Goal: Task Accomplishment & Management: Complete application form

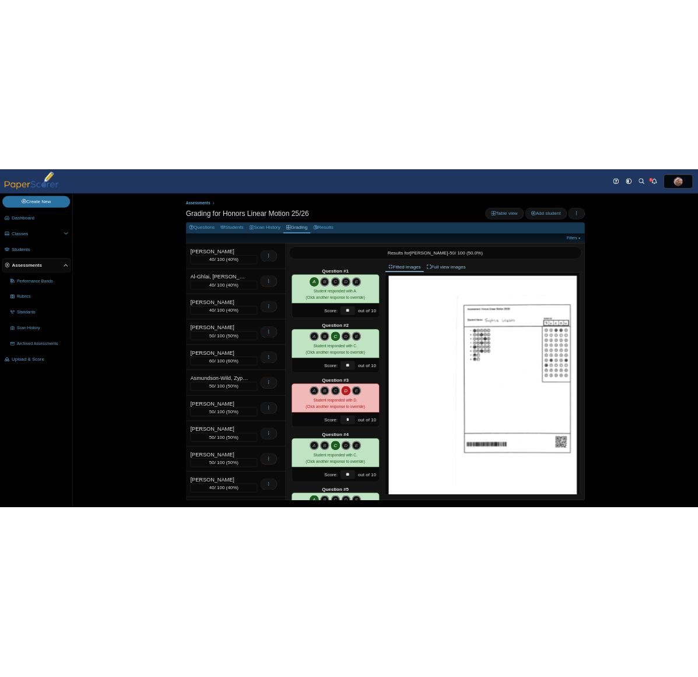
scroll to position [219, 0]
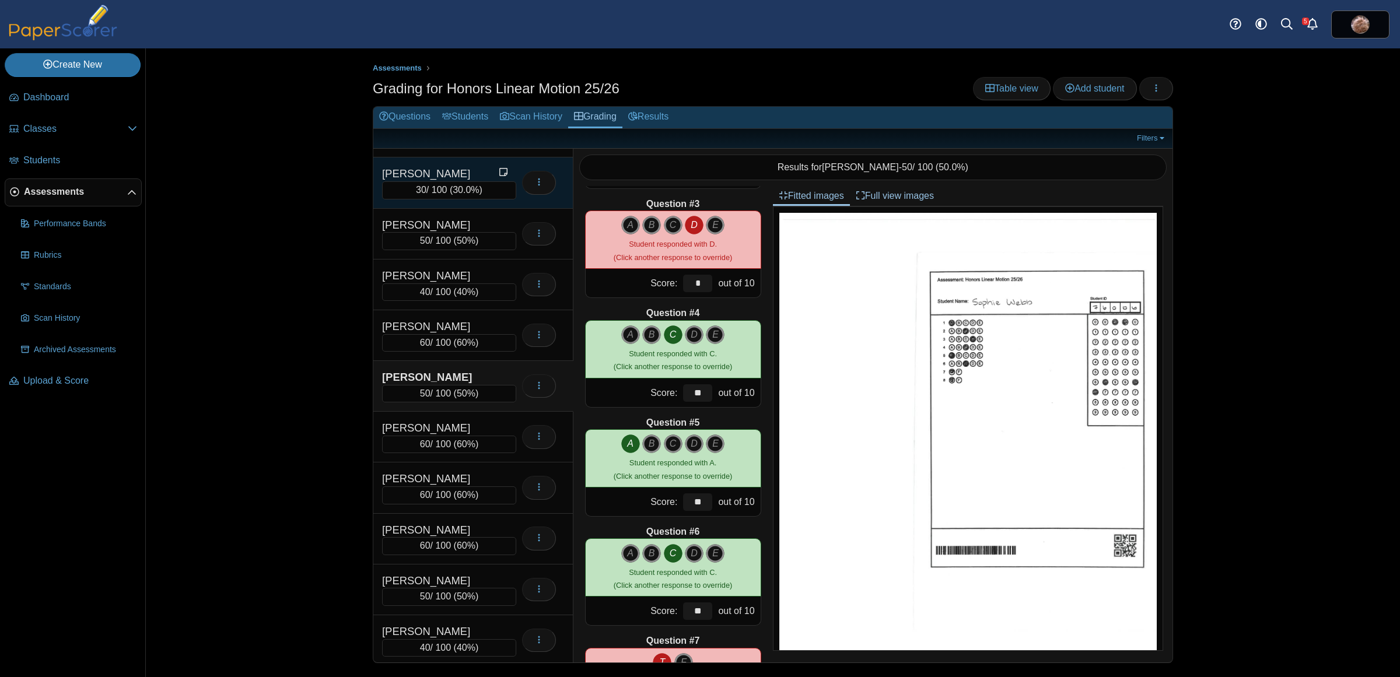
click at [429, 181] on div "[PERSON_NAME]" at bounding box center [440, 173] width 117 height 15
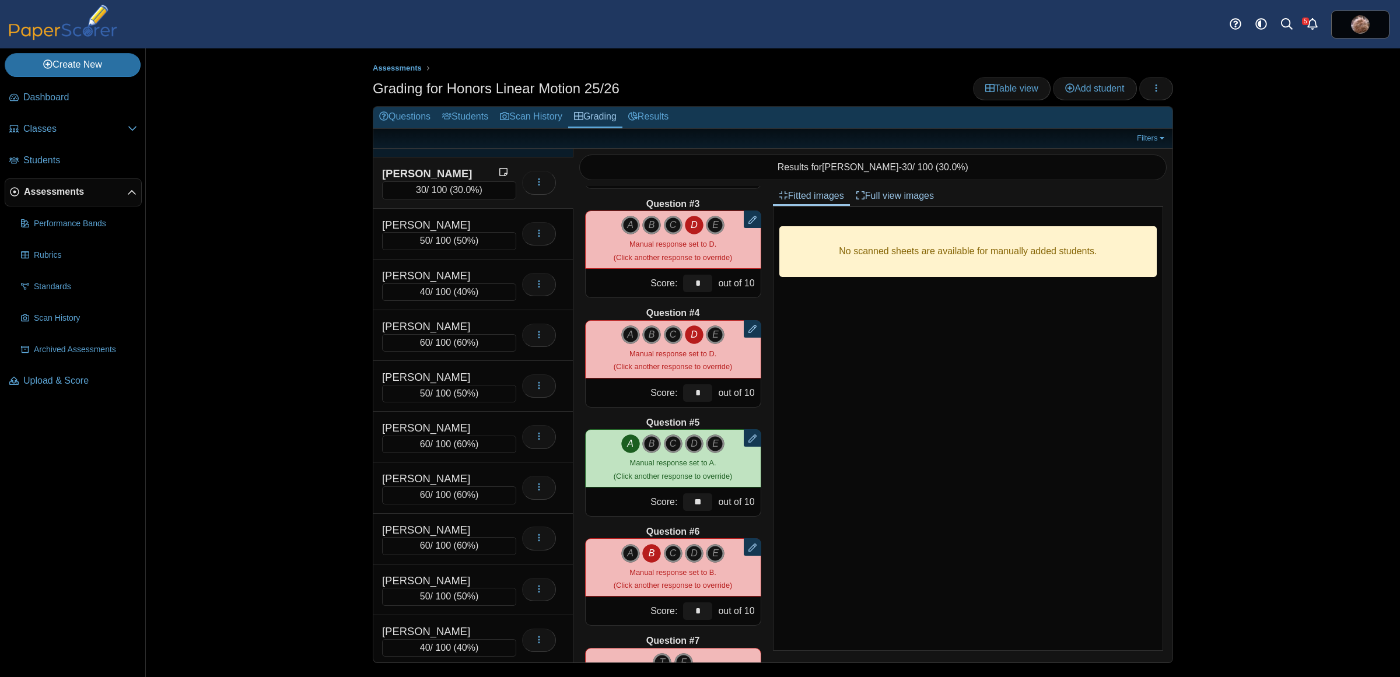
click at [424, 131] on div "[PERSON_NAME]" at bounding box center [440, 123] width 117 height 15
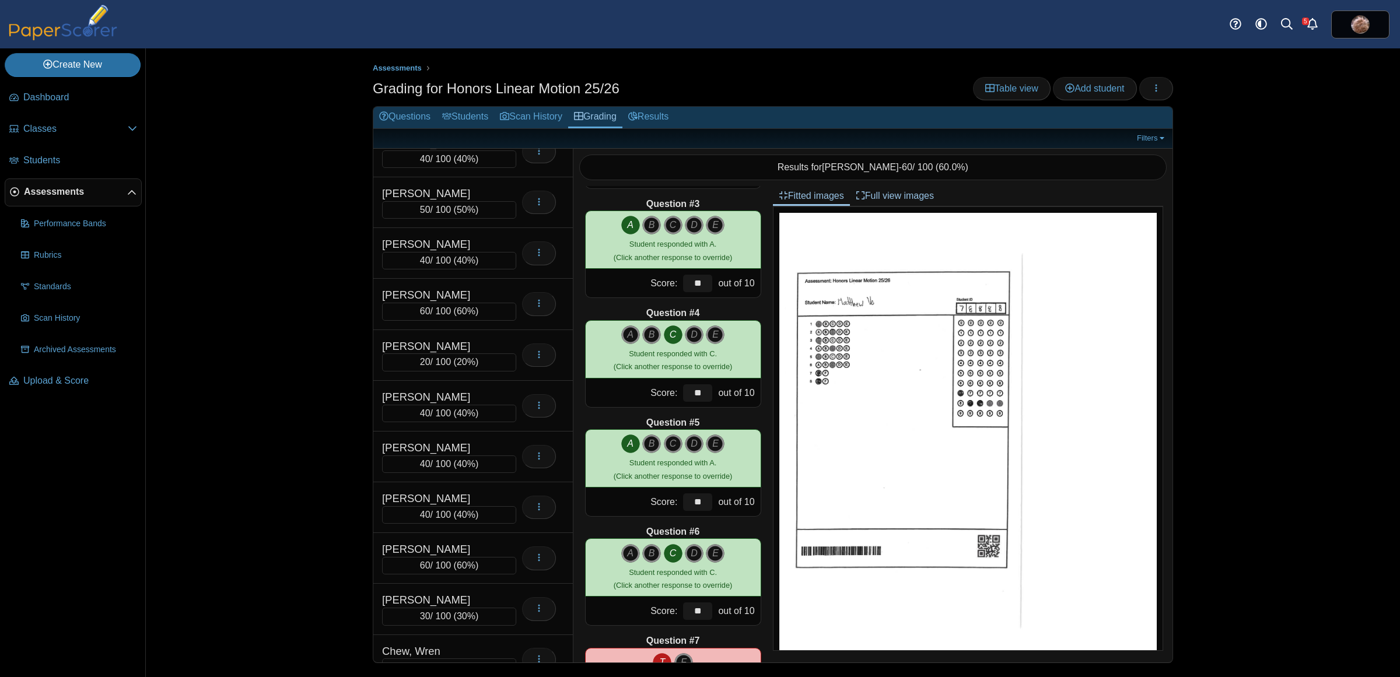
scroll to position [0, 0]
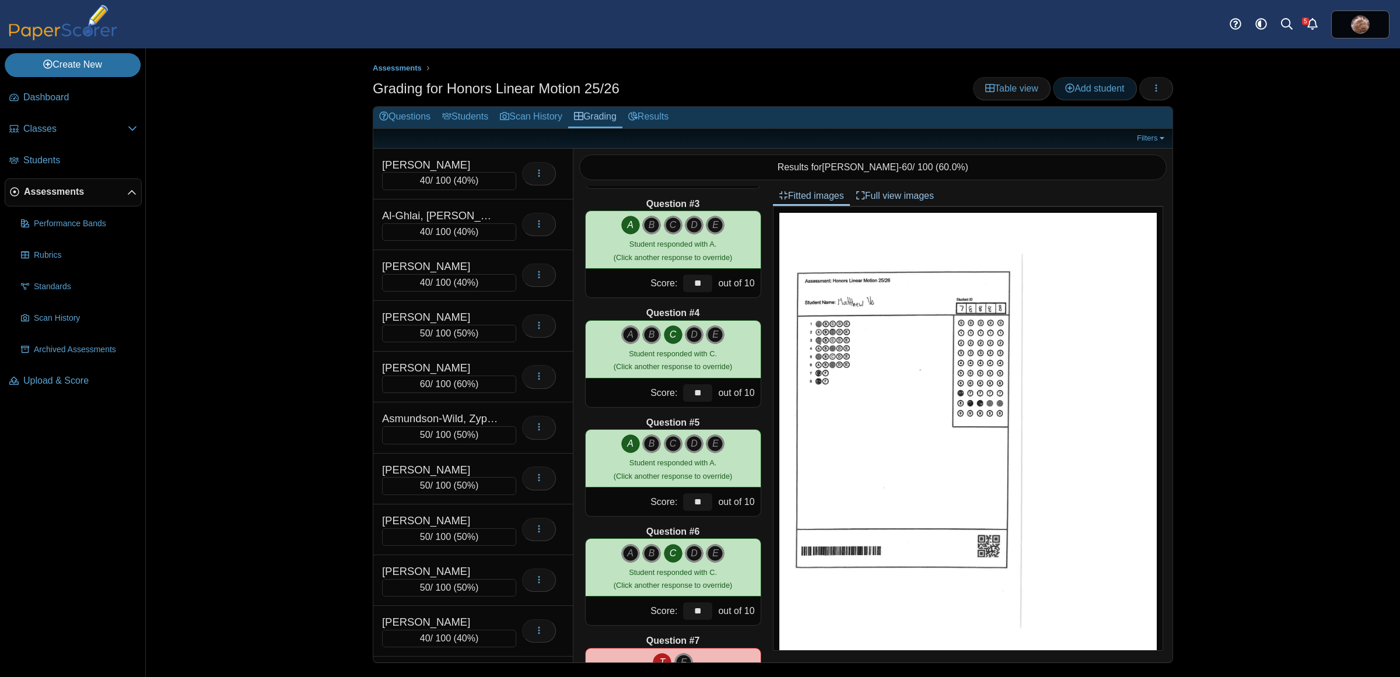
click at [1092, 88] on span "Add student" at bounding box center [1094, 88] width 59 height 10
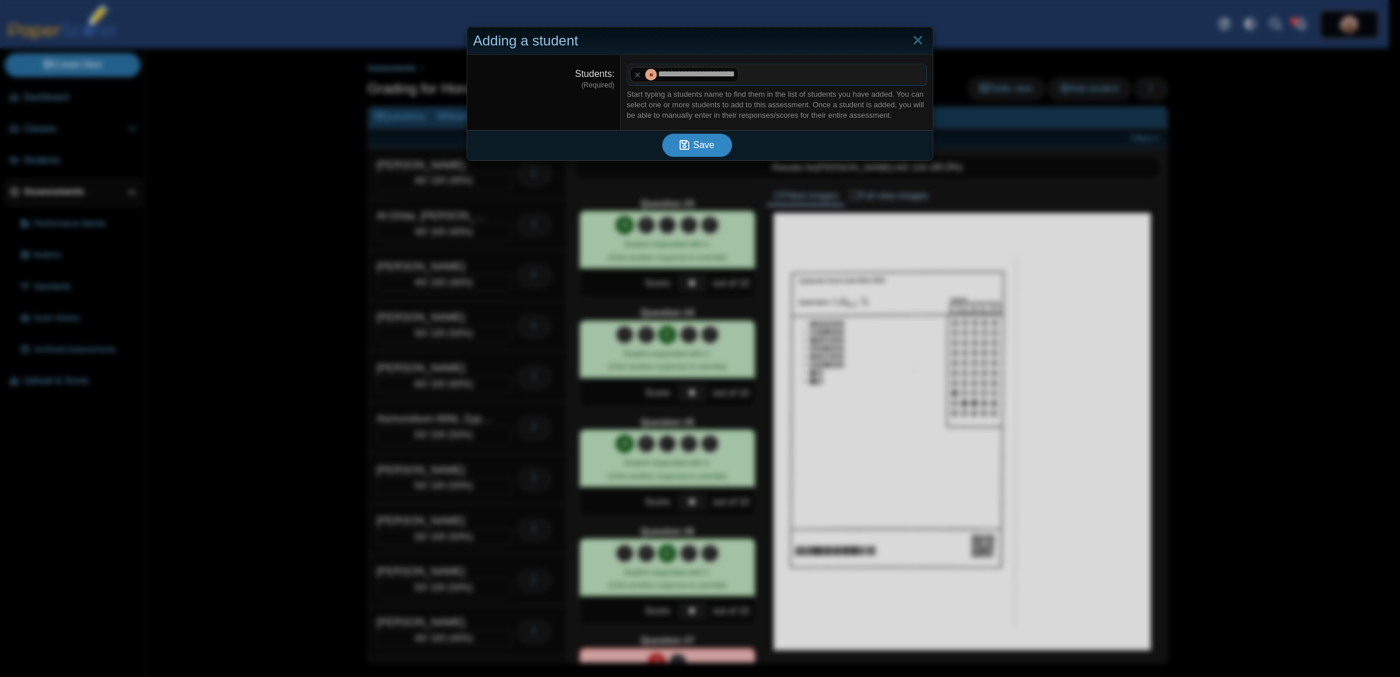
click at [693, 147] on span "Save" at bounding box center [703, 145] width 21 height 10
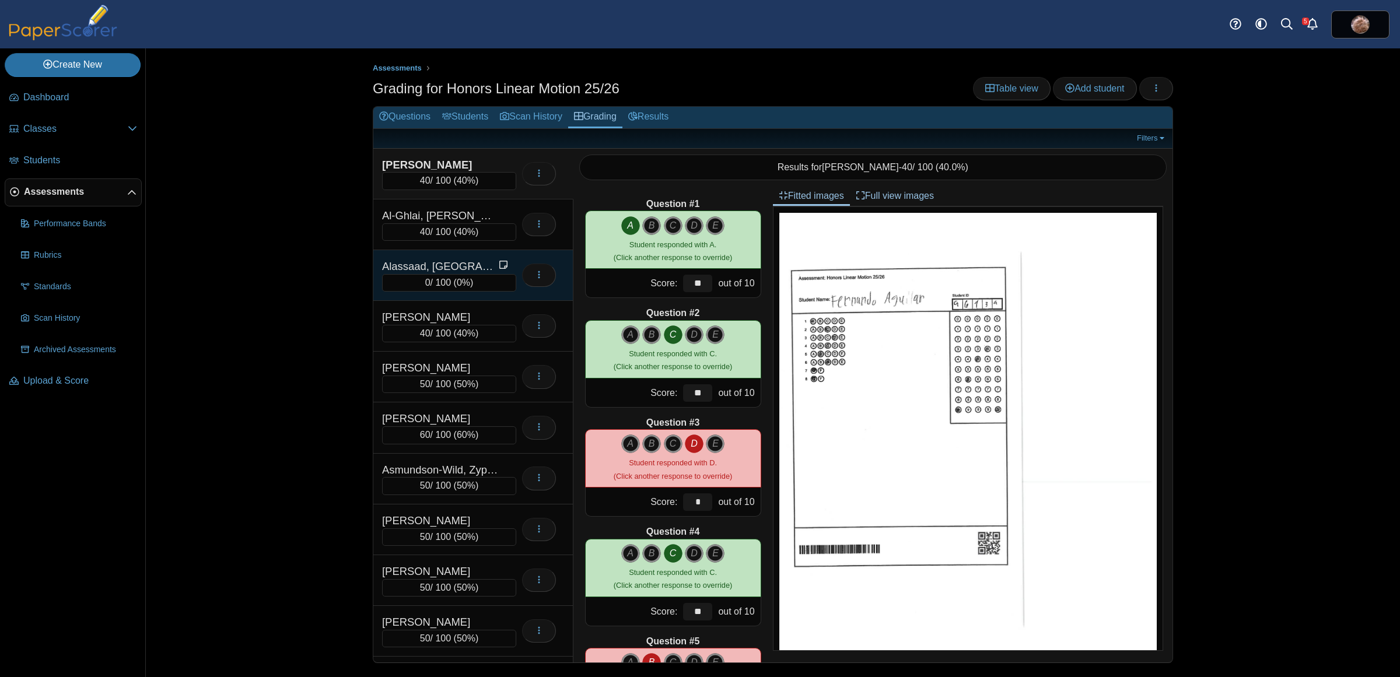
click at [427, 267] on div "Alassaad, [GEOGRAPHIC_DATA]" at bounding box center [440, 266] width 117 height 15
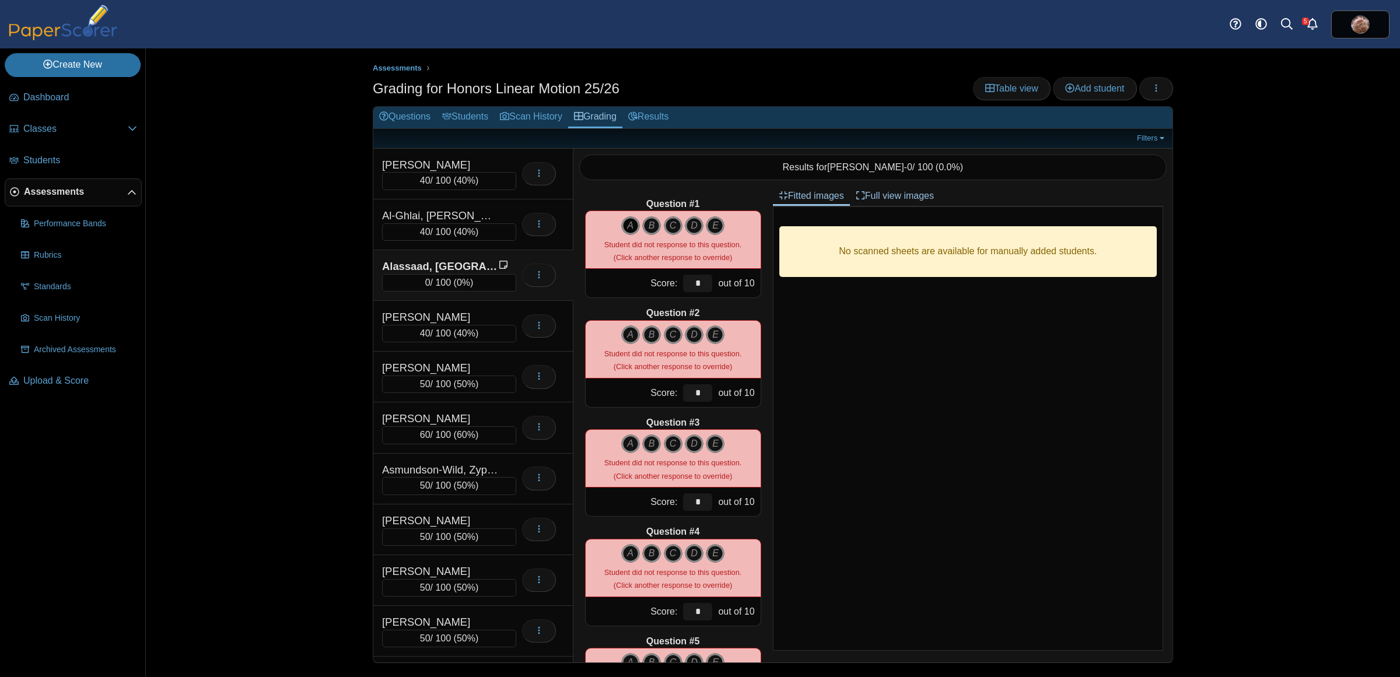
click at [623, 226] on icon "A" at bounding box center [630, 225] width 19 height 19
click at [693, 333] on icon "D" at bounding box center [694, 335] width 19 height 19
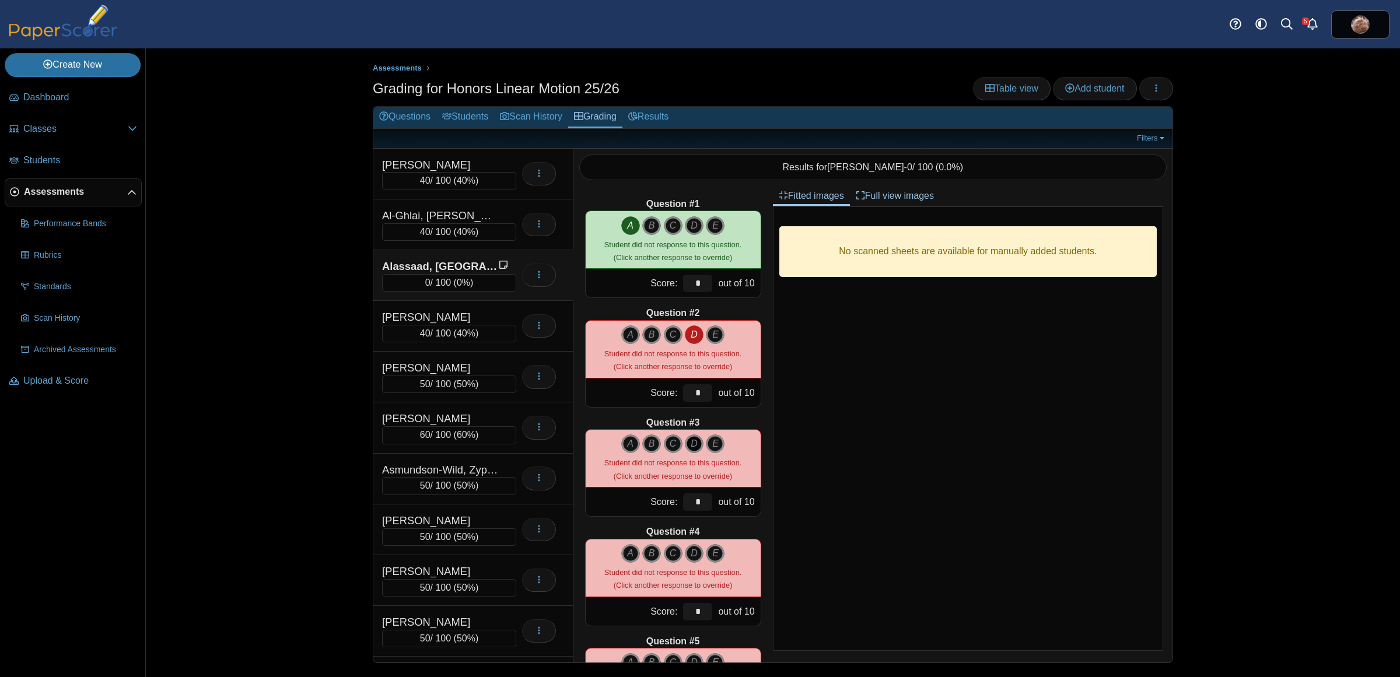
click at [688, 445] on icon "D" at bounding box center [694, 444] width 19 height 19
click at [687, 552] on icon "D" at bounding box center [694, 553] width 19 height 19
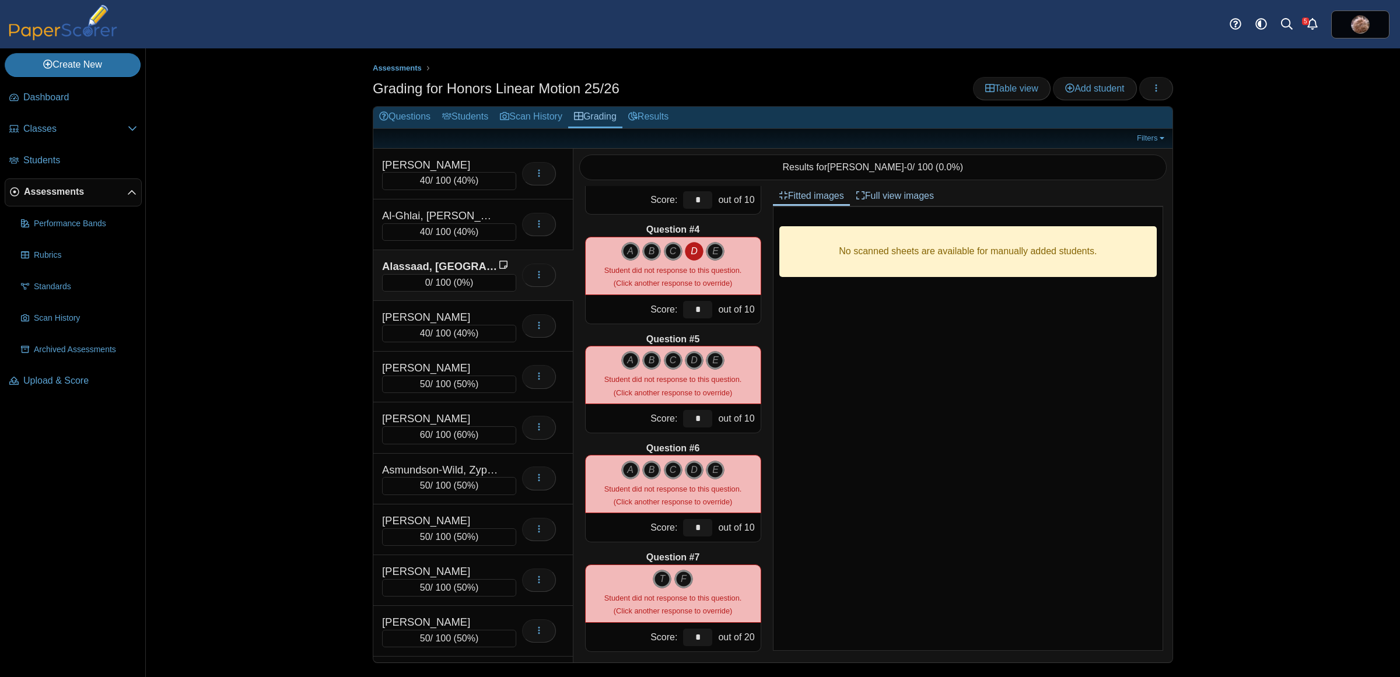
scroll to position [325, 0]
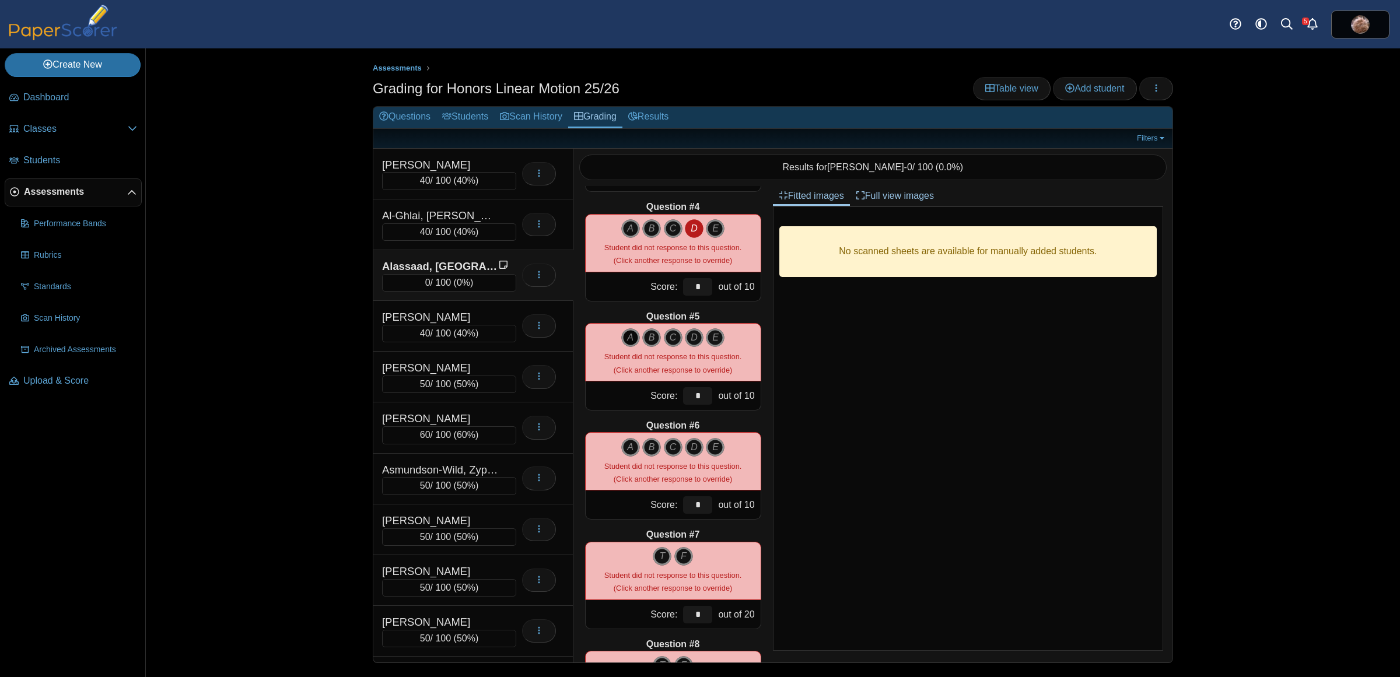
click at [625, 343] on icon "A" at bounding box center [630, 337] width 19 height 19
click at [669, 444] on icon "C" at bounding box center [673, 447] width 19 height 19
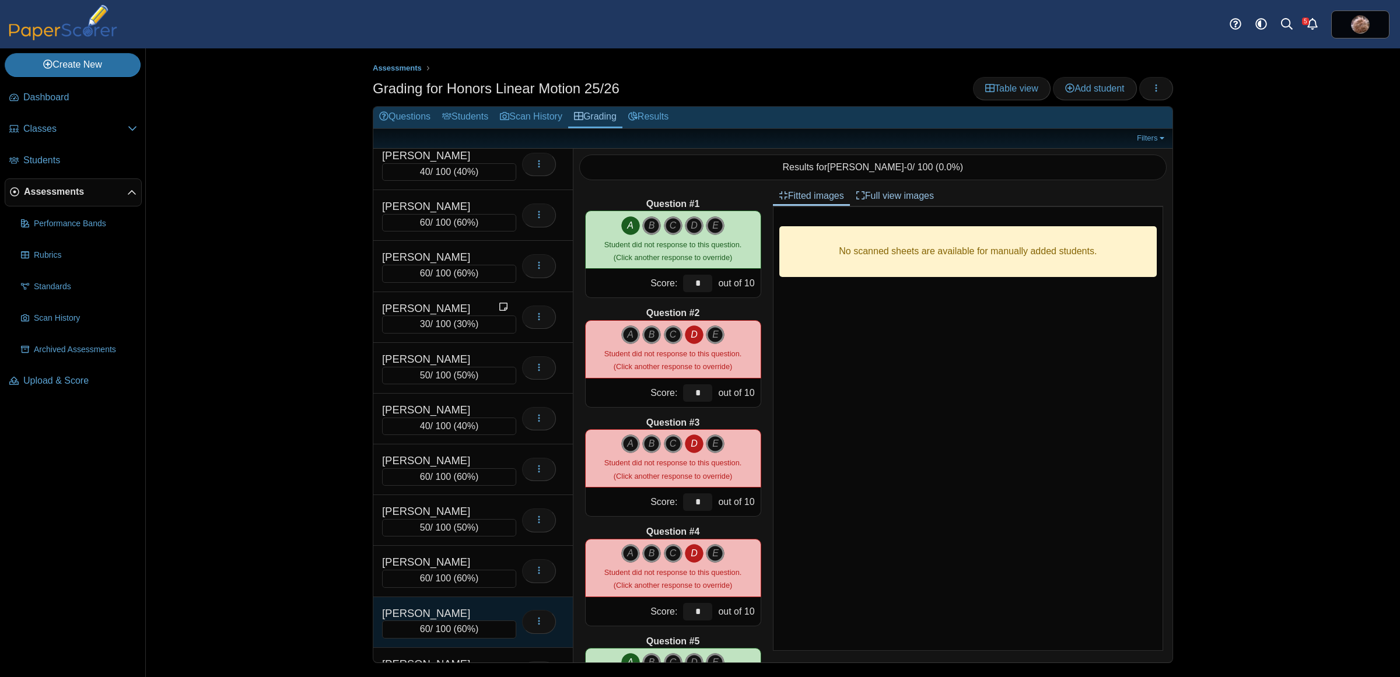
scroll to position [5689, 0]
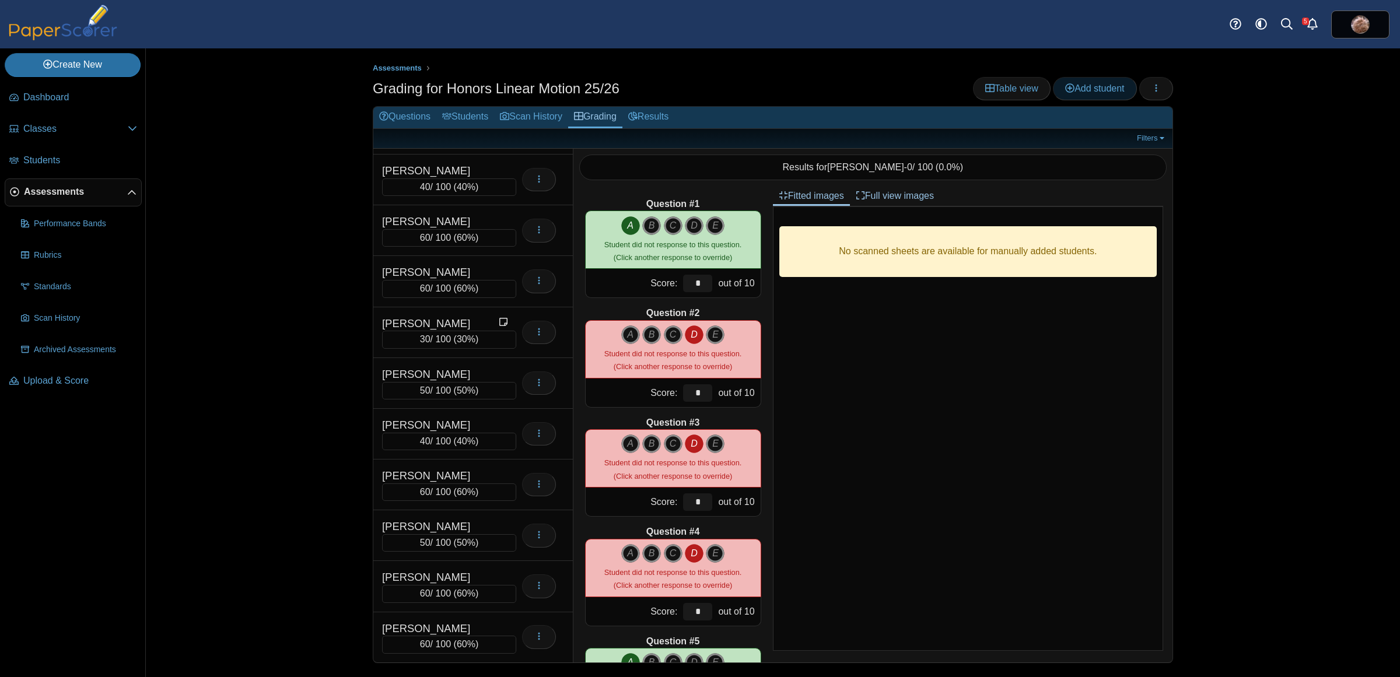
click at [1107, 94] on link "Add student" at bounding box center [1094, 88] width 83 height 23
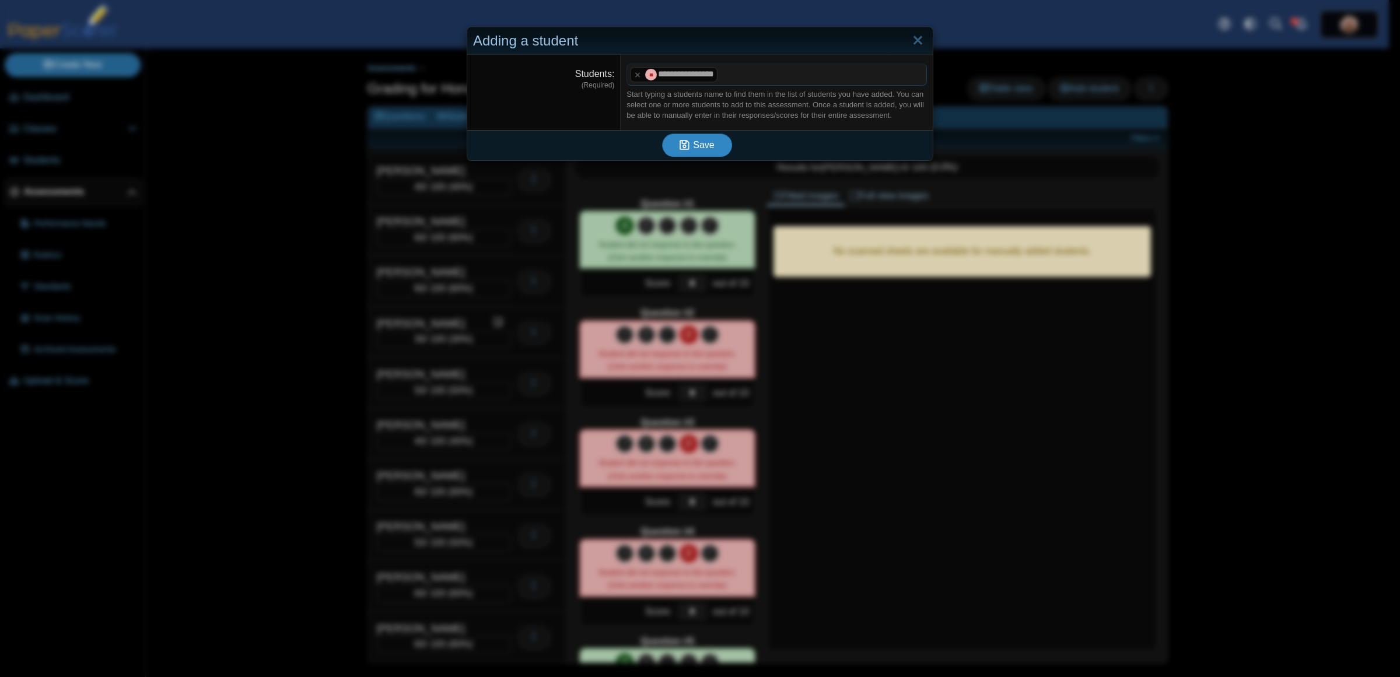
click at [701, 146] on span "Save" at bounding box center [703, 145] width 21 height 10
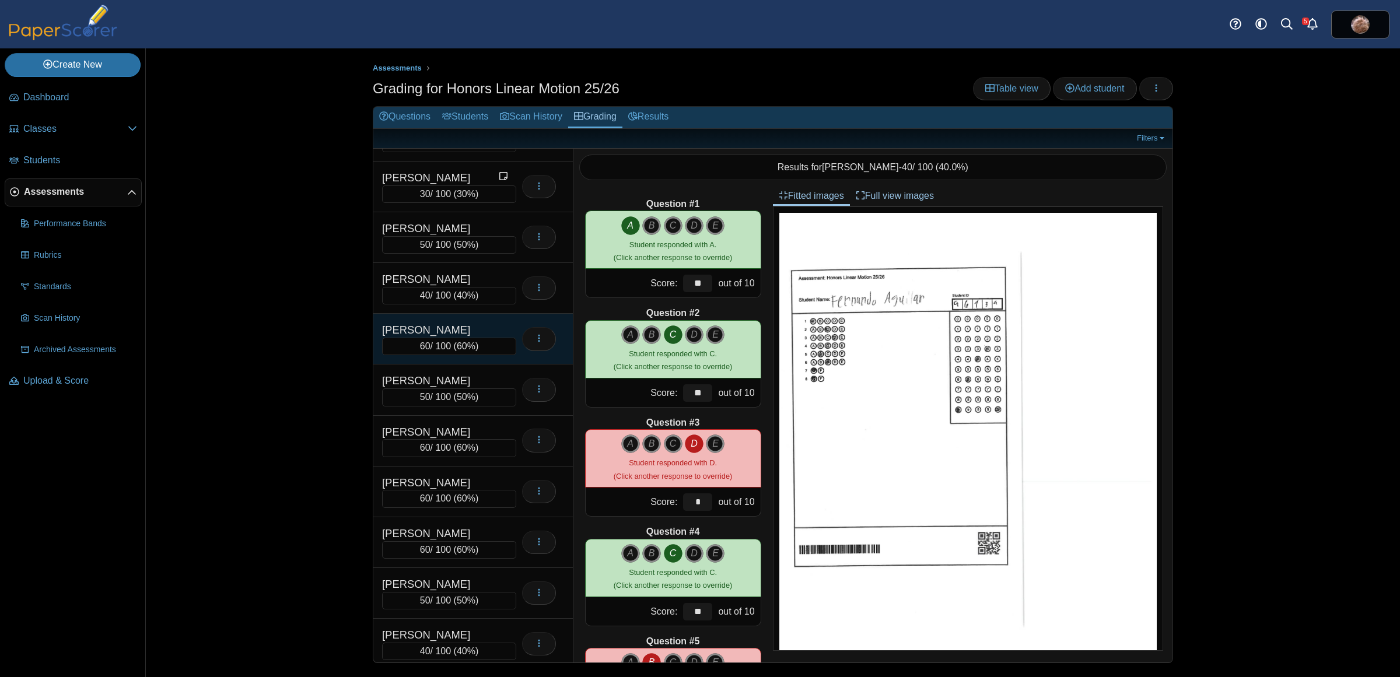
scroll to position [5813, 0]
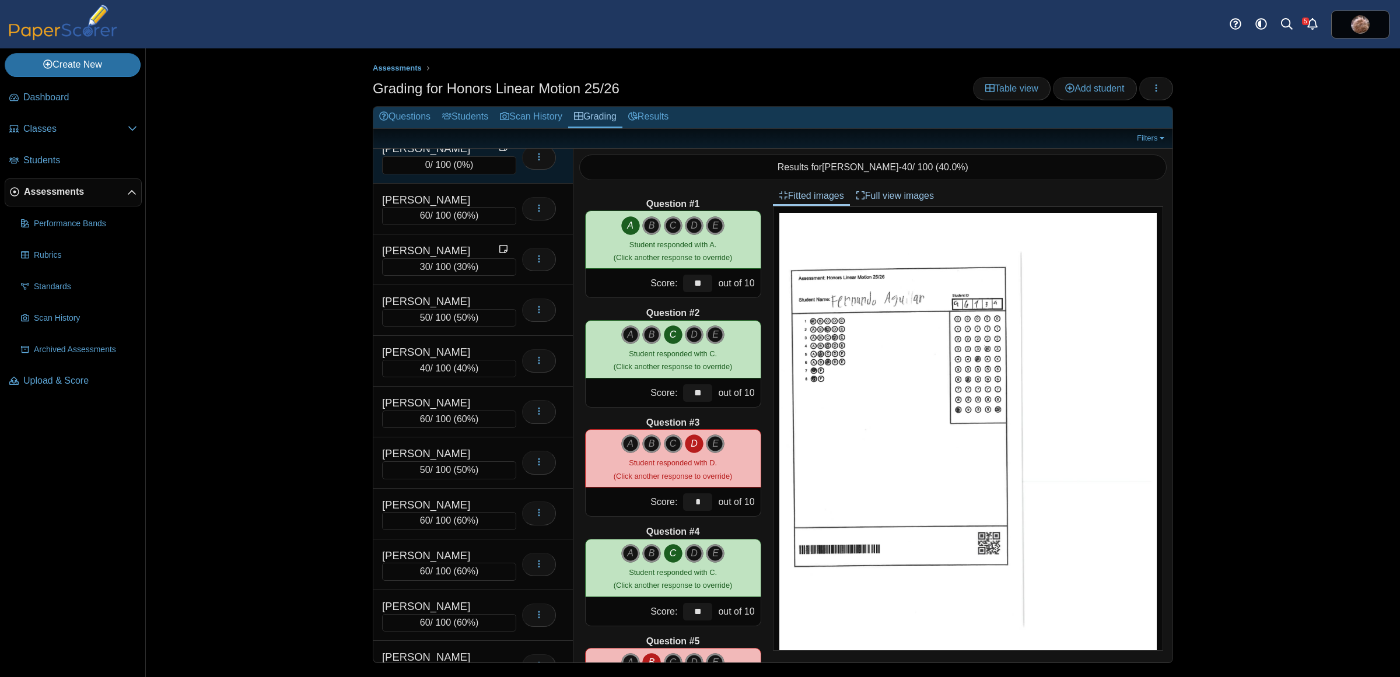
click at [427, 156] on div "Vij, Riya" at bounding box center [440, 148] width 117 height 15
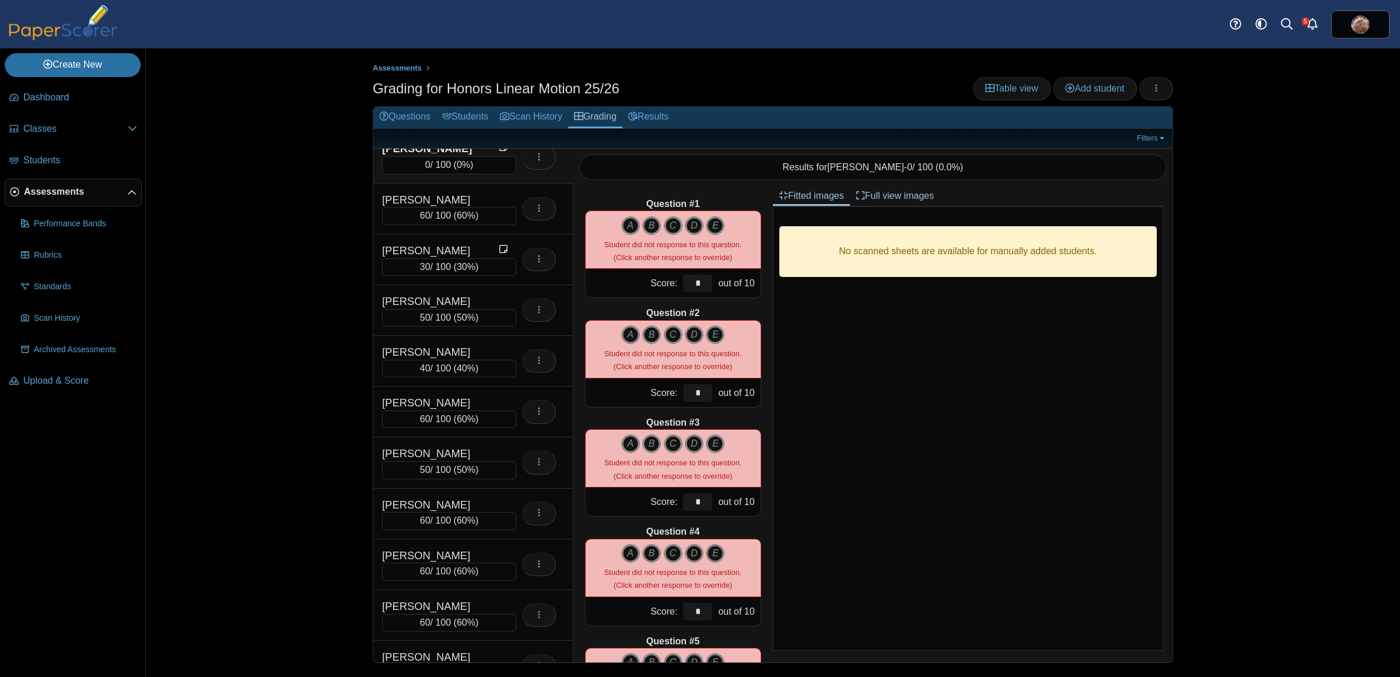
click at [620, 214] on div "A B C D" at bounding box center [673, 240] width 176 height 58
click at [622, 218] on icon "A" at bounding box center [630, 225] width 19 height 19
type input "**"
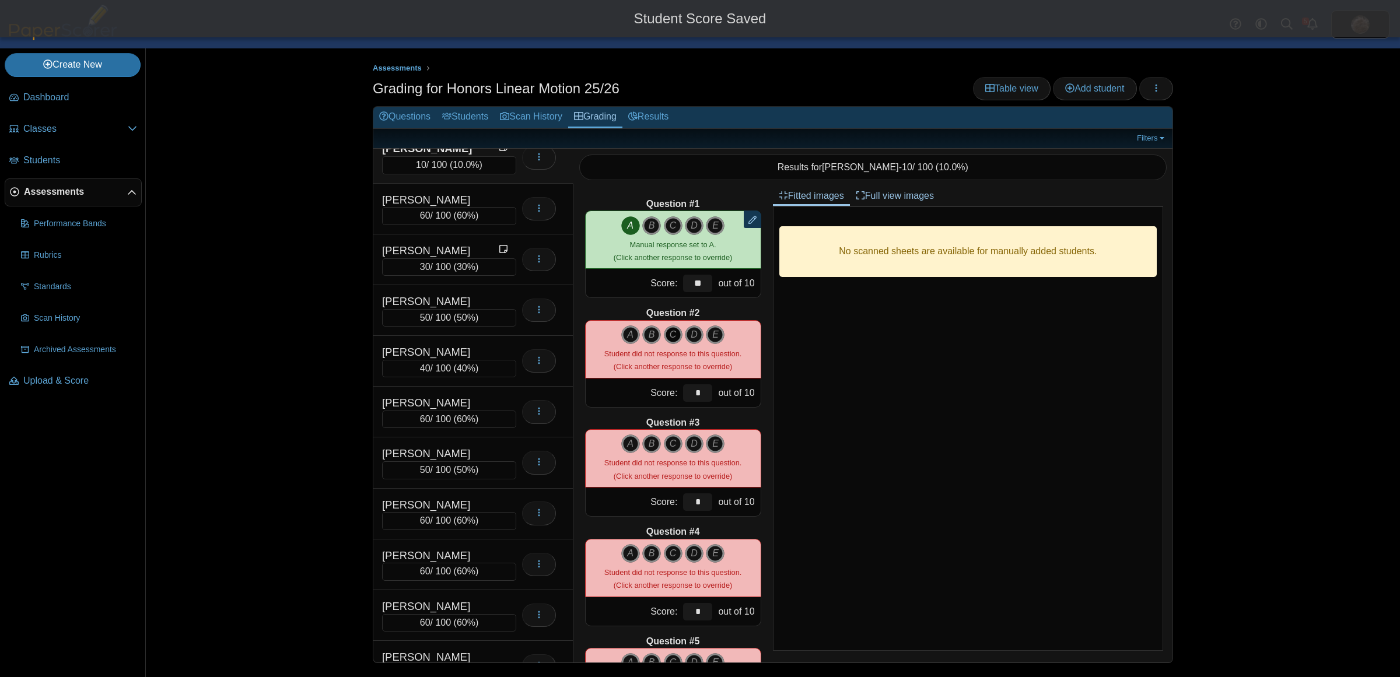
click at [664, 330] on icon "C" at bounding box center [673, 335] width 19 height 19
type input "**"
click at [621, 444] on icon "A" at bounding box center [630, 444] width 19 height 19
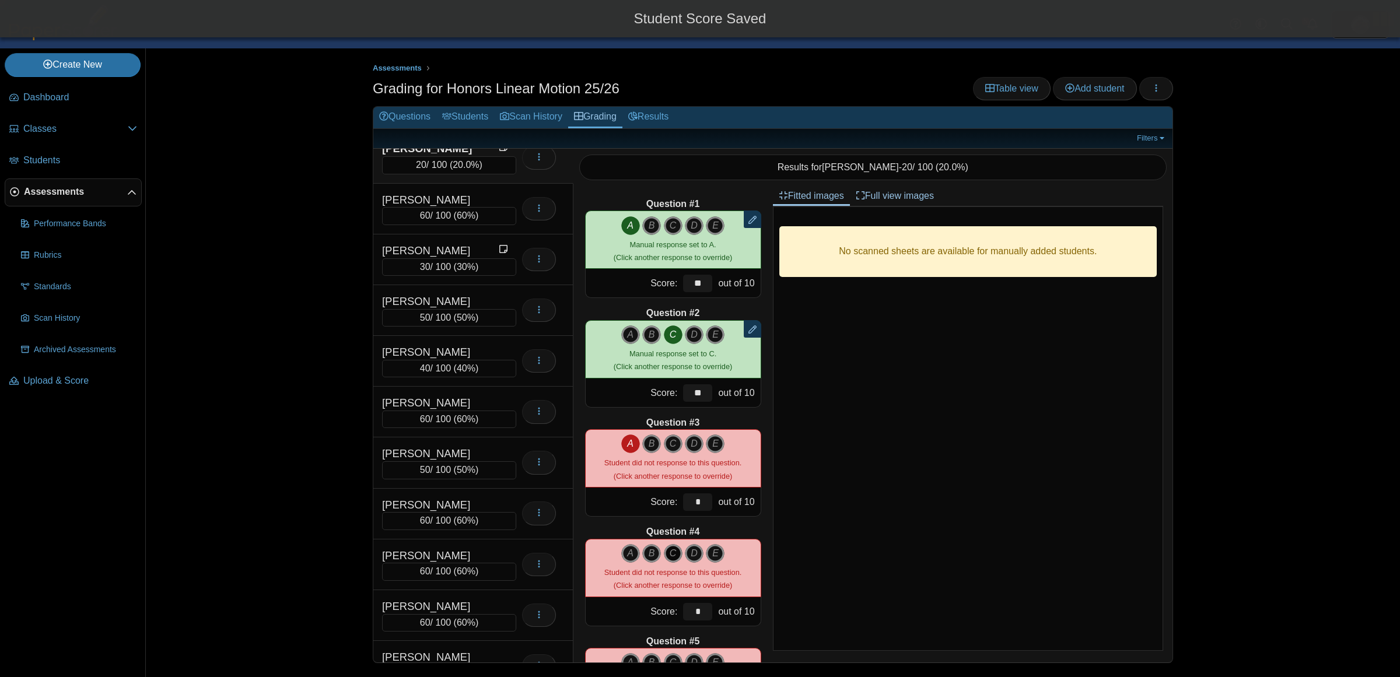
type input "**"
click at [666, 552] on icon "C" at bounding box center [673, 553] width 19 height 19
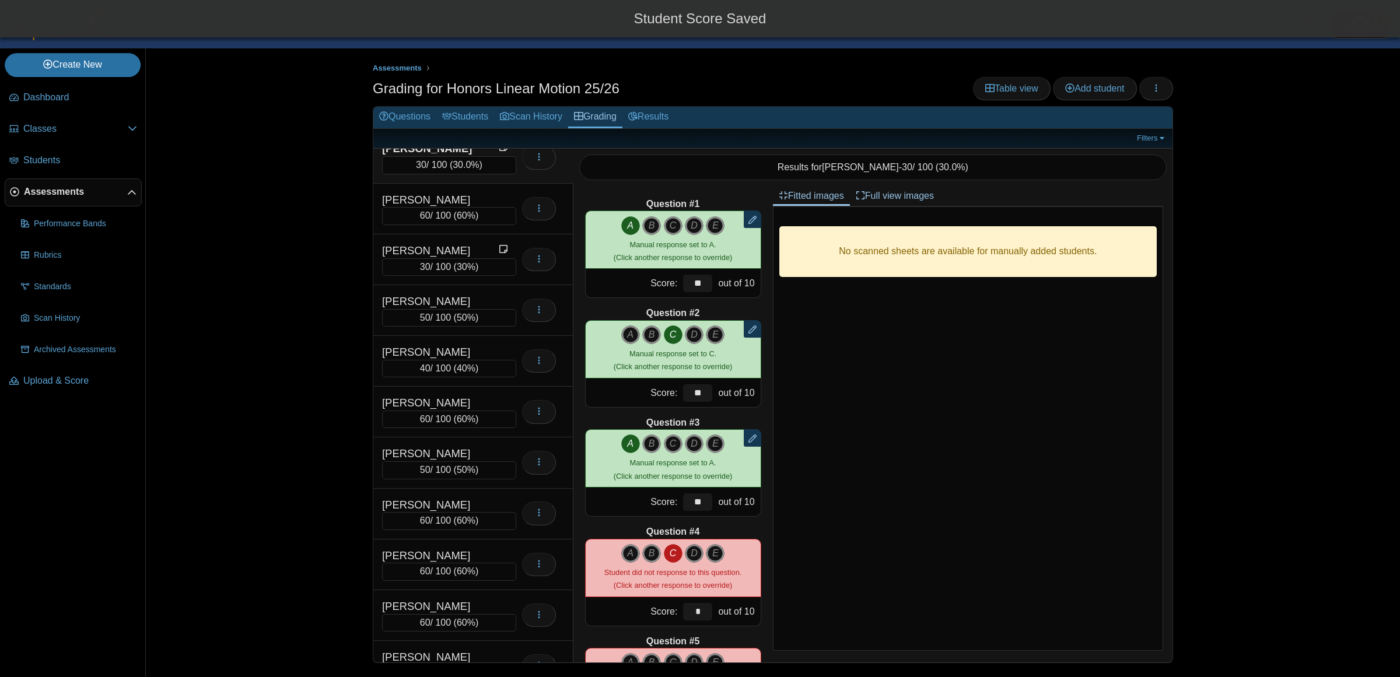
type input "**"
click at [625, 657] on icon "A" at bounding box center [630, 662] width 19 height 19
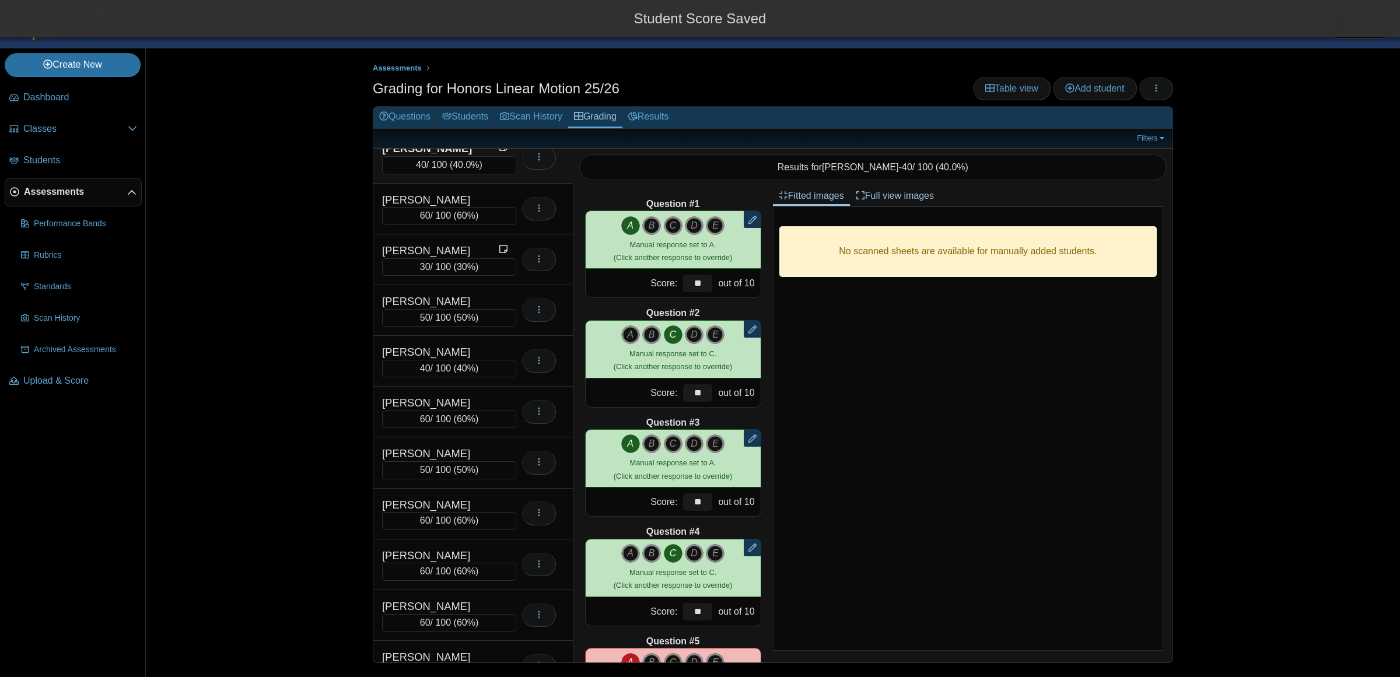
type input "**"
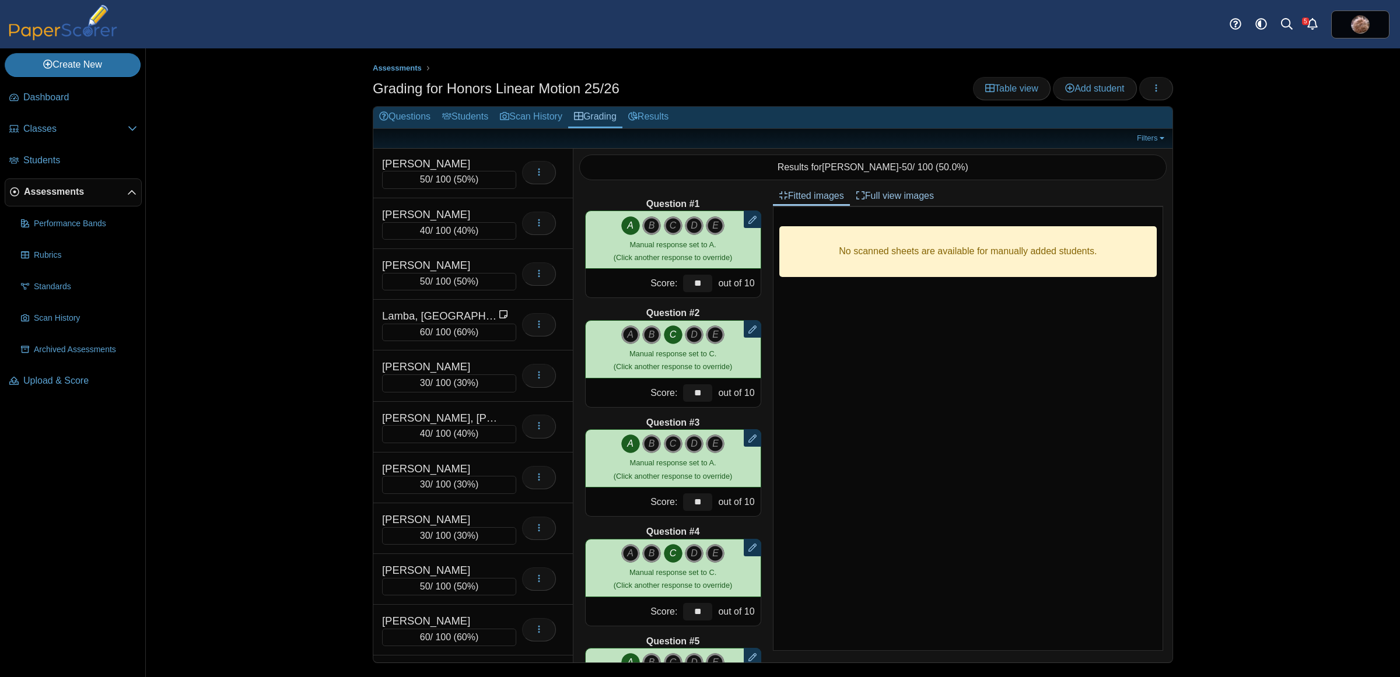
scroll to position [2940, 0]
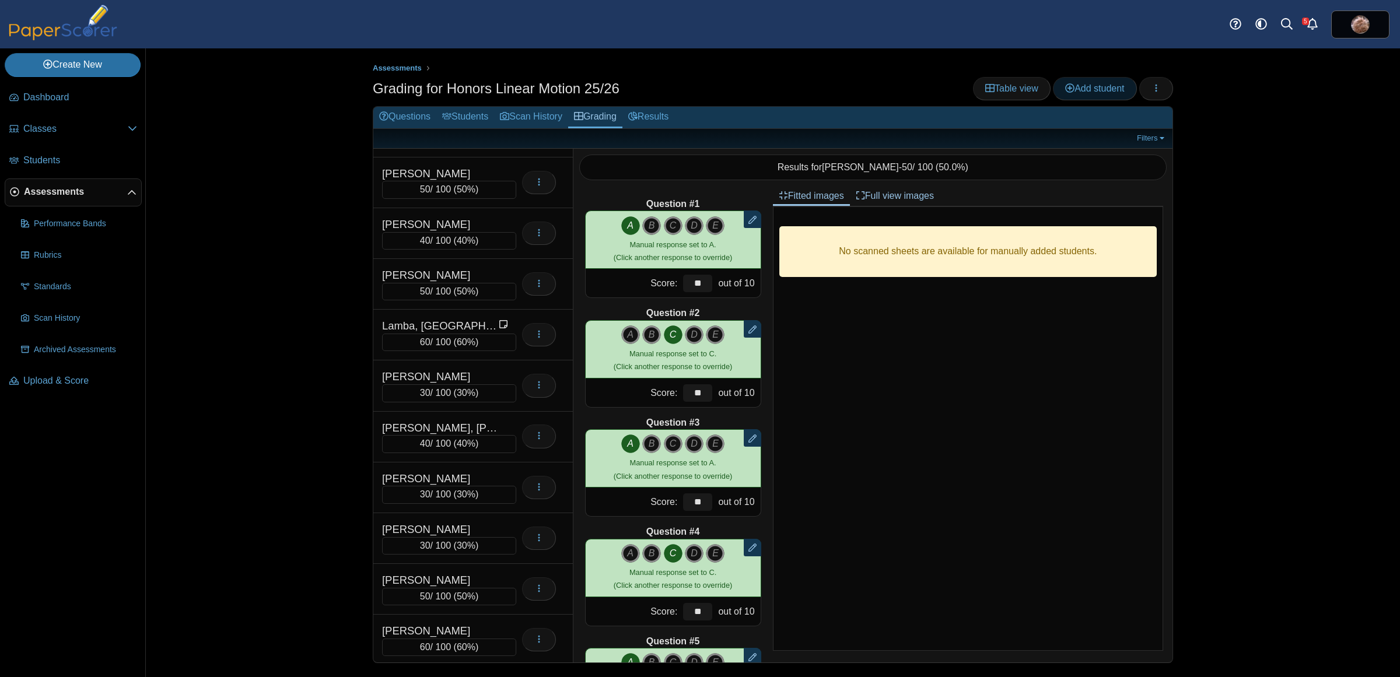
click at [1100, 94] on link "Add student" at bounding box center [1094, 88] width 83 height 23
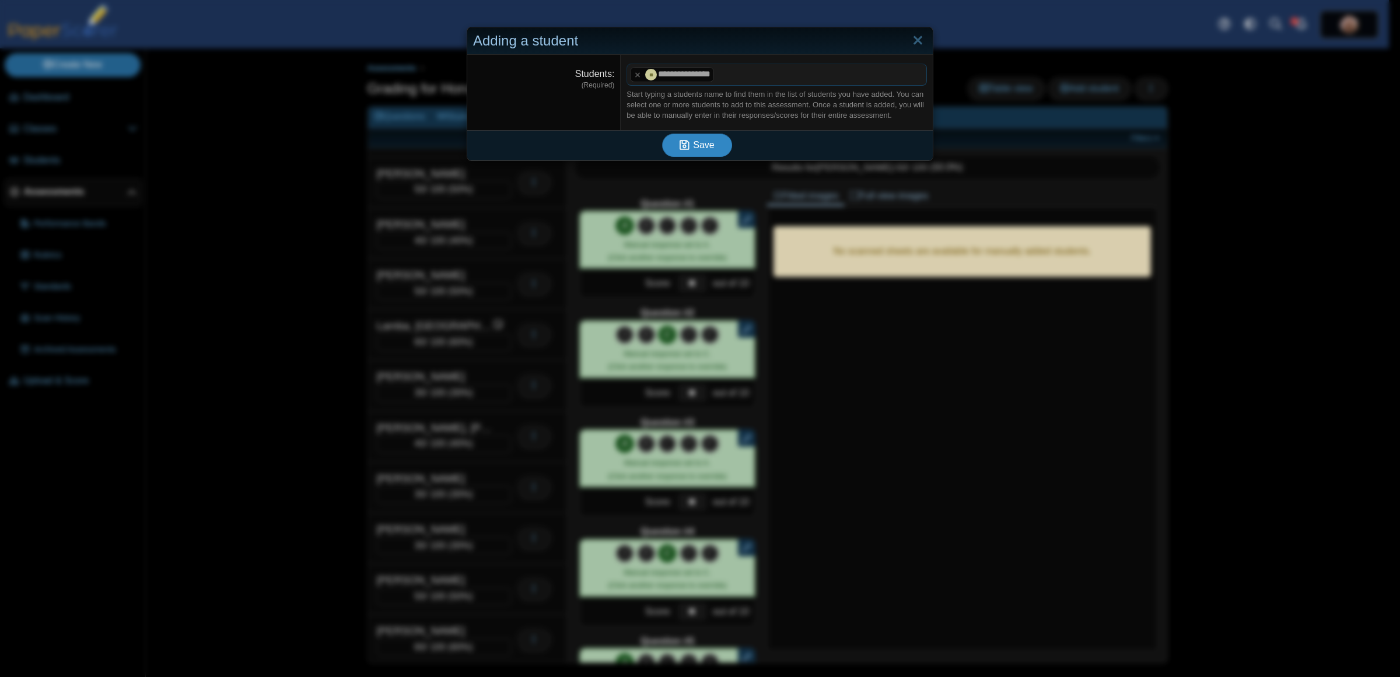
click at [707, 146] on span "Save" at bounding box center [703, 145] width 21 height 10
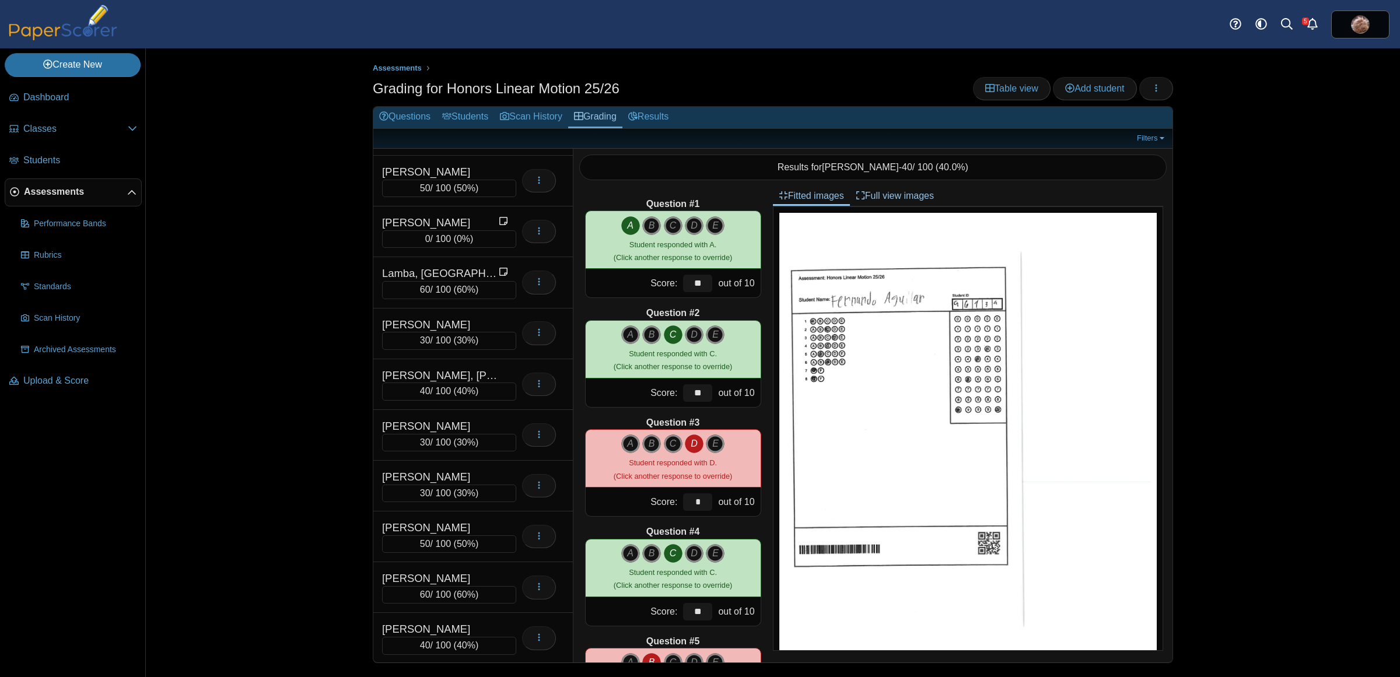
scroll to position [3023, 0]
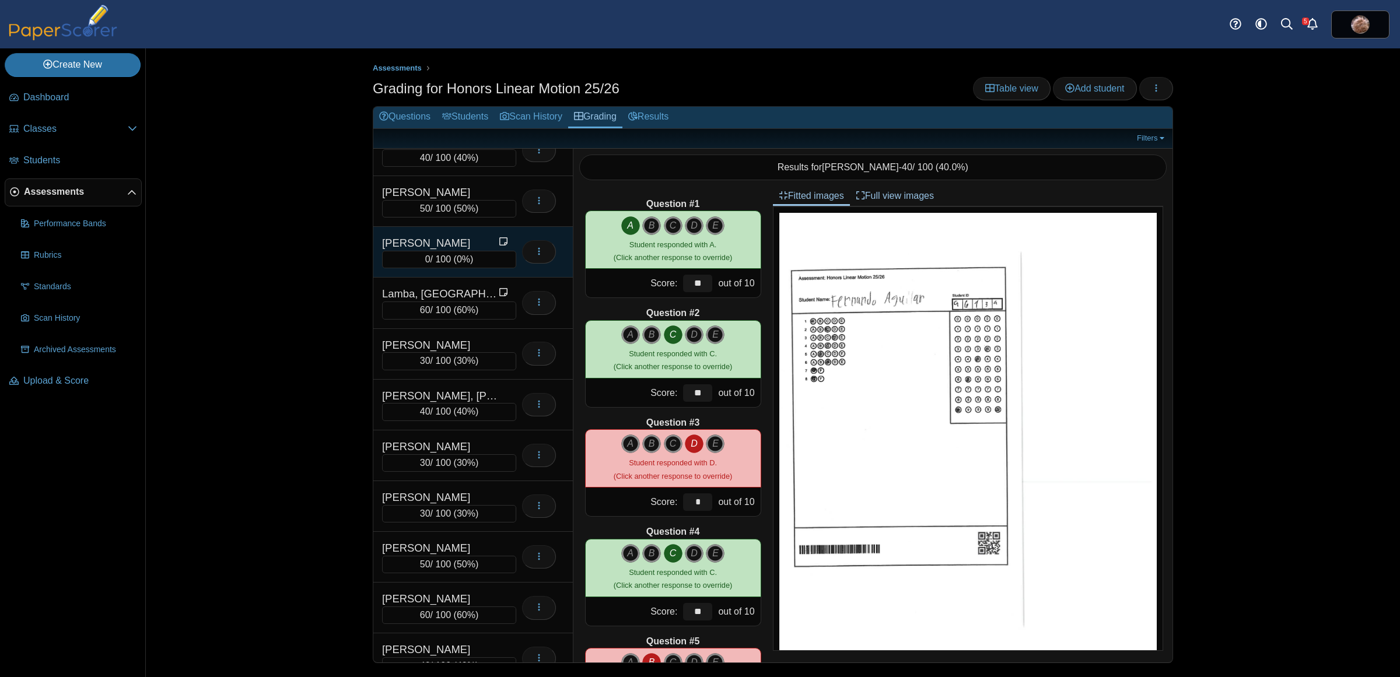
click at [439, 251] on div "Lai, Amy" at bounding box center [440, 243] width 117 height 15
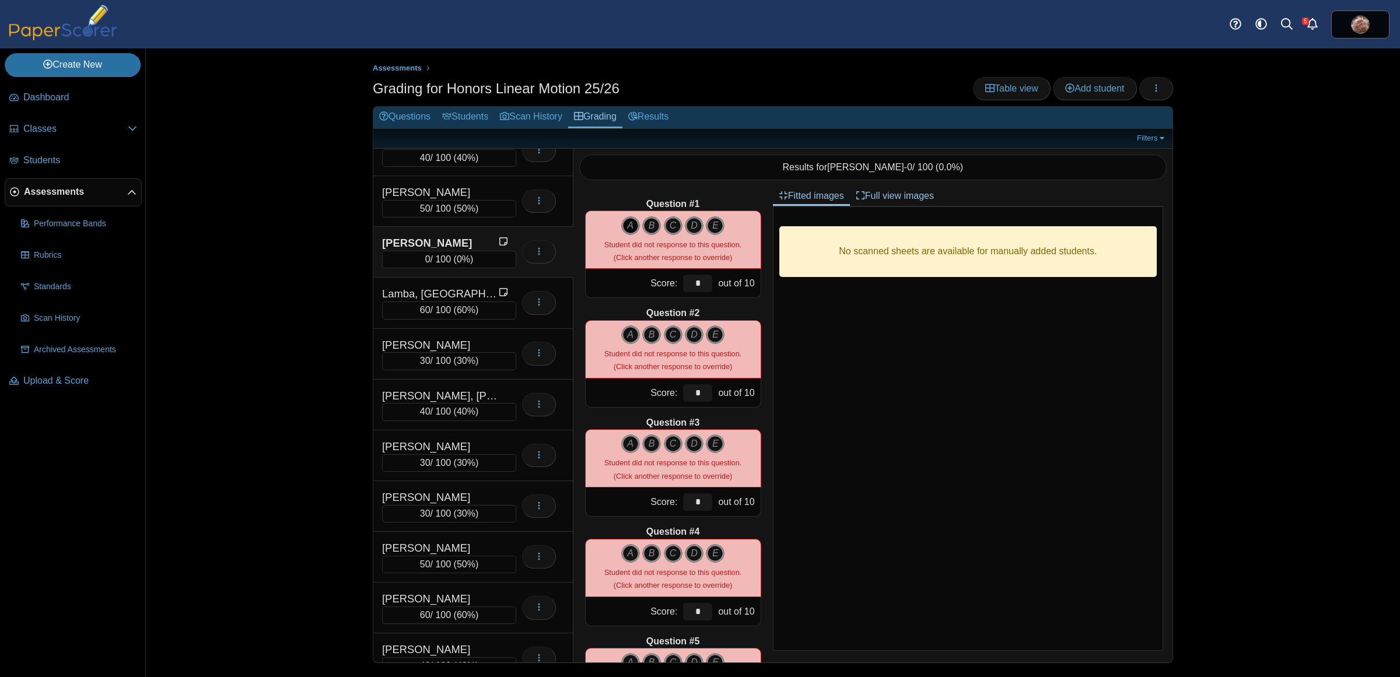
click at [625, 221] on icon "A" at bounding box center [630, 225] width 19 height 19
type input "**"
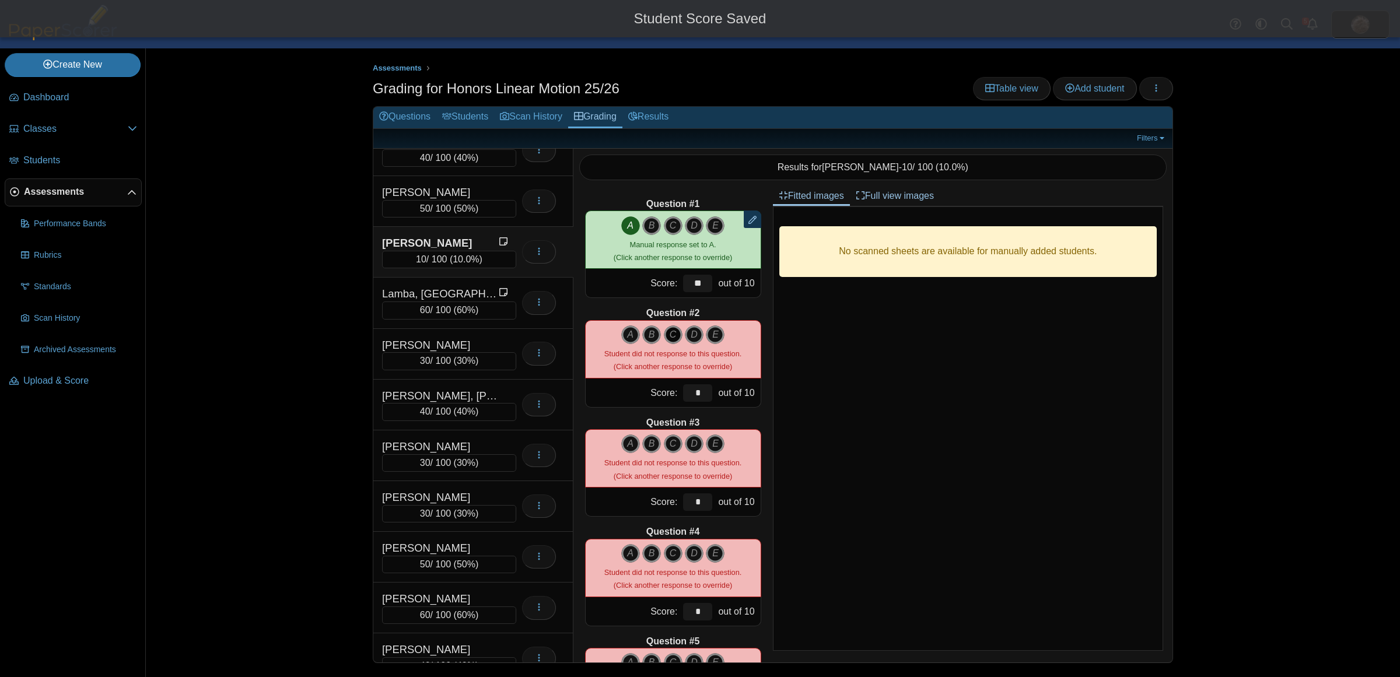
click at [672, 335] on icon "C" at bounding box center [673, 335] width 19 height 19
type input "**"
click at [628, 445] on icon "A" at bounding box center [630, 444] width 19 height 19
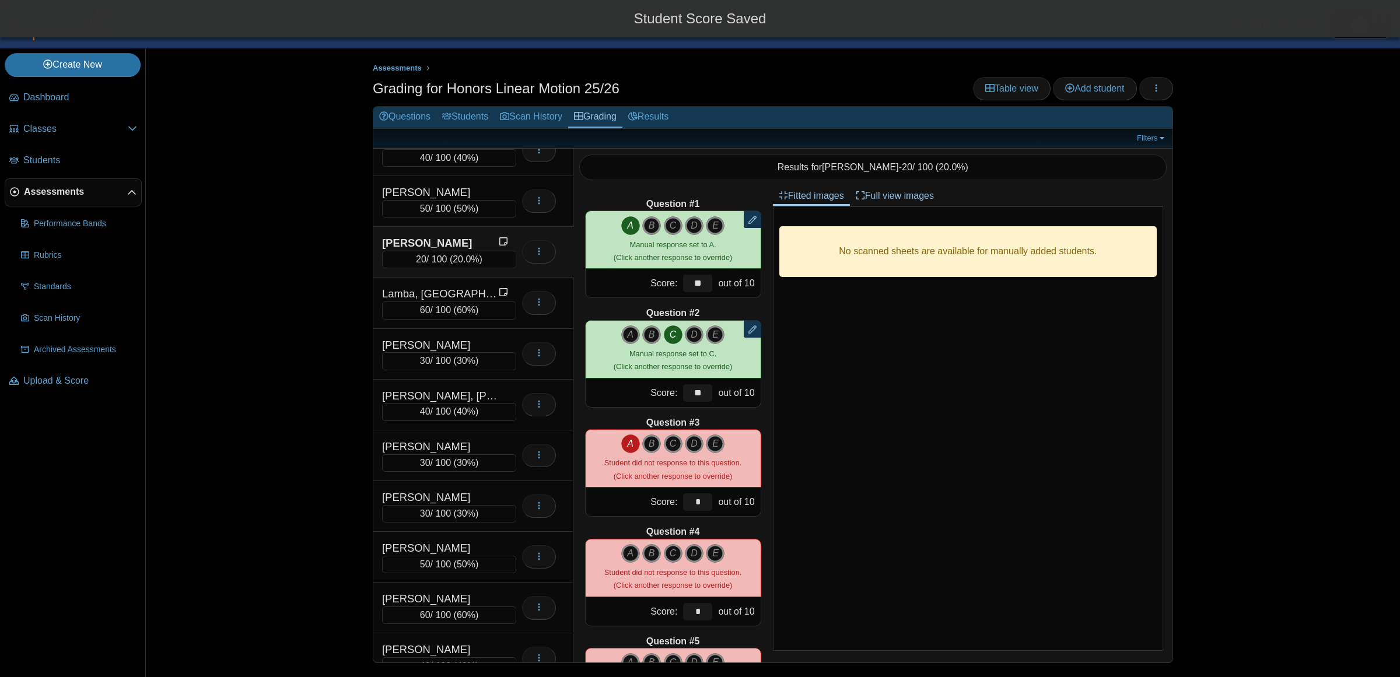
type input "**"
click at [674, 552] on icon "C" at bounding box center [673, 553] width 19 height 19
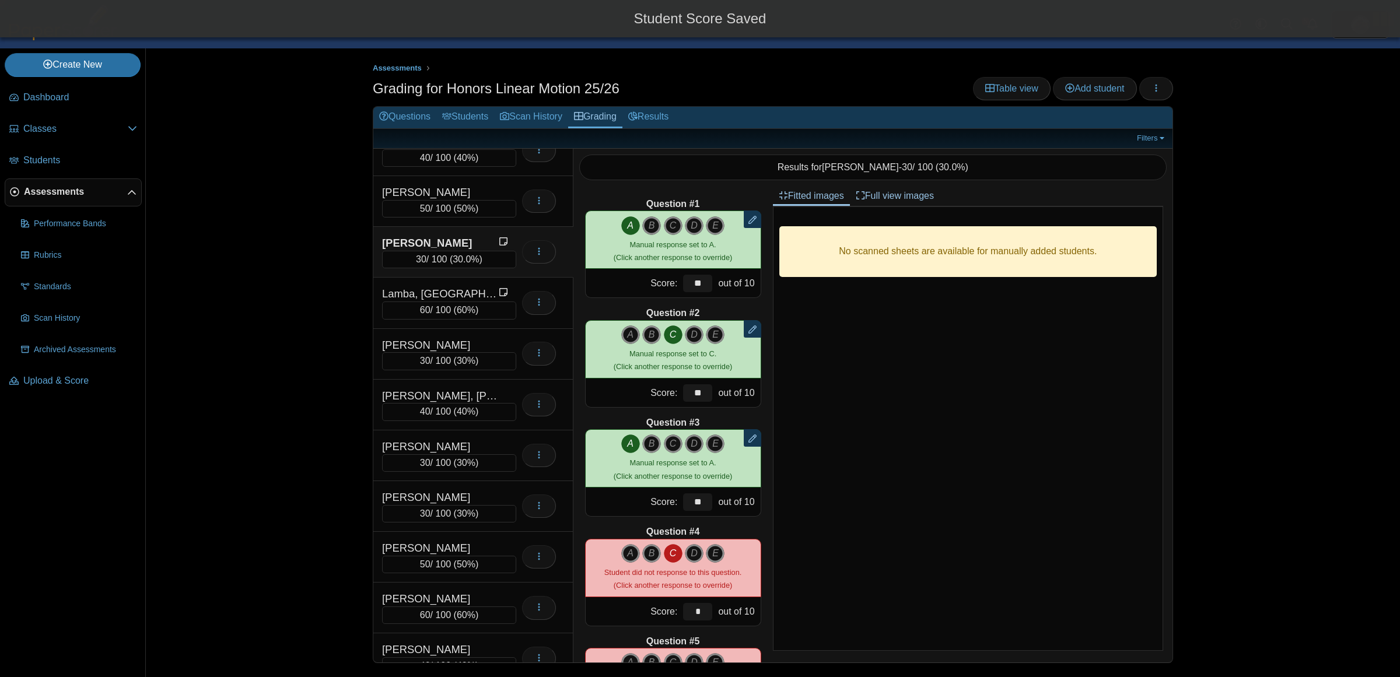
type input "**"
click at [624, 657] on icon "A" at bounding box center [630, 662] width 19 height 19
type input "**"
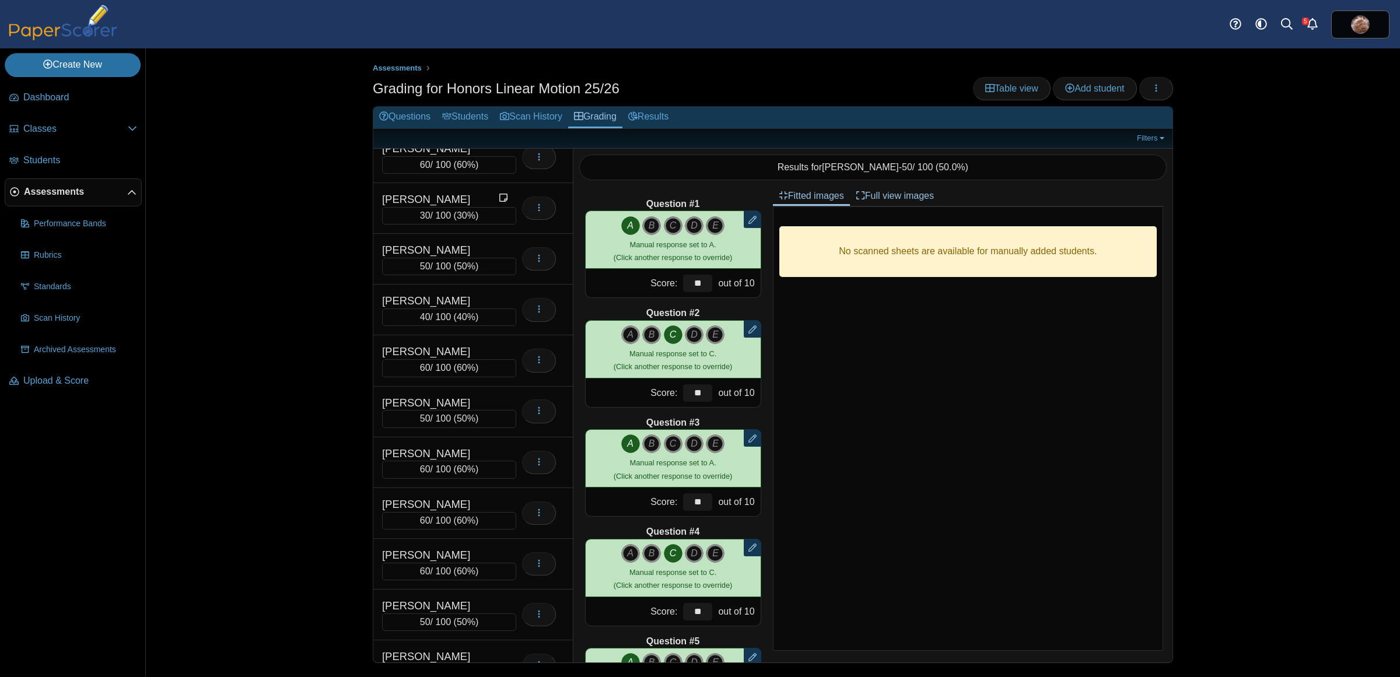
scroll to position [6301, 0]
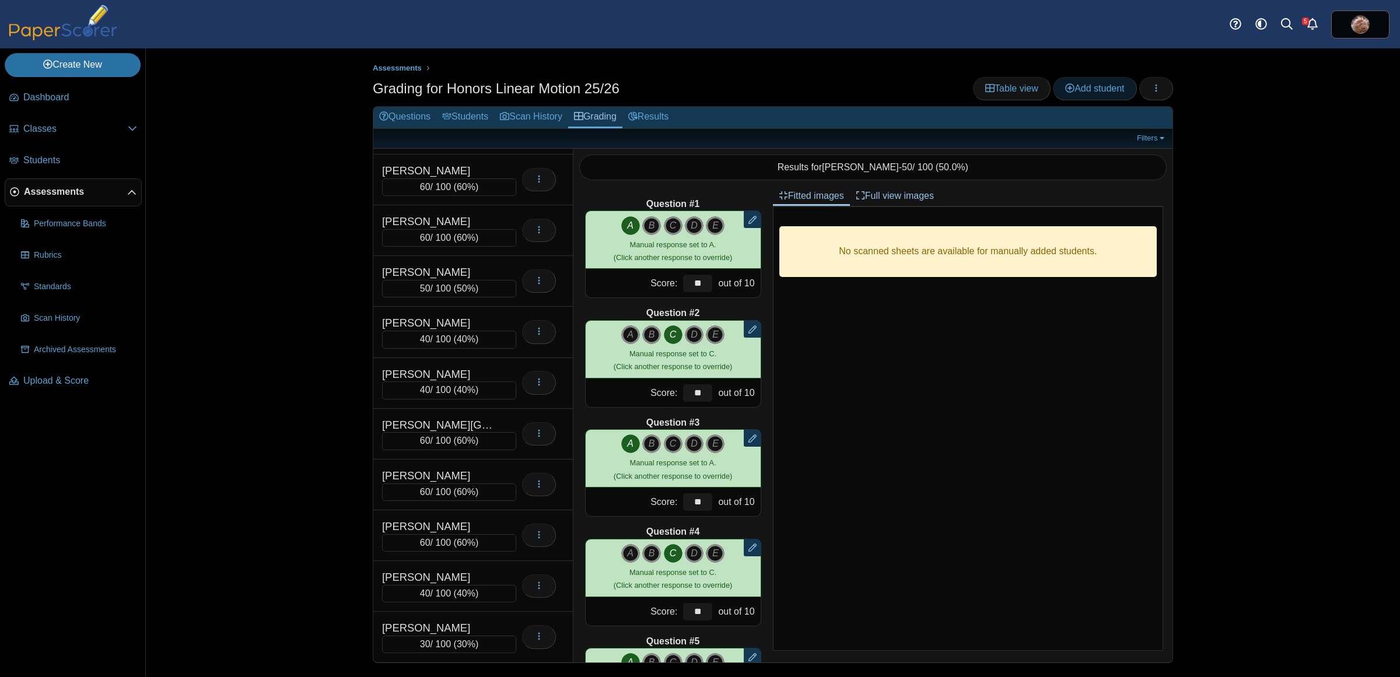
click at [1106, 83] on span "Add student" at bounding box center [1094, 88] width 59 height 10
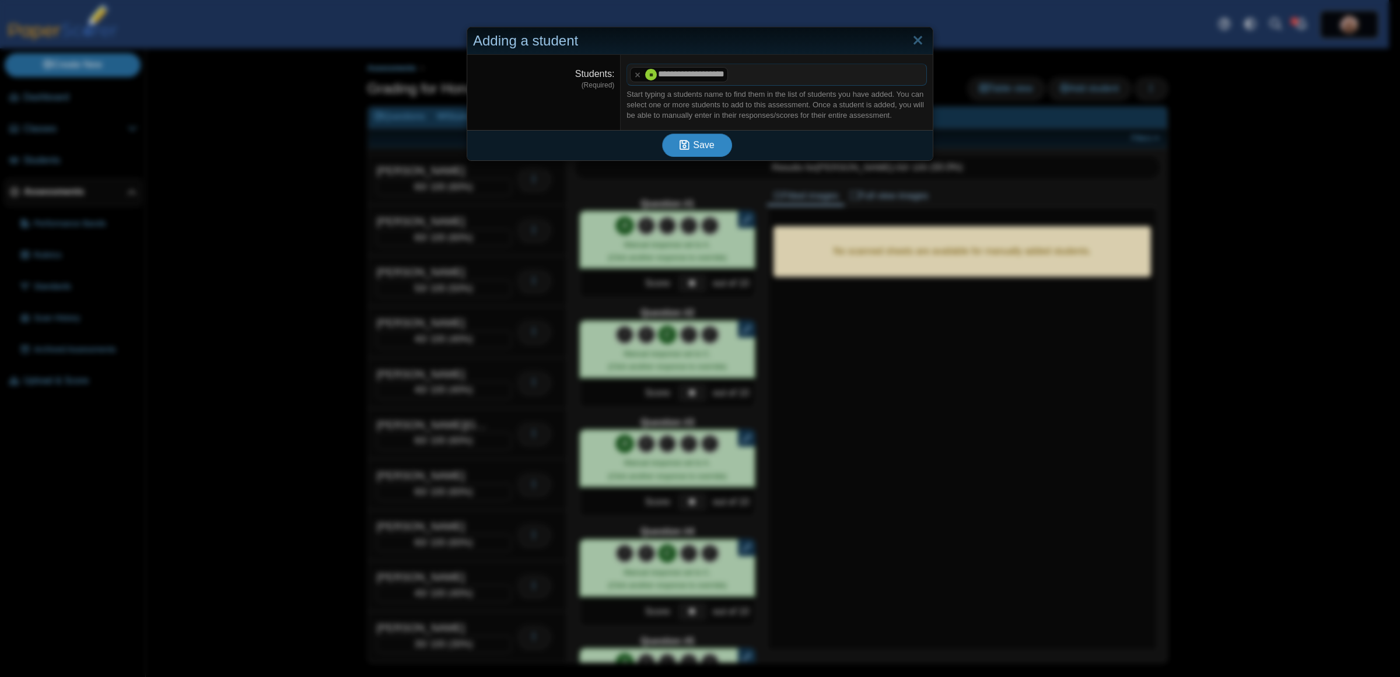
click at [686, 135] on button "Save" at bounding box center [697, 145] width 70 height 23
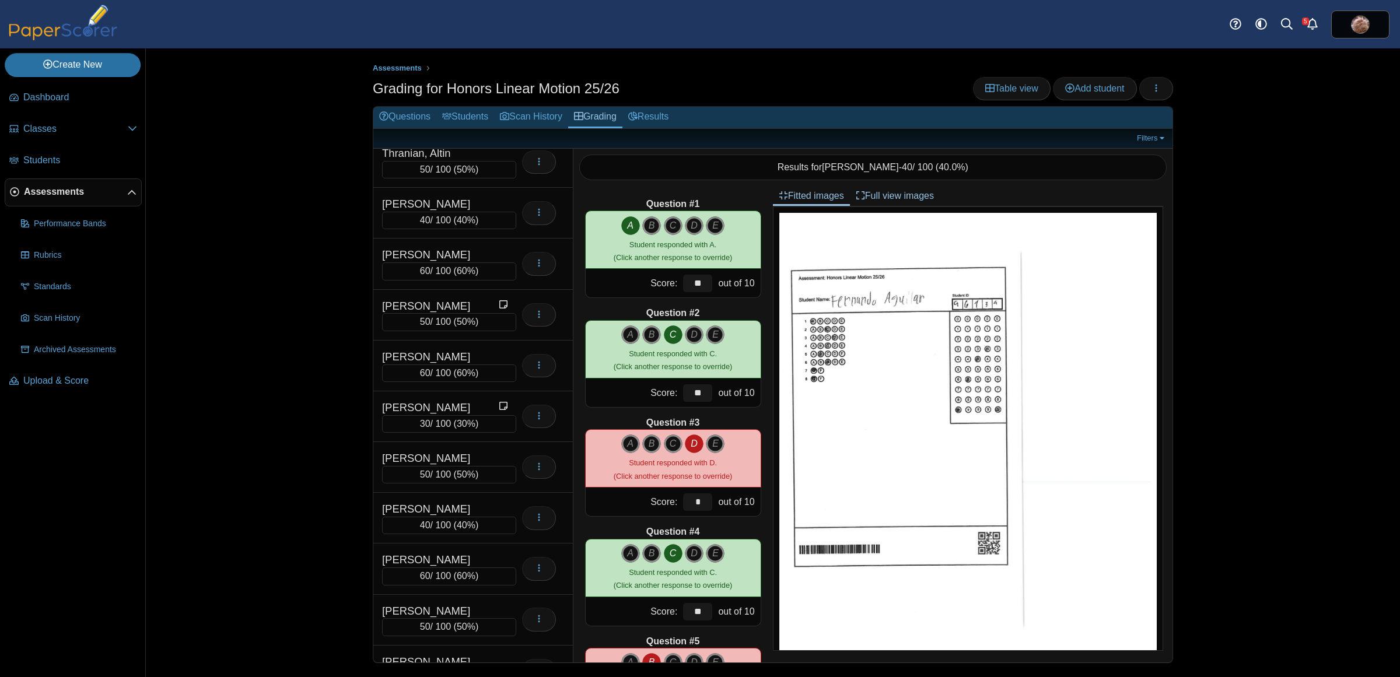
scroll to position [6353, 0]
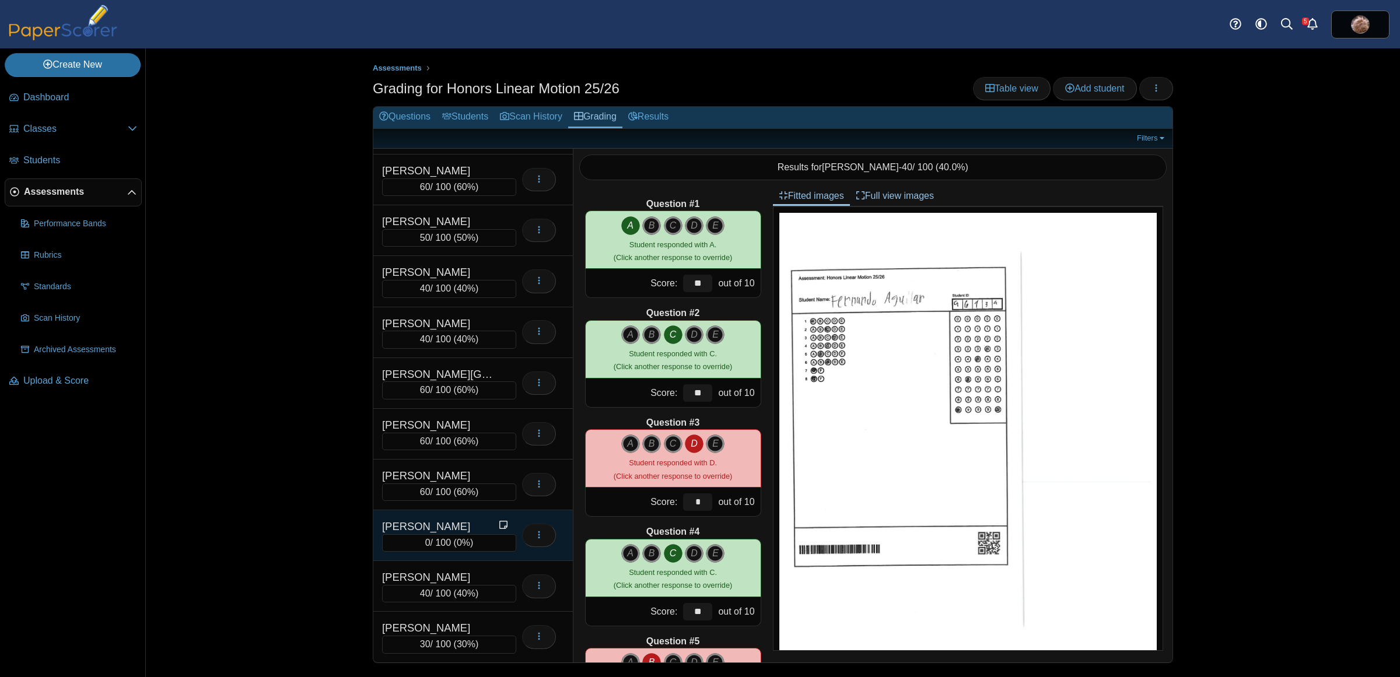
click at [431, 517] on div "Zhang, Linda 0 / 100 ( 0% ) Loading…" at bounding box center [473, 535] width 200 height 51
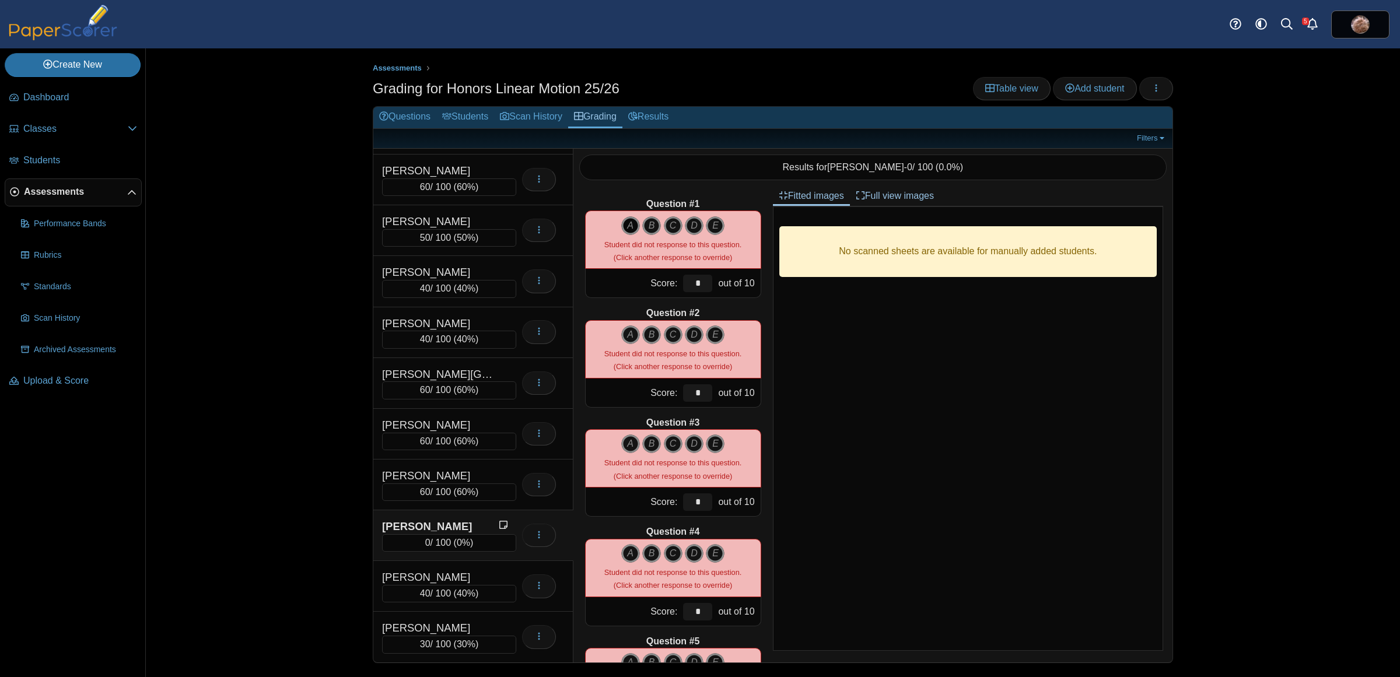
click at [630, 225] on icon "A" at bounding box center [630, 225] width 19 height 19
click at [666, 334] on icon "C" at bounding box center [673, 335] width 19 height 19
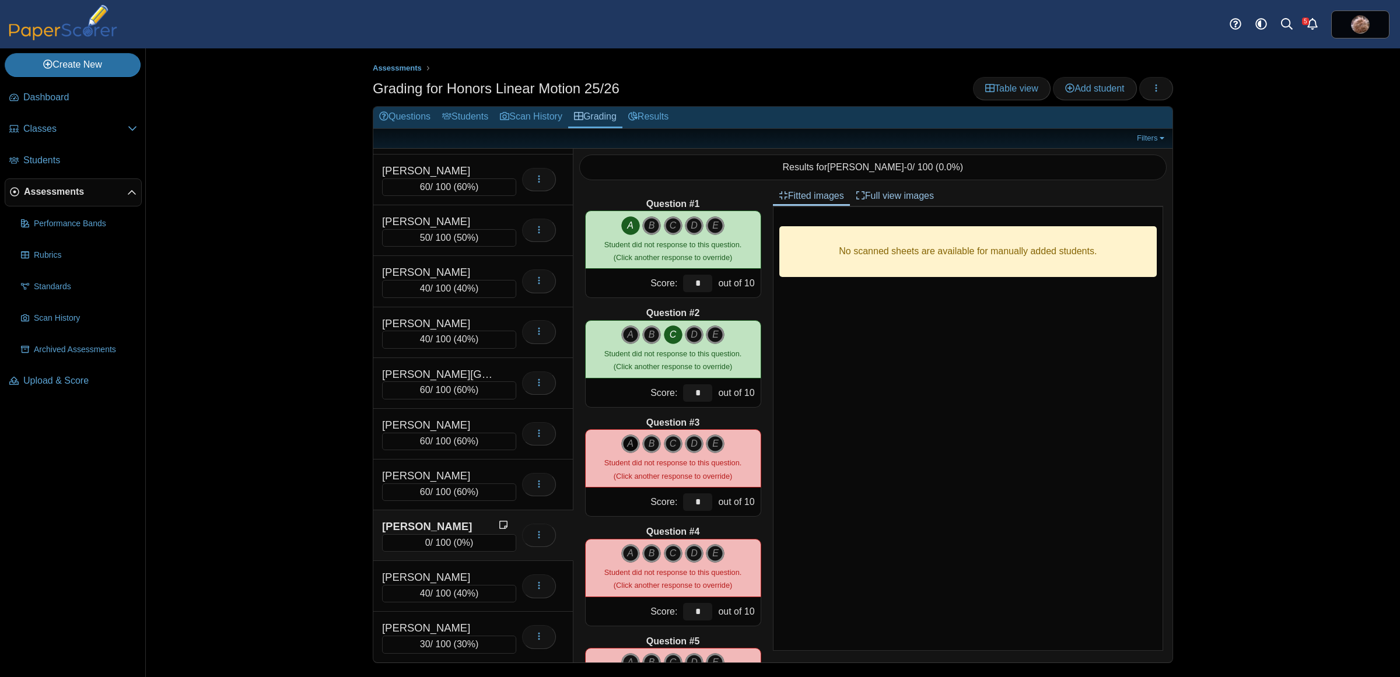
click at [621, 436] on icon "A" at bounding box center [630, 444] width 19 height 19
click at [621, 554] on icon "A" at bounding box center [630, 553] width 19 height 19
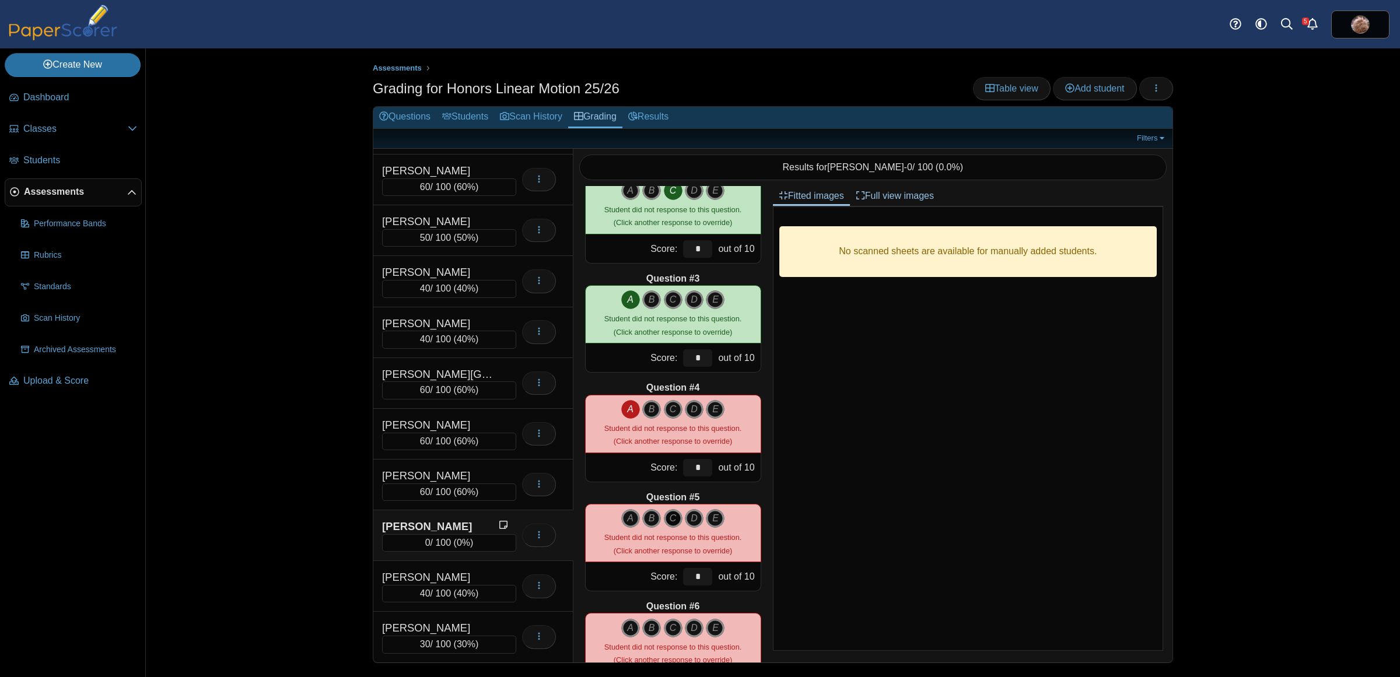
scroll to position [146, 0]
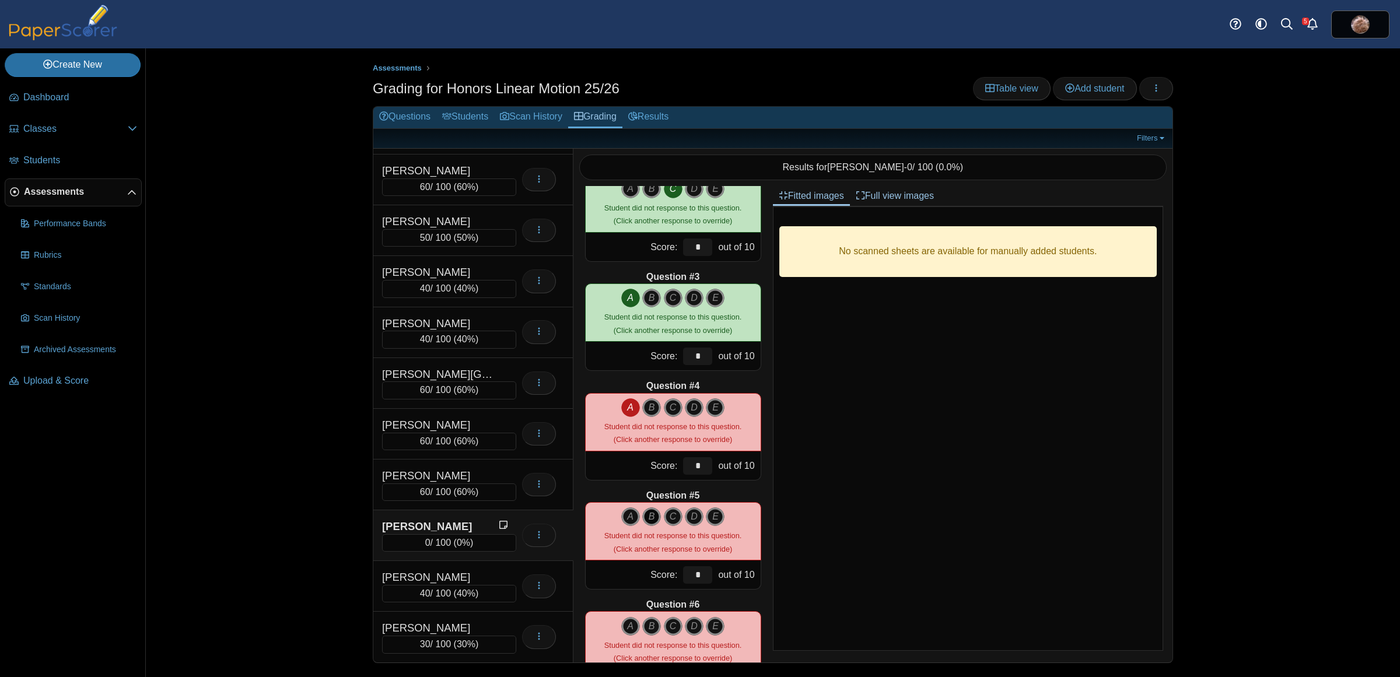
click at [646, 517] on icon "B" at bounding box center [651, 517] width 19 height 19
click at [648, 625] on icon "B" at bounding box center [651, 626] width 19 height 19
click at [820, 509] on div "No scanned sheets are available for manually added students." at bounding box center [968, 429] width 390 height 444
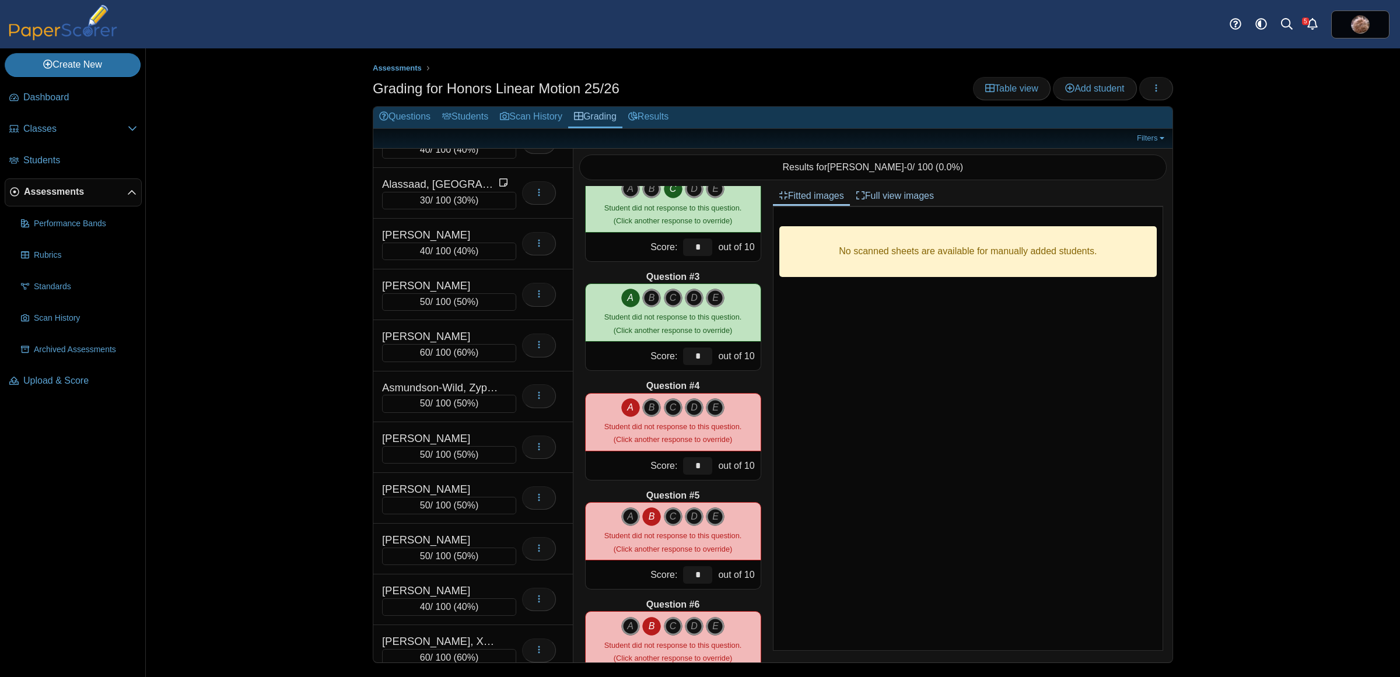
scroll to position [0, 0]
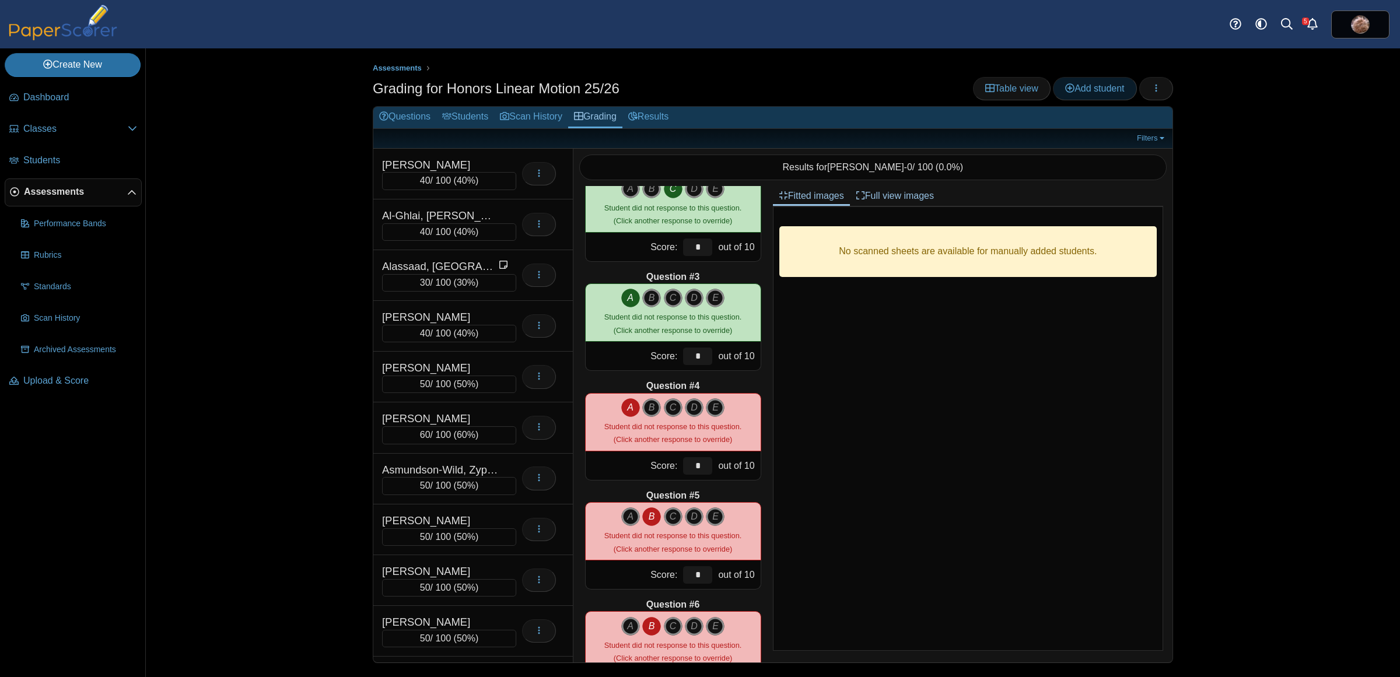
click at [1088, 94] on link "Add student" at bounding box center [1094, 88] width 83 height 23
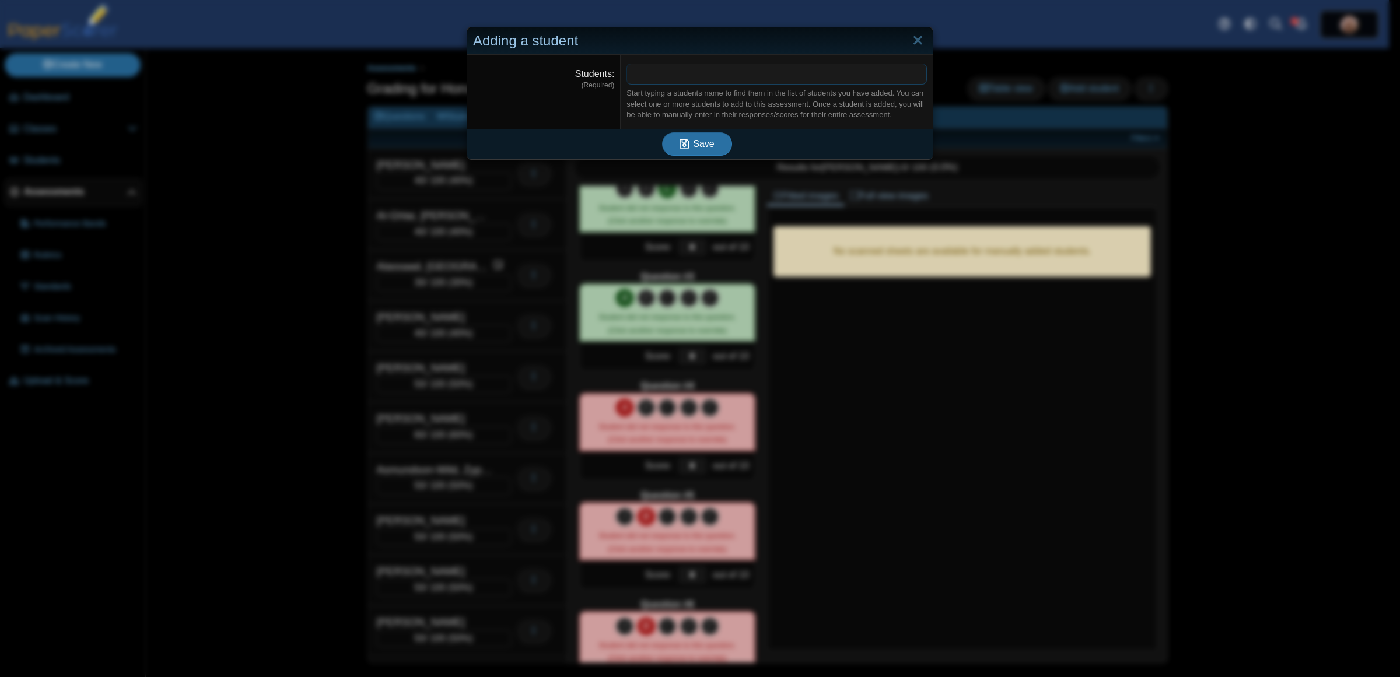
click at [687, 77] on span at bounding box center [776, 74] width 299 height 20
click at [692, 152] on button "Save" at bounding box center [697, 145] width 70 height 23
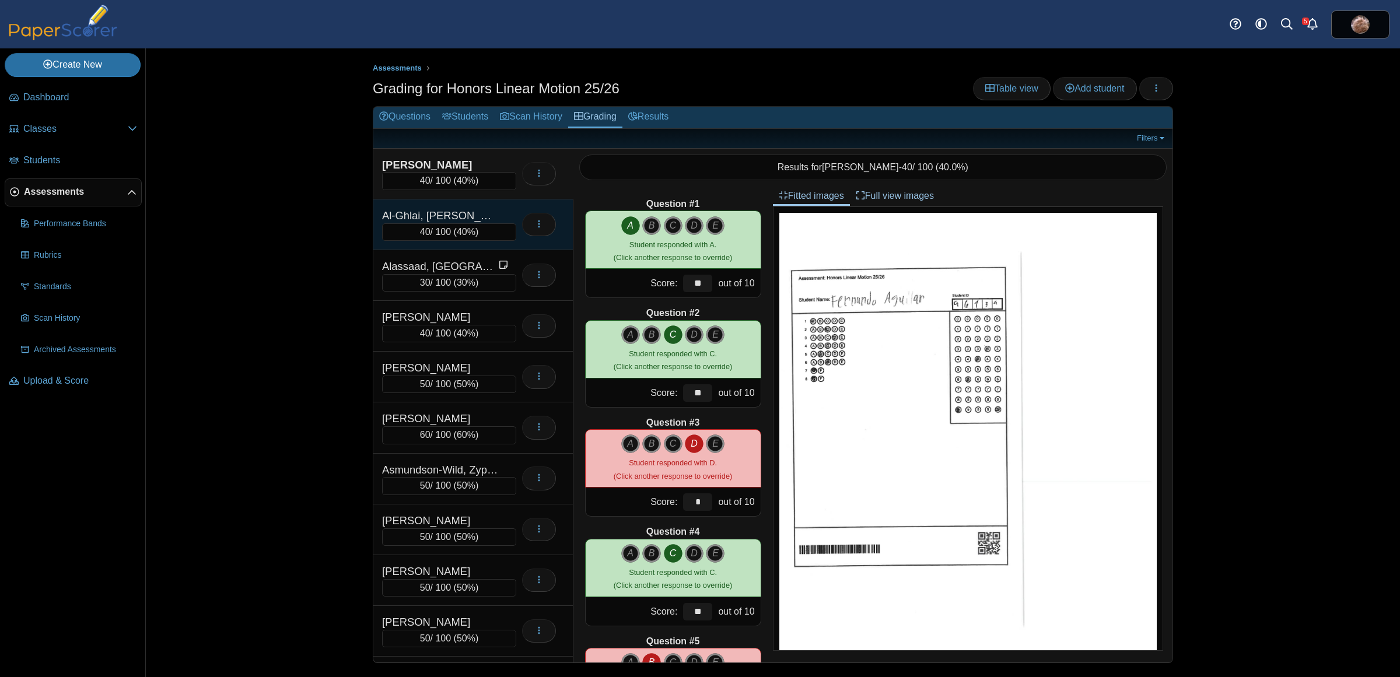
click at [470, 214] on div "Al-Ghlai, [PERSON_NAME]" at bounding box center [440, 215] width 117 height 15
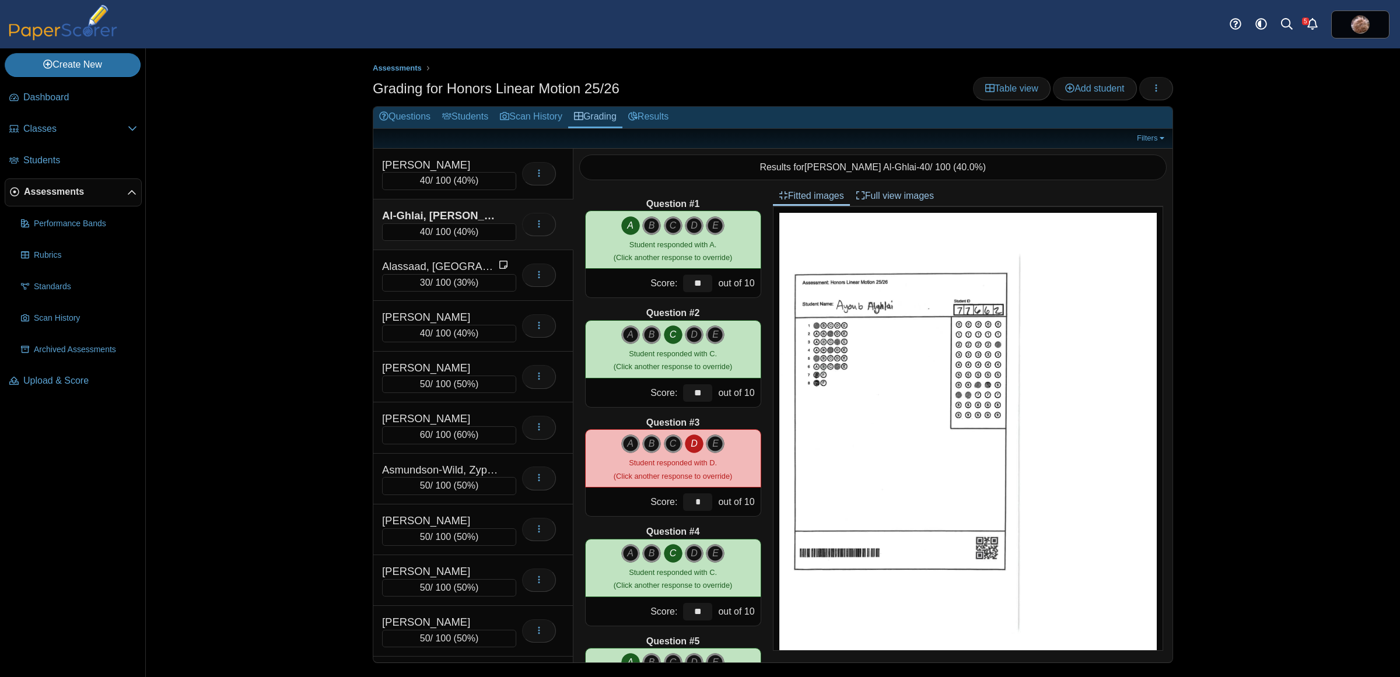
click at [279, 292] on div "Assessments Grading for Honors Linear Motion 25/26 Table view Add student Loadi…" at bounding box center [773, 362] width 1254 height 629
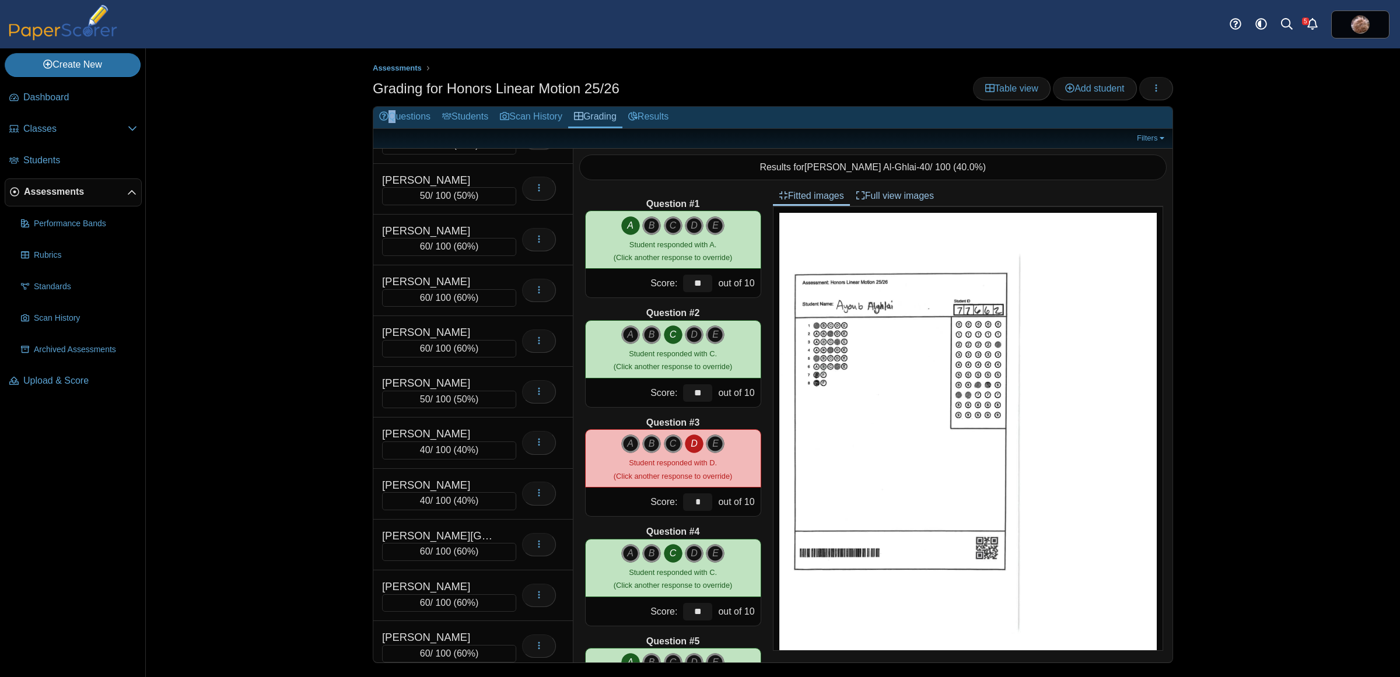
scroll to position [6353, 0]
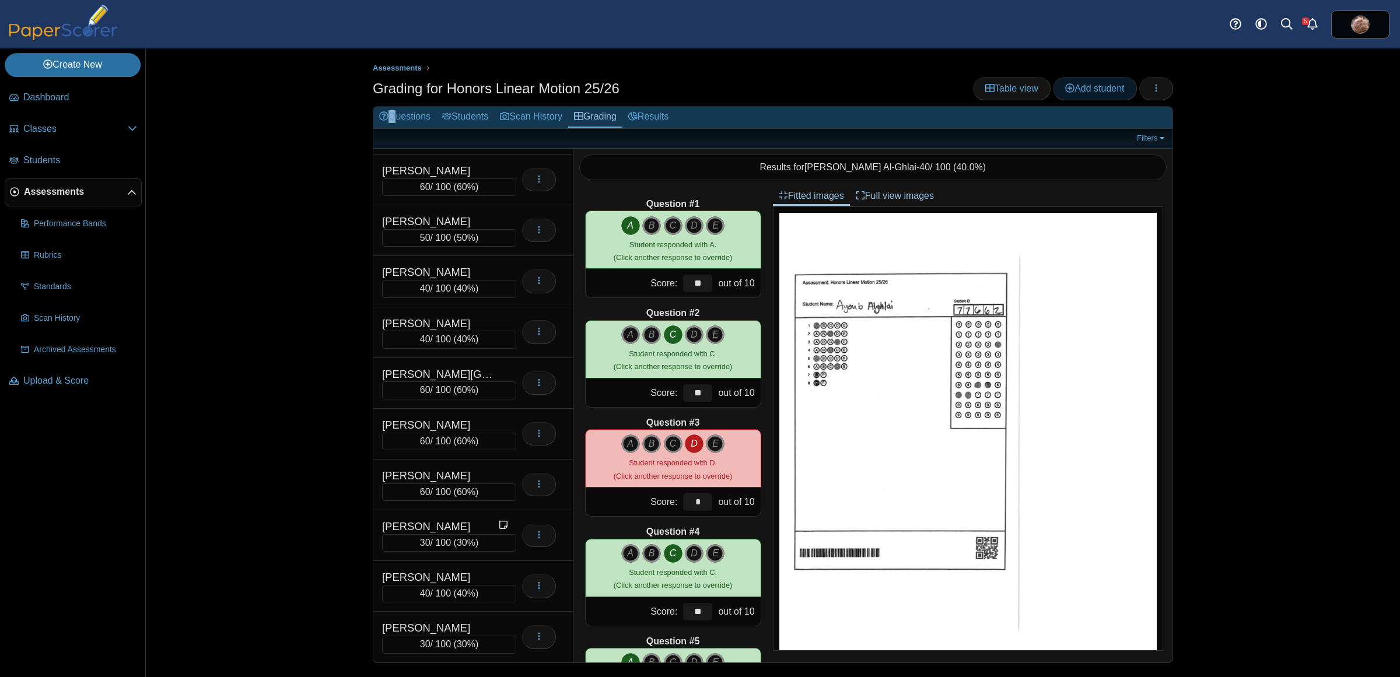
click at [1098, 95] on link "Add student" at bounding box center [1094, 88] width 83 height 23
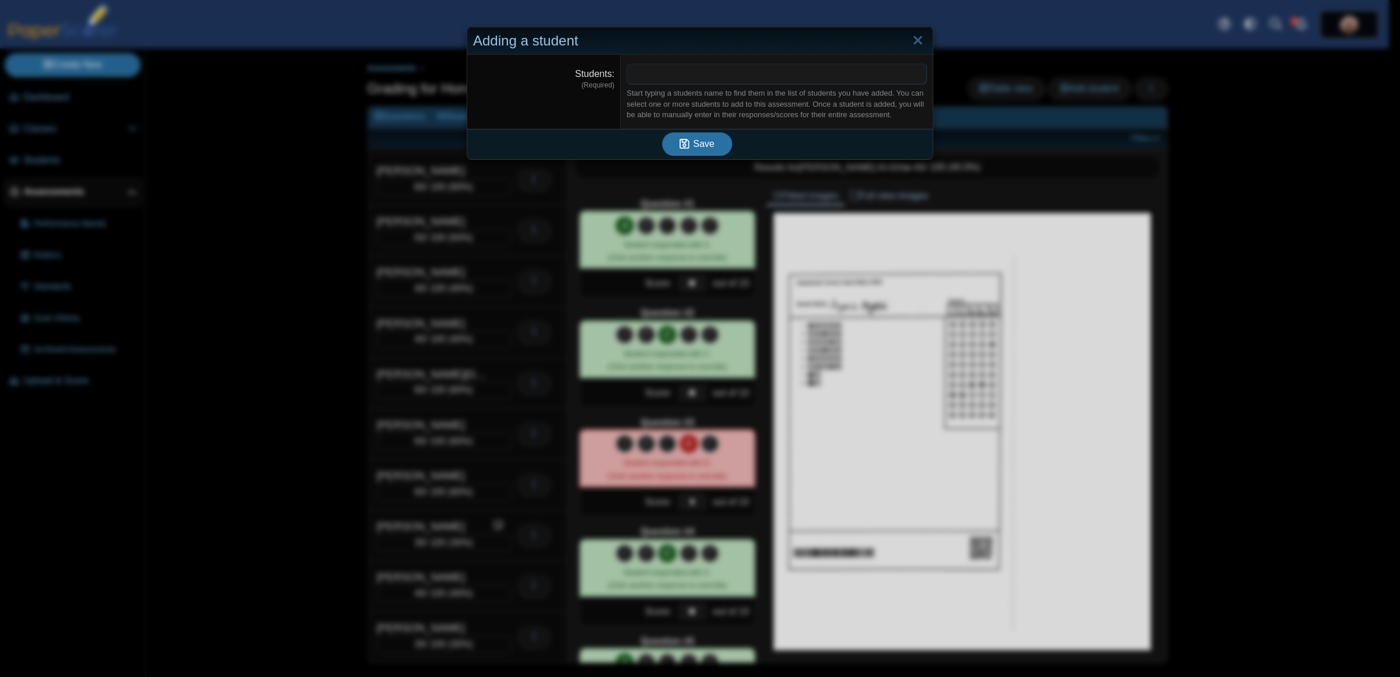
click at [684, 82] on span at bounding box center [776, 74] width 299 height 20
drag, startPoint x: 674, startPoint y: 74, endPoint x: 620, endPoint y: 76, distance: 54.9
click at [621, 76] on dd "***** ​ Start typing a students name to find them in the list of students you h…" at bounding box center [777, 92] width 312 height 74
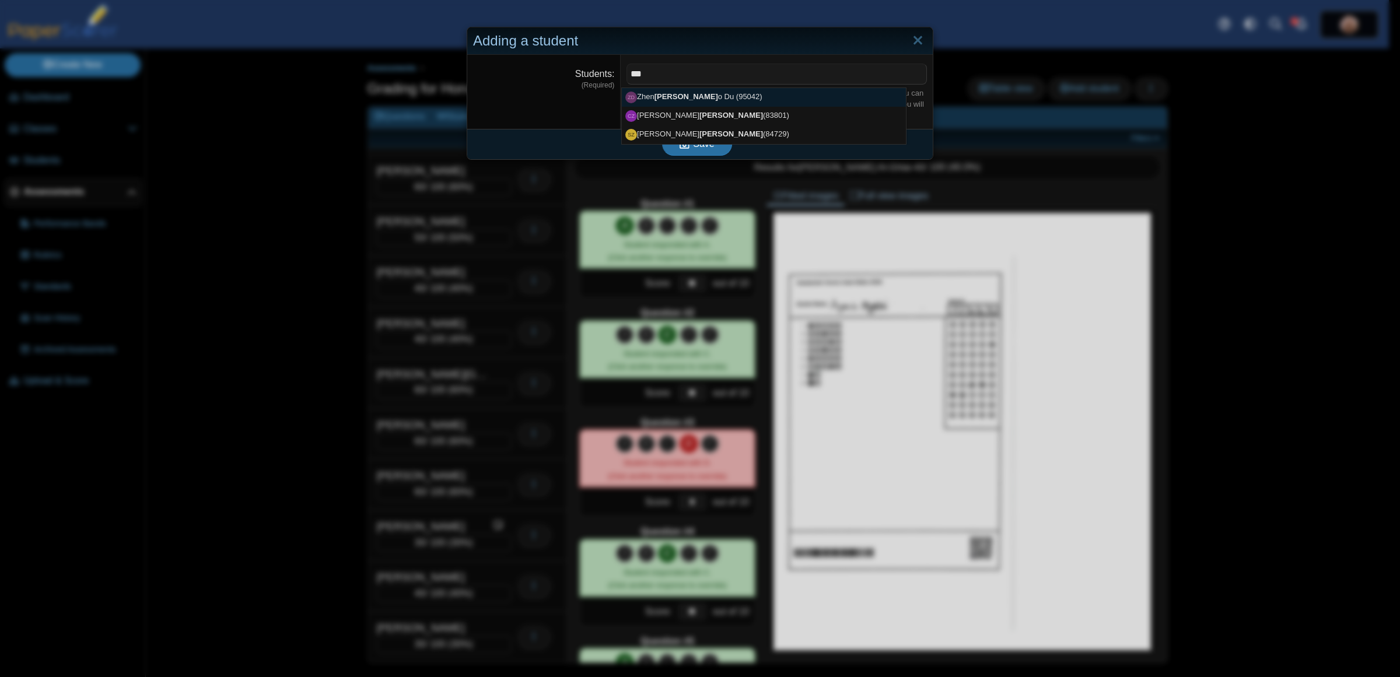
click at [334, 170] on div "Adding a student Students (Required) *** ​ Start typing a students name to find…" at bounding box center [700, 338] width 1400 height 677
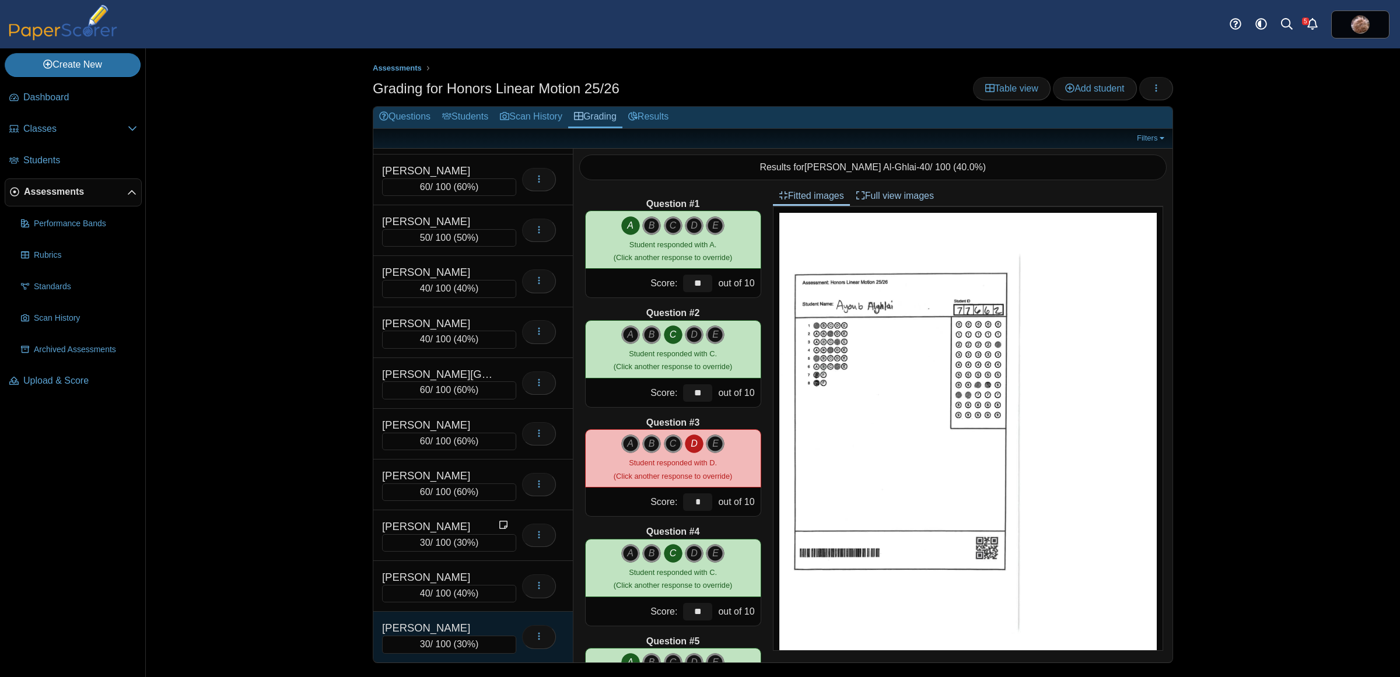
click at [471, 628] on div "[PERSON_NAME]" at bounding box center [440, 628] width 117 height 15
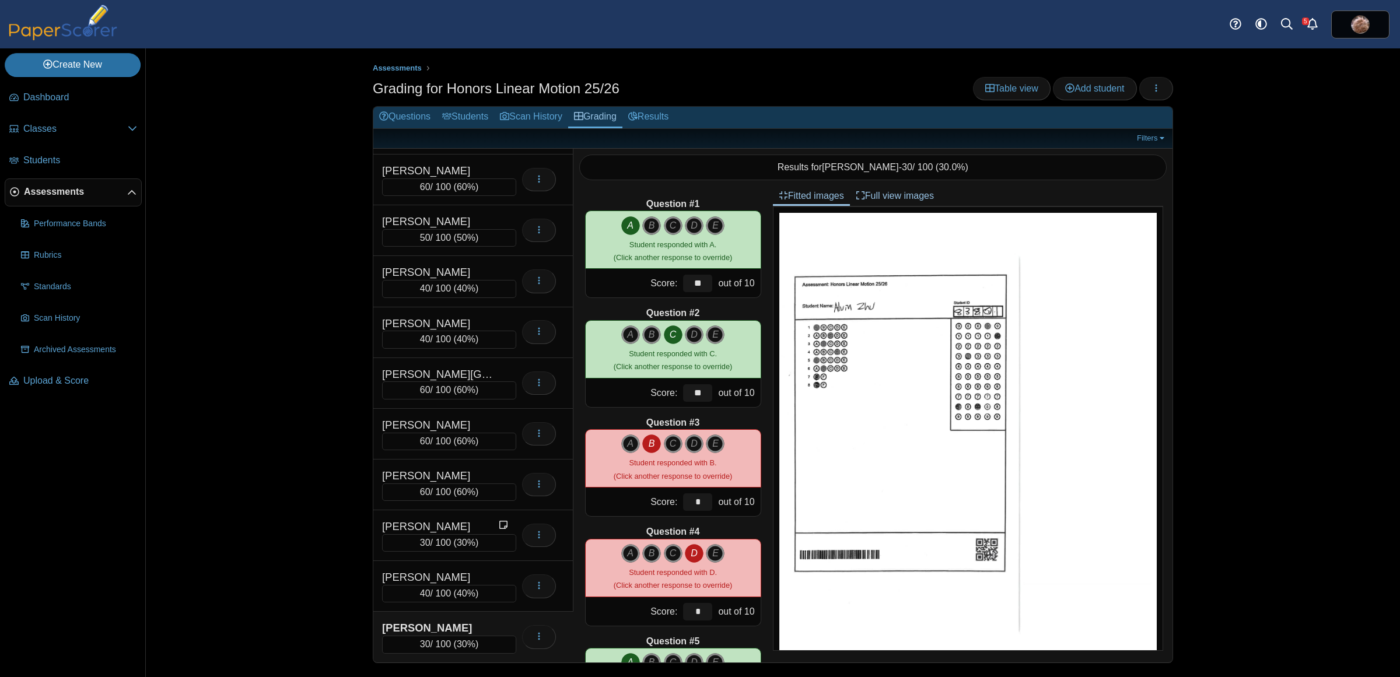
click at [310, 442] on div "Assessments Grading for Honors Linear Motion 25/26 Table view Add student Loadi…" at bounding box center [773, 362] width 1254 height 629
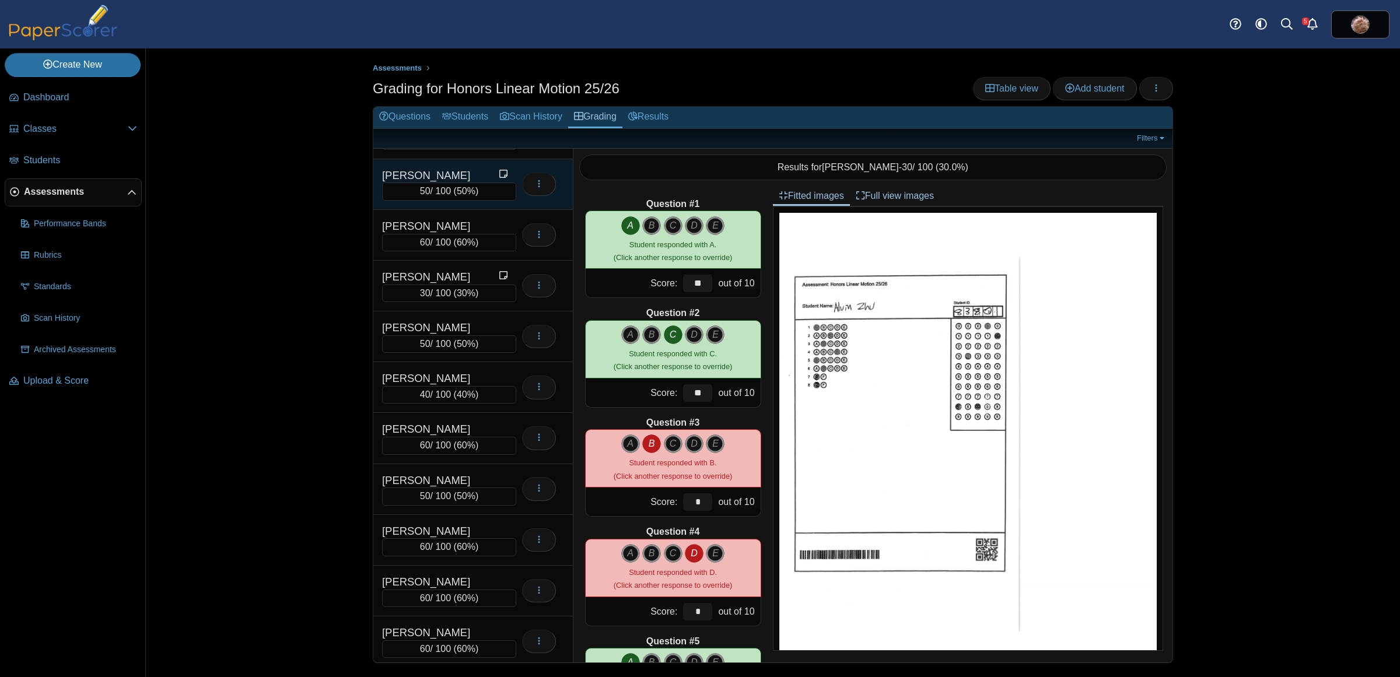
scroll to position [5843, 0]
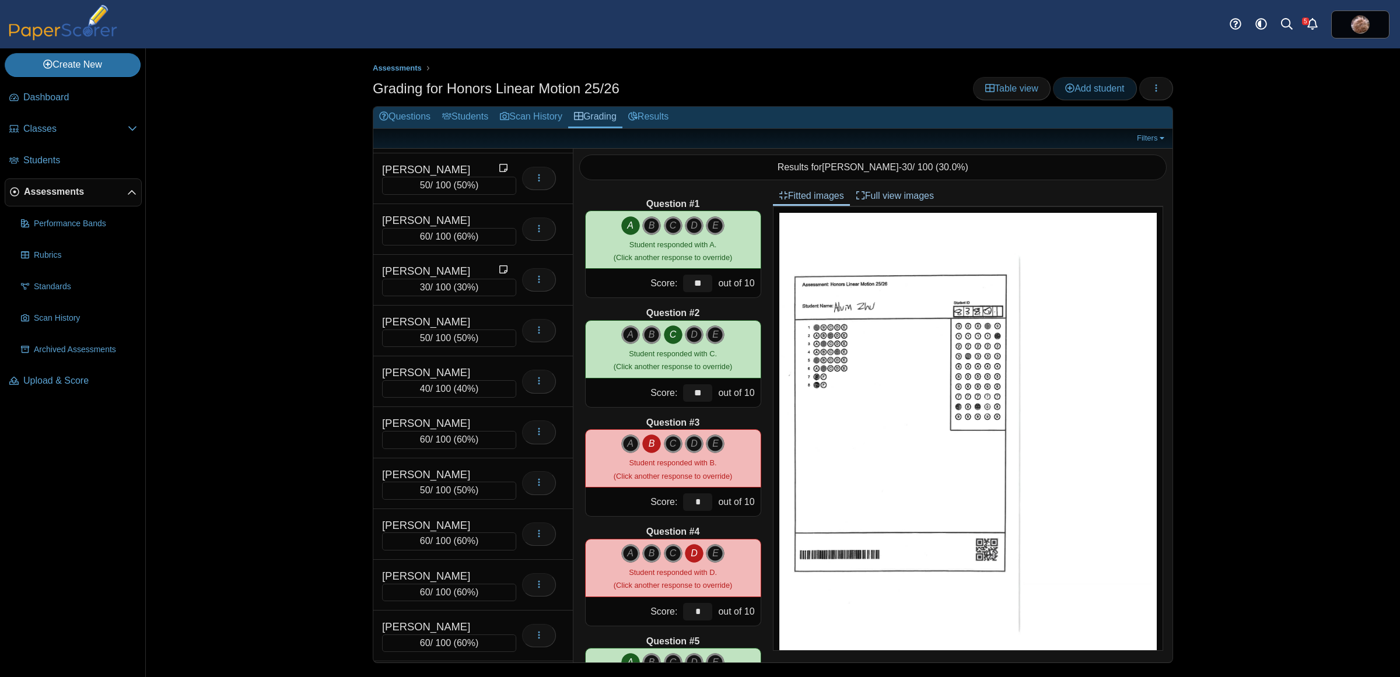
click at [1107, 82] on link "Add student" at bounding box center [1094, 88] width 83 height 23
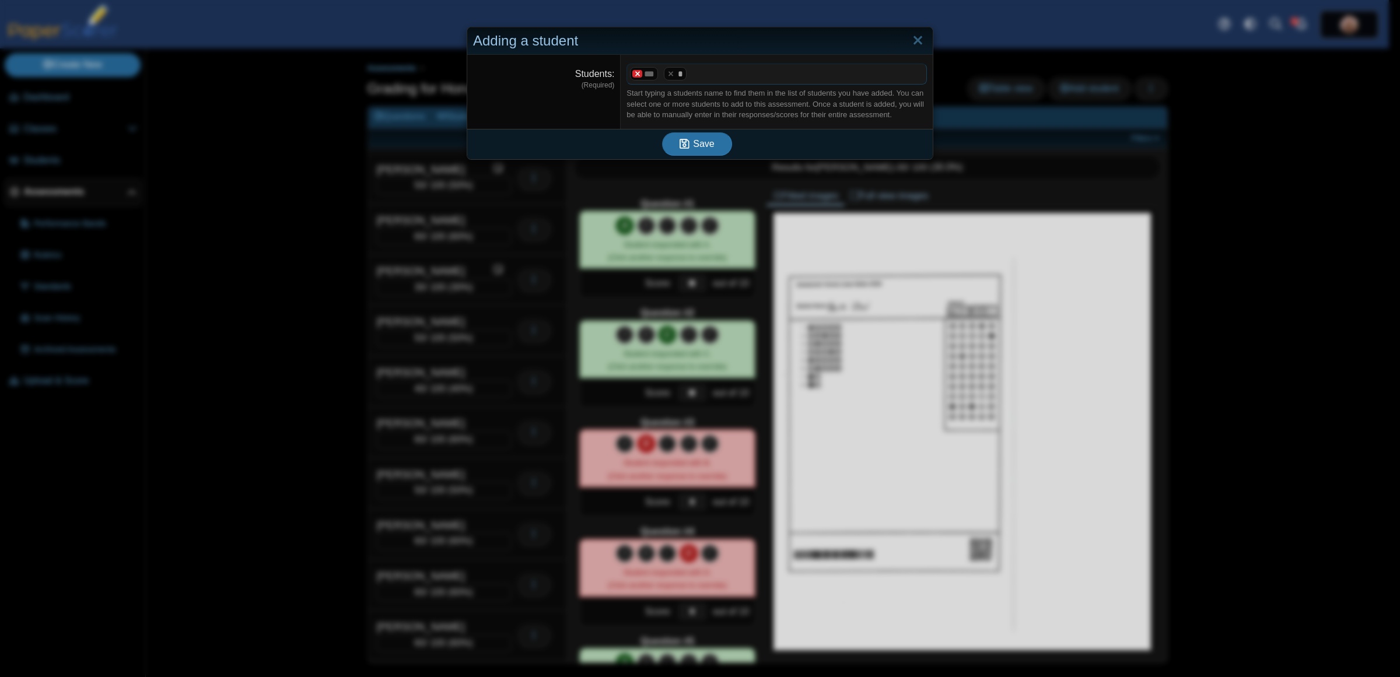
click at [633, 76] on x "remove tag" at bounding box center [637, 74] width 10 height 8
click at [633, 74] on x "remove tag" at bounding box center [637, 74] width 10 height 8
click at [655, 74] on span at bounding box center [776, 74] width 299 height 20
click at [680, 145] on icon "submit" at bounding box center [685, 144] width 10 height 11
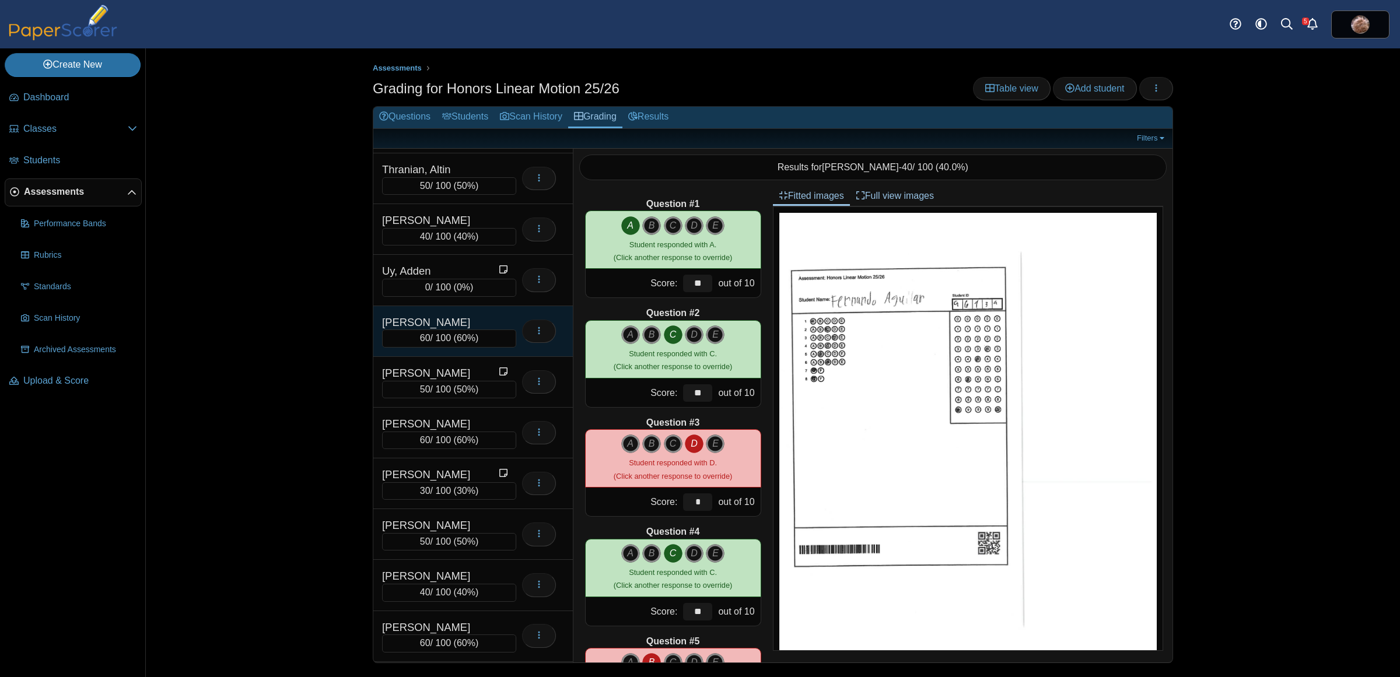
scroll to position [5670, 0]
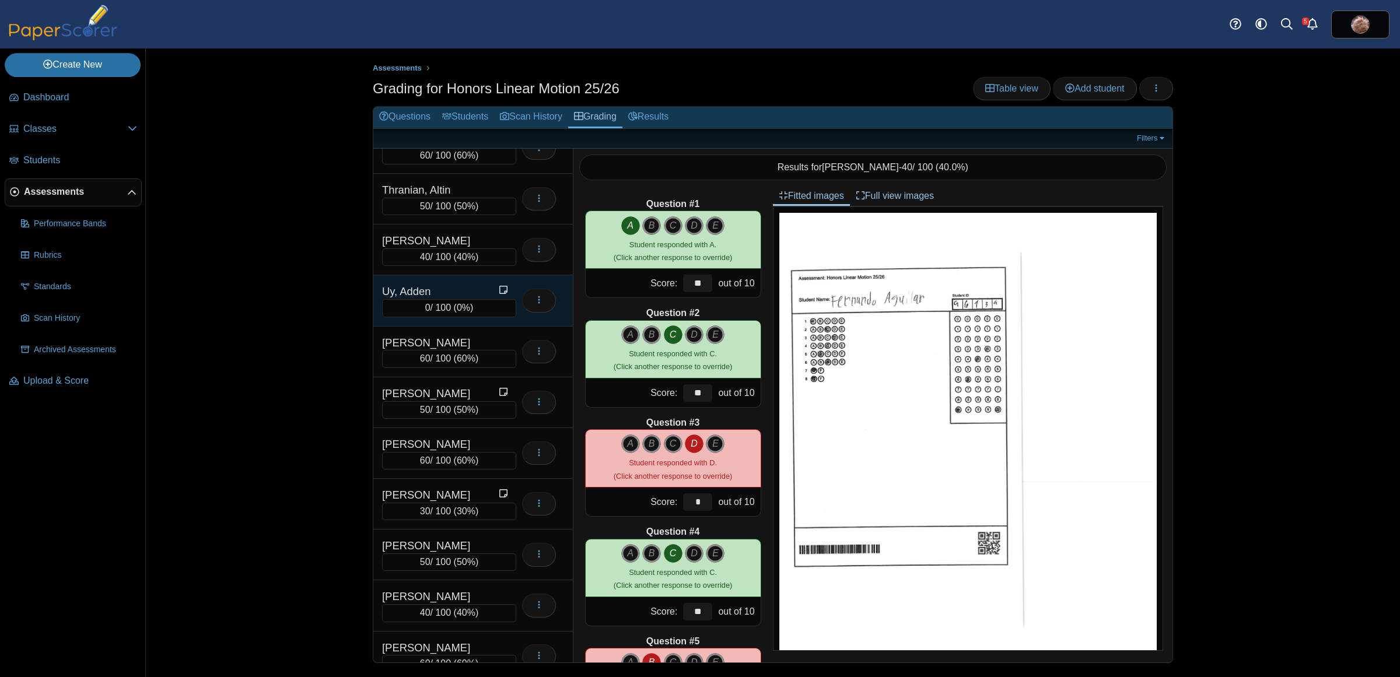
click at [403, 299] on div "Uy, Adden" at bounding box center [440, 291] width 117 height 15
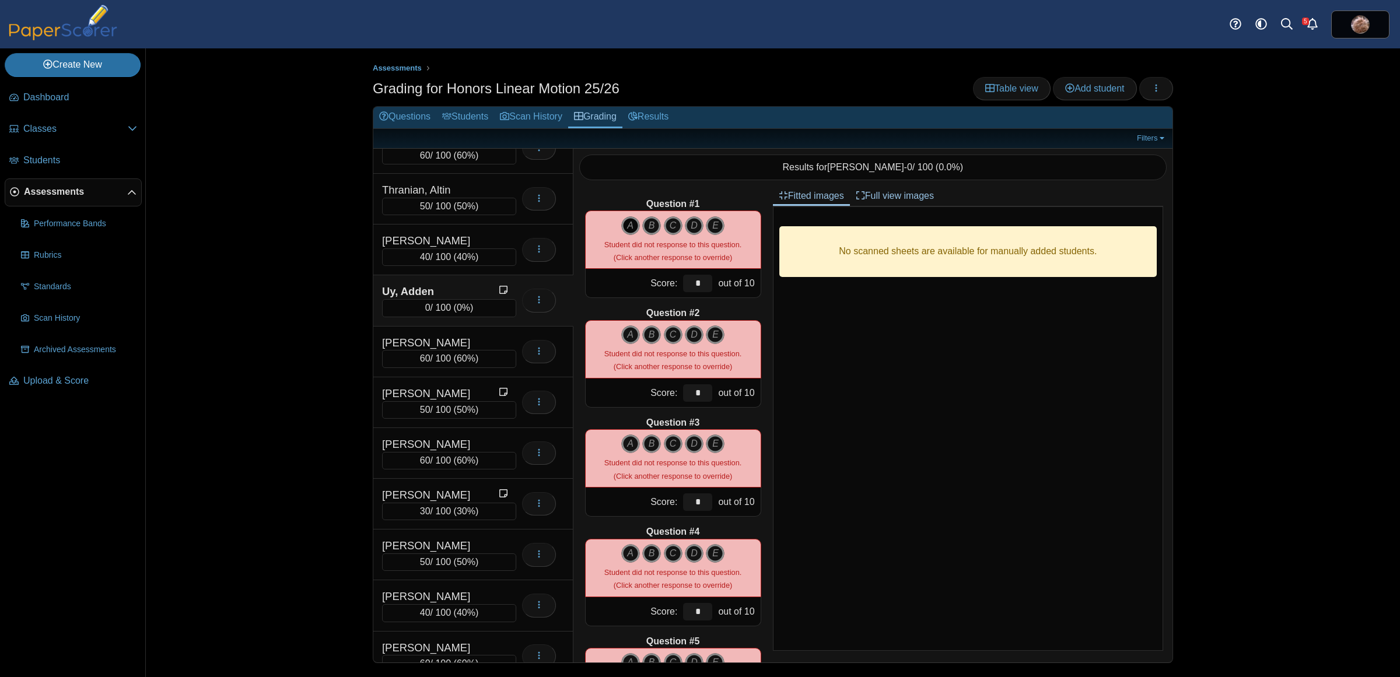
click at [626, 226] on icon "A" at bounding box center [630, 225] width 19 height 19
type input "**"
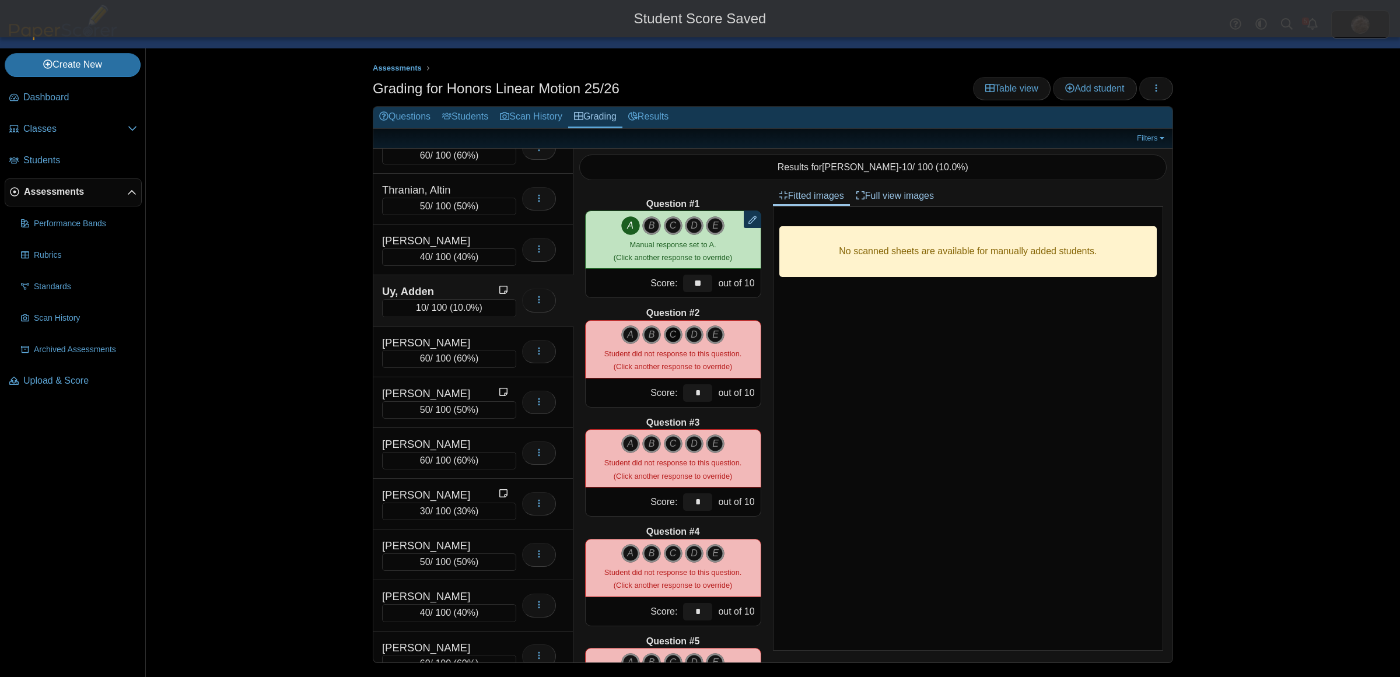
click at [666, 339] on icon "C" at bounding box center [673, 335] width 19 height 19
type input "**"
click at [628, 449] on icon "A" at bounding box center [630, 444] width 19 height 19
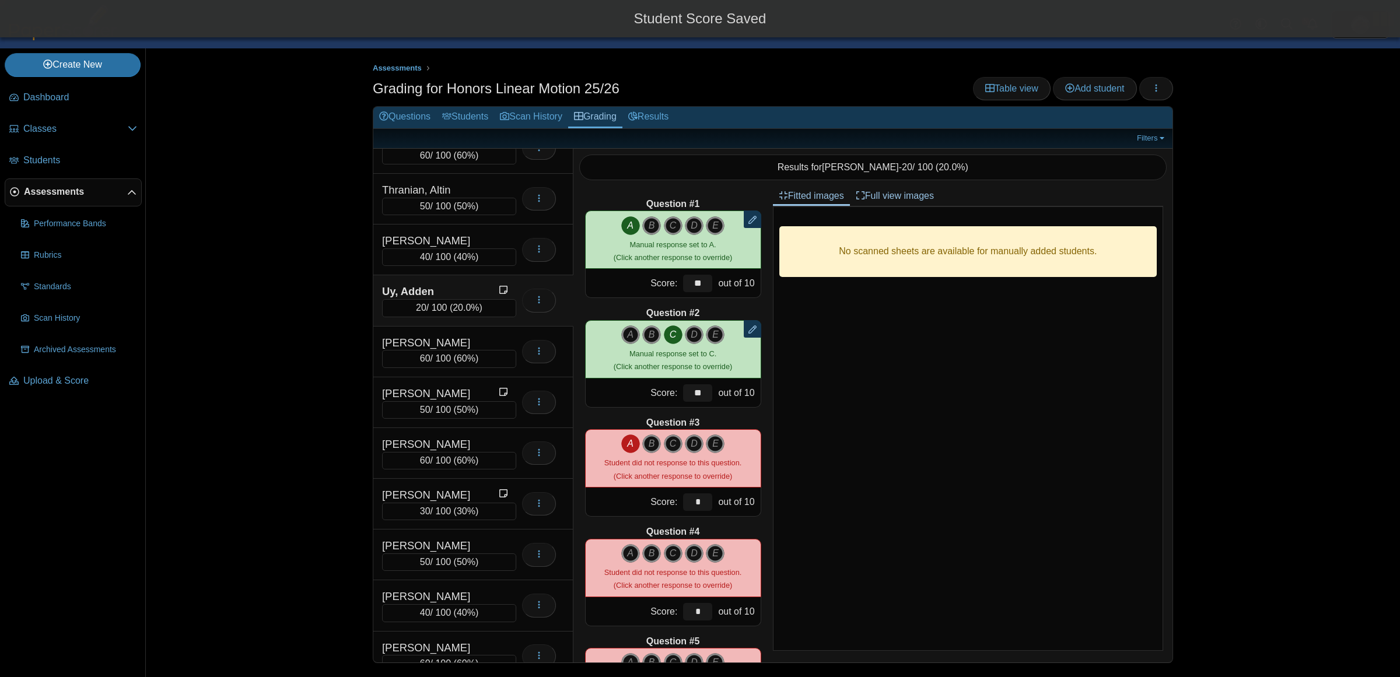
type input "**"
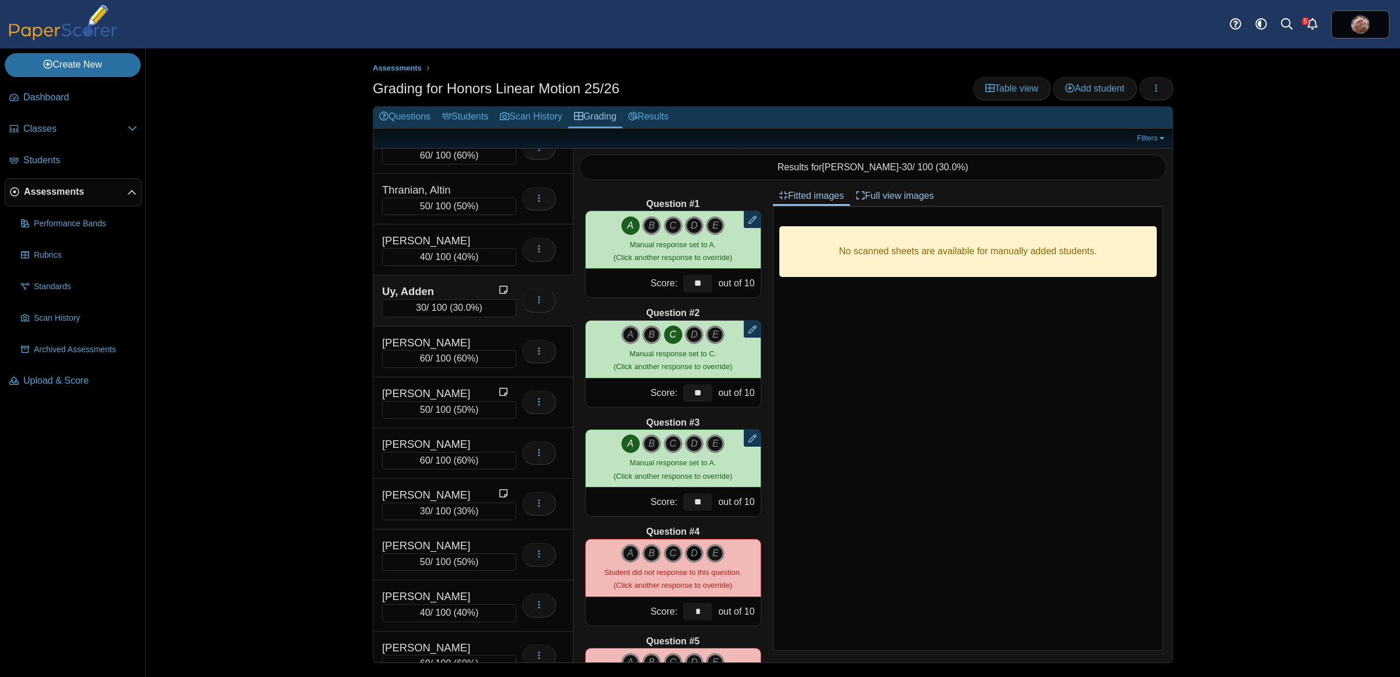
click at [689, 555] on icon "D" at bounding box center [694, 553] width 19 height 19
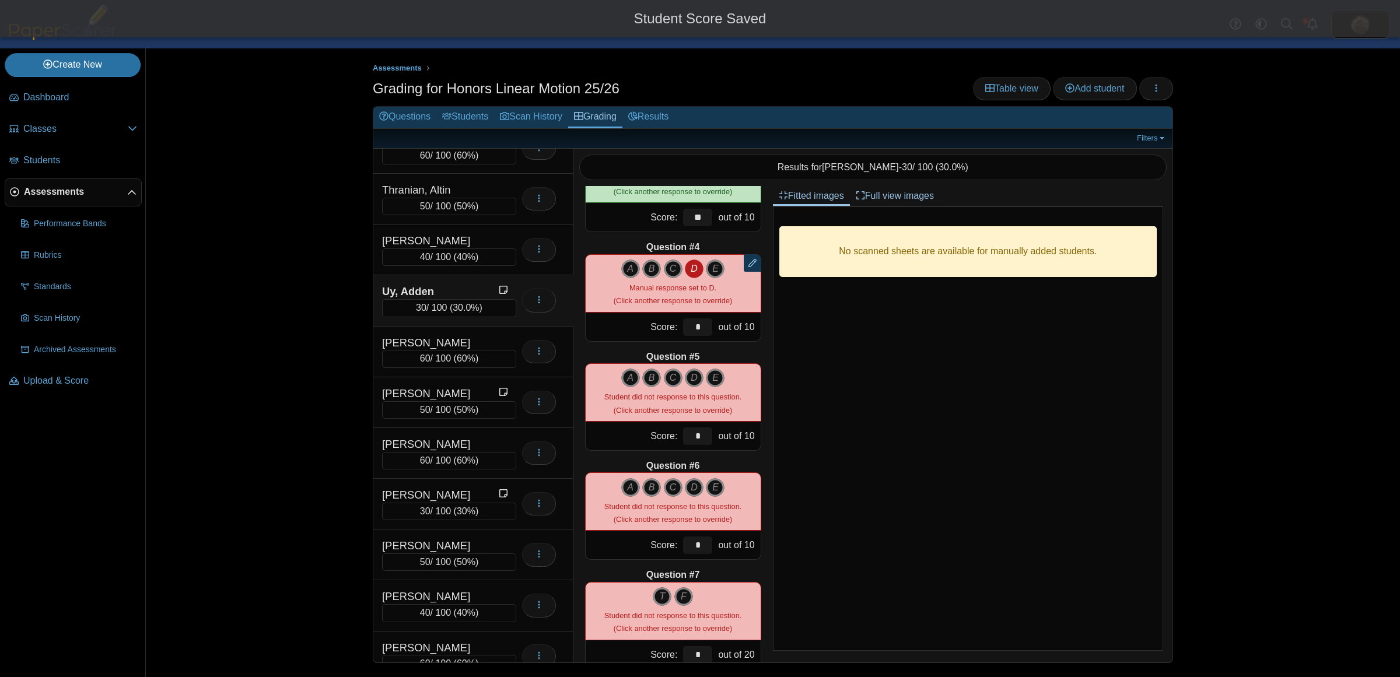
scroll to position [292, 0]
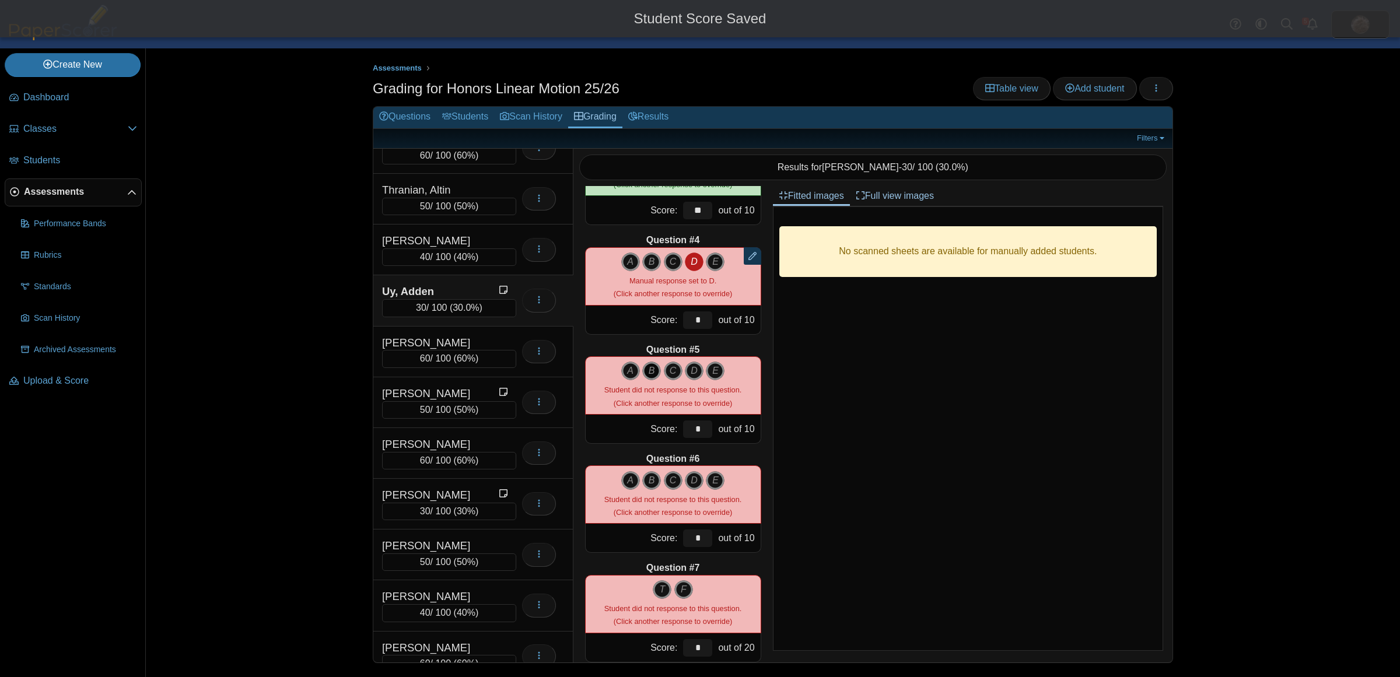
click at [645, 365] on icon "B" at bounding box center [651, 371] width 19 height 19
click at [648, 480] on icon "B" at bounding box center [651, 480] width 19 height 19
click at [323, 415] on div "Assessments Grading for Honors Linear Motion 25/26 Table view Add student Loadi…" at bounding box center [773, 362] width 1254 height 629
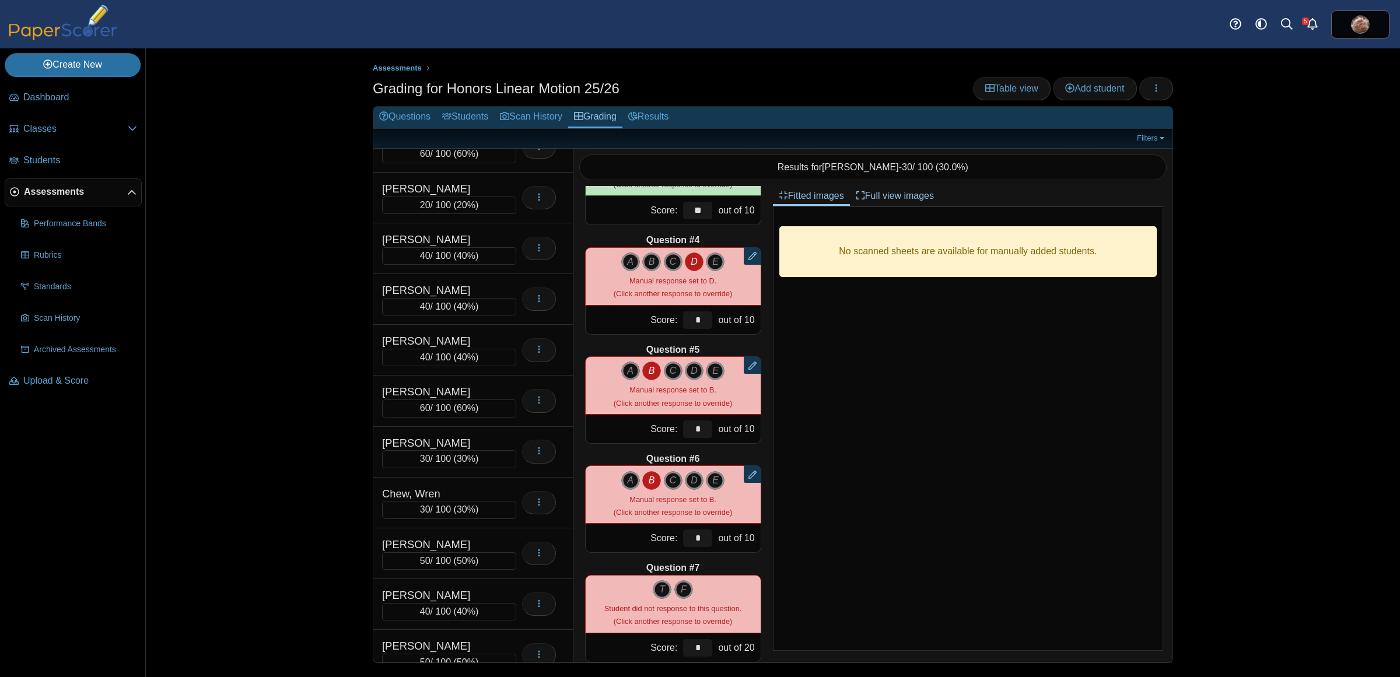
scroll to position [973, 0]
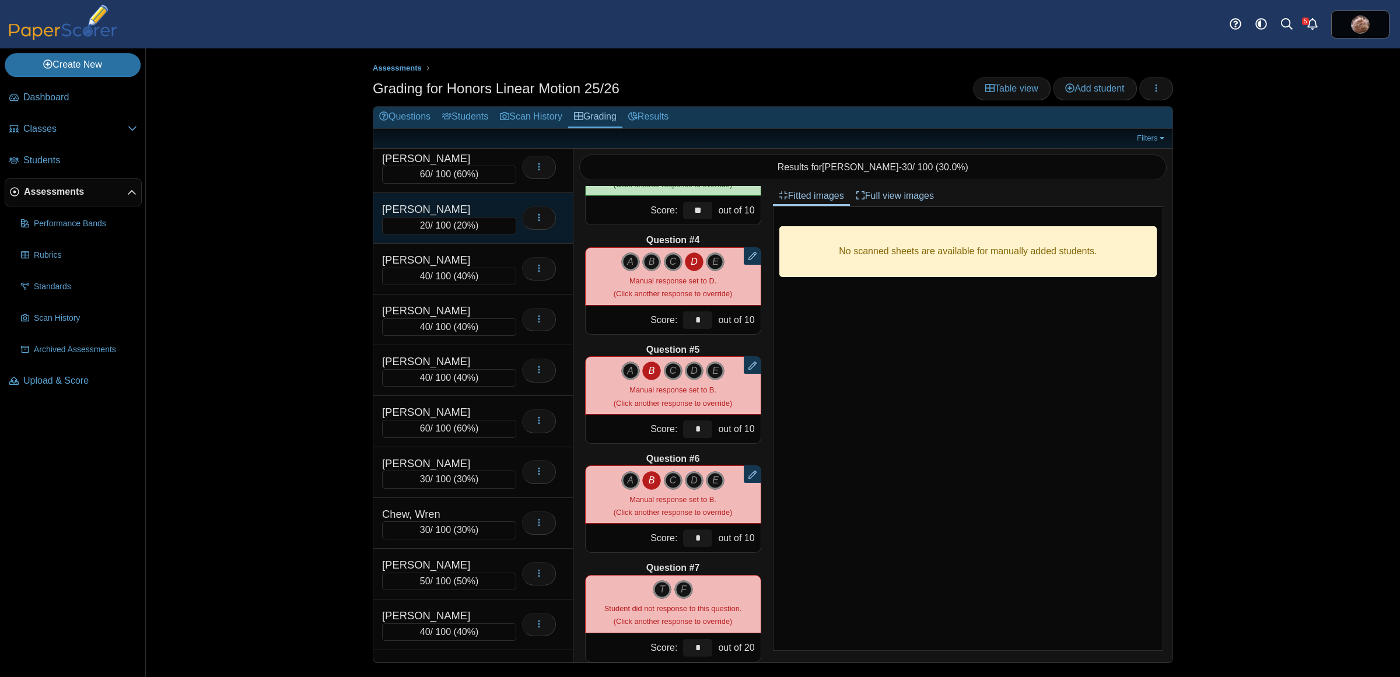
click at [468, 215] on div "[PERSON_NAME]" at bounding box center [440, 209] width 117 height 15
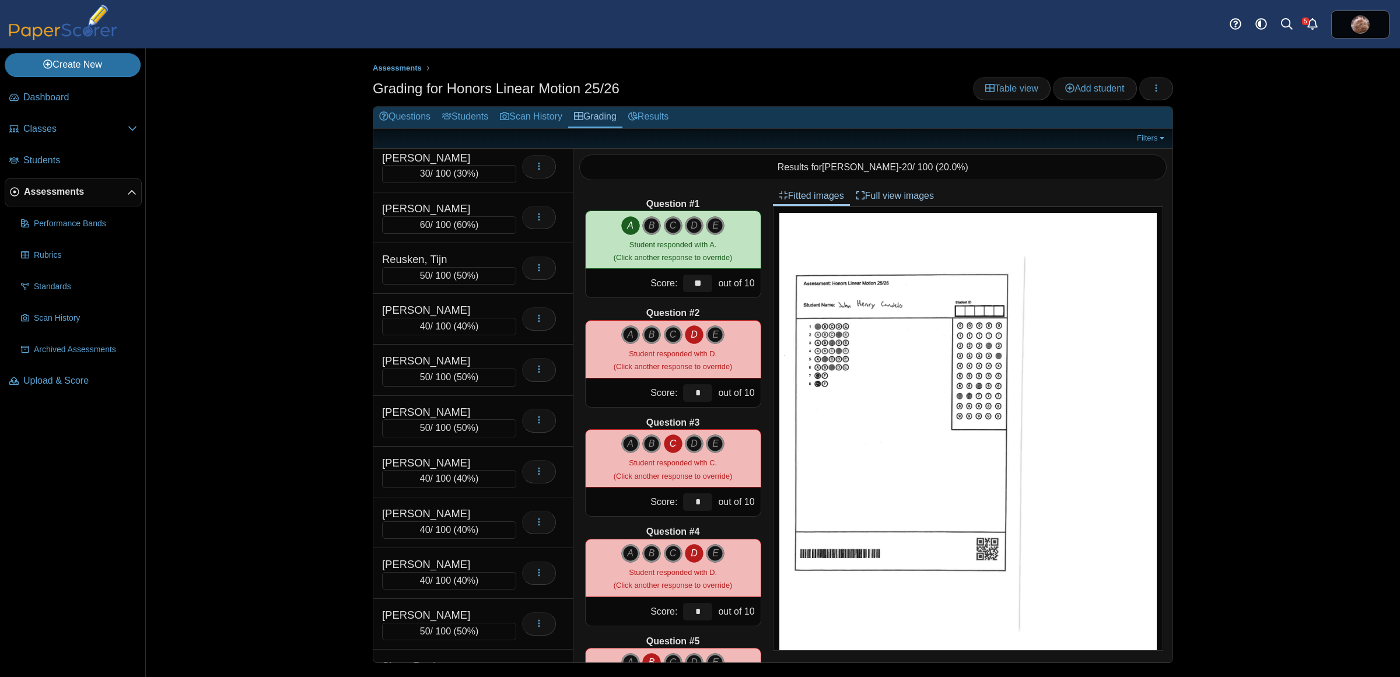
scroll to position [4573, 0]
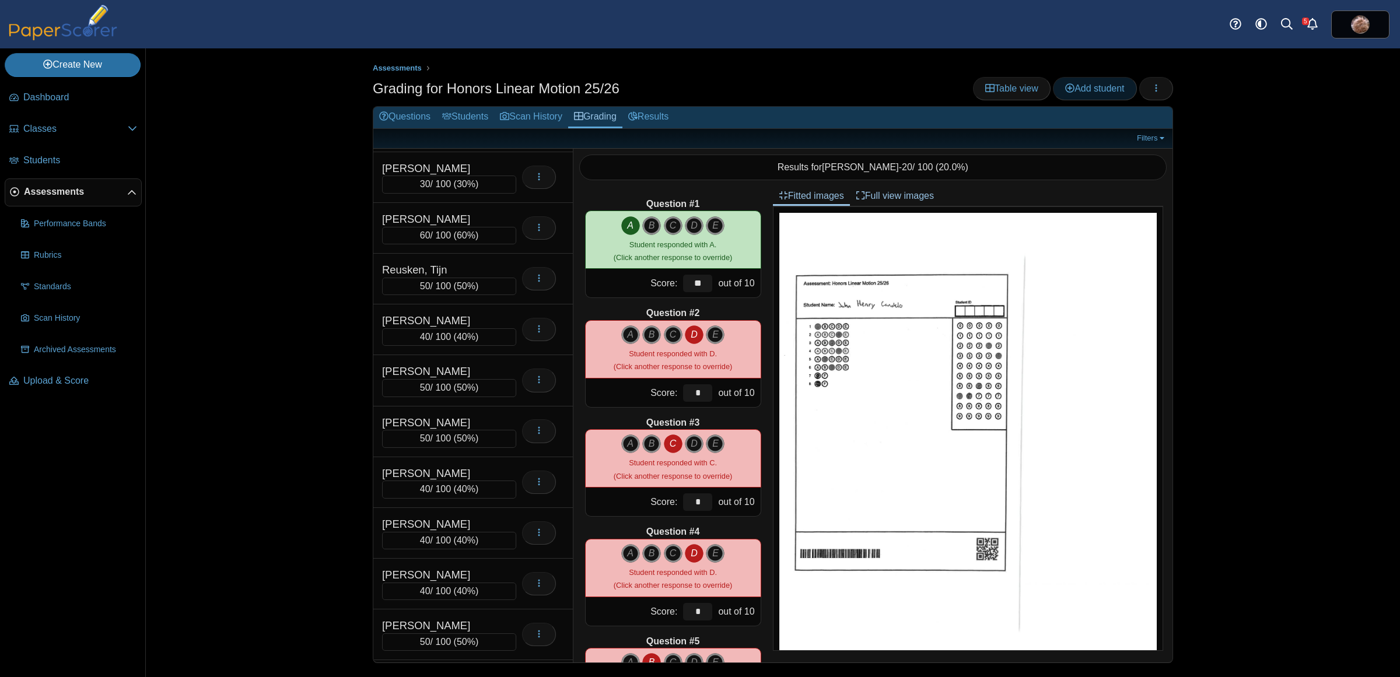
click at [1079, 92] on span "Add student" at bounding box center [1094, 88] width 59 height 10
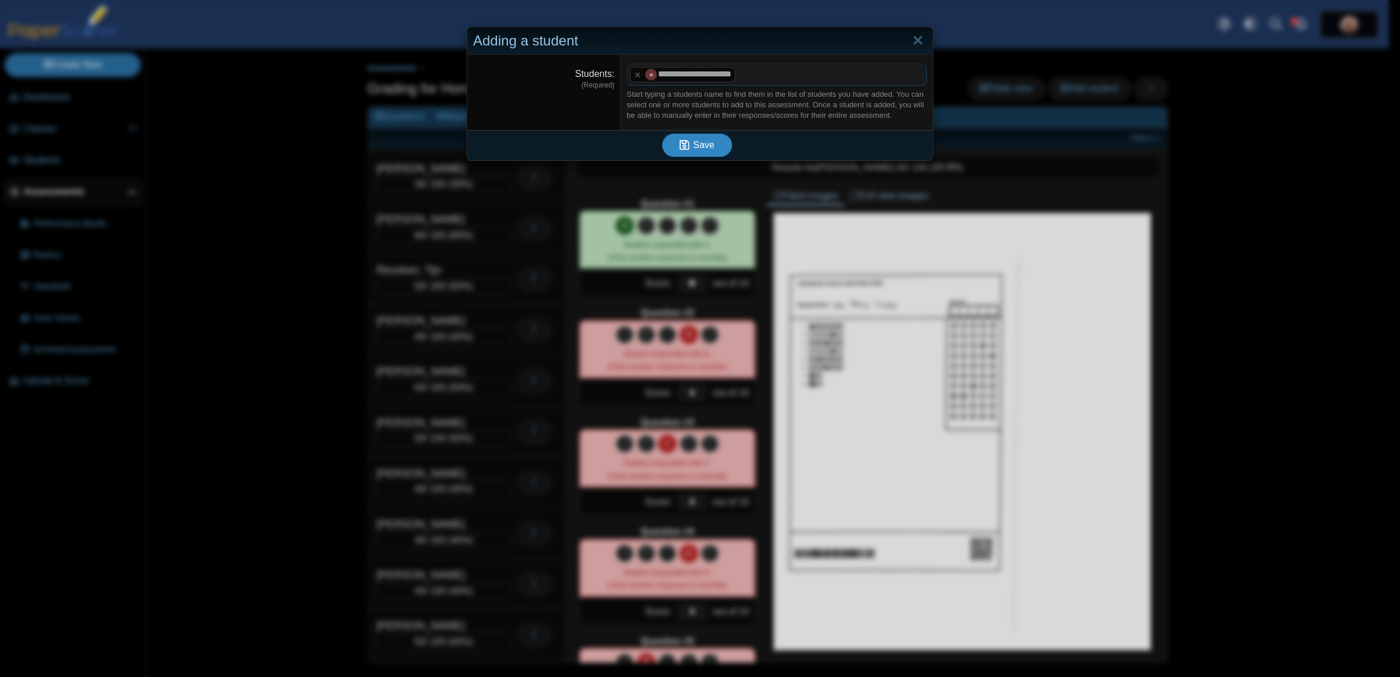
click at [686, 142] on icon "submit" at bounding box center [686, 145] width 13 height 13
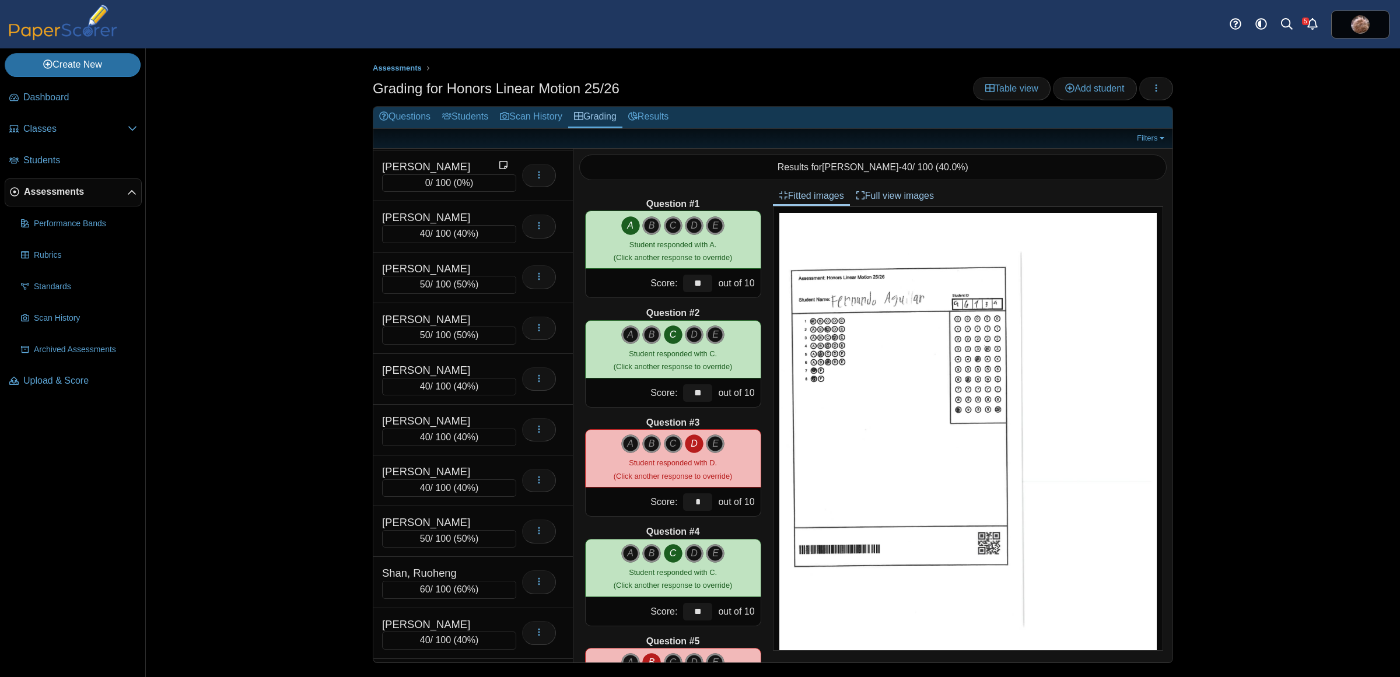
scroll to position [4779, 0]
click at [441, 123] on div "[PERSON_NAME]" at bounding box center [440, 114] width 117 height 15
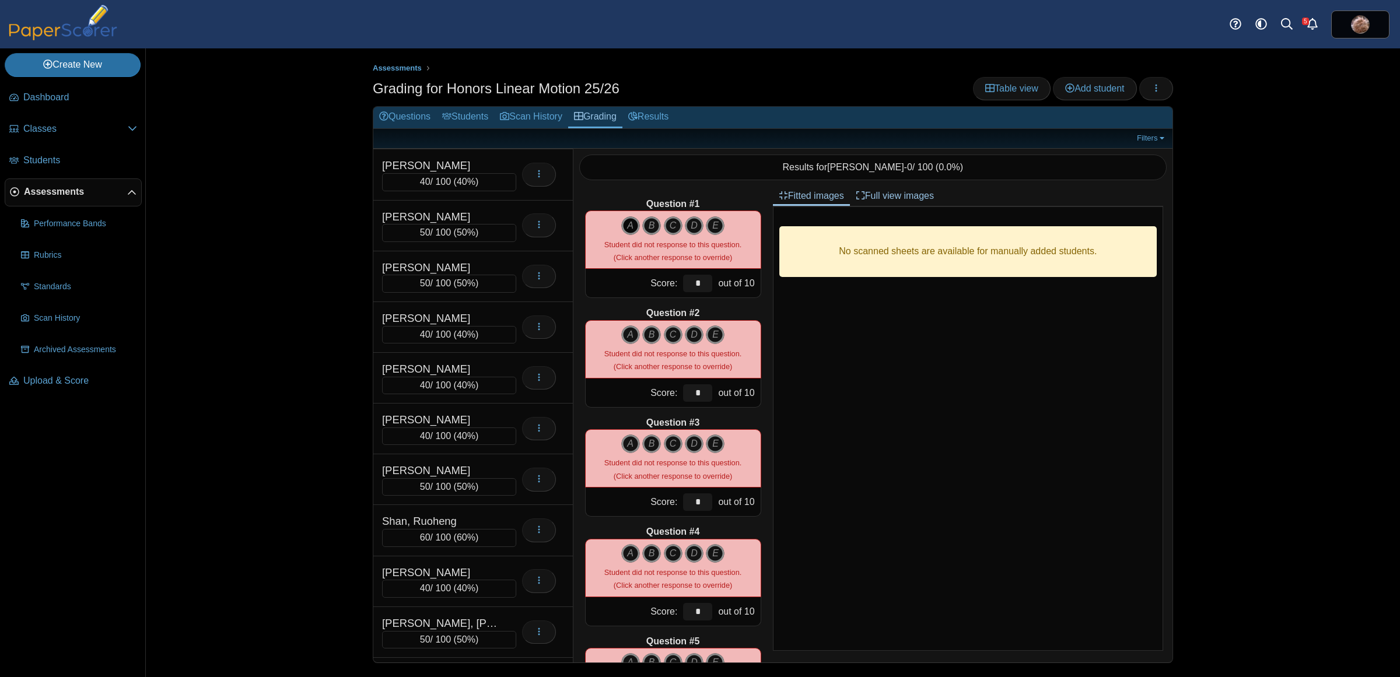
click at [628, 228] on icon "A" at bounding box center [630, 225] width 19 height 19
type input "**"
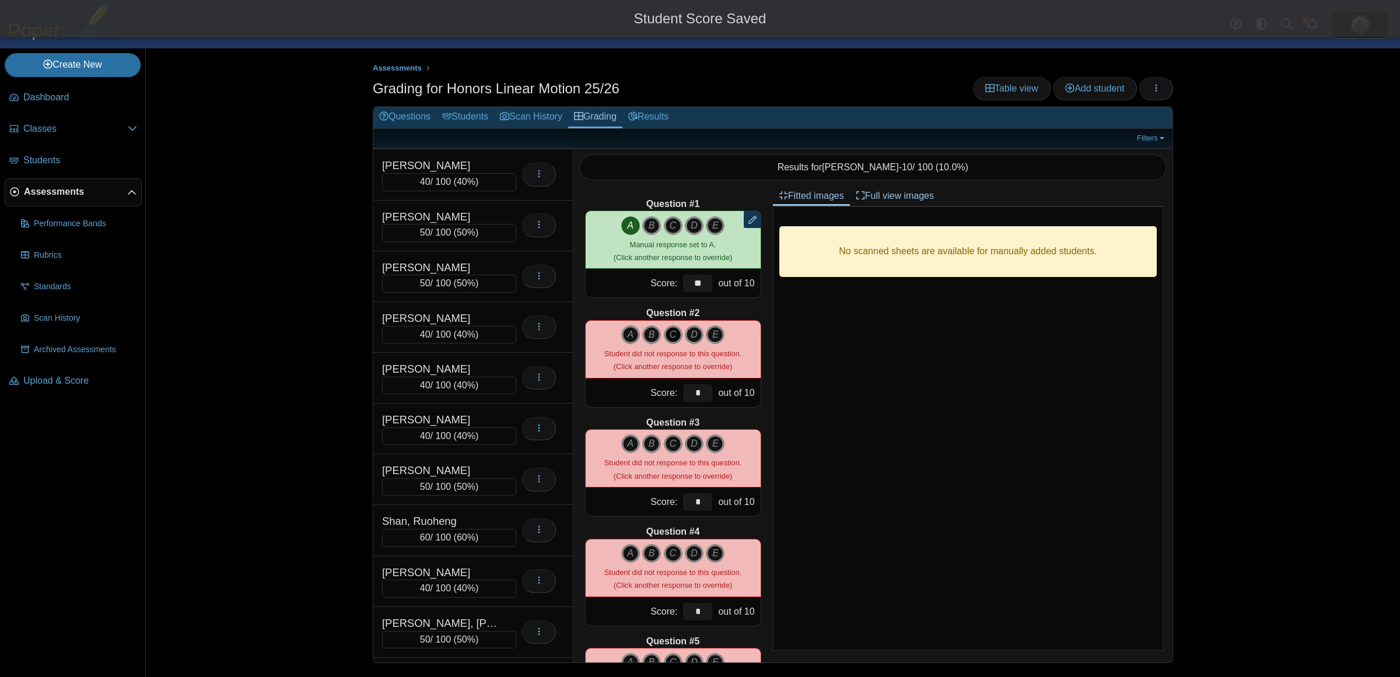
click at [677, 337] on div "A B C D E" at bounding box center [673, 335] width 104 height 19
click at [672, 334] on icon "C" at bounding box center [673, 335] width 19 height 19
type input "**"
click at [690, 445] on icon "D" at bounding box center [694, 444] width 19 height 19
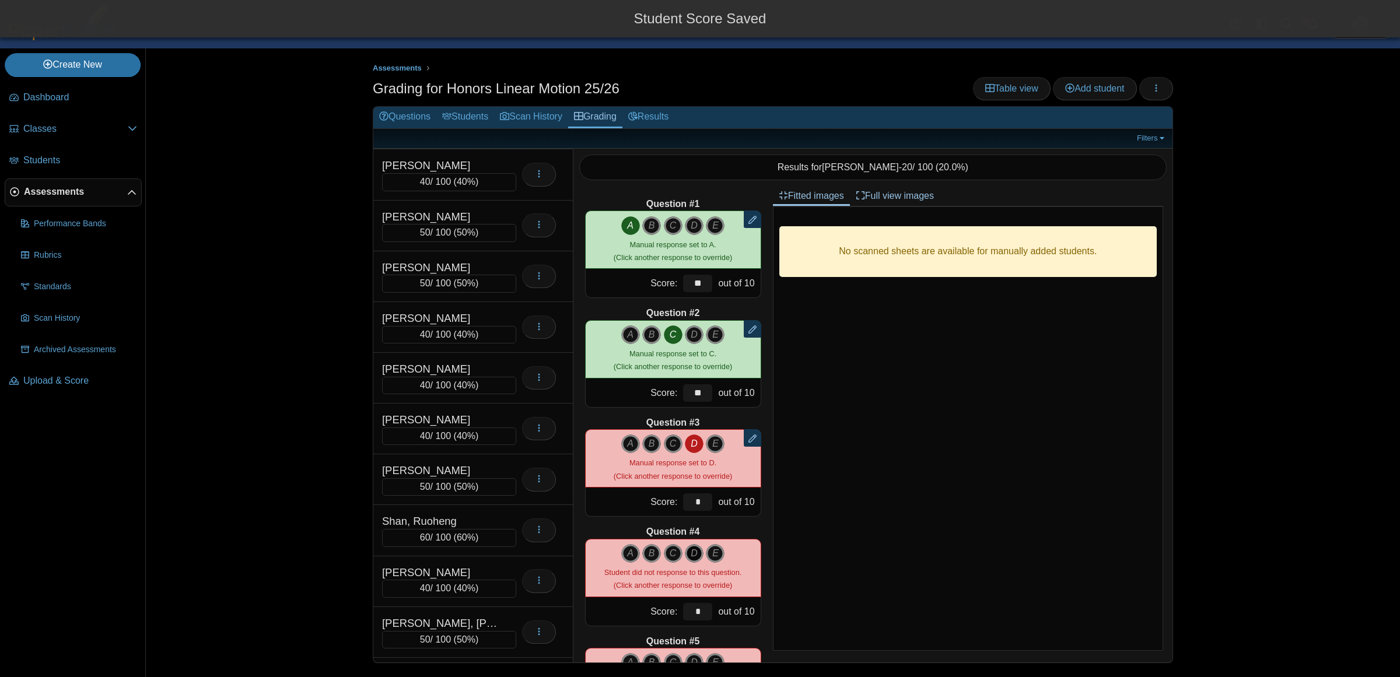
click at [690, 549] on icon "D" at bounding box center [694, 553] width 19 height 19
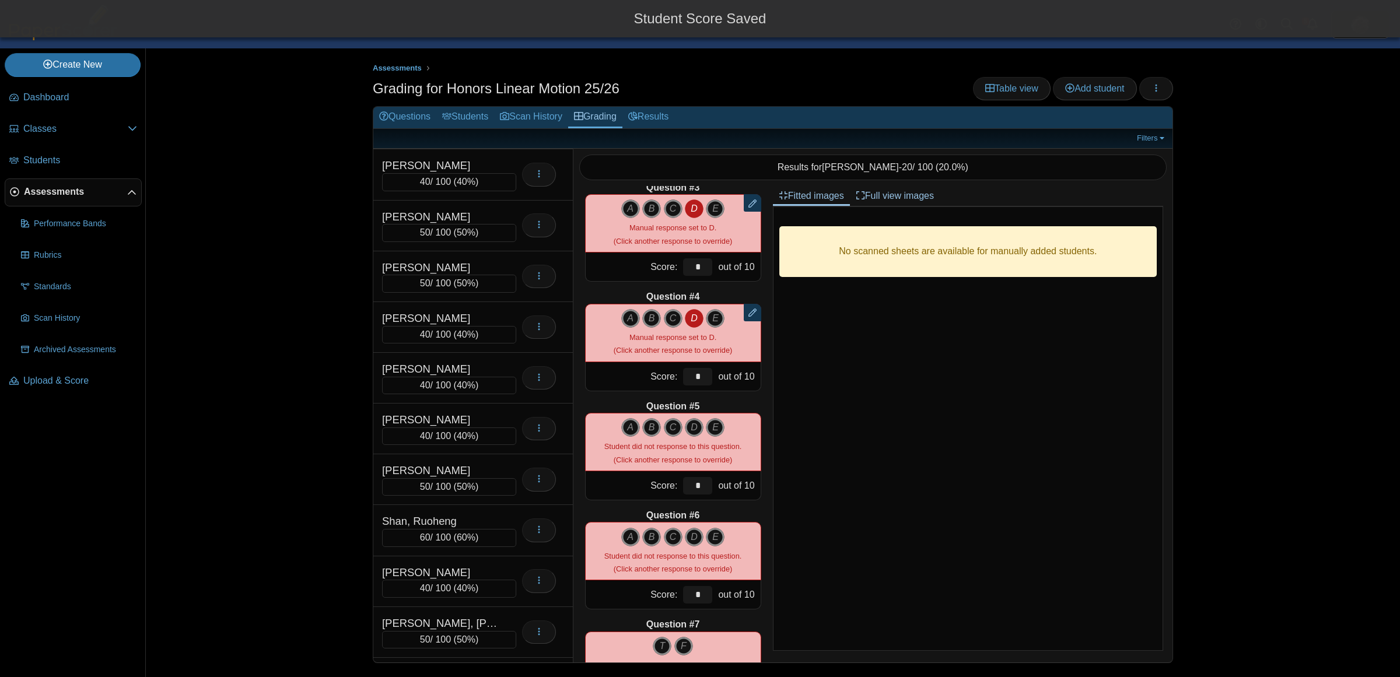
scroll to position [257, 0]
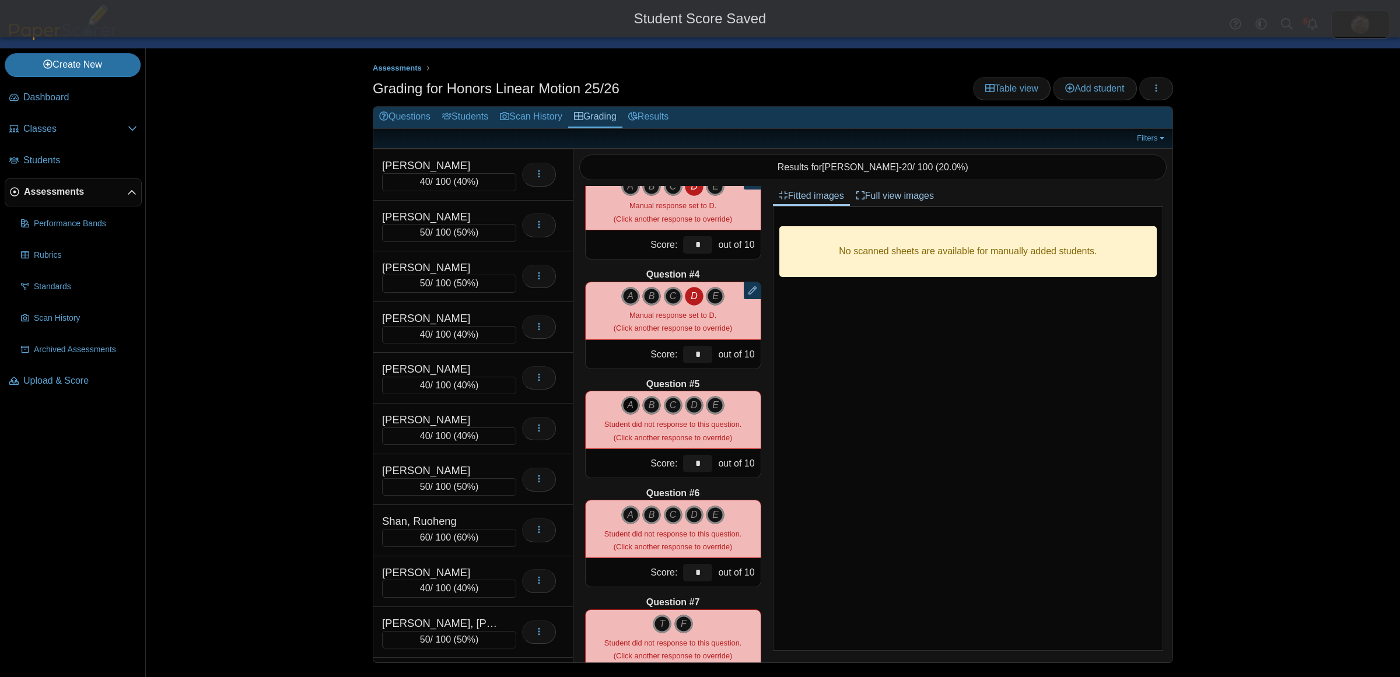
click at [621, 407] on icon "A" at bounding box center [630, 405] width 19 height 19
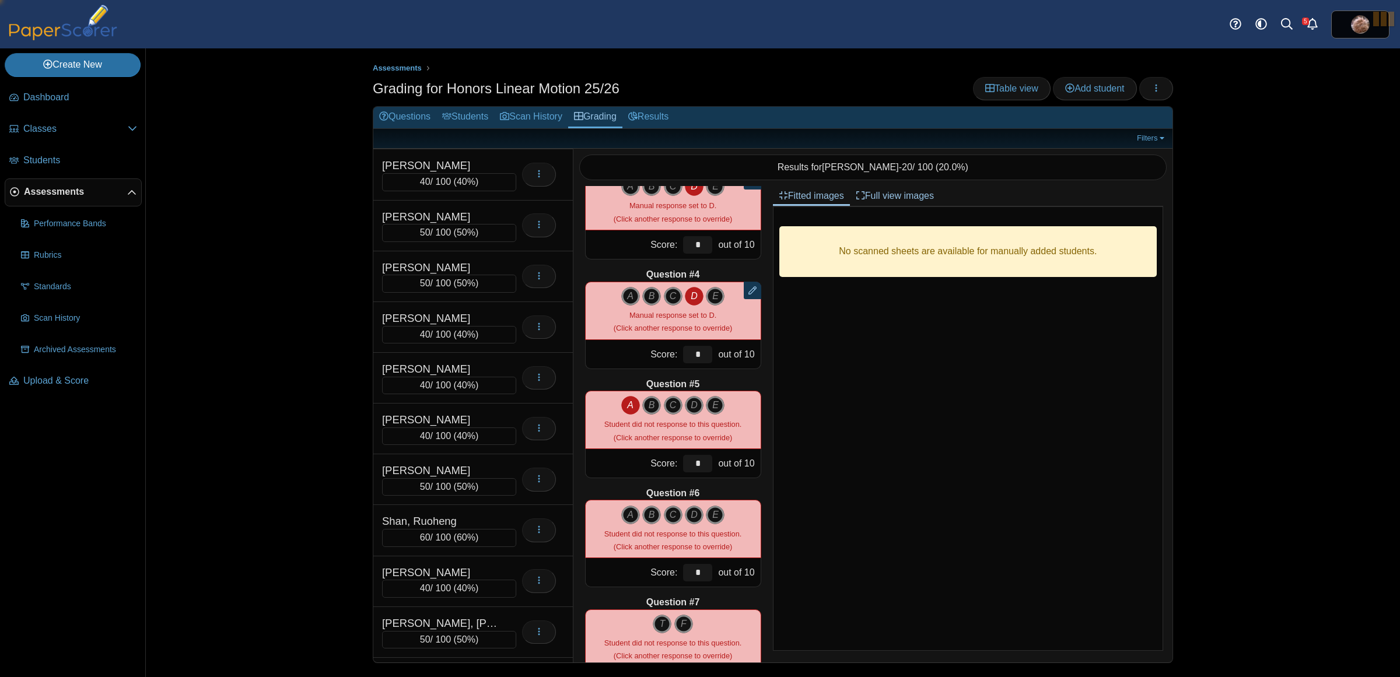
type input "**"
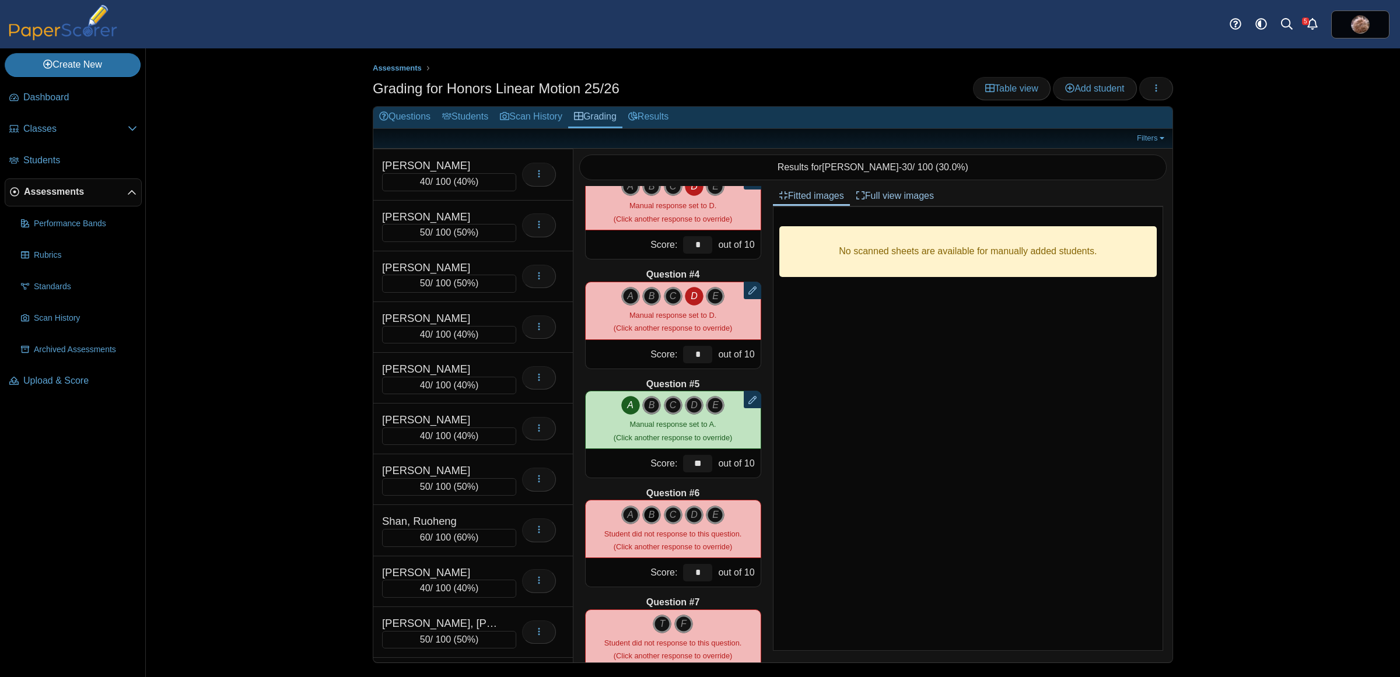
click at [646, 511] on icon "B" at bounding box center [651, 515] width 19 height 19
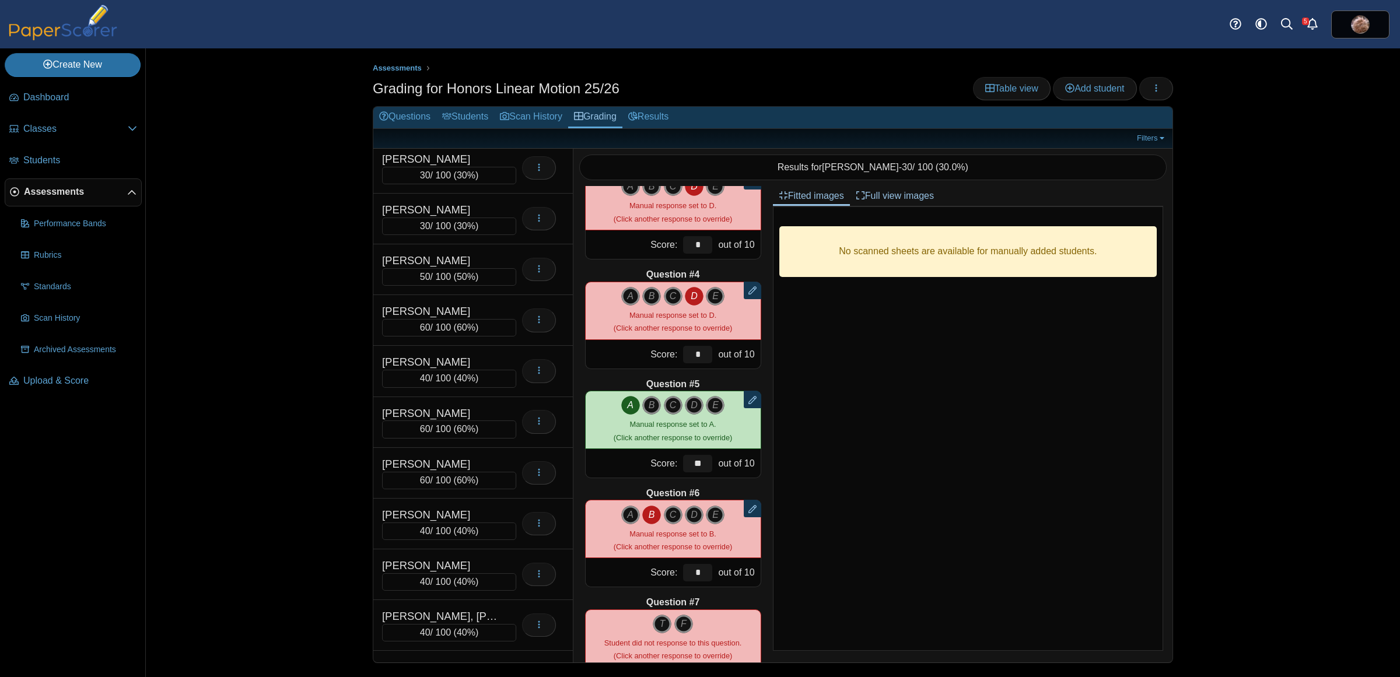
scroll to position [3227, 0]
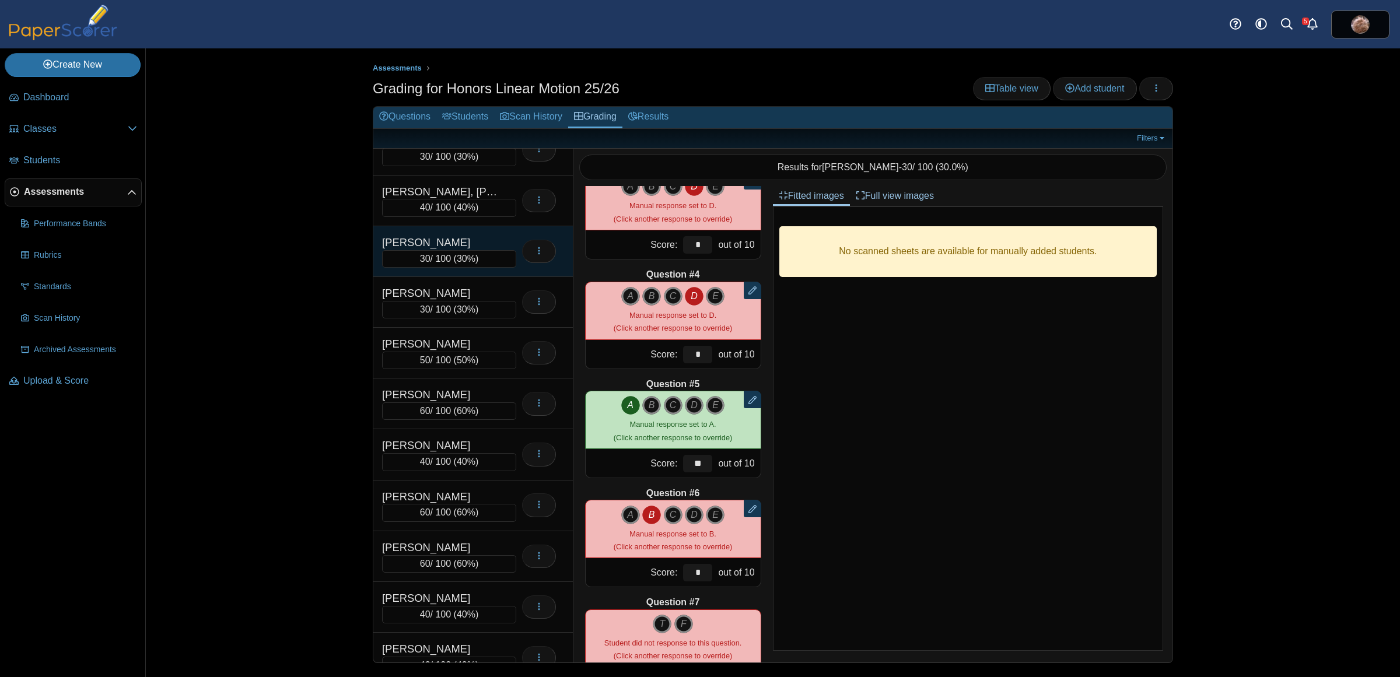
click at [456, 258] on div "Lee, Jasper 30 / 100 ( 30% ) Loading…" at bounding box center [473, 251] width 200 height 51
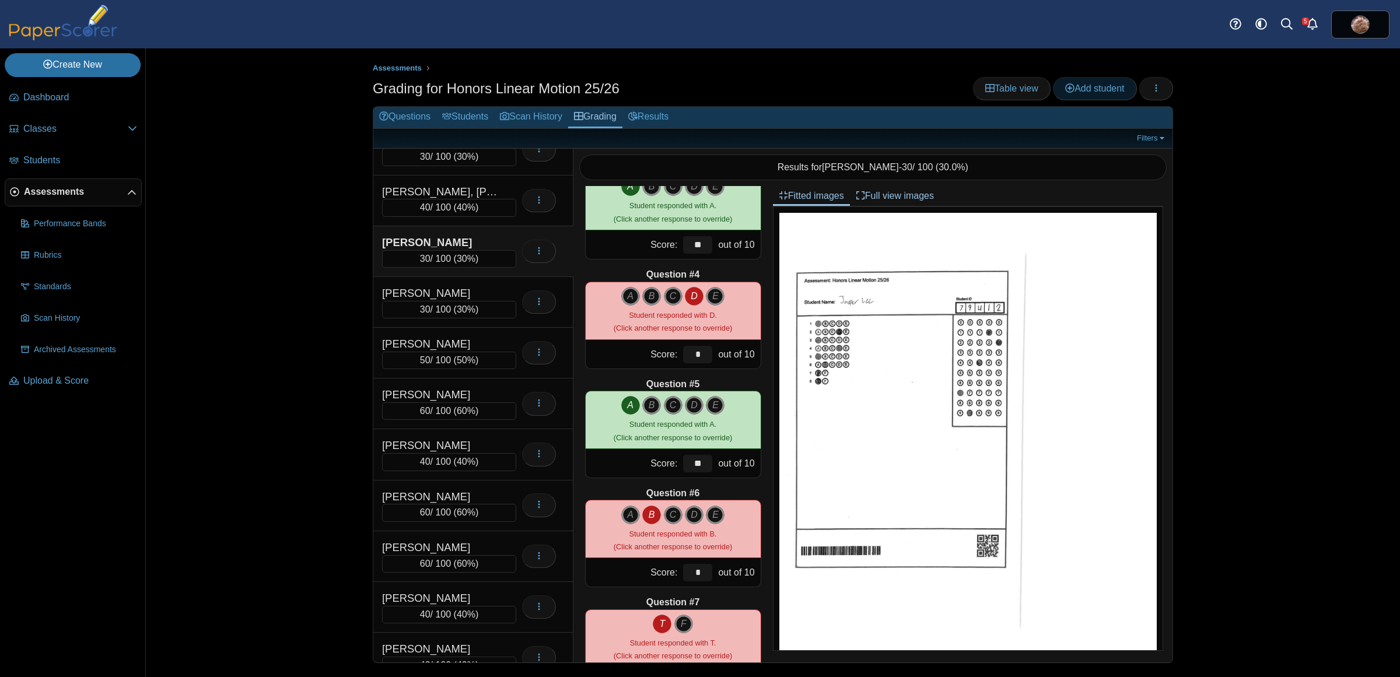
click at [1080, 99] on link "Add student" at bounding box center [1094, 88] width 83 height 23
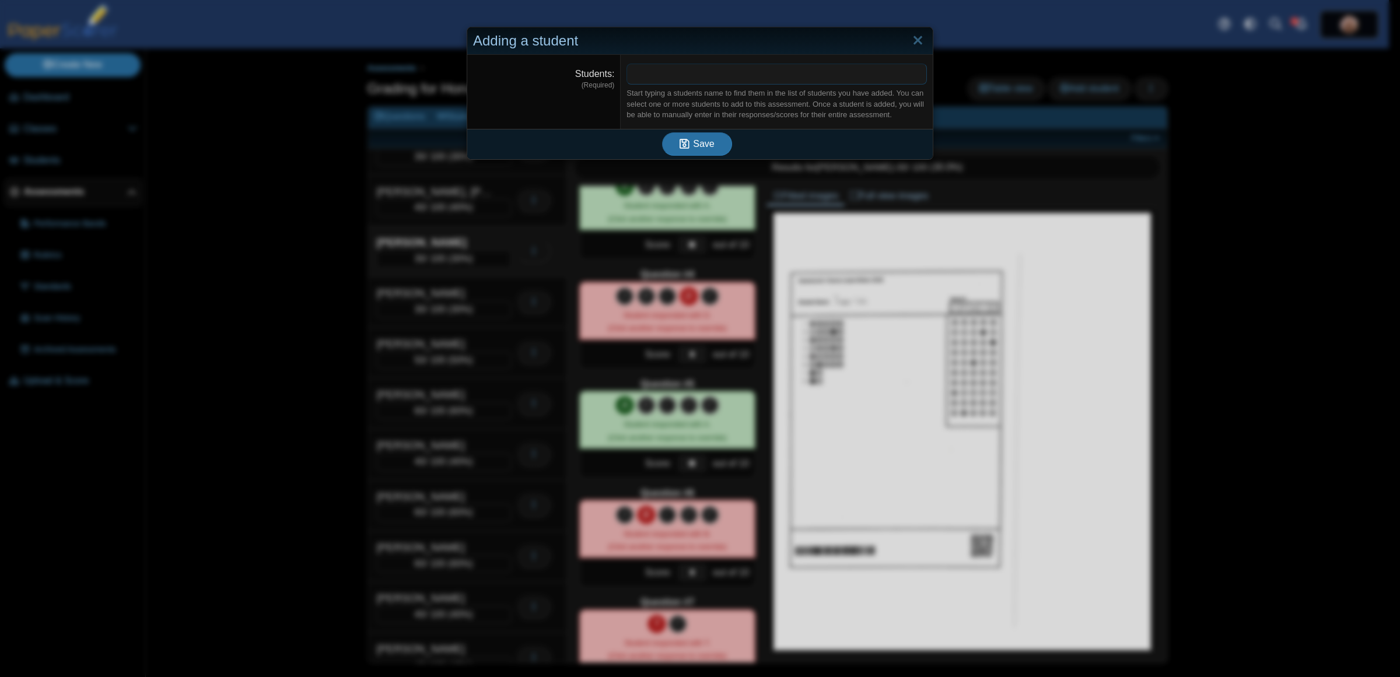
click at [675, 74] on span at bounding box center [776, 74] width 299 height 20
click at [693, 145] on span "Save" at bounding box center [703, 145] width 21 height 10
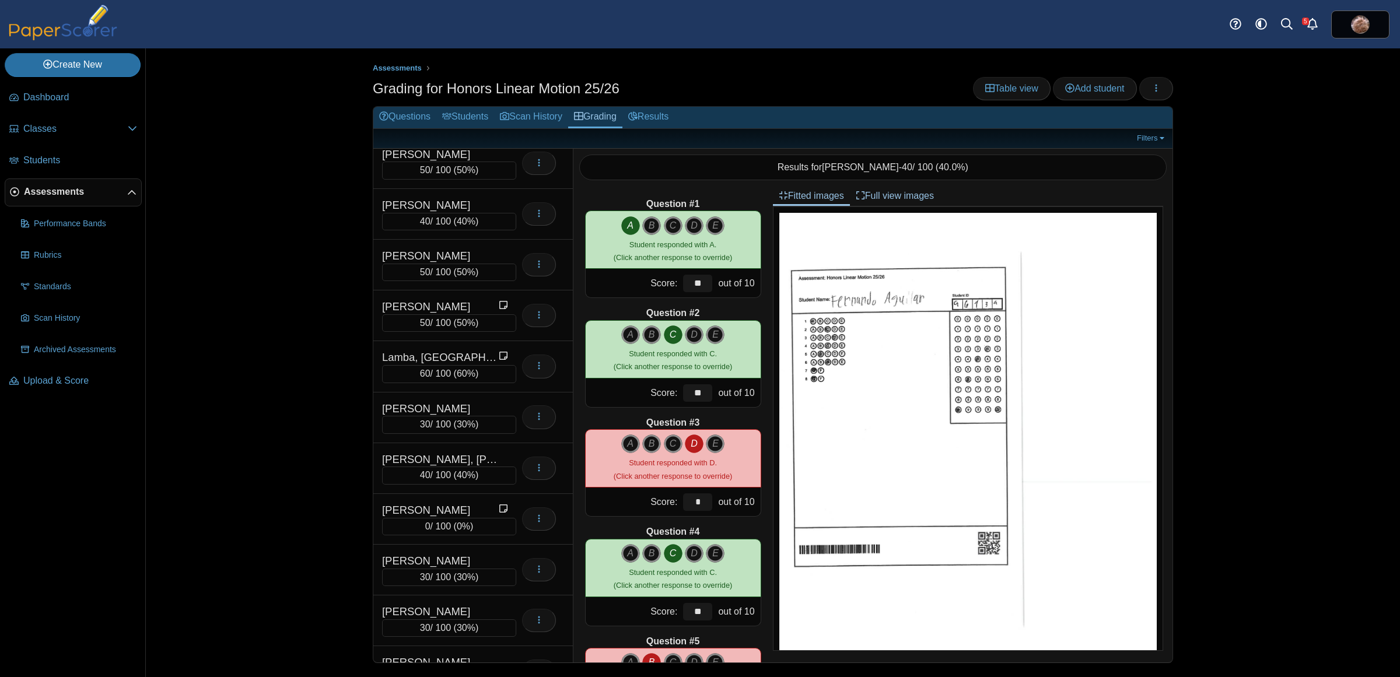
scroll to position [3149, 0]
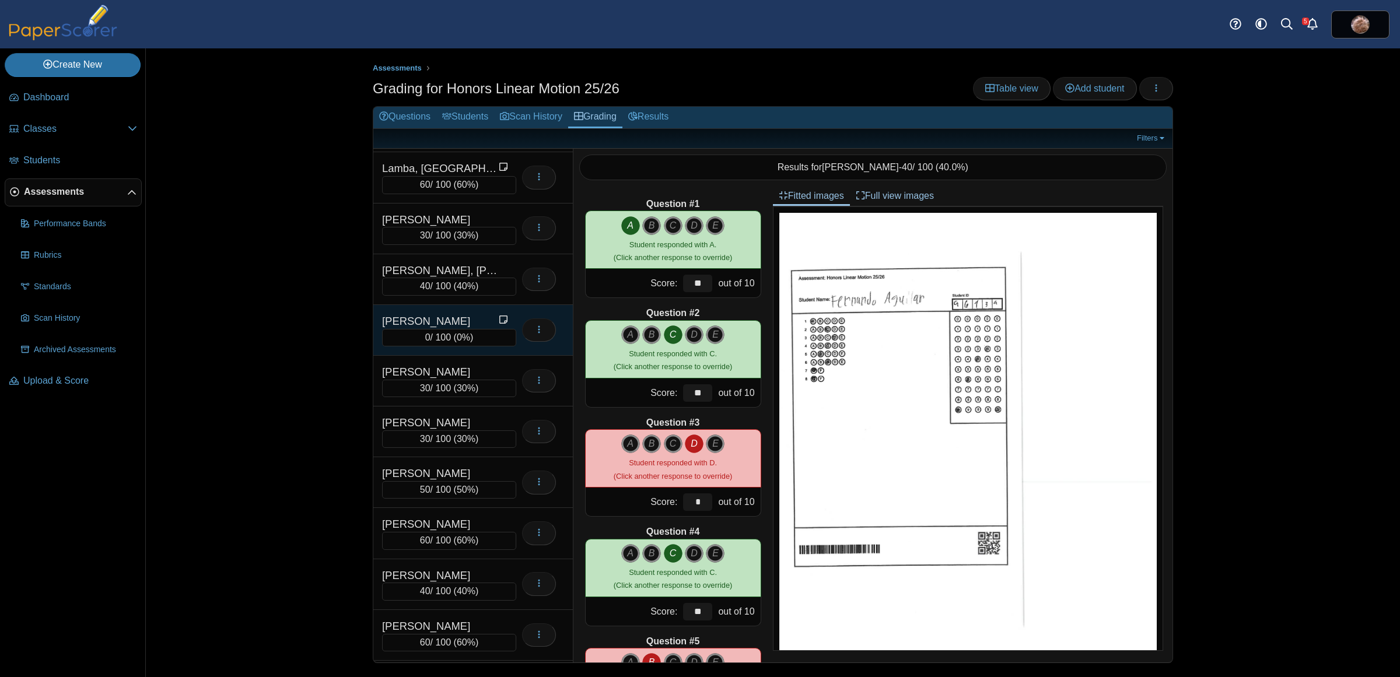
click at [461, 329] on div "[PERSON_NAME]" at bounding box center [440, 321] width 117 height 15
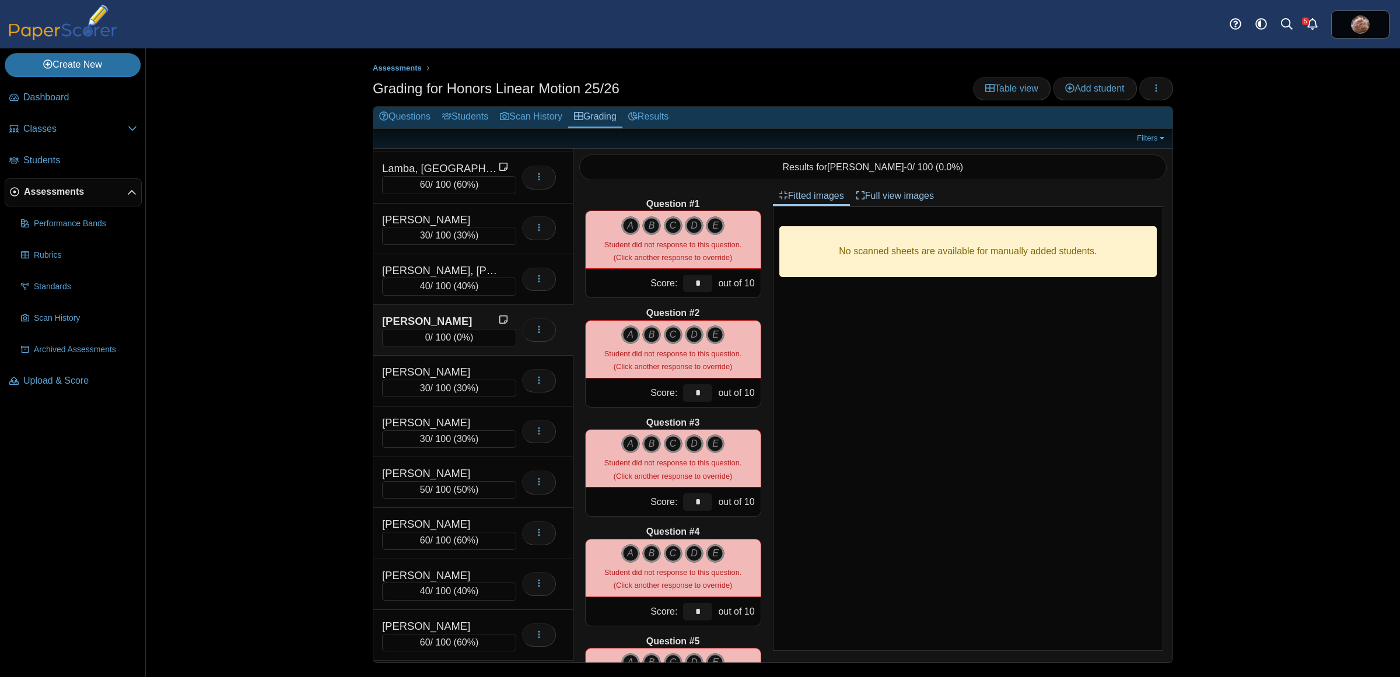
drag, startPoint x: 620, startPoint y: 222, endPoint x: 671, endPoint y: 309, distance: 100.7
click at [621, 222] on icon "A" at bounding box center [630, 225] width 19 height 19
type input "**"
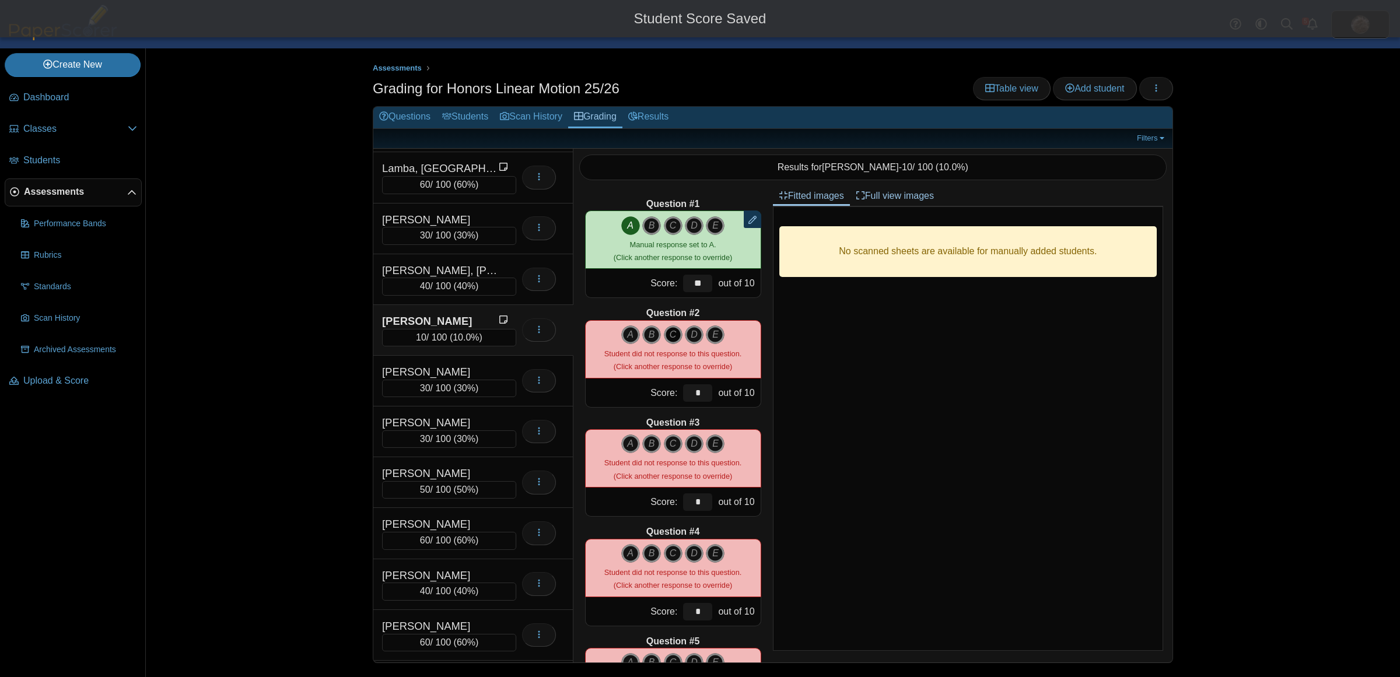
click at [669, 335] on icon "C" at bounding box center [673, 335] width 19 height 19
type input "**"
click at [628, 448] on icon "A" at bounding box center [630, 444] width 19 height 19
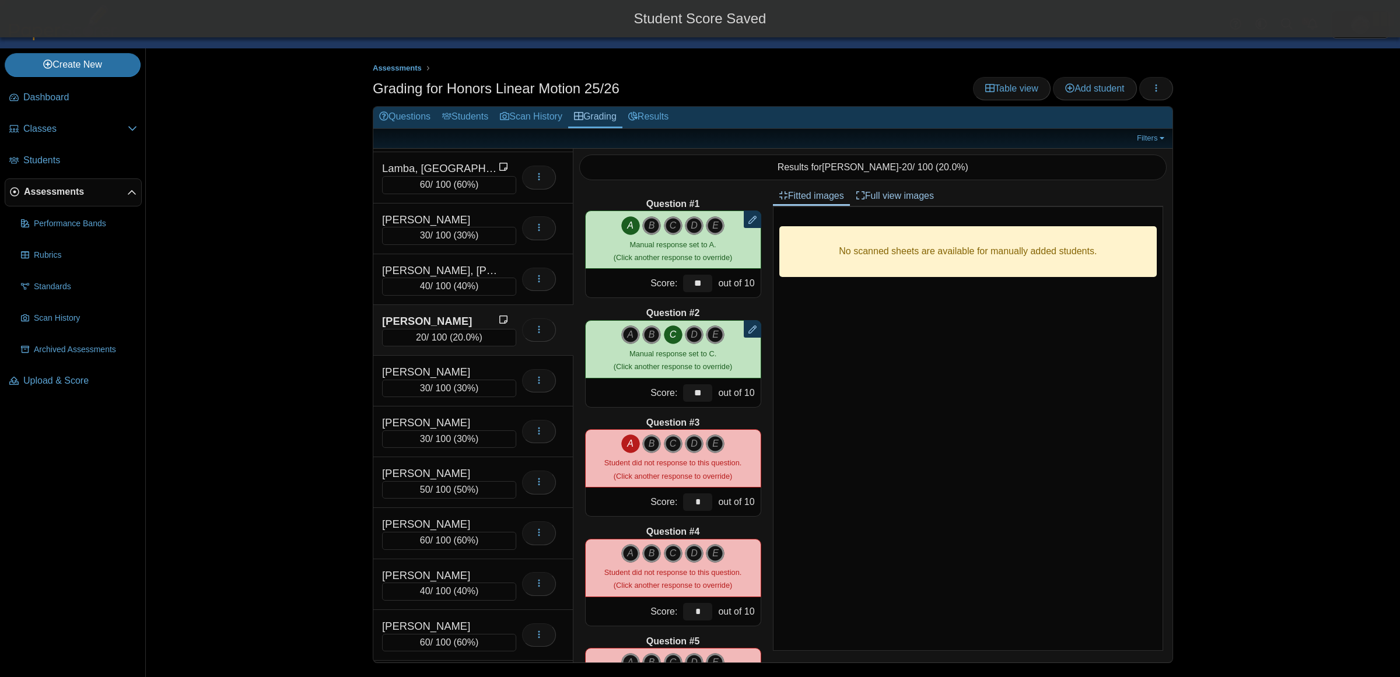
type input "**"
drag, startPoint x: 666, startPoint y: 556, endPoint x: 649, endPoint y: 602, distance: 49.1
click at [666, 555] on icon "C" at bounding box center [673, 553] width 19 height 19
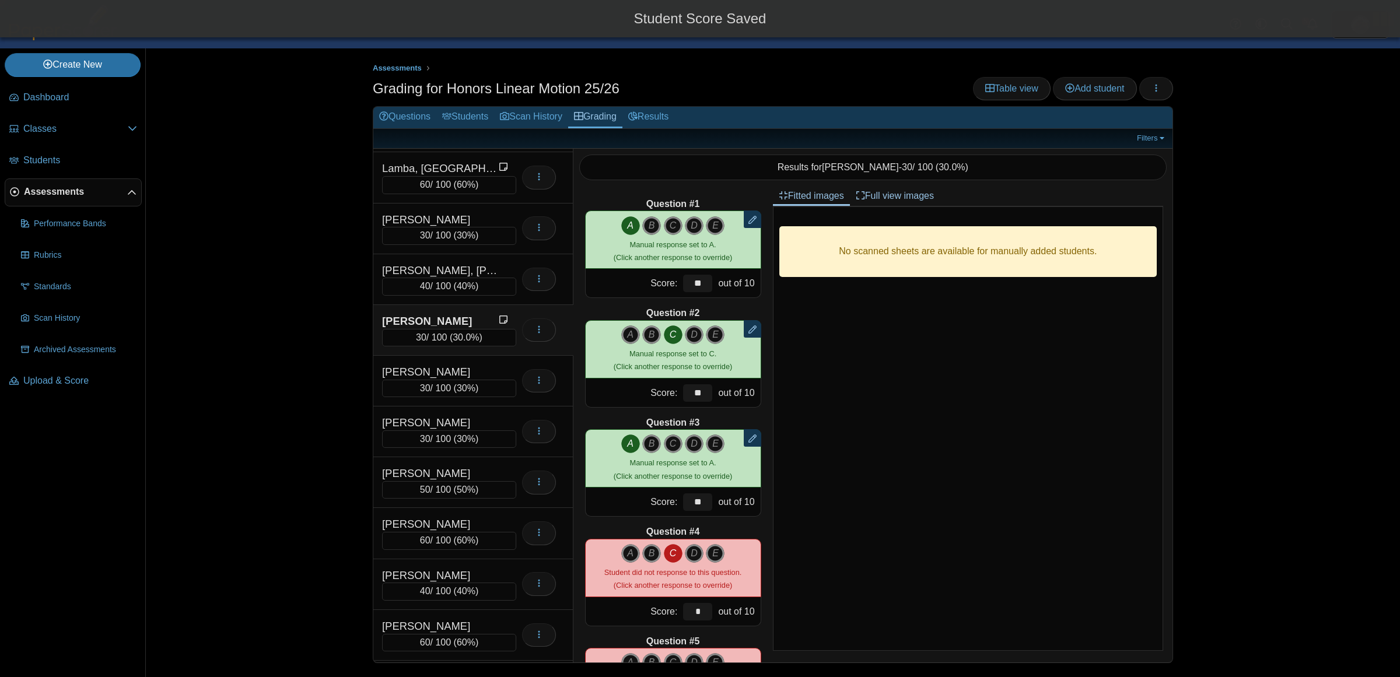
type input "**"
click at [630, 655] on icon "A" at bounding box center [630, 662] width 19 height 19
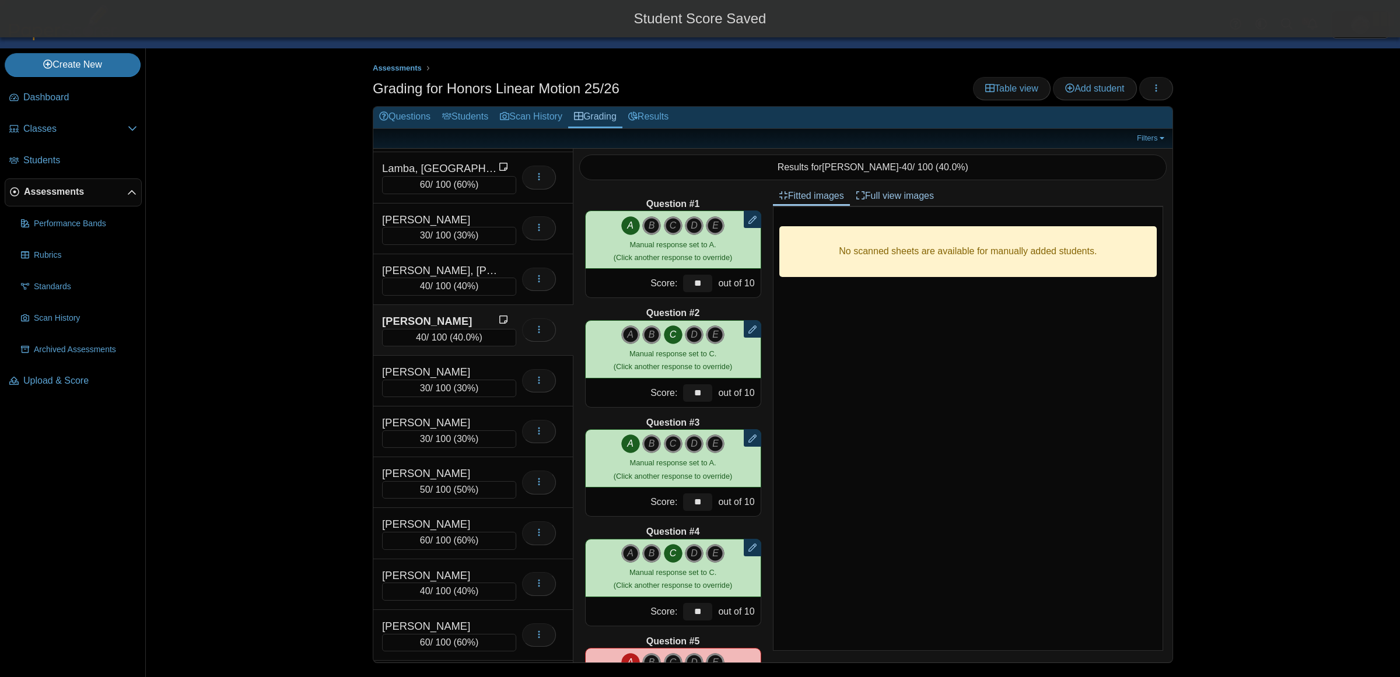
type input "**"
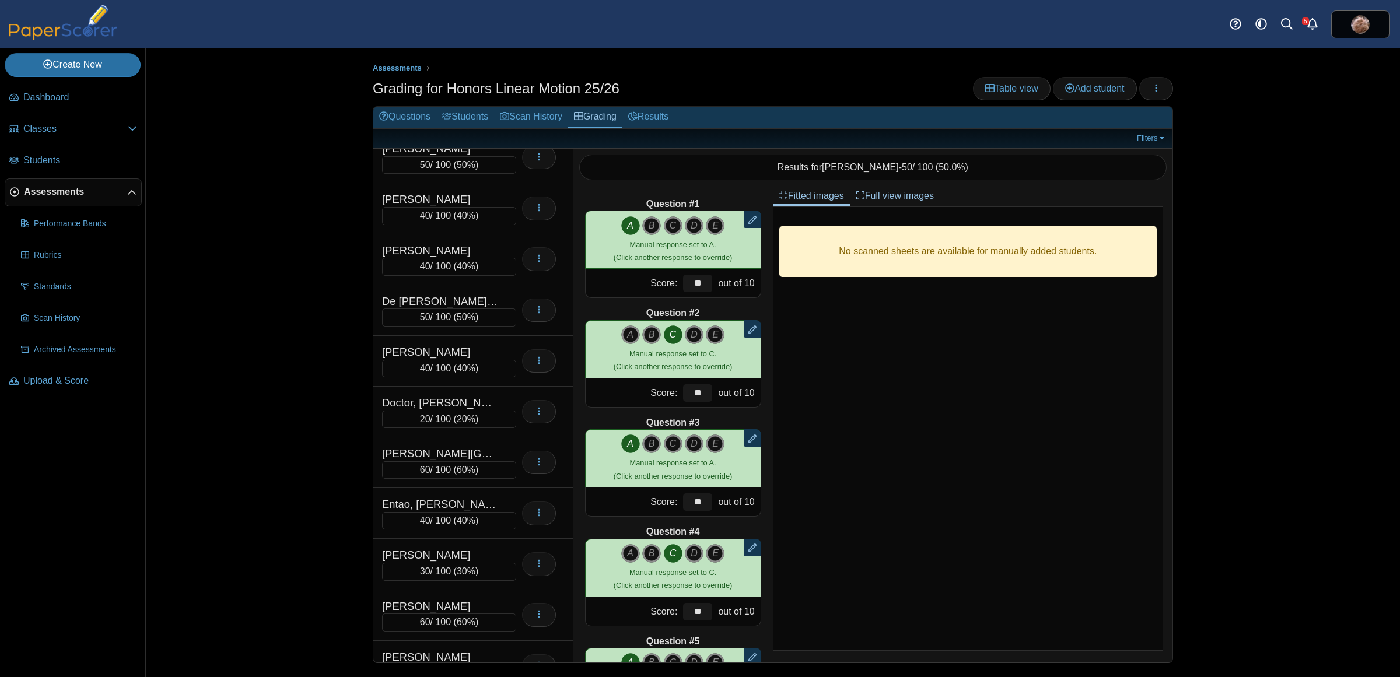
scroll to position [1501, 0]
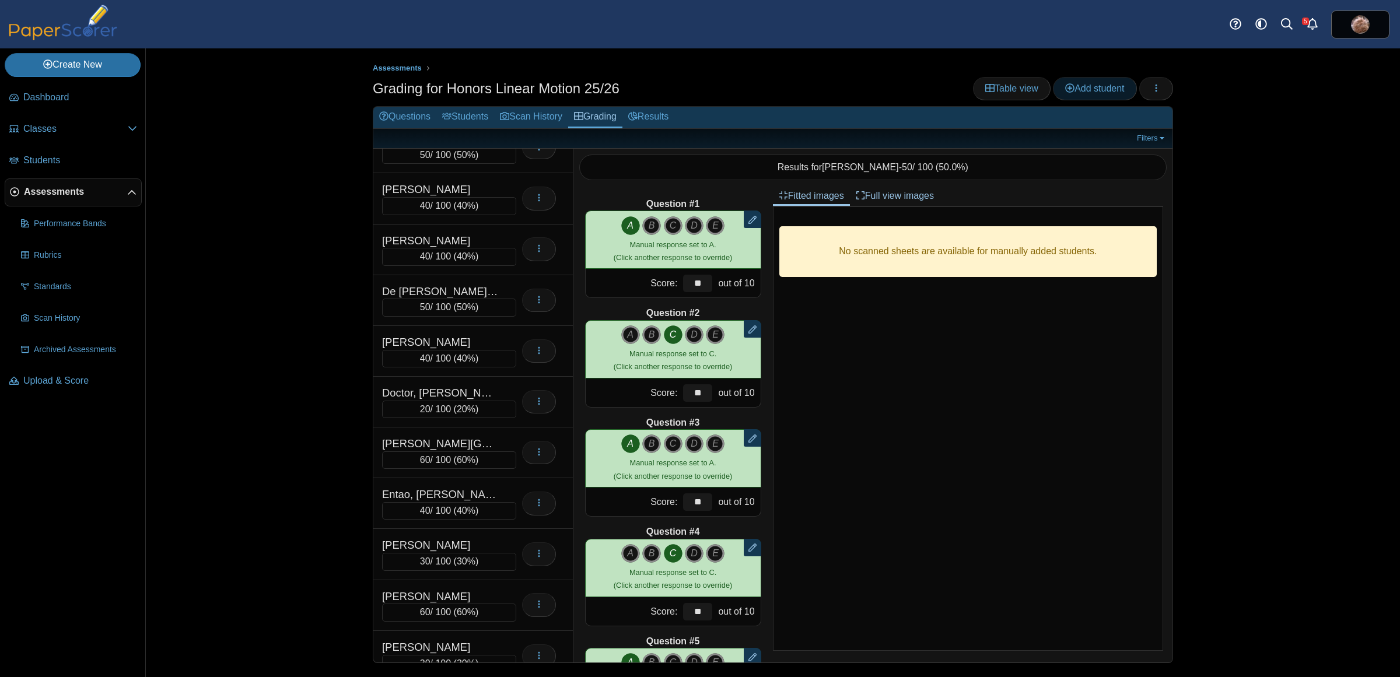
click at [1094, 89] on span "Add student" at bounding box center [1094, 88] width 59 height 10
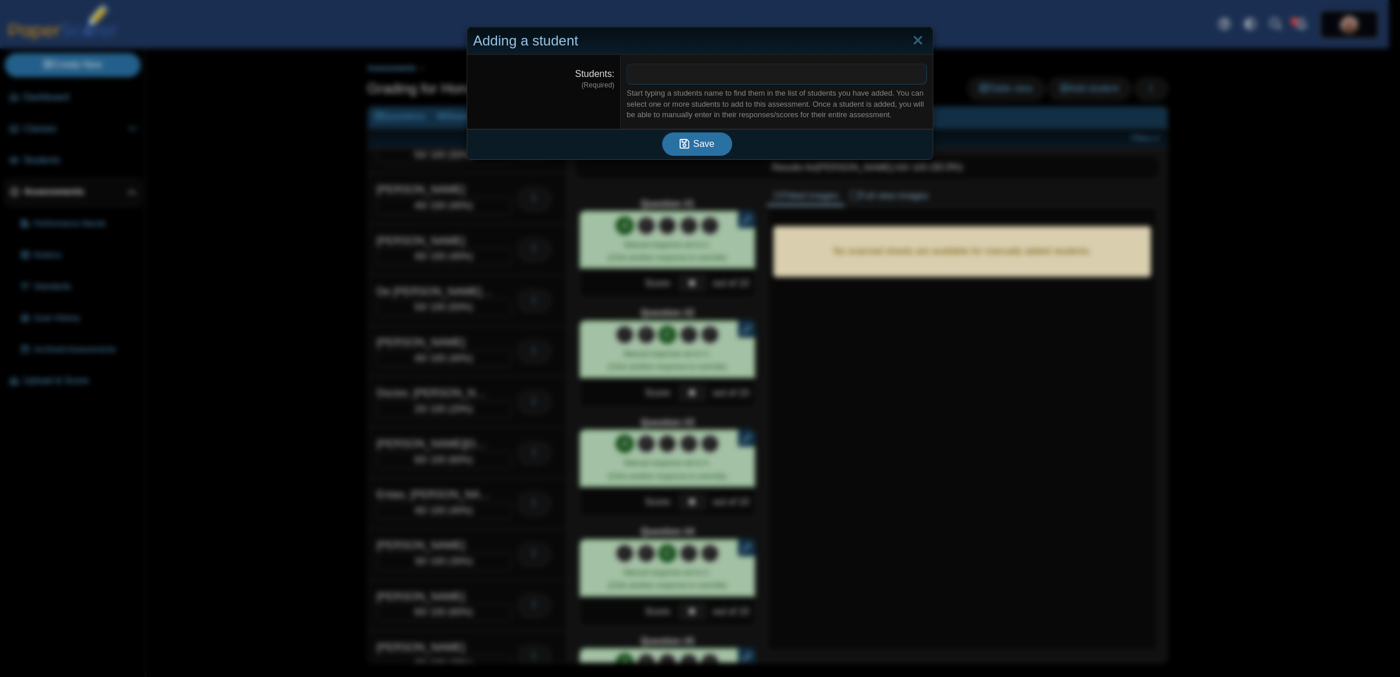
click at [652, 74] on span at bounding box center [776, 74] width 299 height 20
click at [701, 148] on span "Save" at bounding box center [703, 145] width 21 height 10
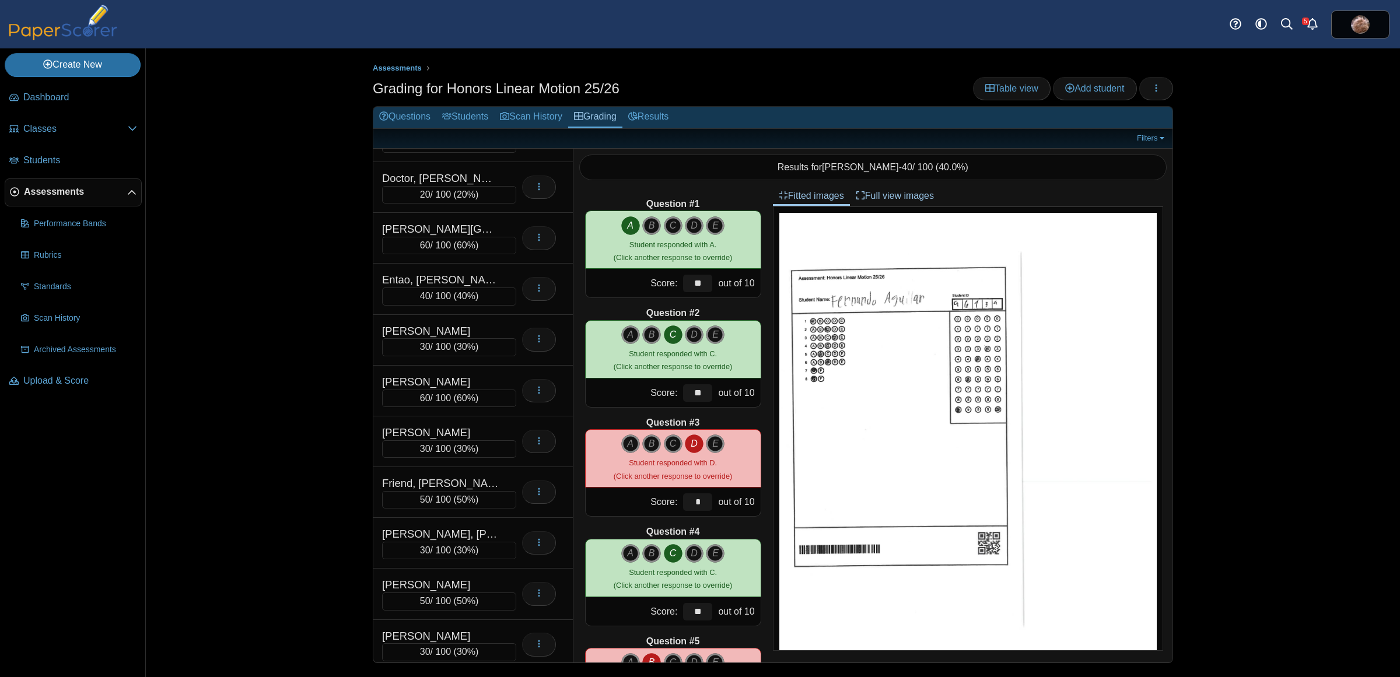
scroll to position [1576, 0]
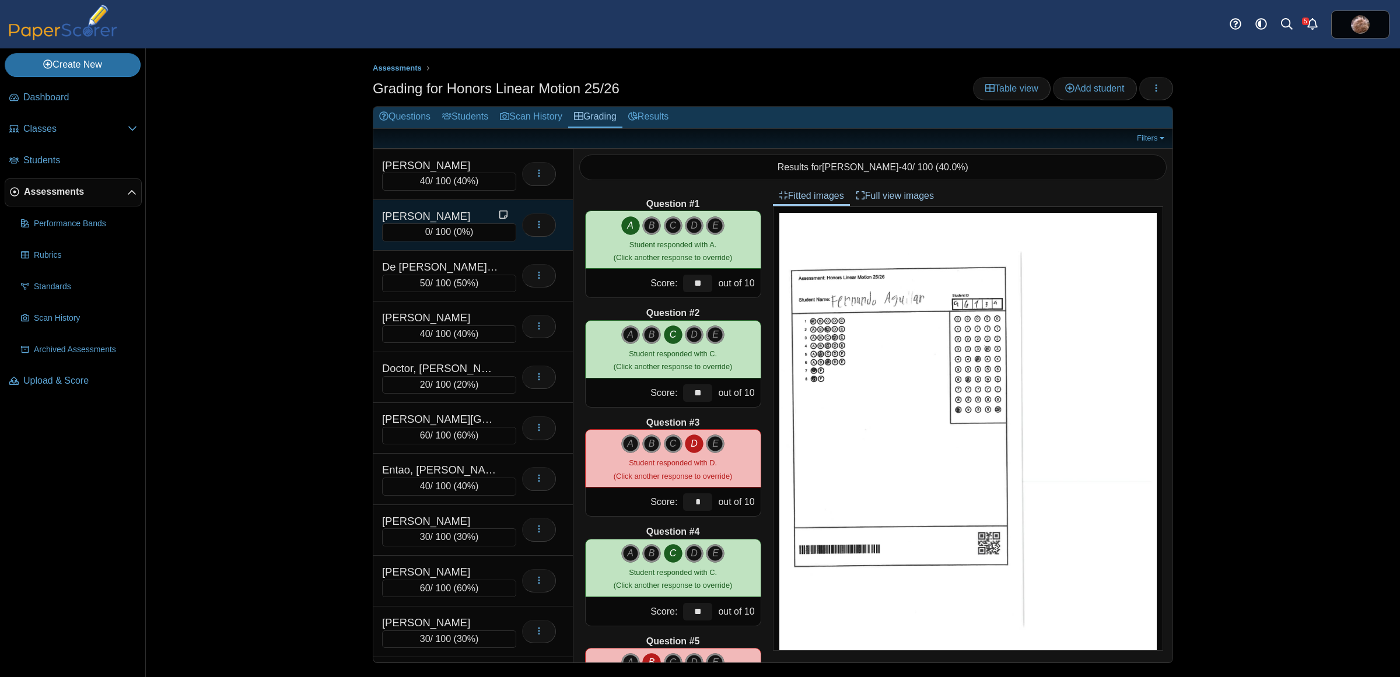
click at [444, 224] on div "[PERSON_NAME]" at bounding box center [440, 216] width 117 height 15
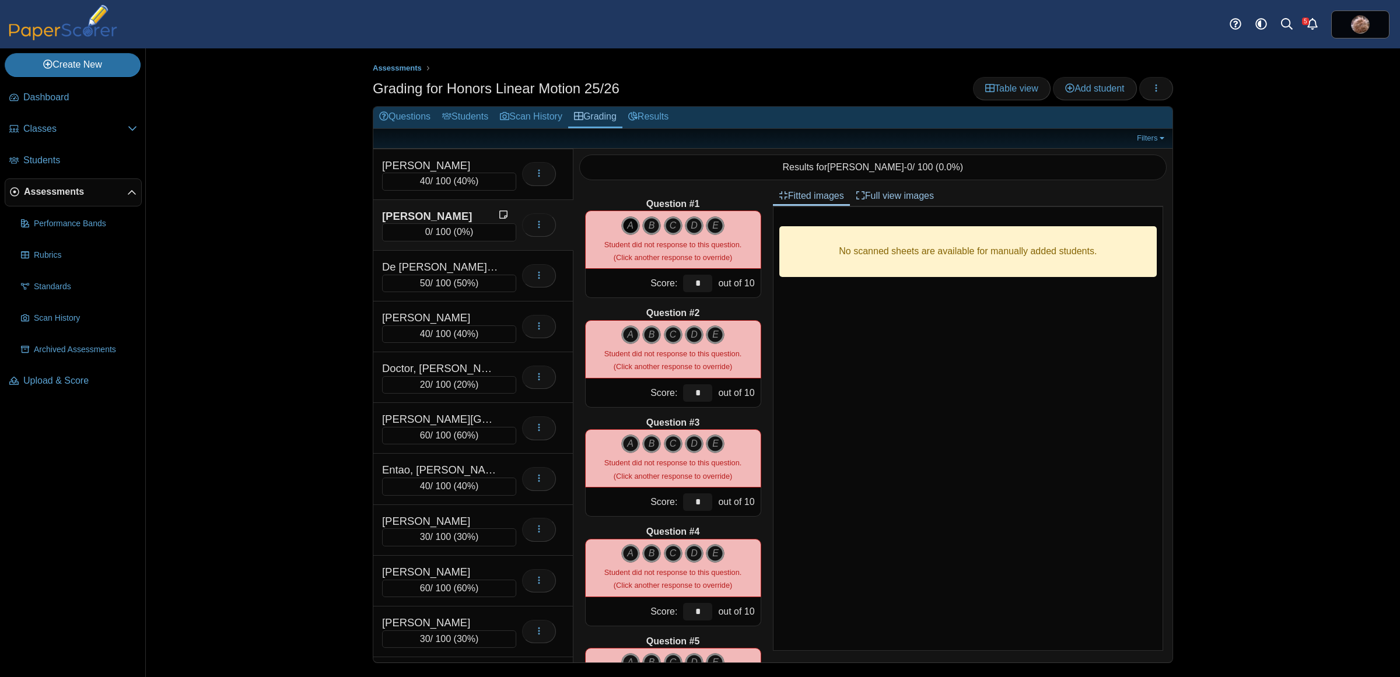
click at [623, 226] on icon "A" at bounding box center [630, 225] width 19 height 19
type input "**"
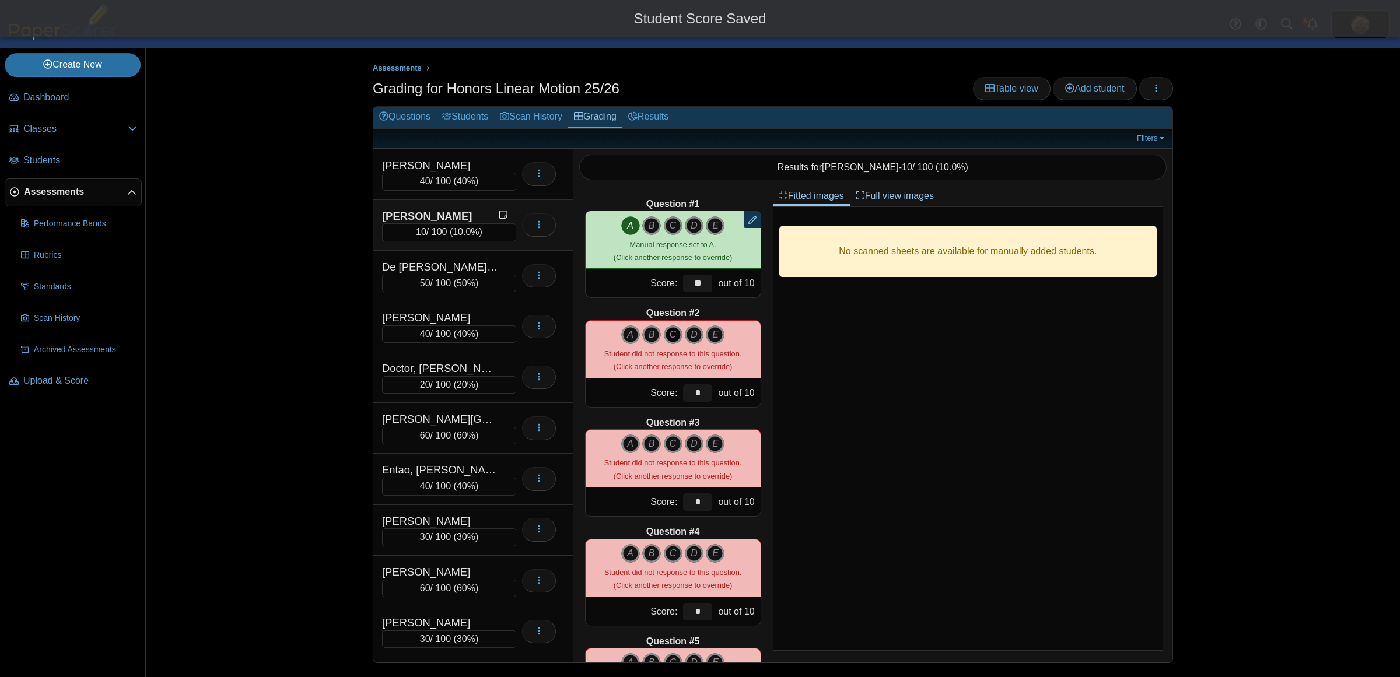
click at [668, 330] on icon "C" at bounding box center [673, 335] width 19 height 19
type input "**"
click at [623, 447] on icon "A" at bounding box center [630, 444] width 19 height 19
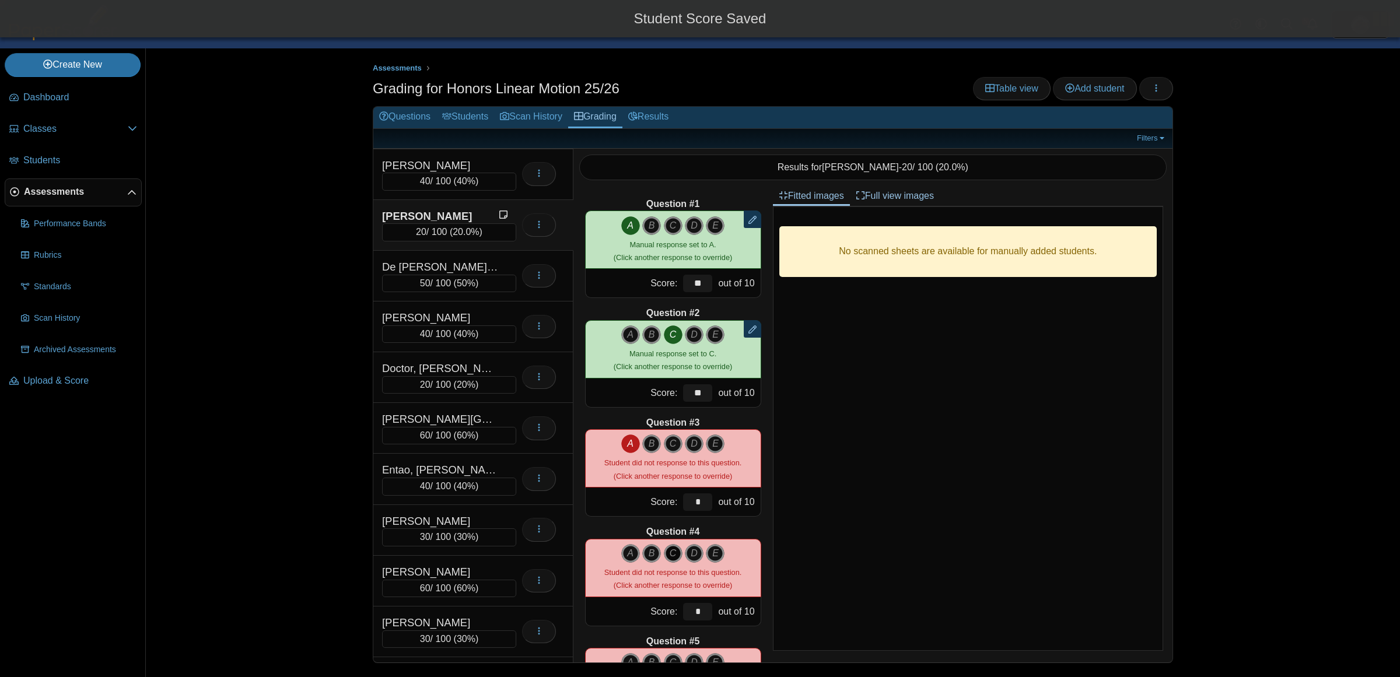
type input "**"
click at [672, 549] on icon "C" at bounding box center [673, 553] width 19 height 19
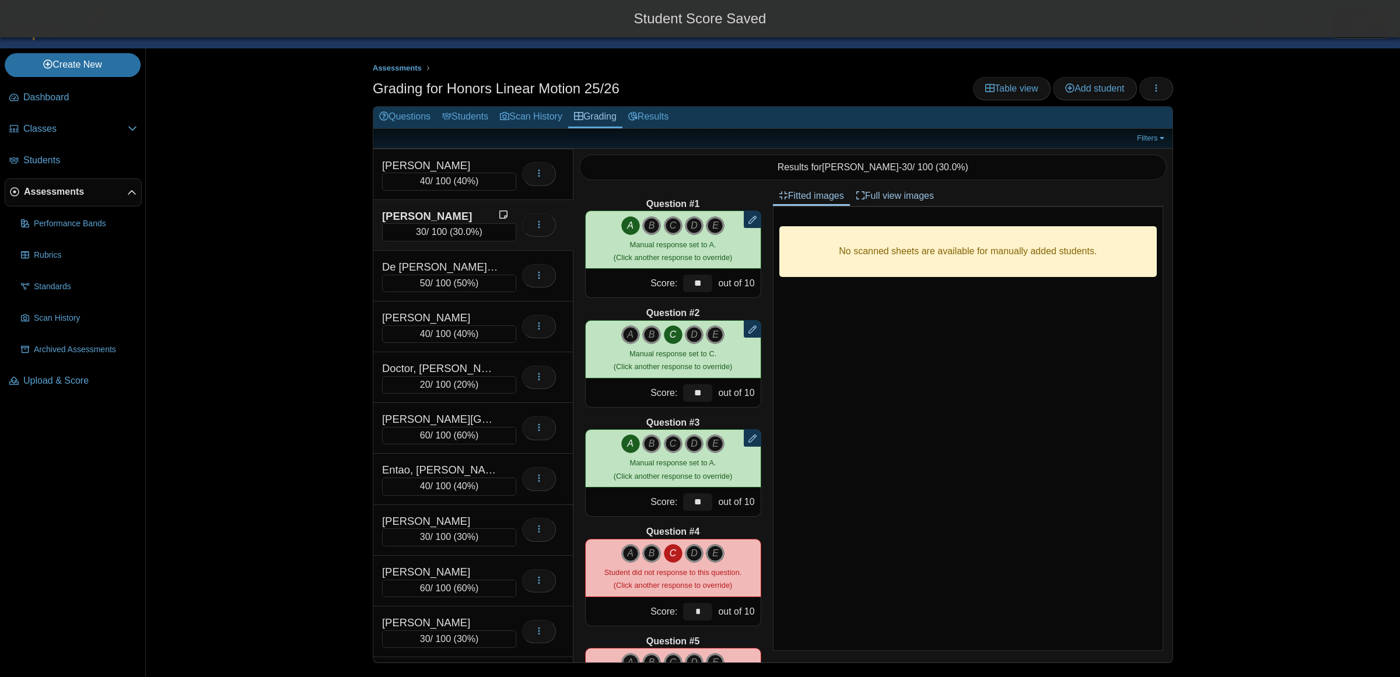
type input "**"
click at [649, 655] on icon "B" at bounding box center [651, 662] width 19 height 19
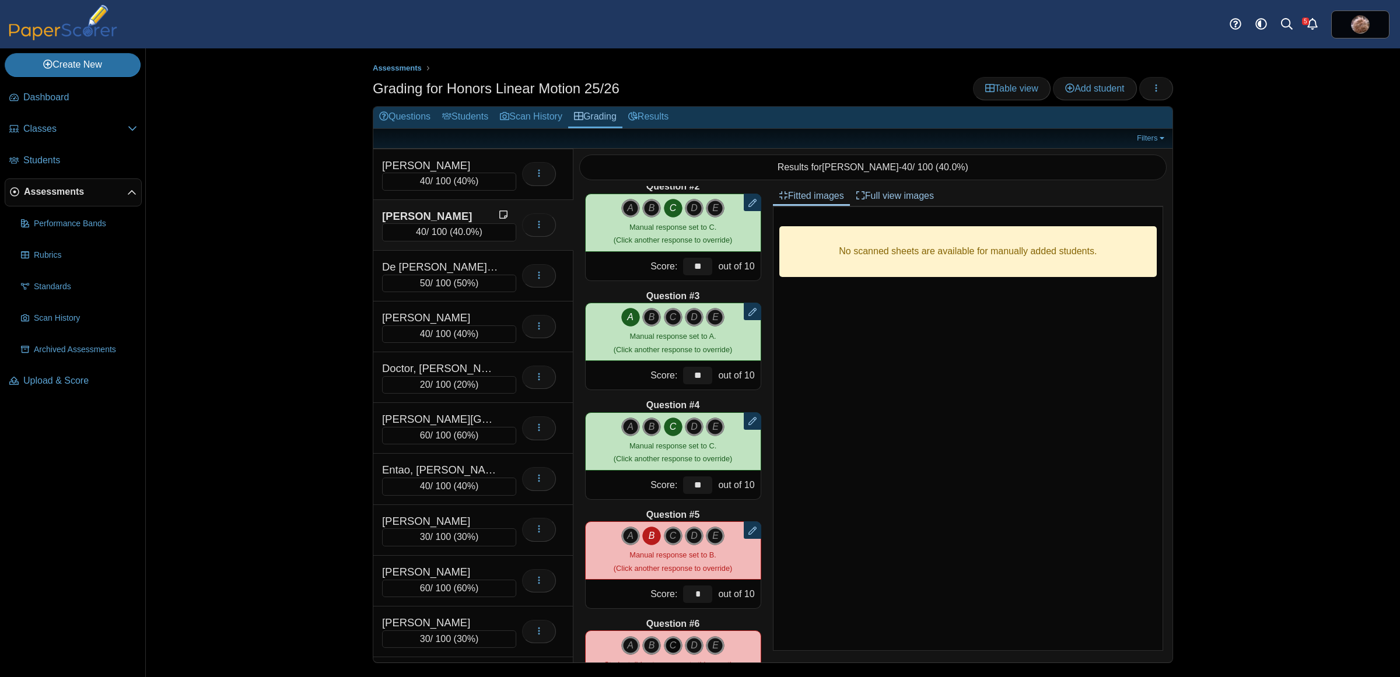
scroll to position [219, 0]
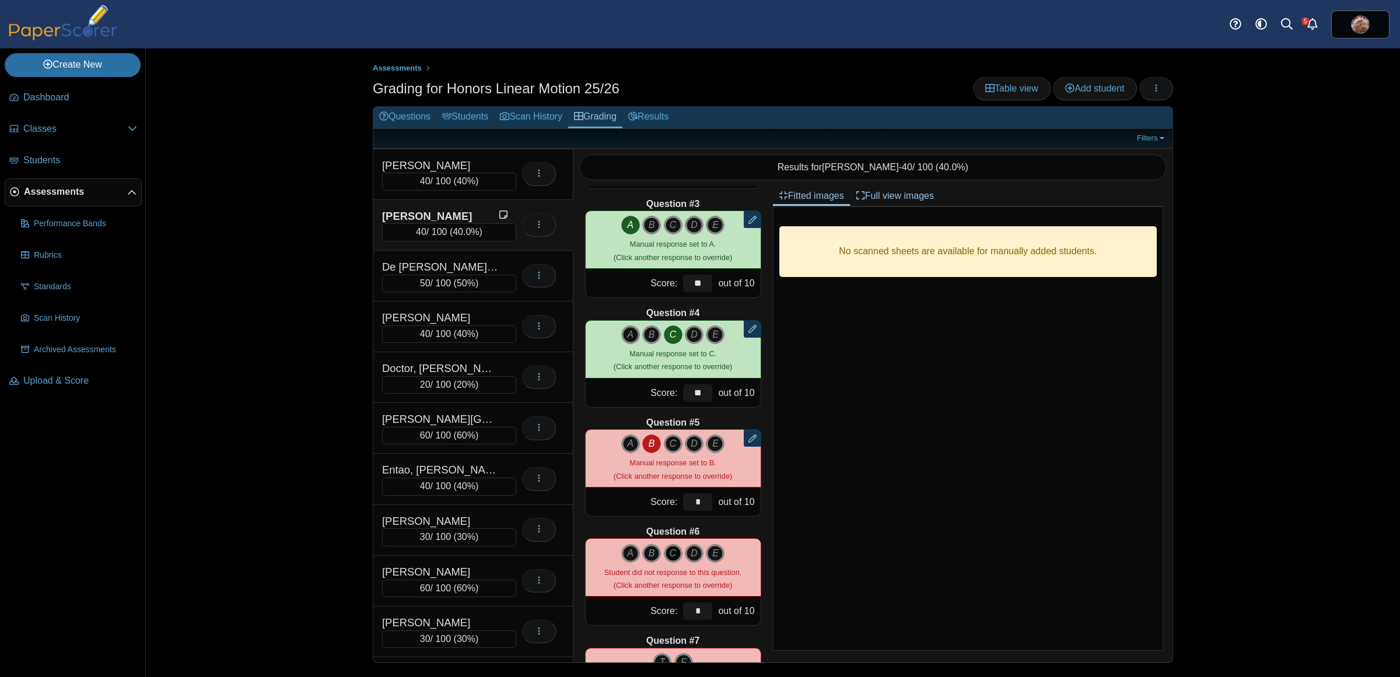
click at [664, 552] on icon "C" at bounding box center [673, 553] width 19 height 19
type input "**"
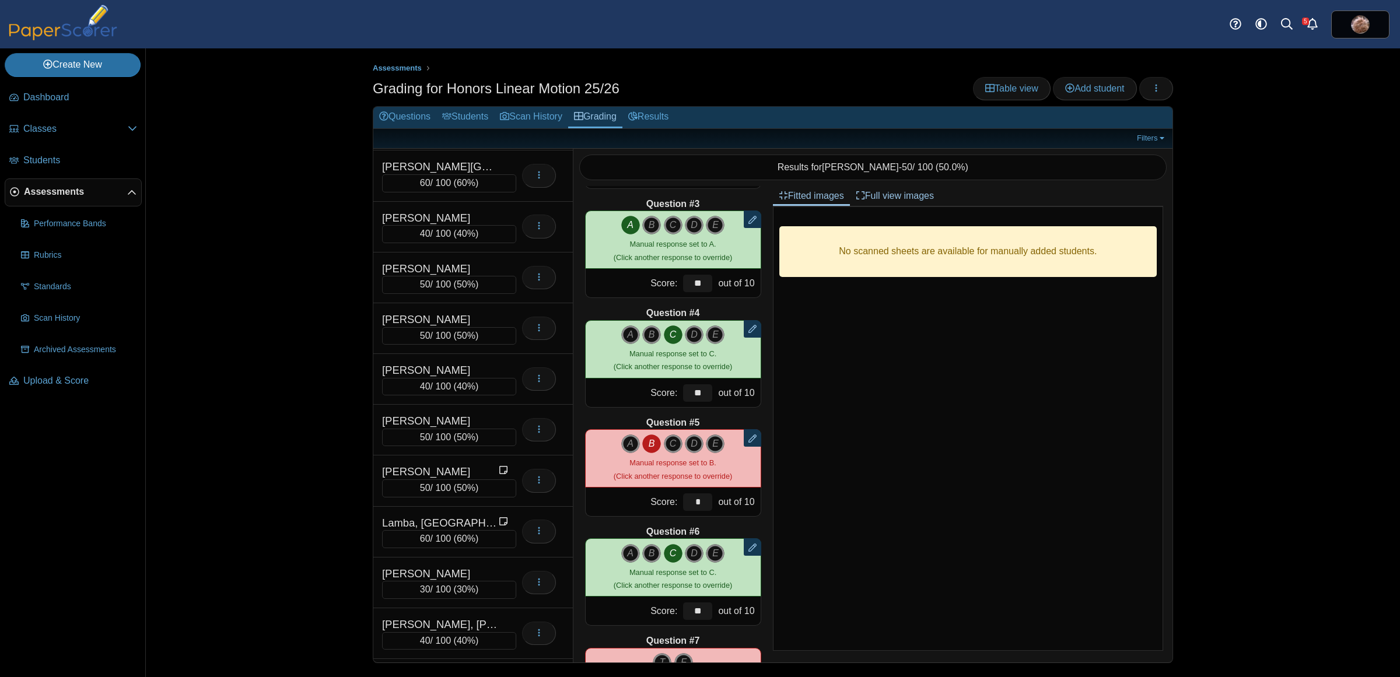
scroll to position [2973, 0]
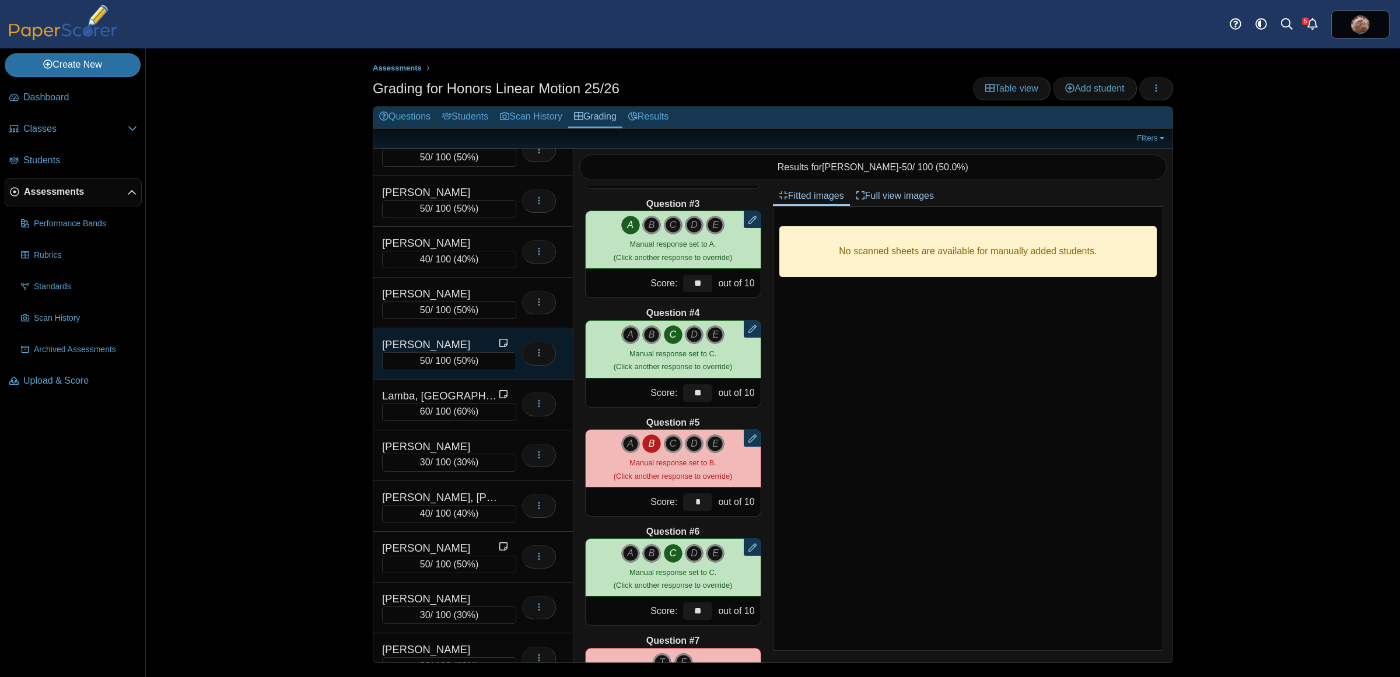
click at [433, 352] on div "[PERSON_NAME]" at bounding box center [440, 344] width 117 height 15
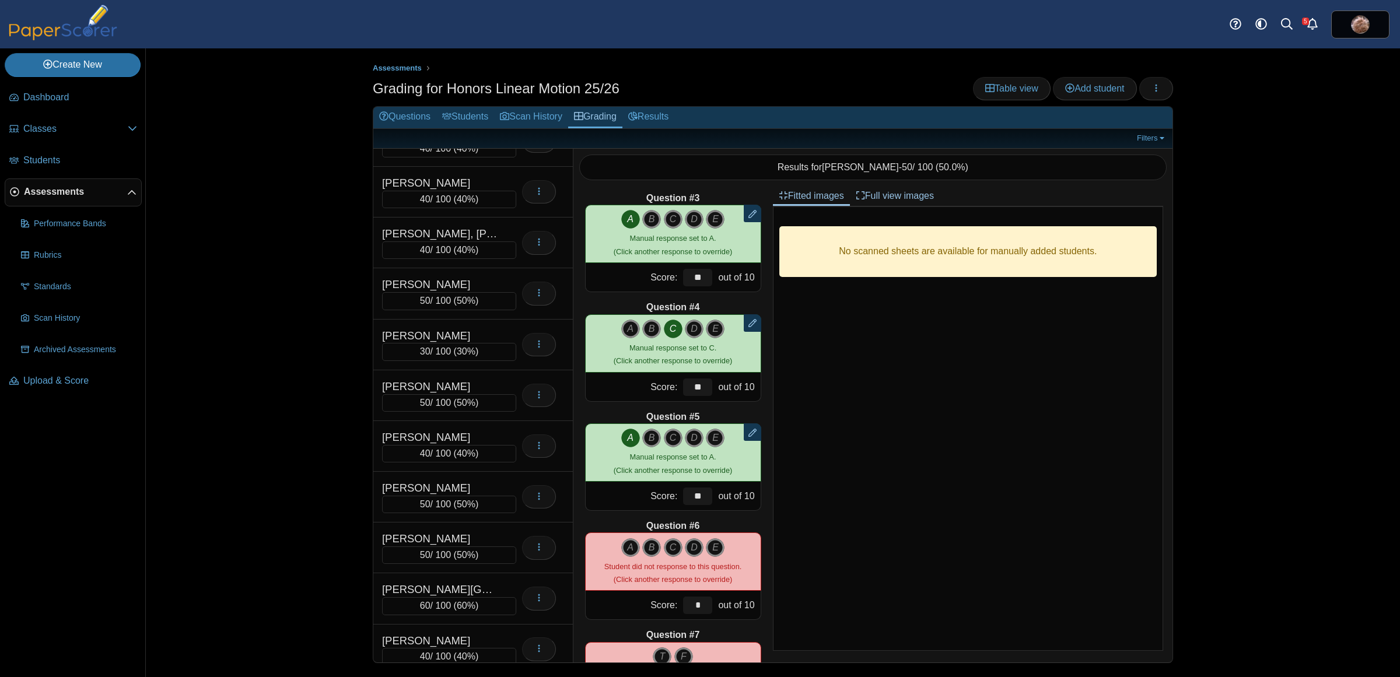
scroll to position [2433, 0]
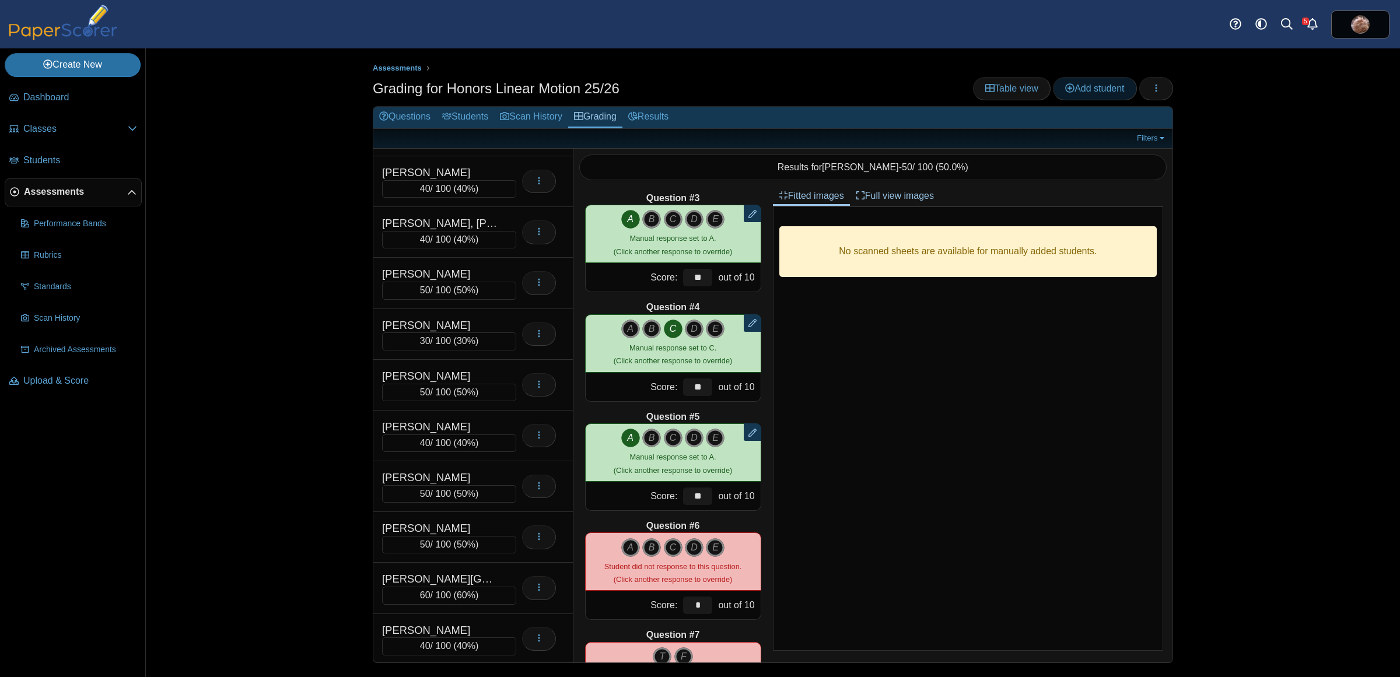
click at [1086, 92] on span "Add student" at bounding box center [1094, 88] width 59 height 10
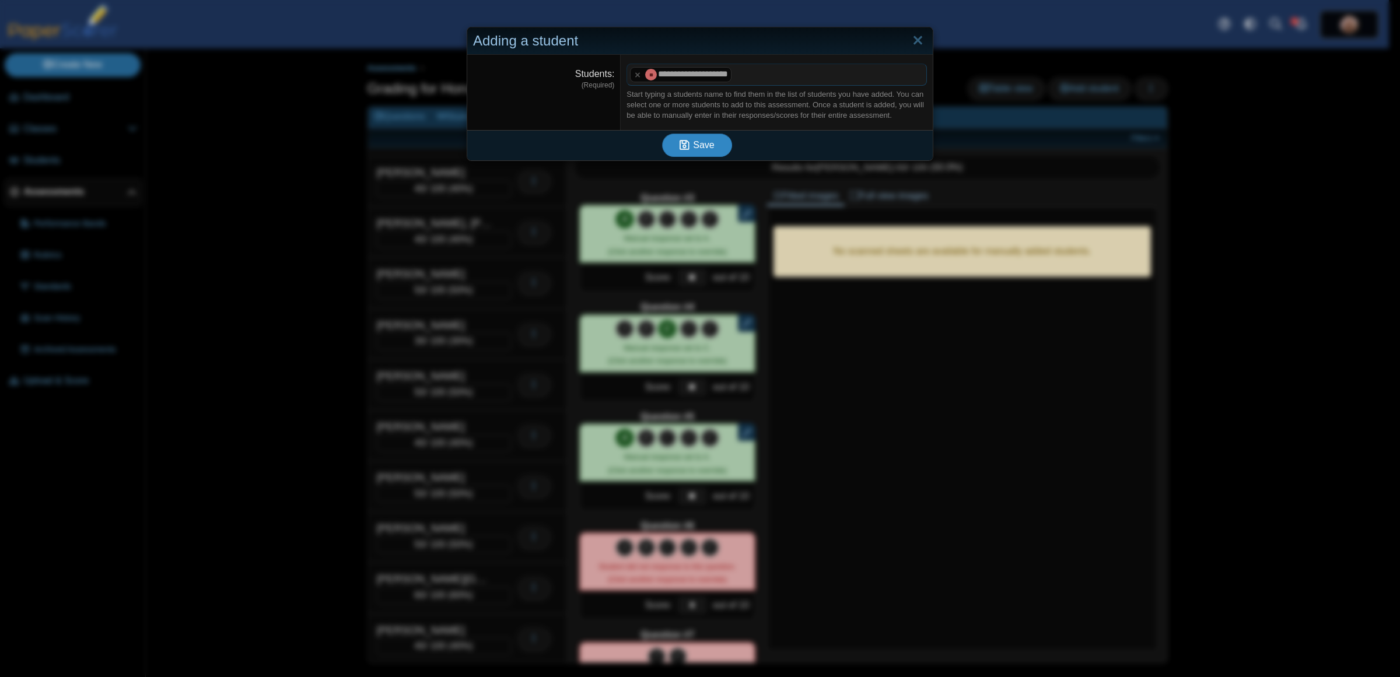
click at [686, 146] on icon "submit" at bounding box center [686, 145] width 13 height 13
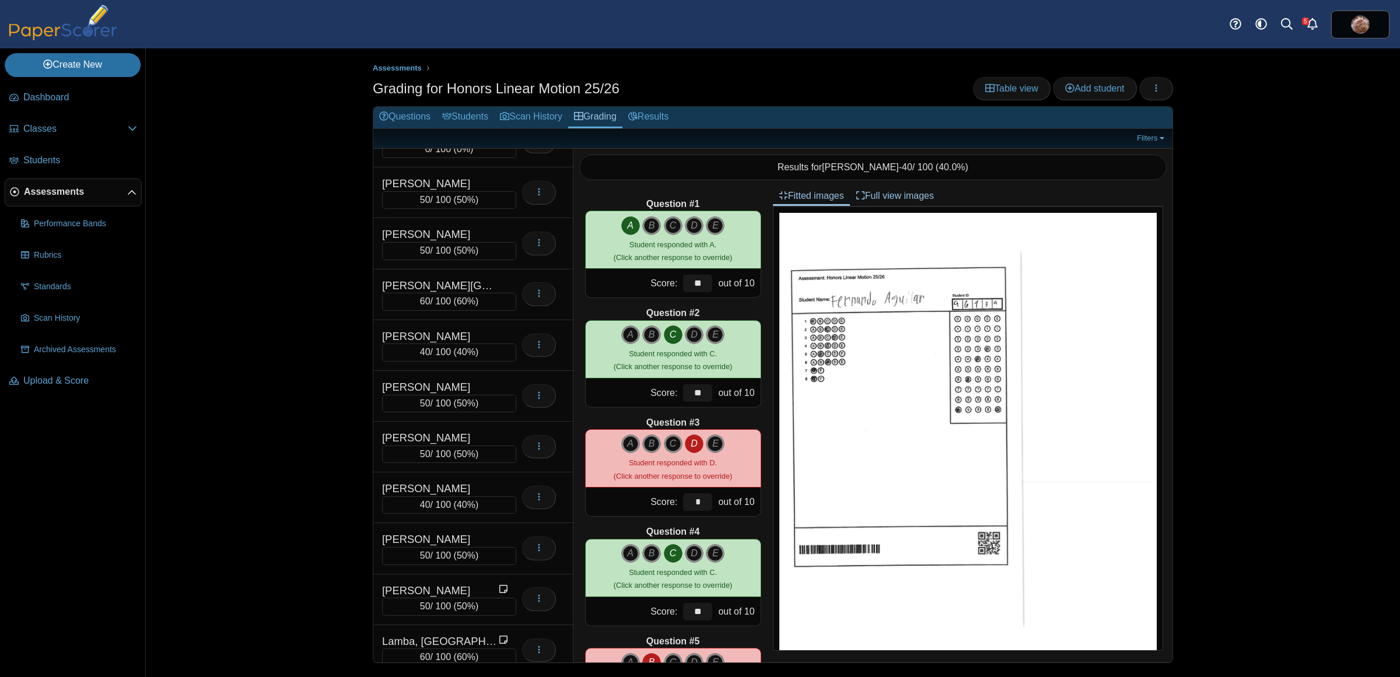
scroll to position [2692, 0]
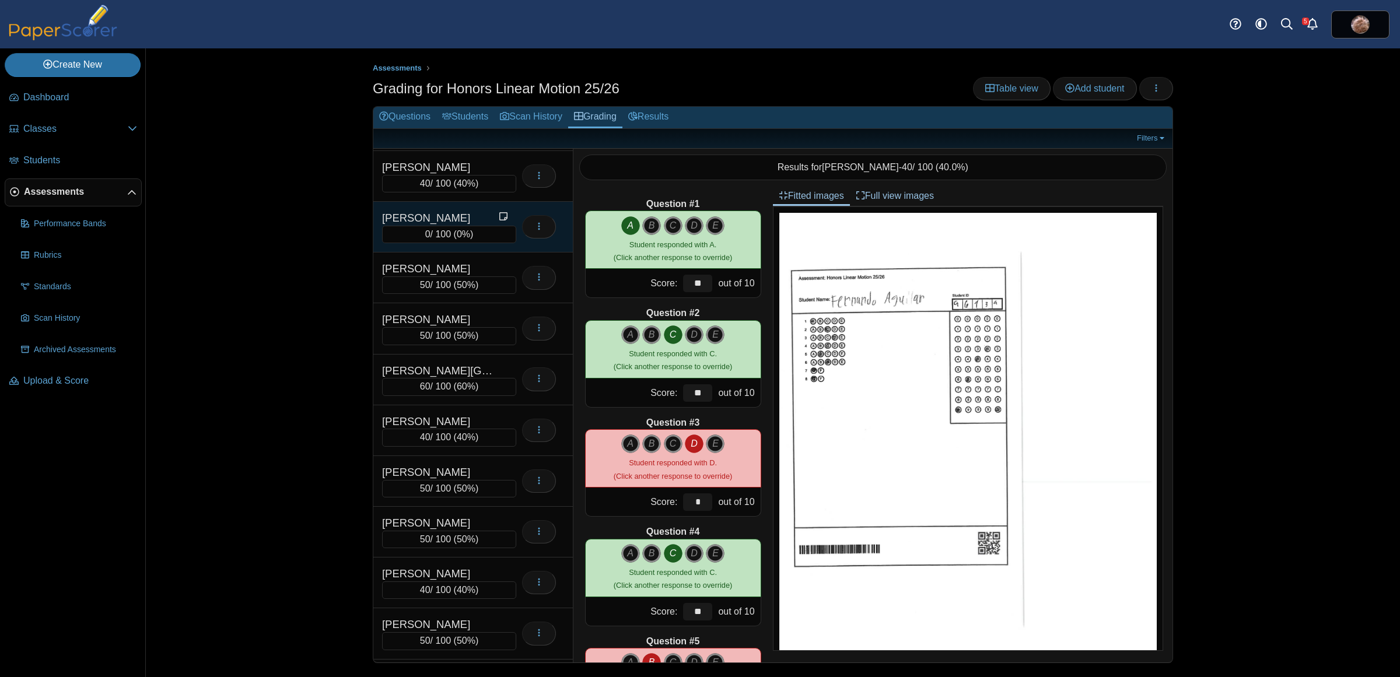
click at [438, 243] on div "0 / 100 ( 0% )" at bounding box center [449, 235] width 134 height 18
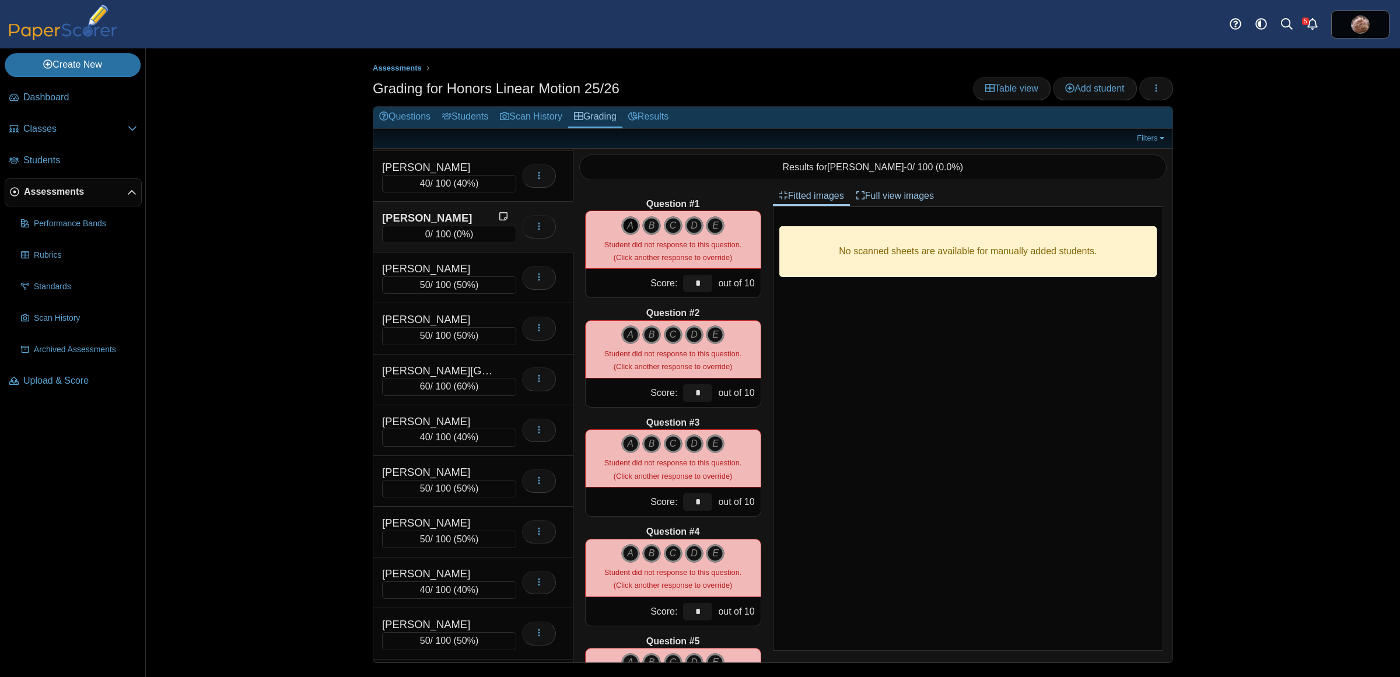
click at [623, 226] on icon "A" at bounding box center [630, 225] width 19 height 19
type input "**"
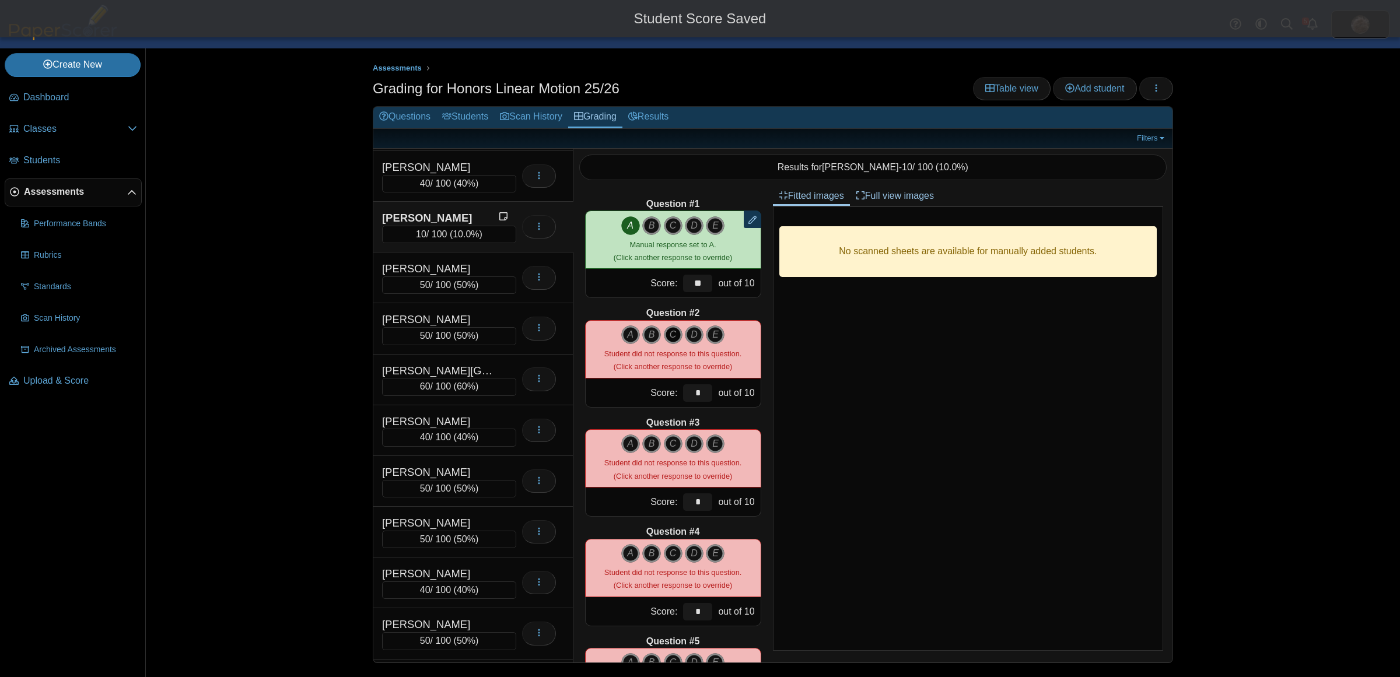
click at [669, 339] on icon "C" at bounding box center [673, 335] width 19 height 19
type input "**"
click at [651, 448] on icon "B" at bounding box center [651, 444] width 19 height 19
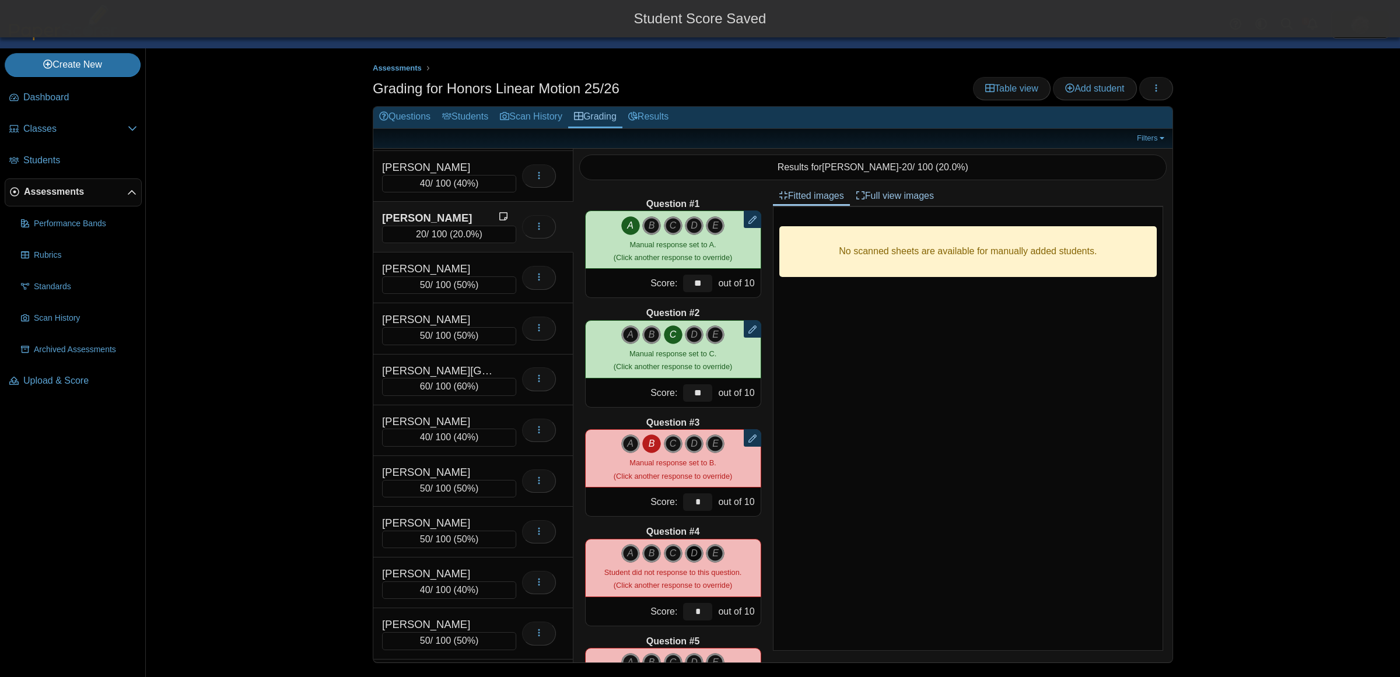
click at [688, 555] on icon "D" at bounding box center [694, 553] width 19 height 19
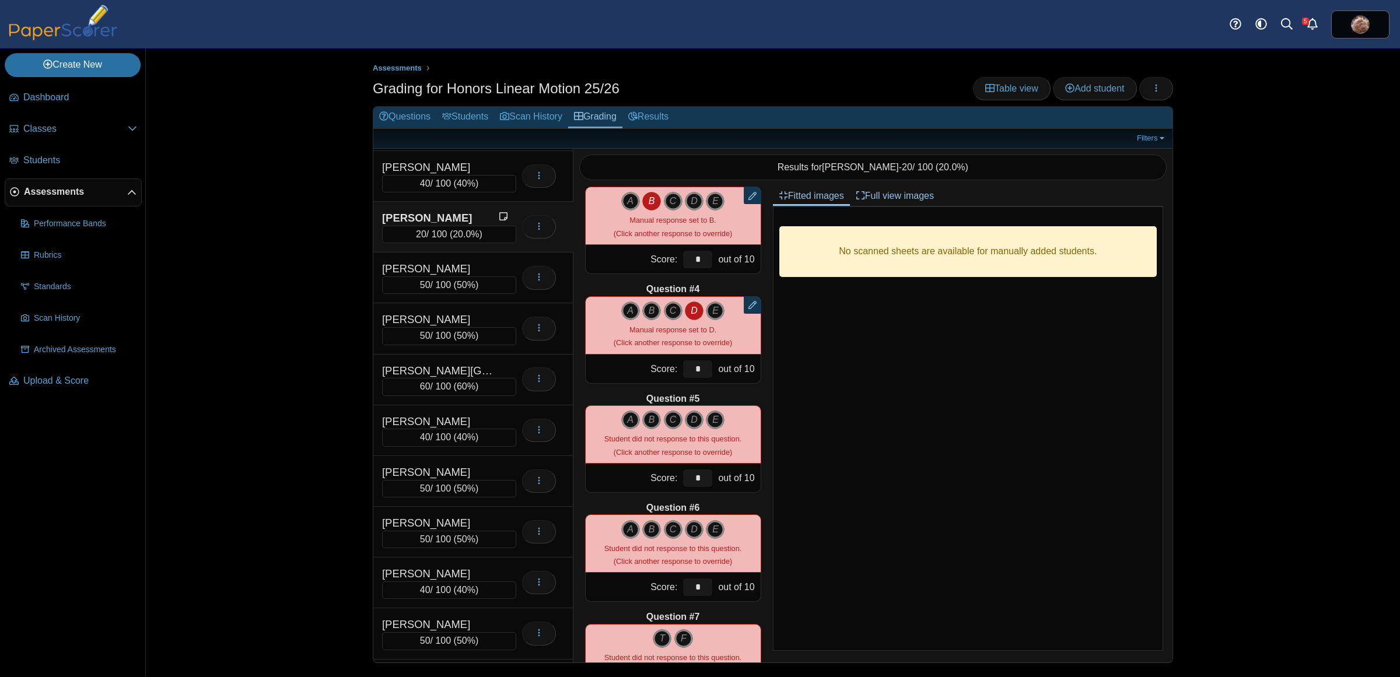
scroll to position [246, 0]
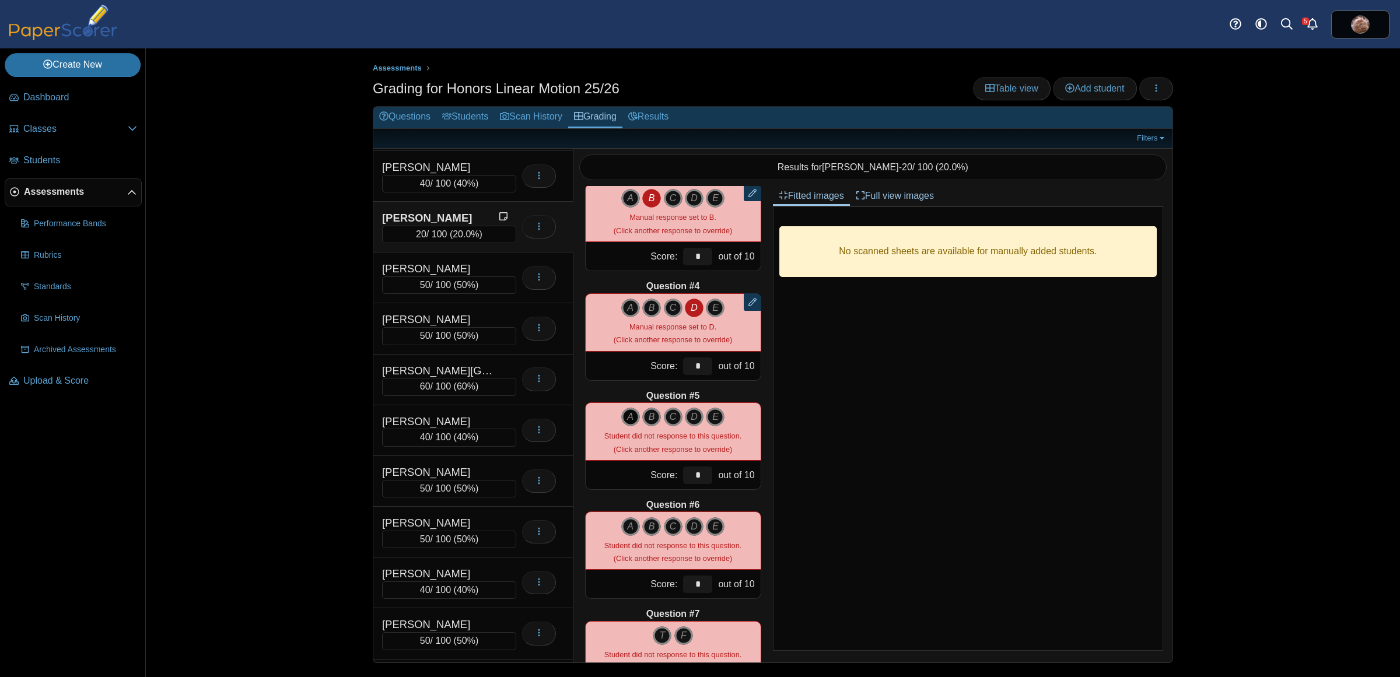
click at [616, 412] on div "A B C D E" at bounding box center [672, 432] width 137 height 48
click at [621, 414] on icon "A" at bounding box center [630, 417] width 19 height 19
type input "**"
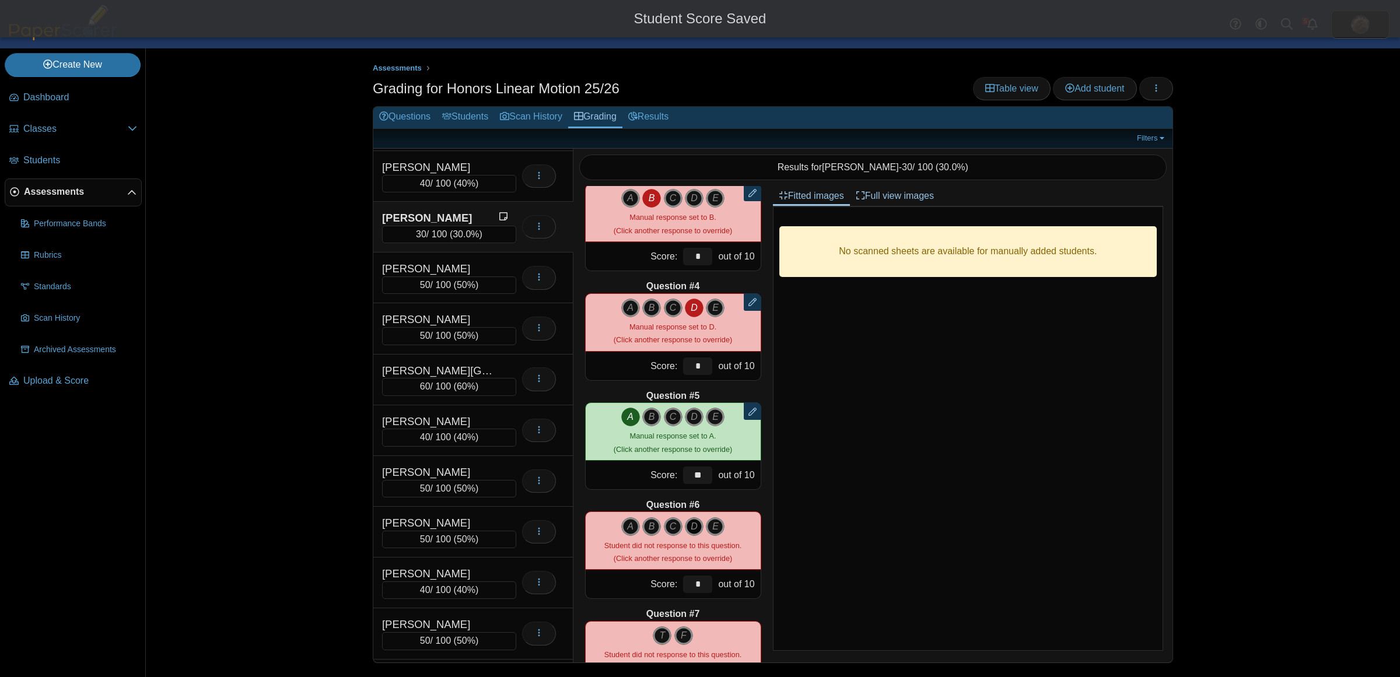
click at [690, 532] on icon "D" at bounding box center [694, 526] width 19 height 19
click at [222, 391] on div "Assessments Grading for Honors Linear Motion 25/26 Table view Add student Loadi…" at bounding box center [773, 362] width 1254 height 629
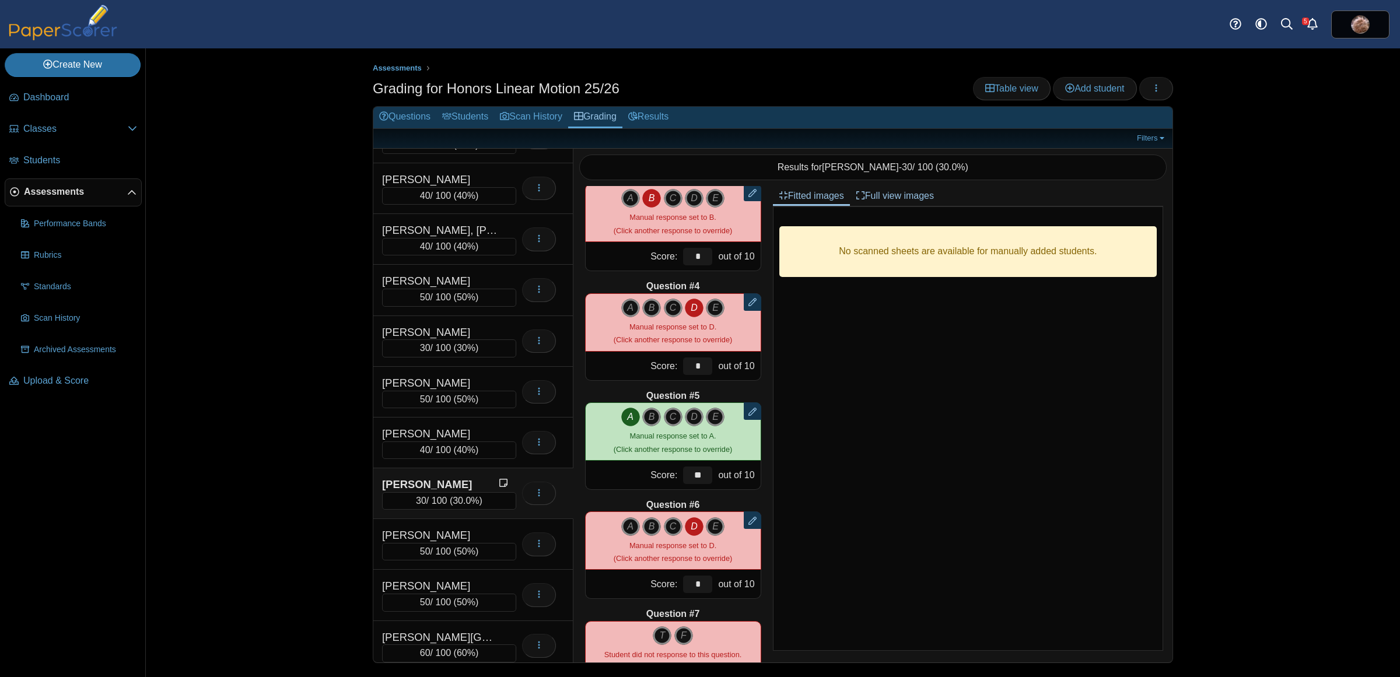
scroll to position [2384, 0]
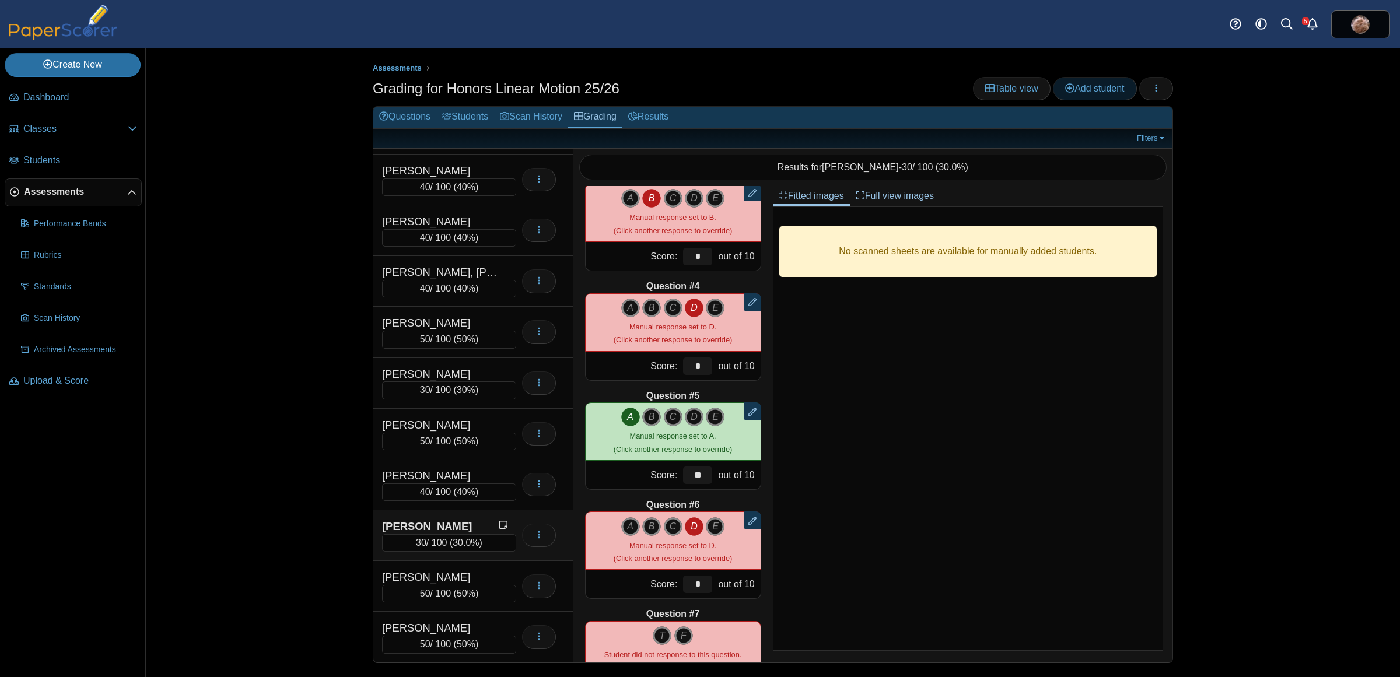
click at [1073, 89] on span "Add student" at bounding box center [1094, 88] width 59 height 10
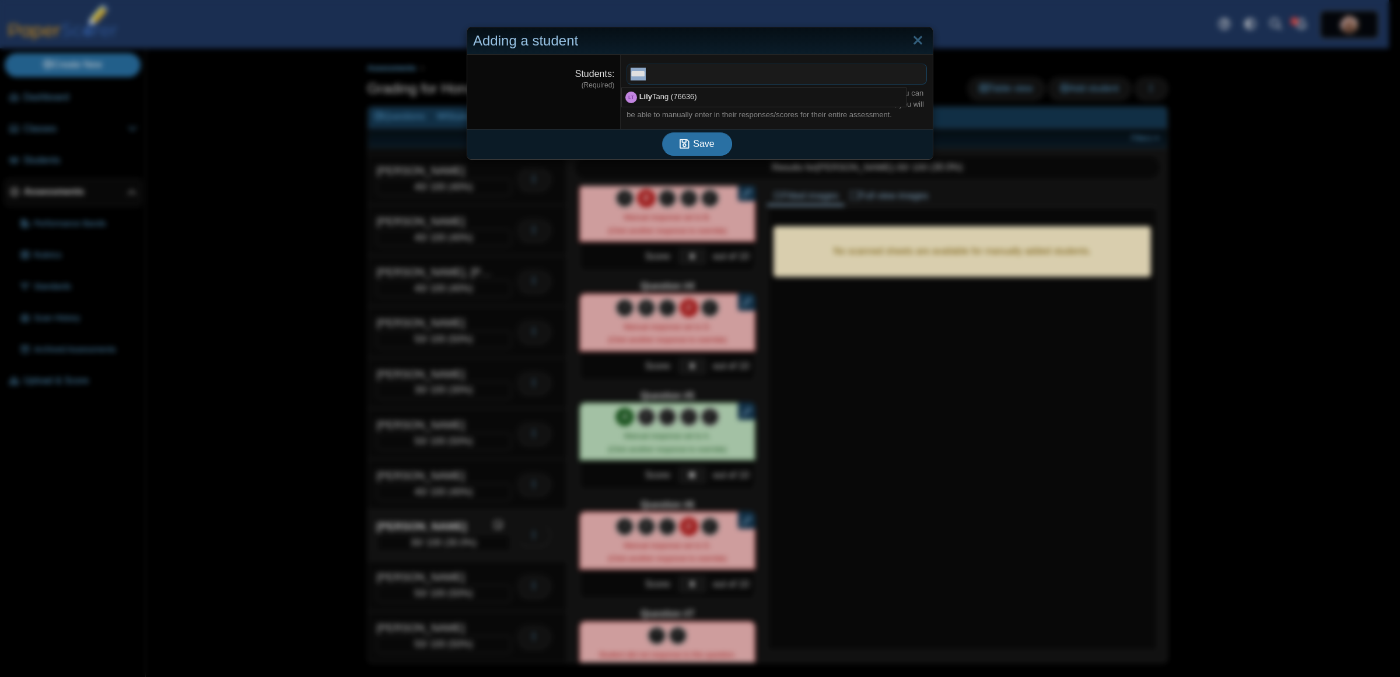
drag, startPoint x: 649, startPoint y: 70, endPoint x: 599, endPoint y: 74, distance: 50.3
click at [599, 74] on dl "Students (Required) **** ​ Start typing a students name to find them in the lis…" at bounding box center [700, 92] width 466 height 74
click at [683, 144] on icon "submit" at bounding box center [685, 144] width 10 height 11
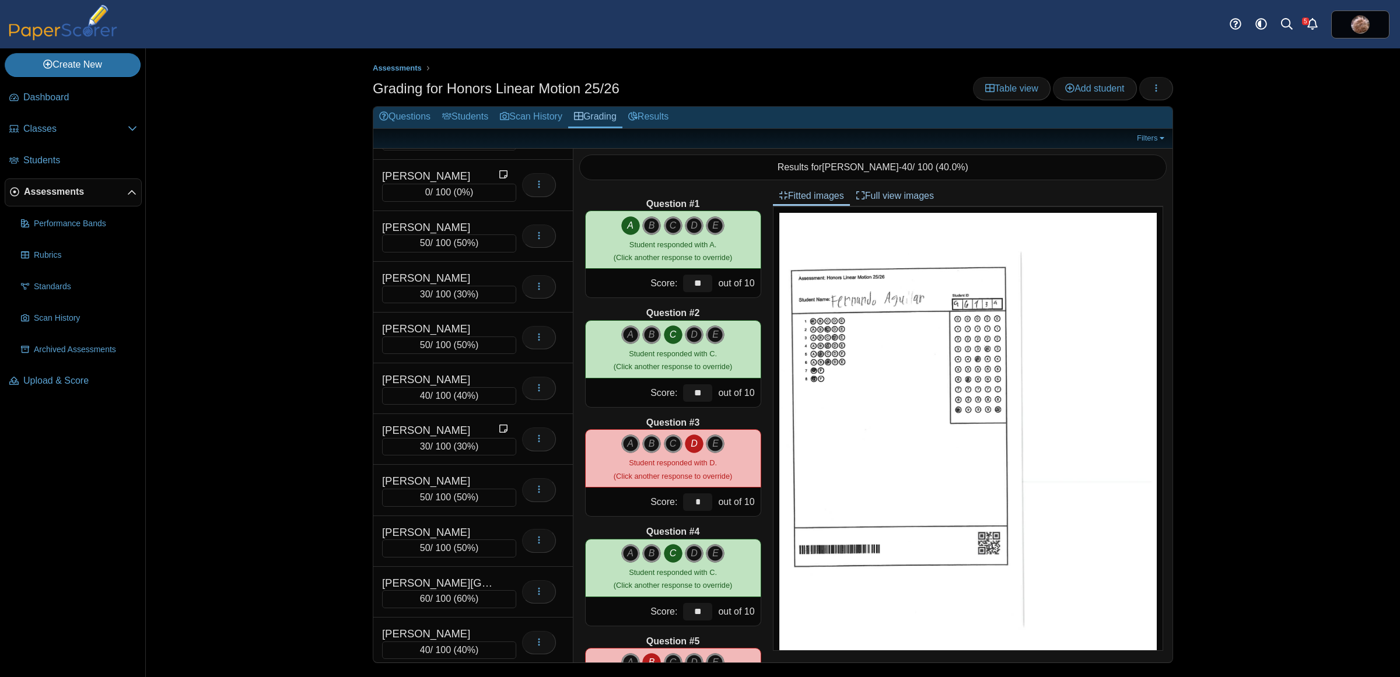
scroll to position [2509, 0]
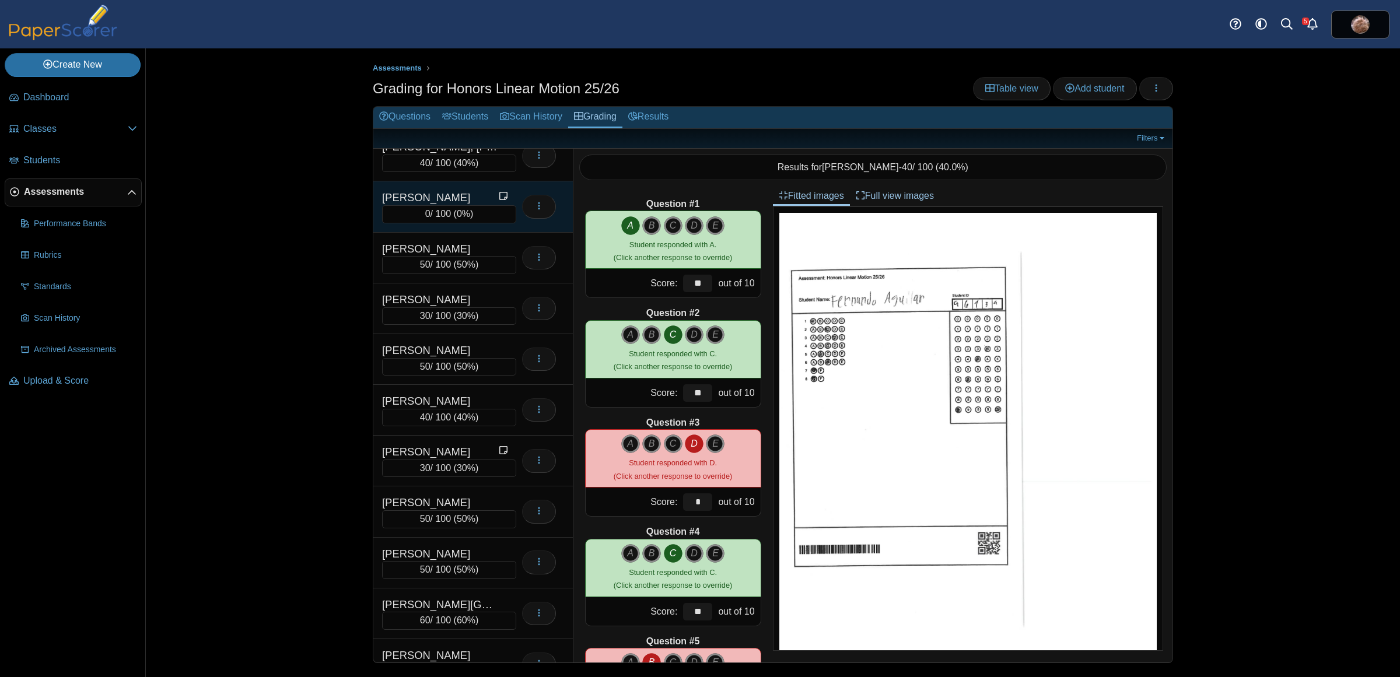
click at [453, 208] on div "Hales-Yang, Lilian 0 / 100 ( 0% )" at bounding box center [473, 206] width 200 height 51
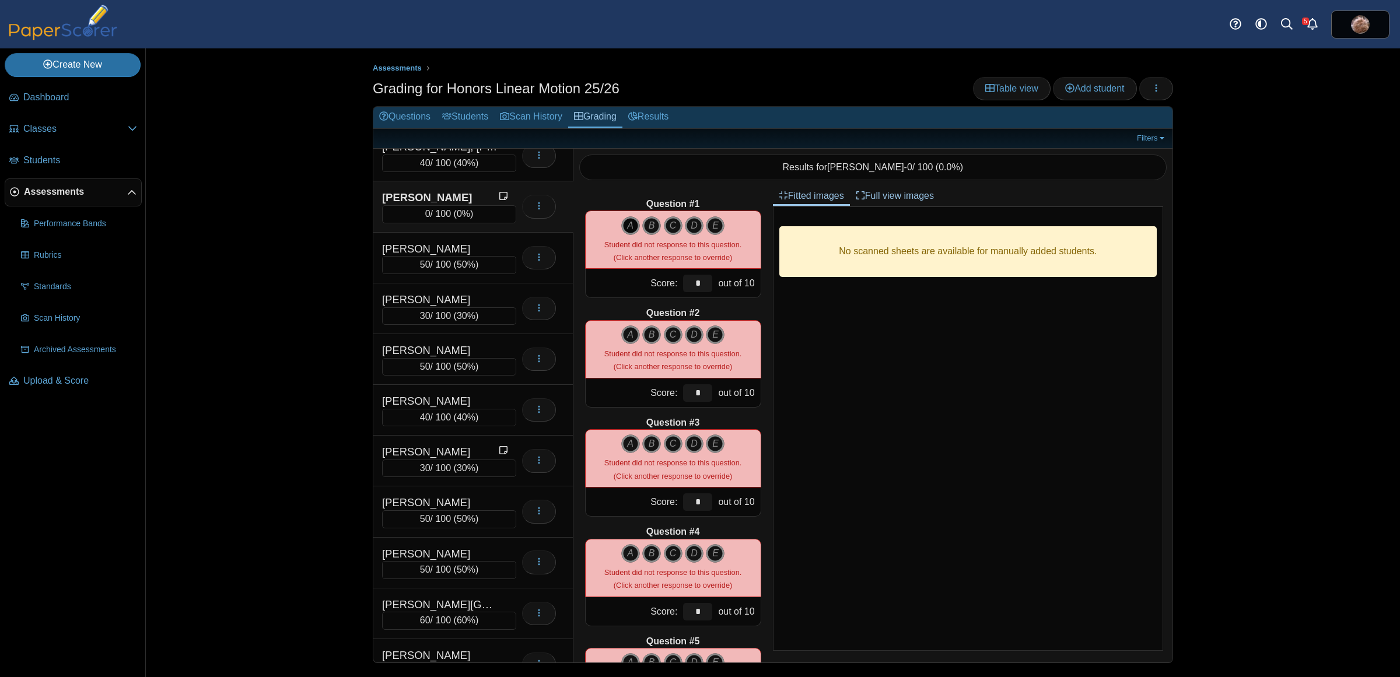
click at [626, 223] on icon "A" at bounding box center [630, 225] width 19 height 19
type input "**"
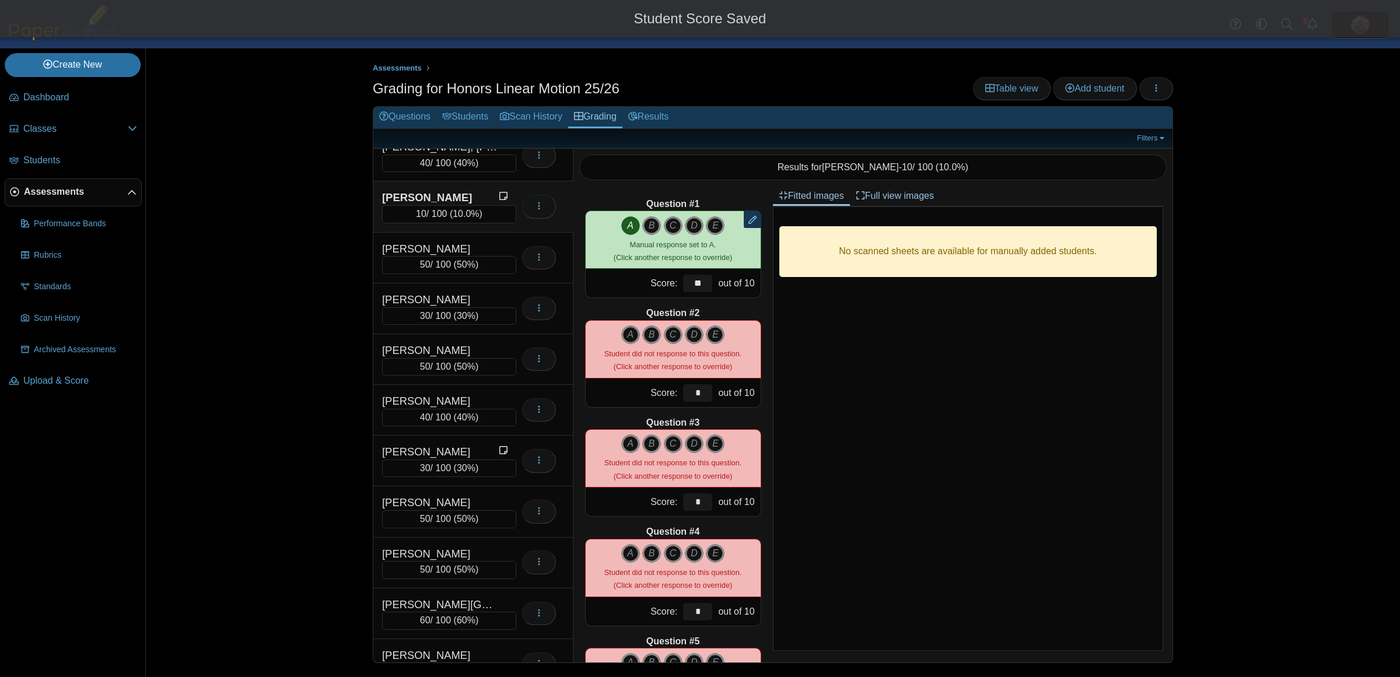
drag, startPoint x: 666, startPoint y: 334, endPoint x: 662, endPoint y: 363, distance: 30.0
click at [666, 334] on icon "C" at bounding box center [673, 335] width 19 height 19
type input "**"
click at [622, 450] on icon "A" at bounding box center [630, 444] width 19 height 19
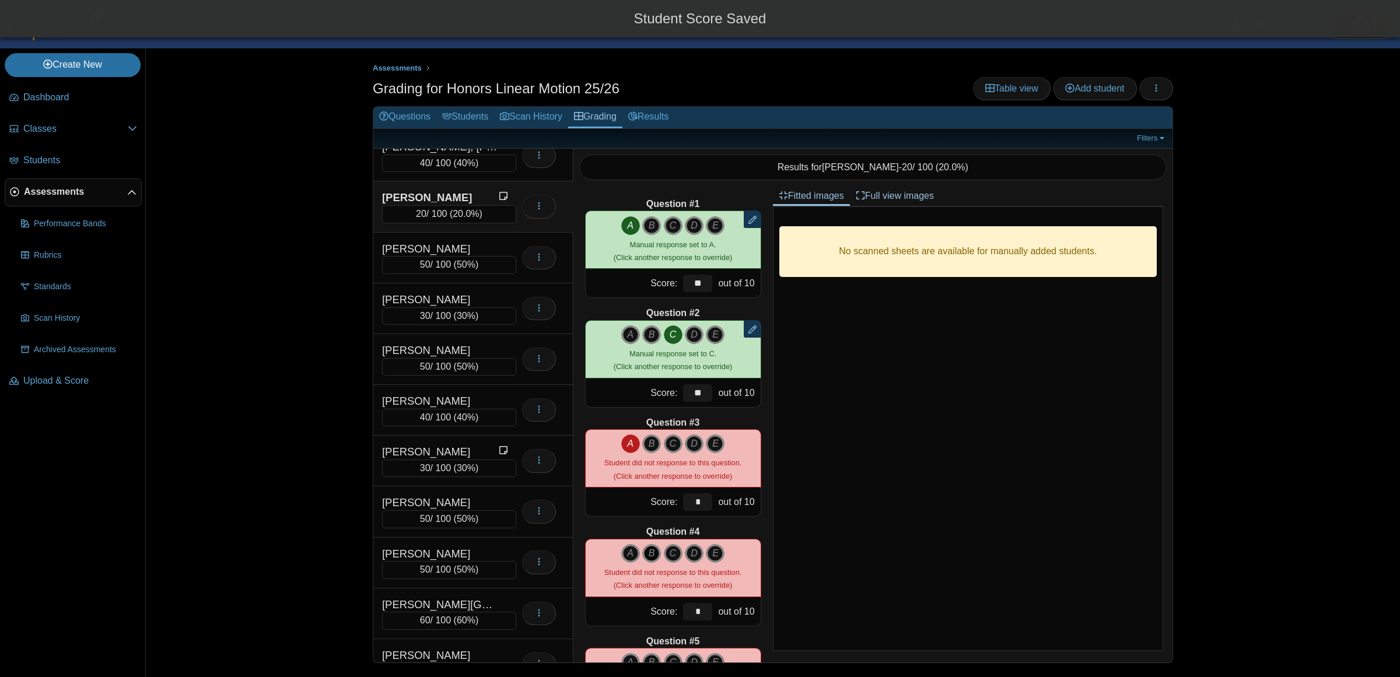
type input "**"
click at [664, 555] on icon "C" at bounding box center [673, 553] width 19 height 19
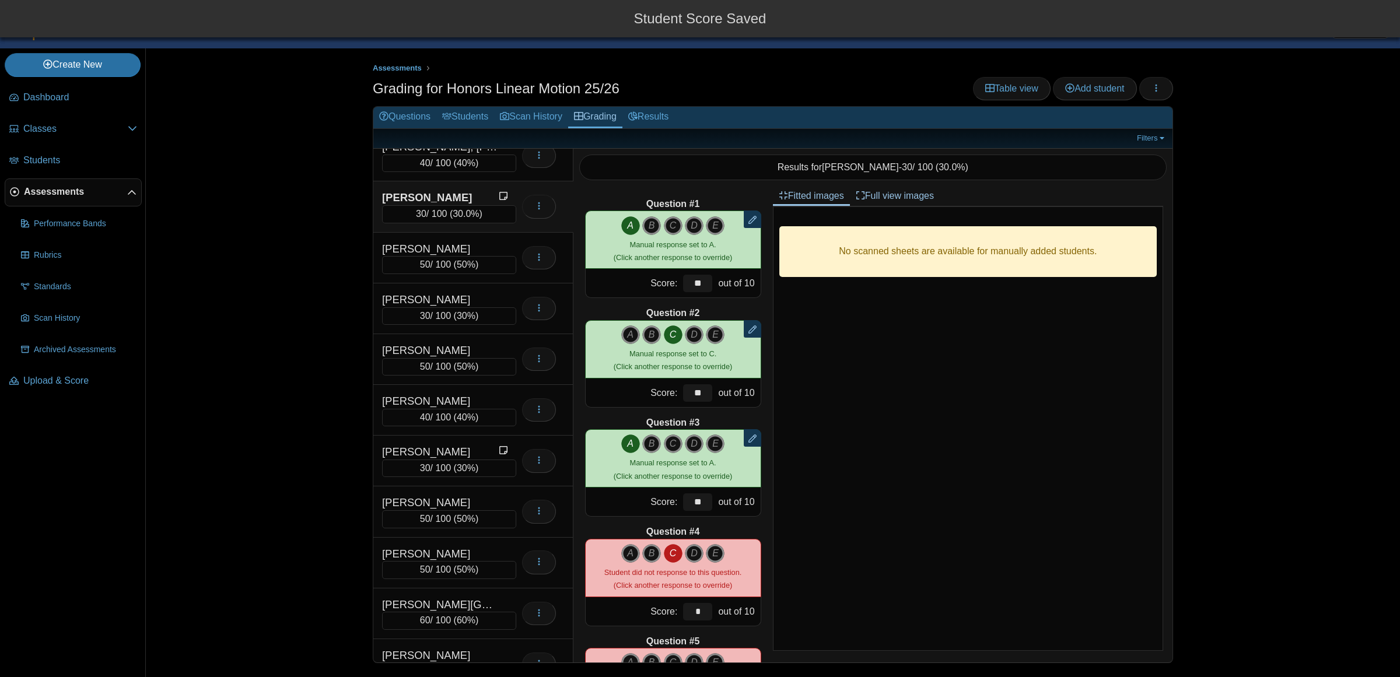
type input "**"
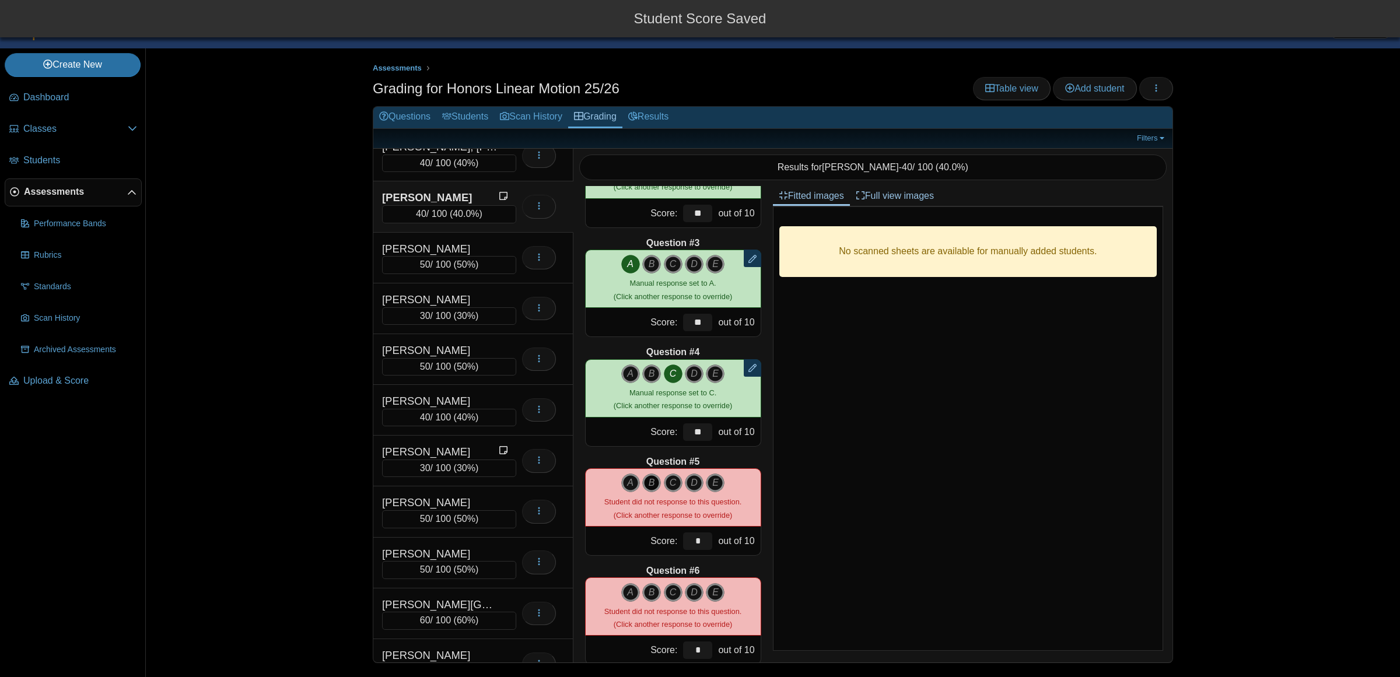
scroll to position [219, 0]
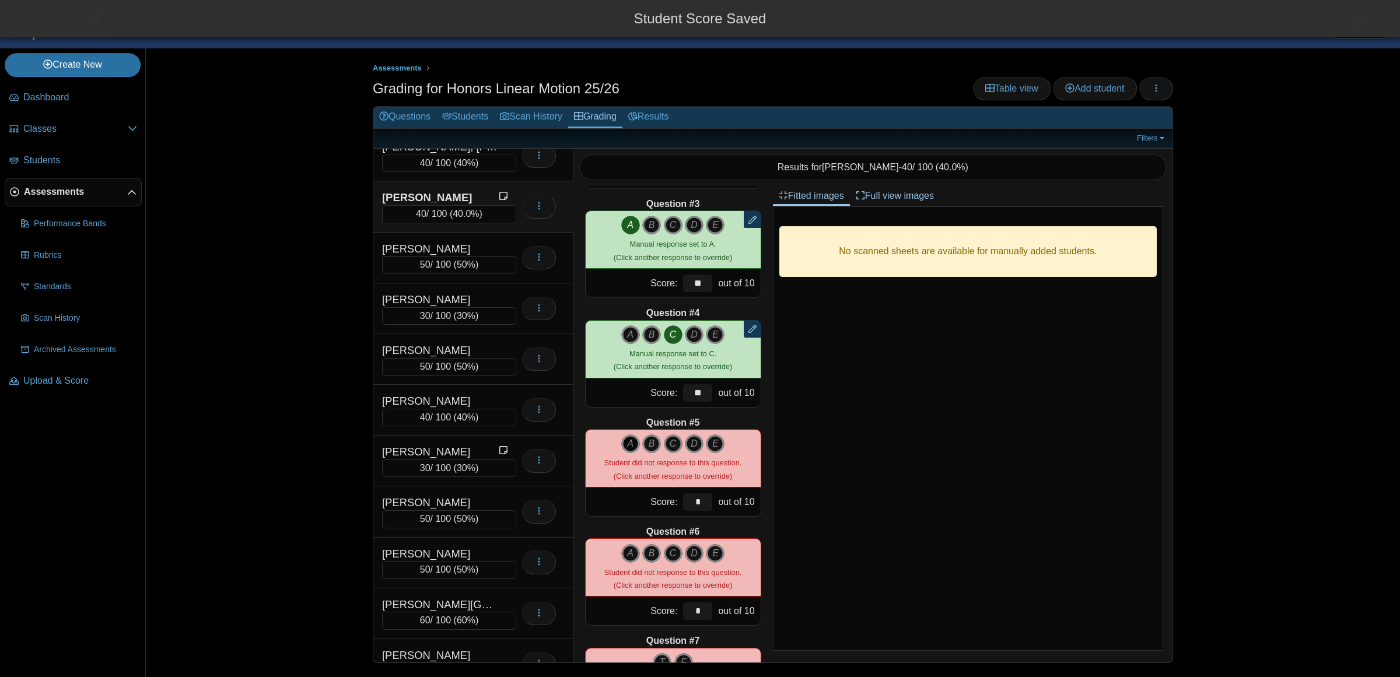
click at [625, 444] on icon "A" at bounding box center [630, 444] width 19 height 19
type input "**"
click at [674, 558] on icon "C" at bounding box center [673, 553] width 19 height 19
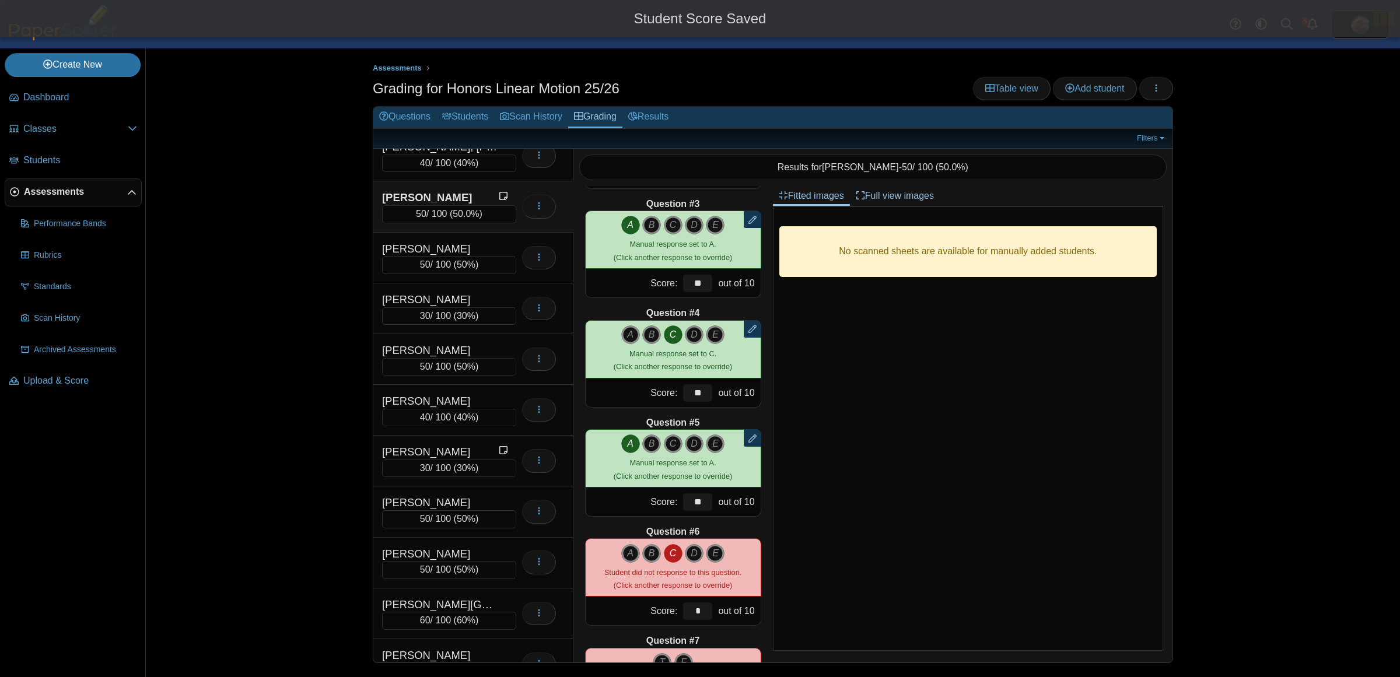
type input "**"
click at [613, 526] on div "Question #6" at bounding box center [673, 532] width 176 height 13
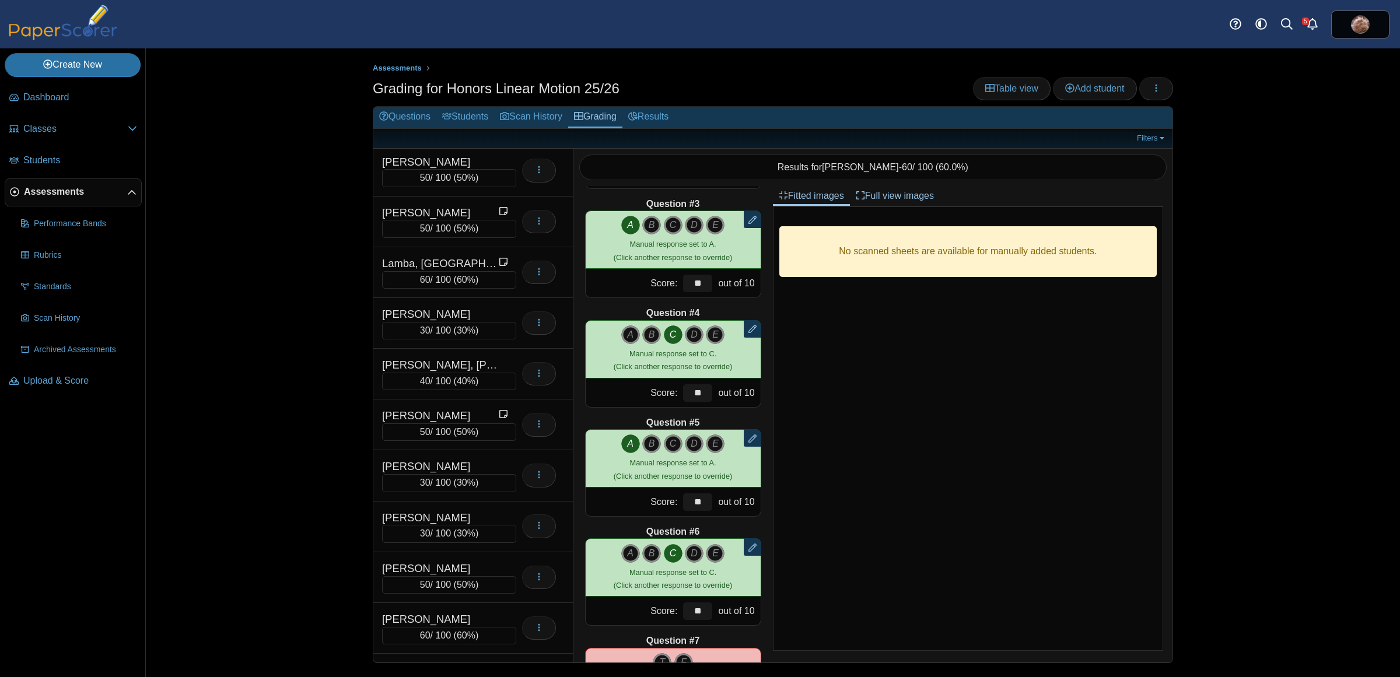
scroll to position [3228, 0]
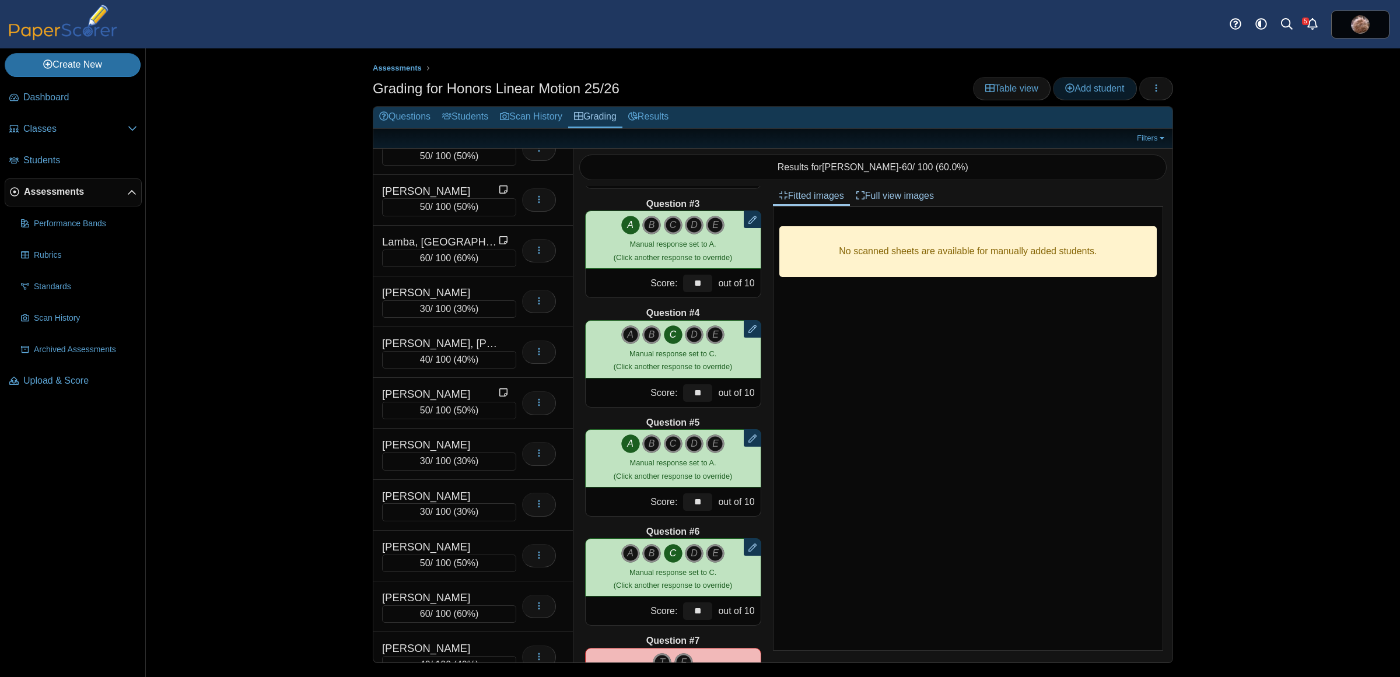
click at [1106, 82] on link "Add student" at bounding box center [1094, 88] width 83 height 23
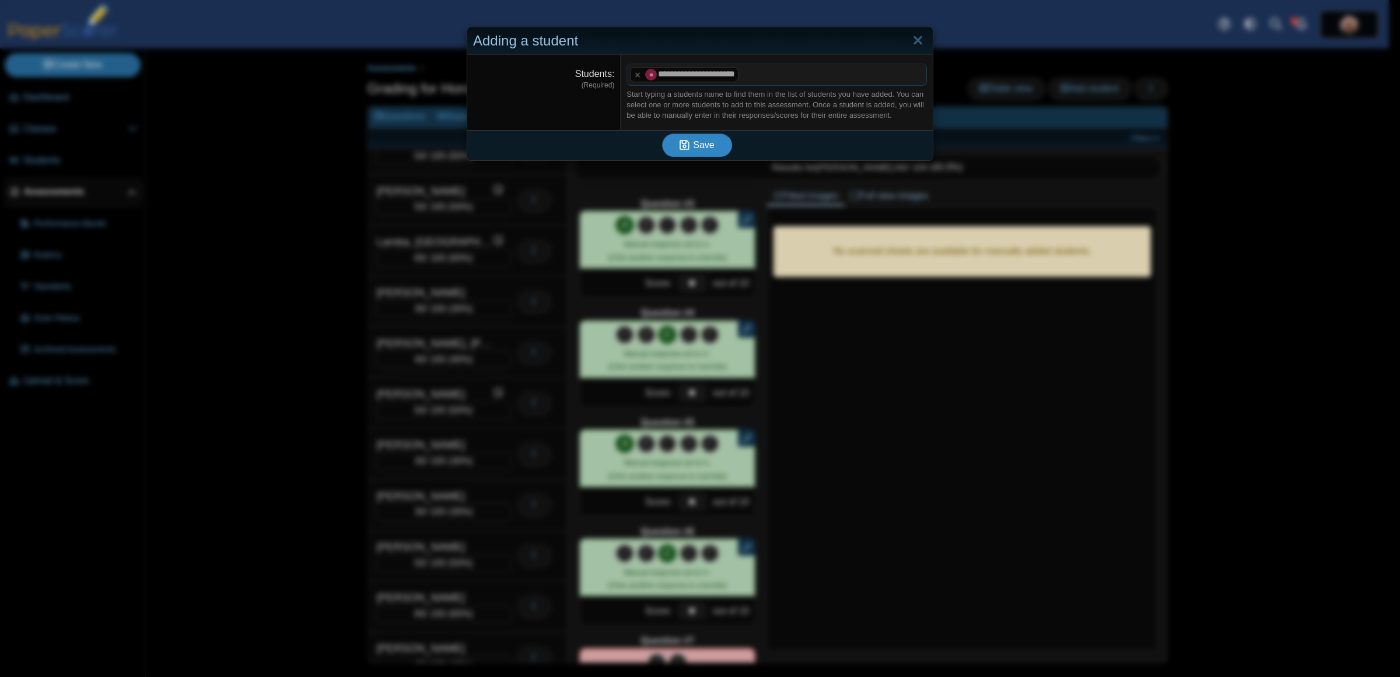
click at [693, 142] on span "Save" at bounding box center [703, 145] width 21 height 10
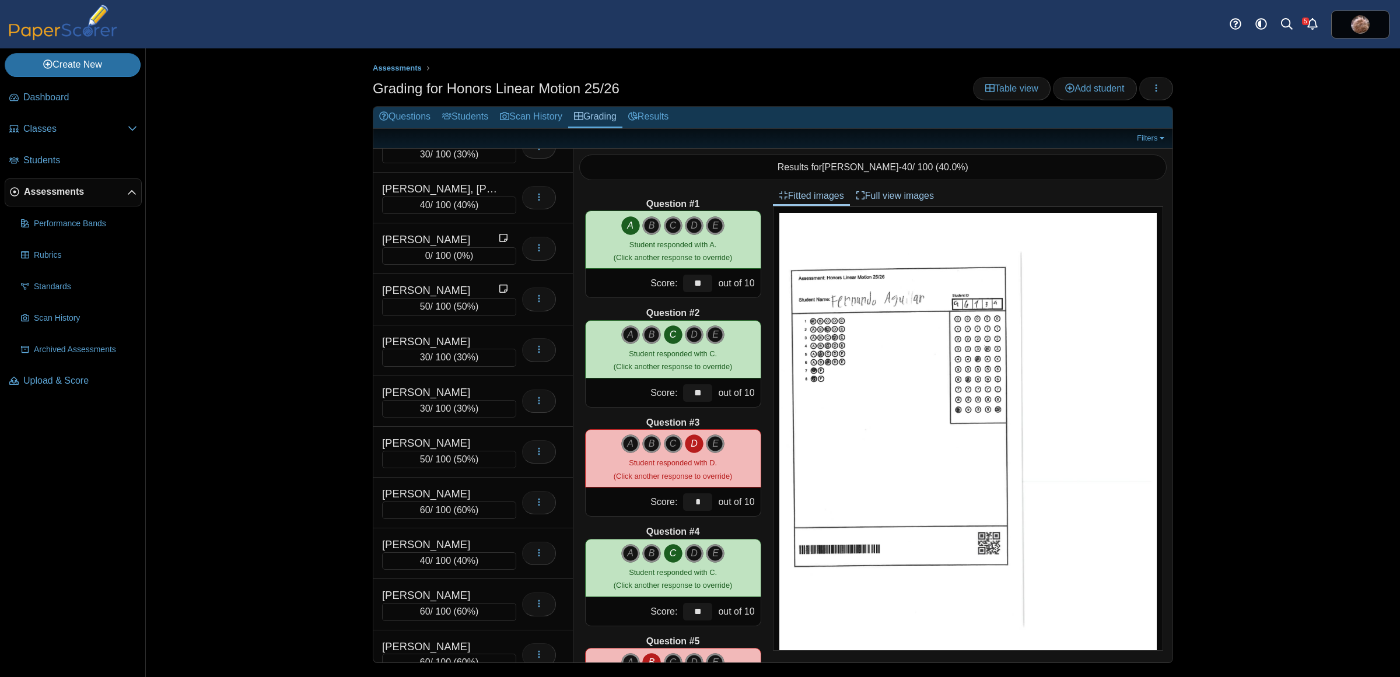
scroll to position [3437, 0]
click at [451, 193] on div "[PERSON_NAME]" at bounding box center [440, 185] width 117 height 15
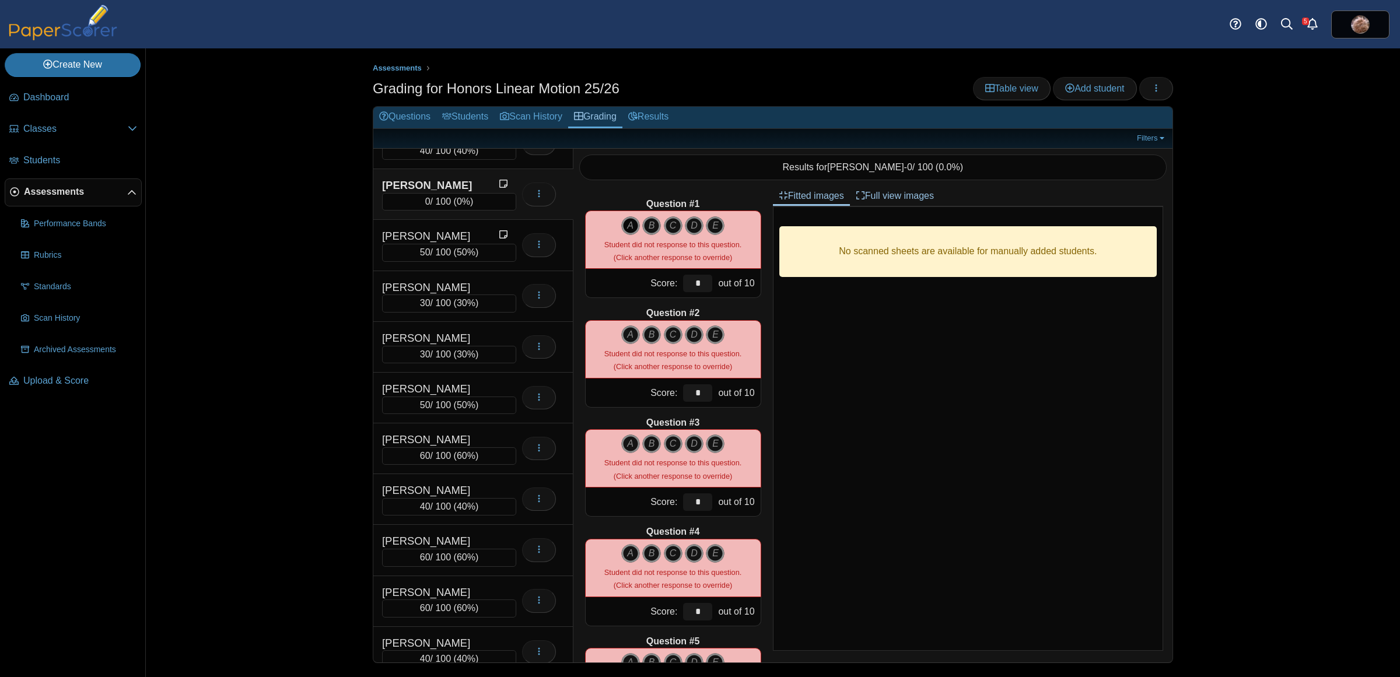
click at [627, 229] on icon "A" at bounding box center [630, 225] width 19 height 19
type input "**"
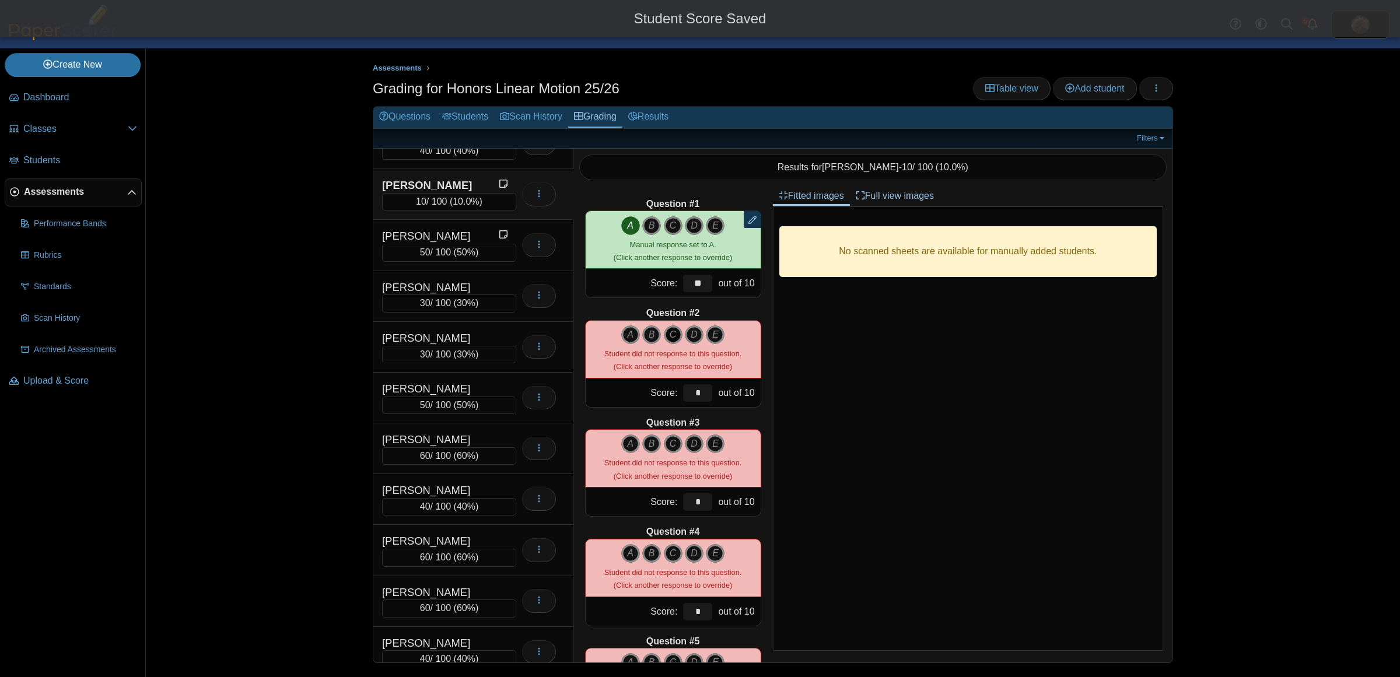
click at [664, 335] on icon "C" at bounding box center [673, 335] width 19 height 19
type input "**"
click at [649, 441] on icon "B" at bounding box center [651, 444] width 19 height 19
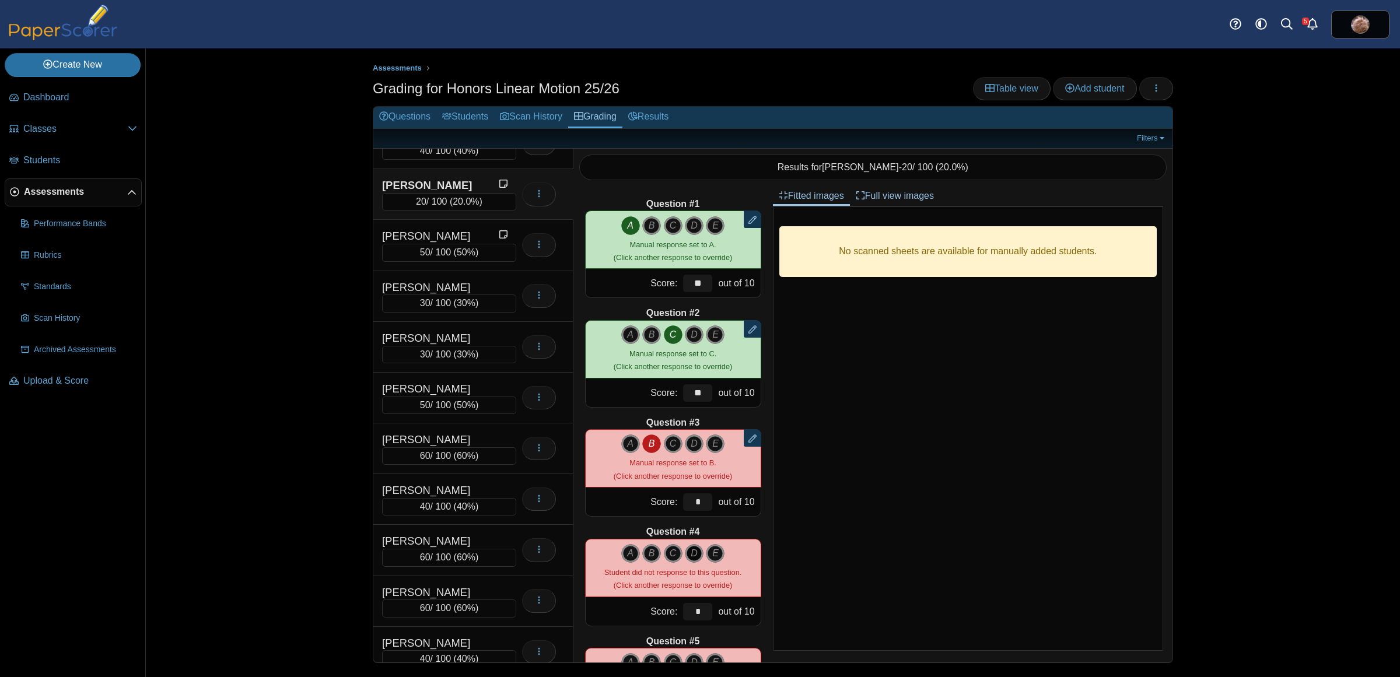
click at [685, 549] on icon "D" at bounding box center [694, 553] width 19 height 19
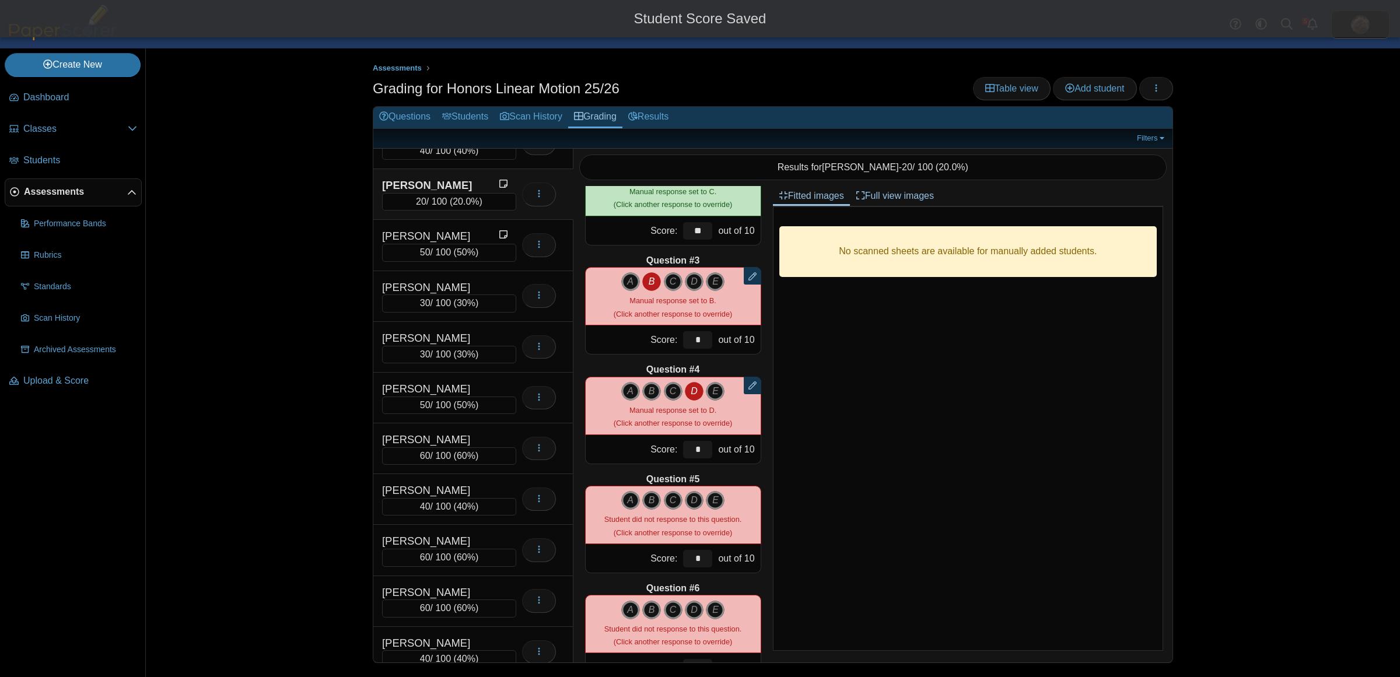
scroll to position [219, 0]
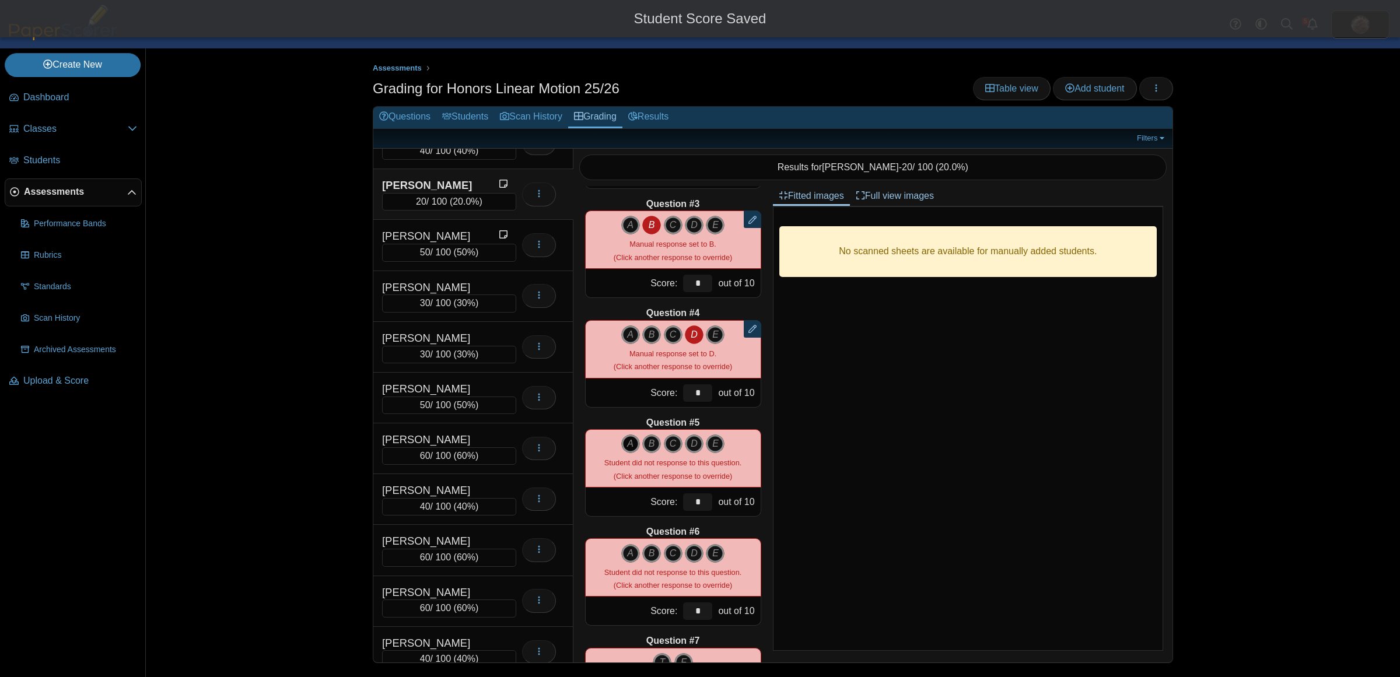
click at [621, 439] on icon "A" at bounding box center [630, 444] width 19 height 19
type input "**"
click at [623, 554] on icon "A" at bounding box center [630, 553] width 19 height 19
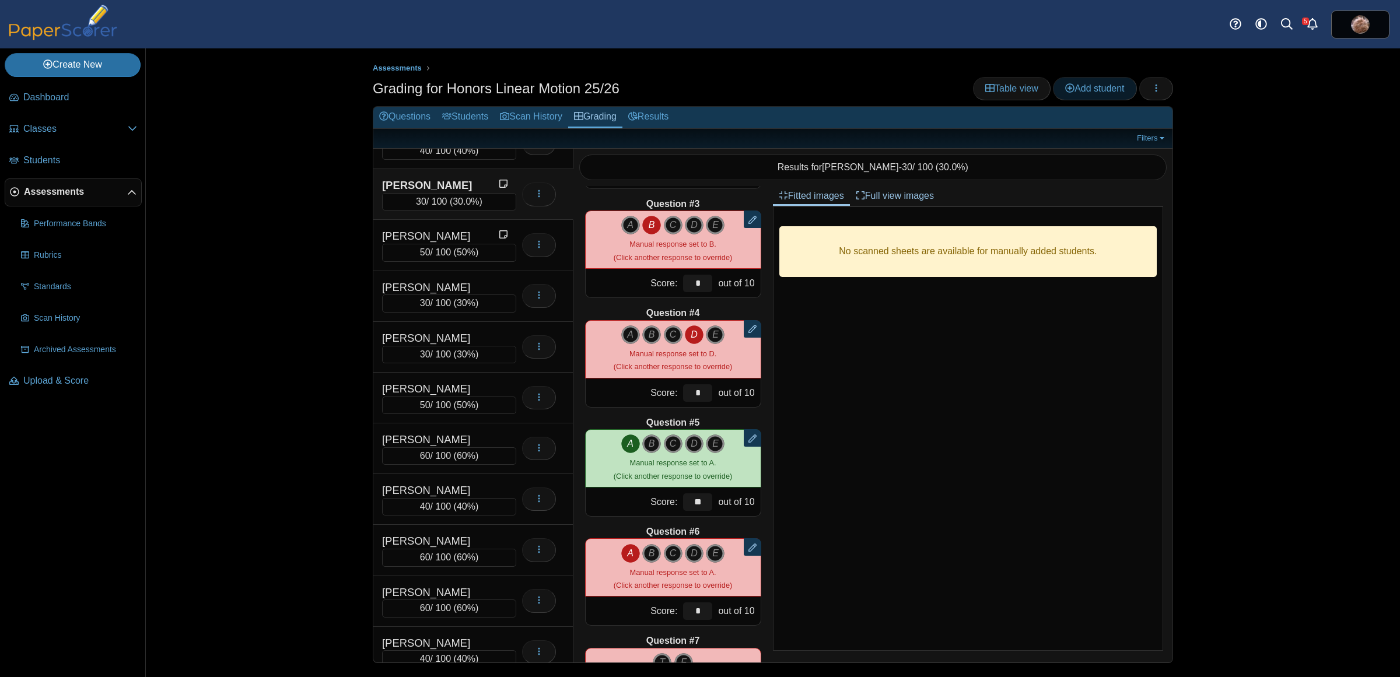
click at [1082, 85] on span "Add student" at bounding box center [1094, 88] width 59 height 10
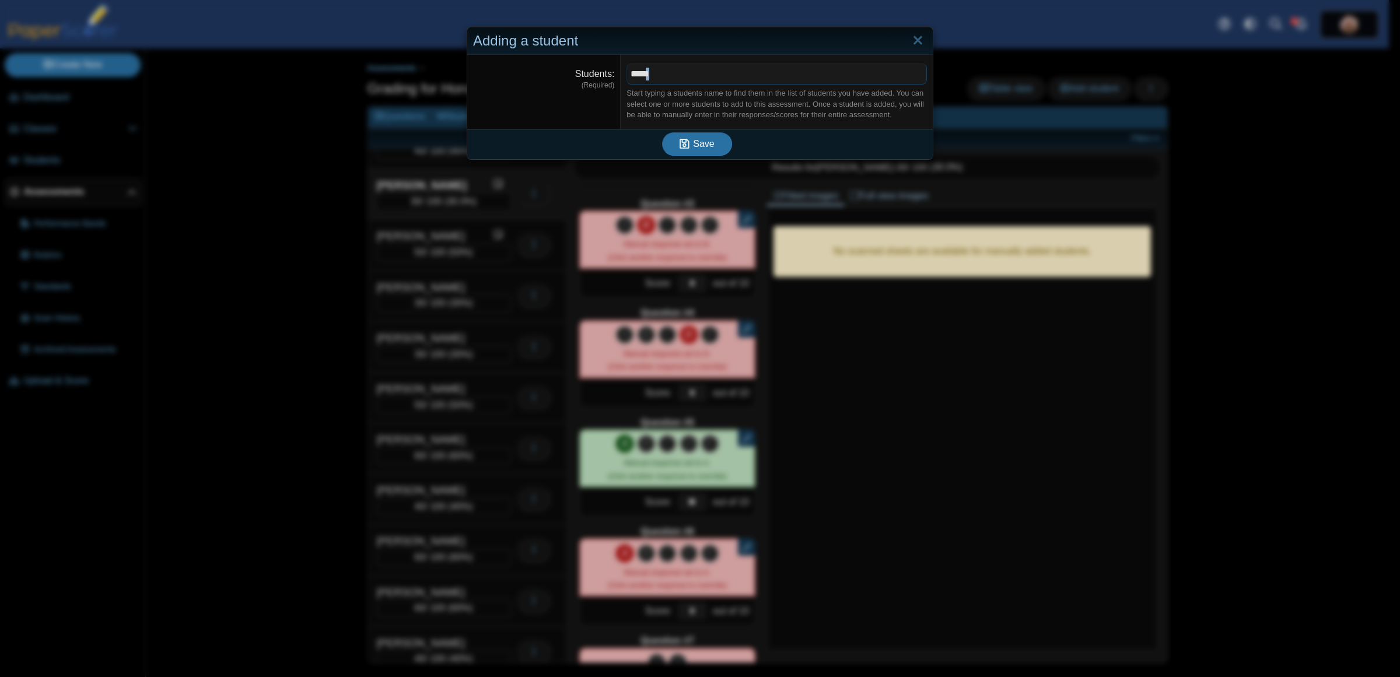
drag, startPoint x: 675, startPoint y: 73, endPoint x: 645, endPoint y: 80, distance: 30.6
click at [645, 80] on span "*****" at bounding box center [776, 74] width 299 height 20
click at [700, 138] on button "Save" at bounding box center [697, 145] width 70 height 23
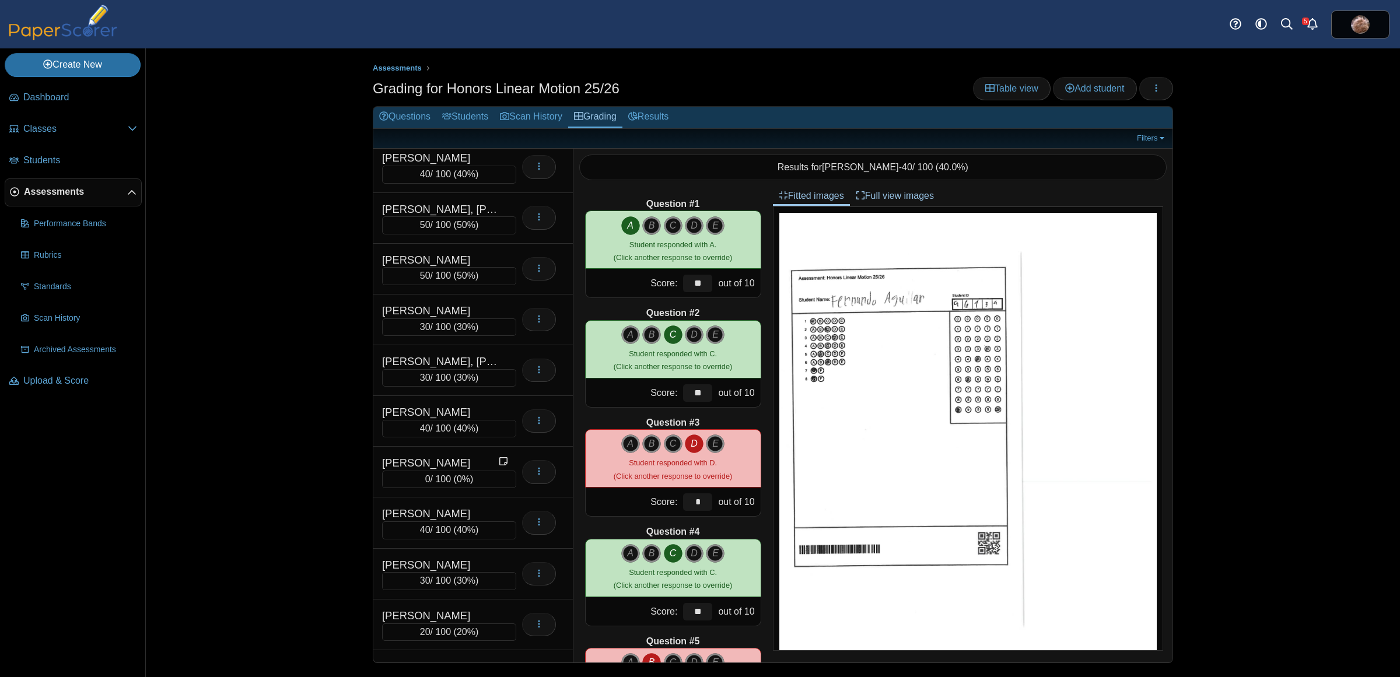
scroll to position [5470, 0]
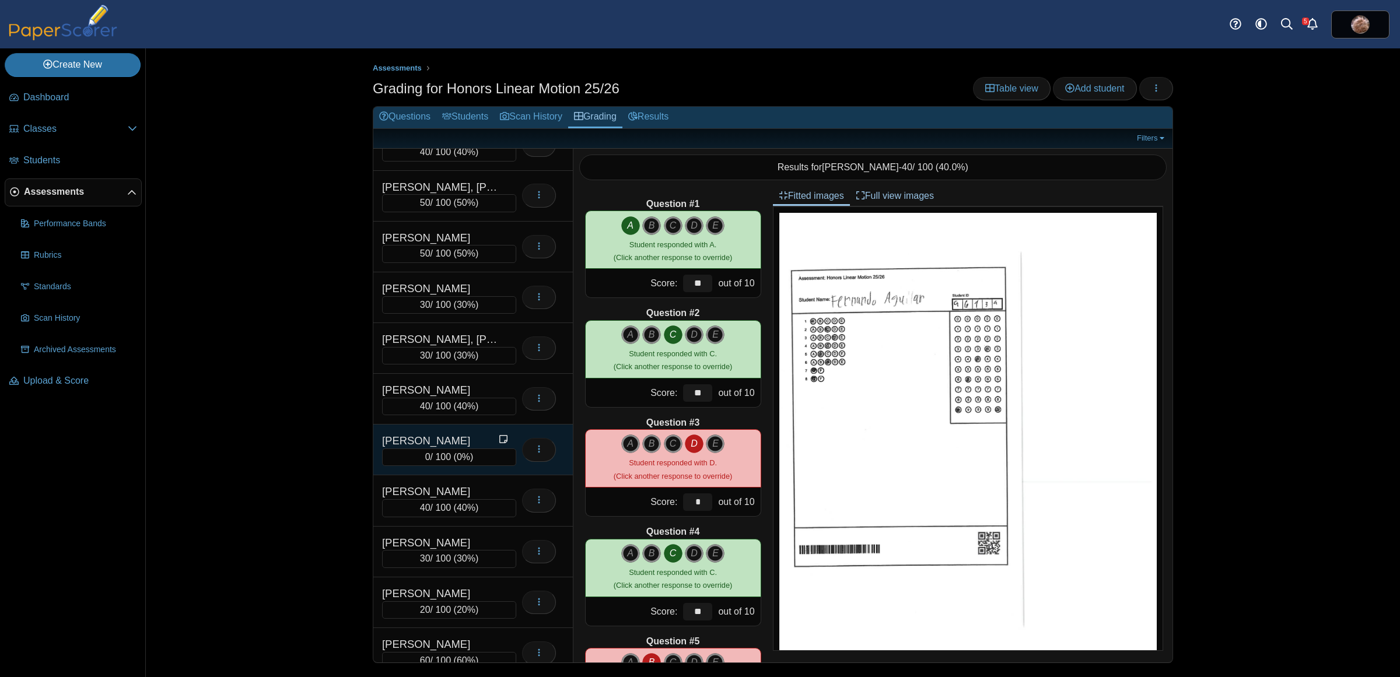
click at [436, 449] on div "[PERSON_NAME]" at bounding box center [440, 440] width 117 height 15
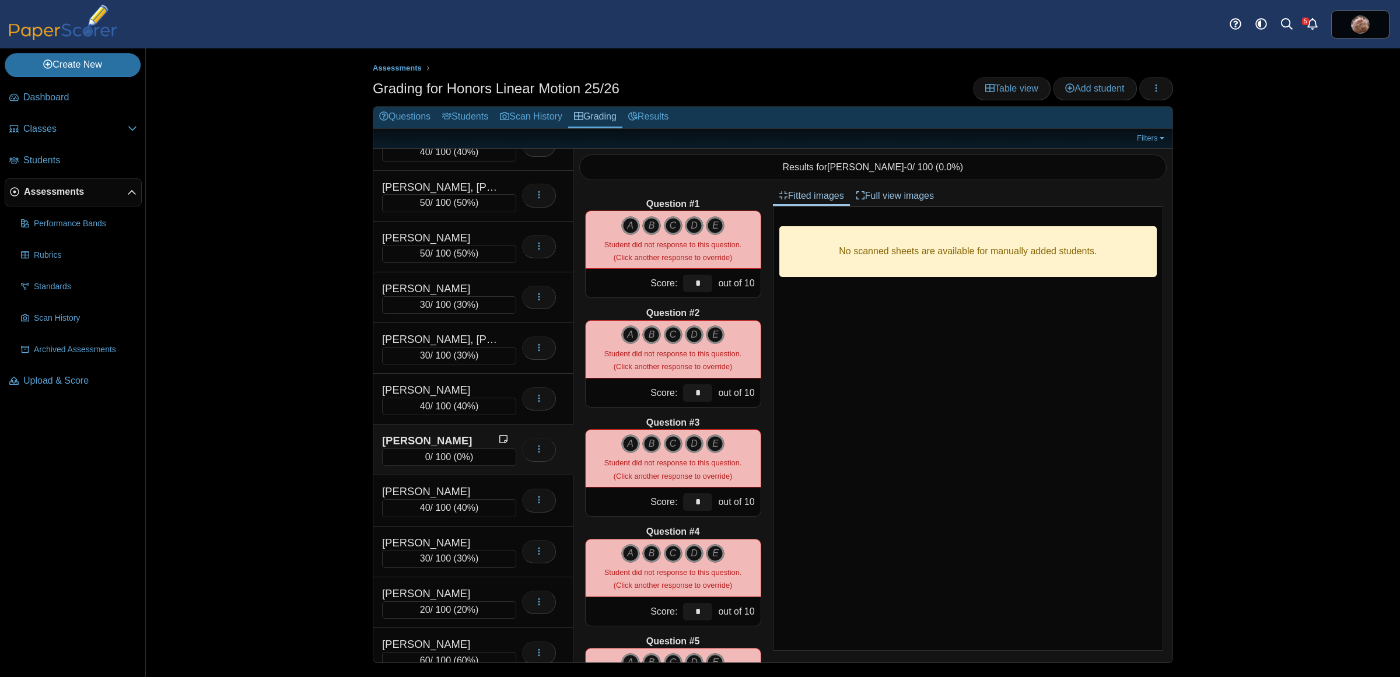
click at [621, 226] on icon "A" at bounding box center [630, 225] width 19 height 19
type input "**"
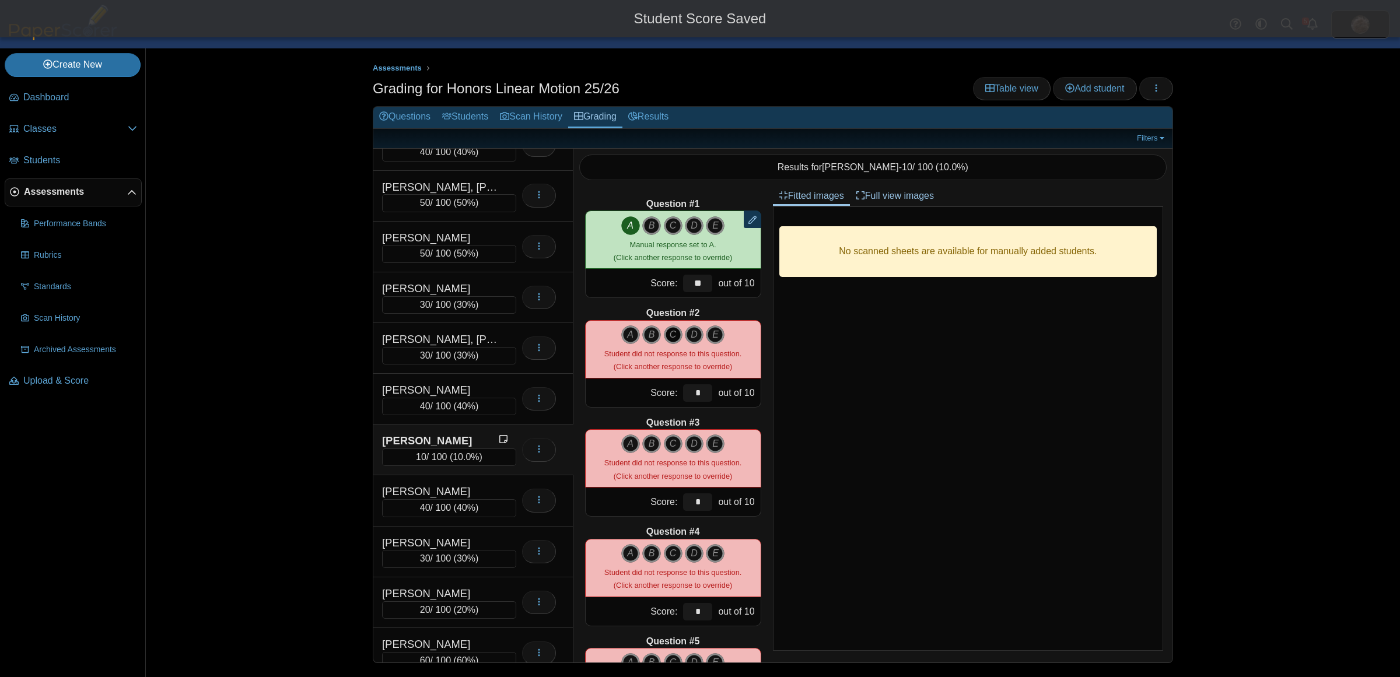
click at [669, 340] on icon "C" at bounding box center [673, 335] width 19 height 19
type input "**"
drag, startPoint x: 625, startPoint y: 442, endPoint x: 626, endPoint y: 450, distance: 7.7
click at [625, 443] on icon "A" at bounding box center [630, 444] width 19 height 19
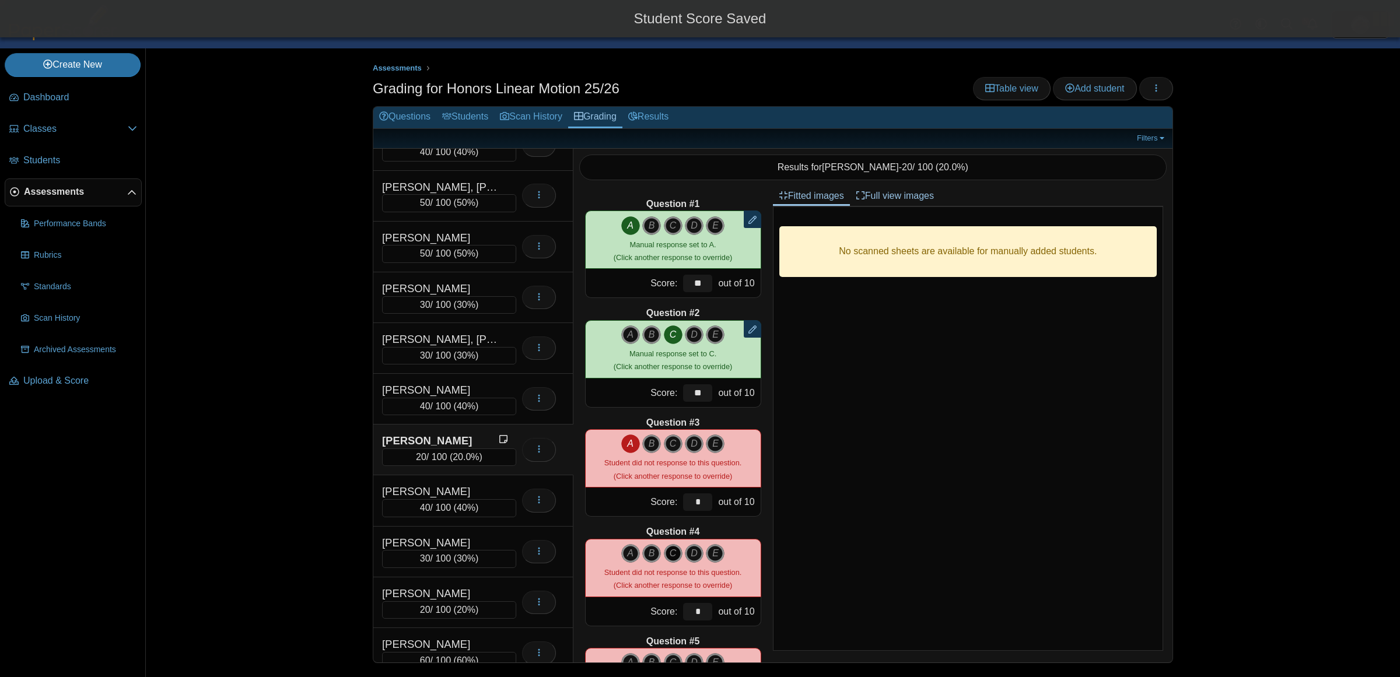
type input "**"
click at [669, 555] on icon "C" at bounding box center [673, 553] width 19 height 19
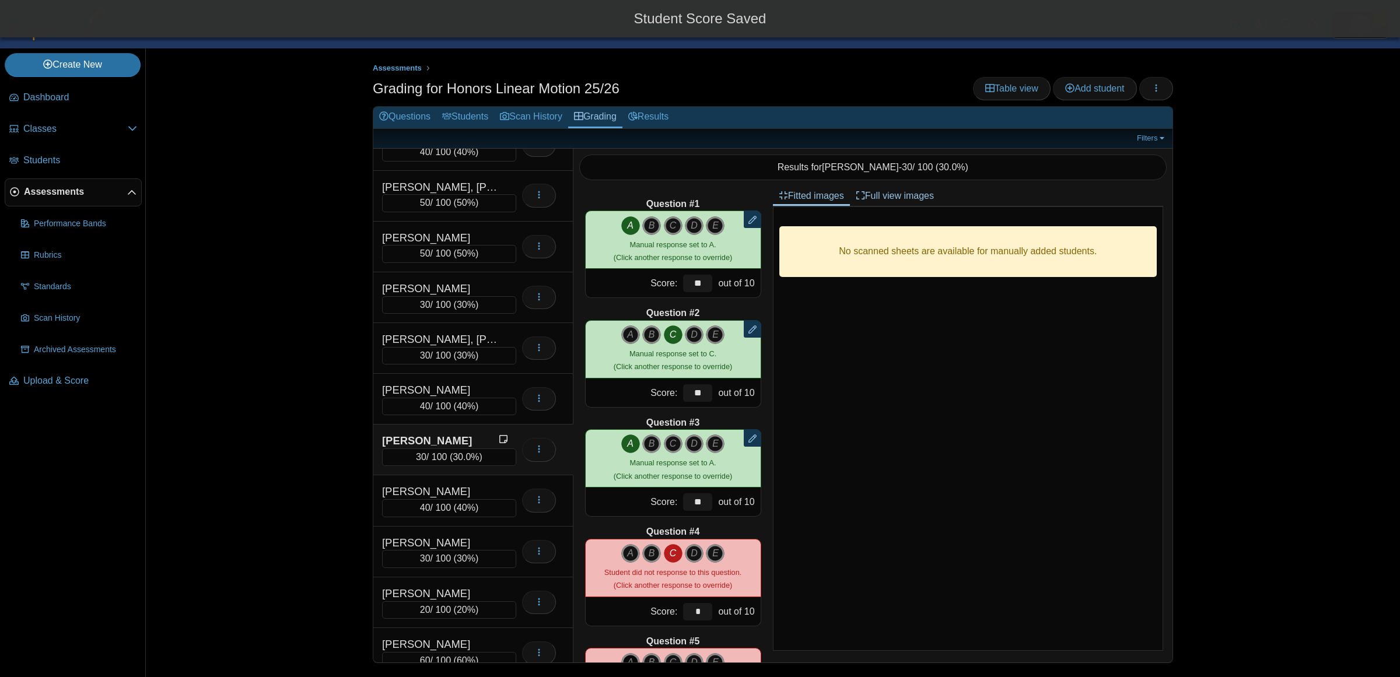
type input "**"
click at [626, 655] on icon "A" at bounding box center [630, 662] width 19 height 19
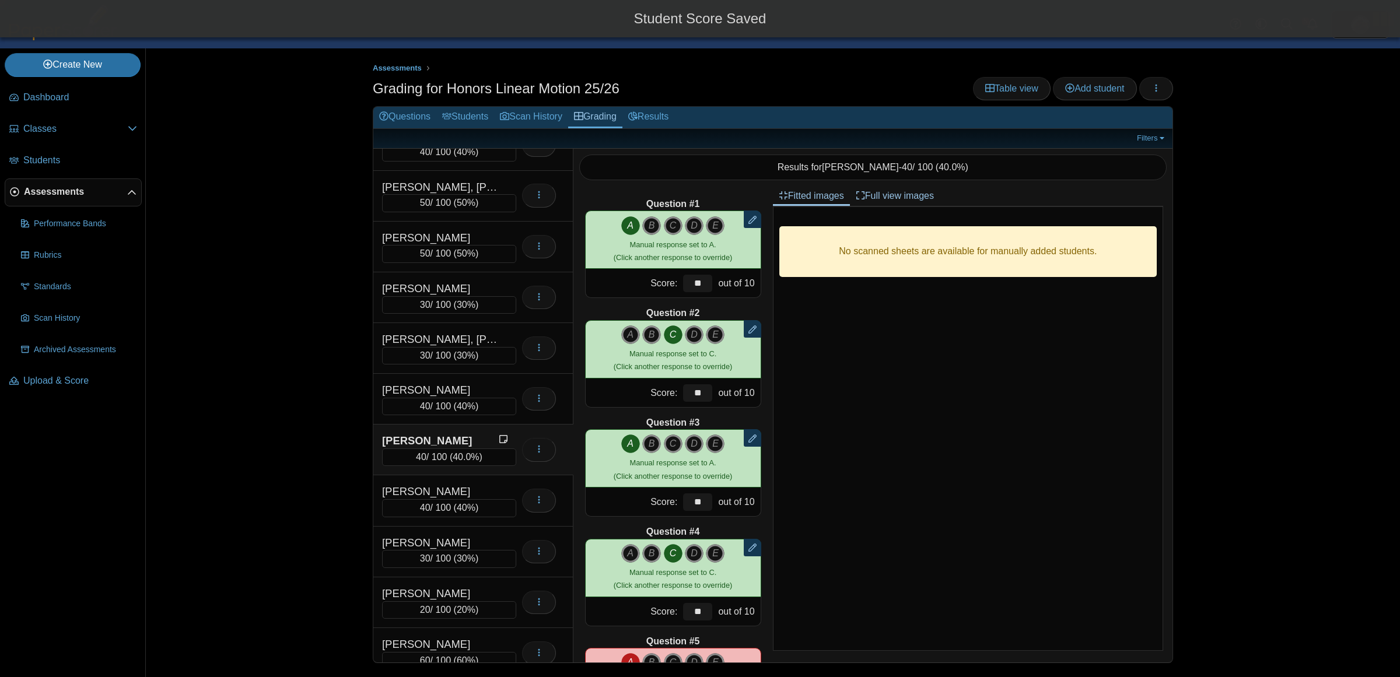
type input "**"
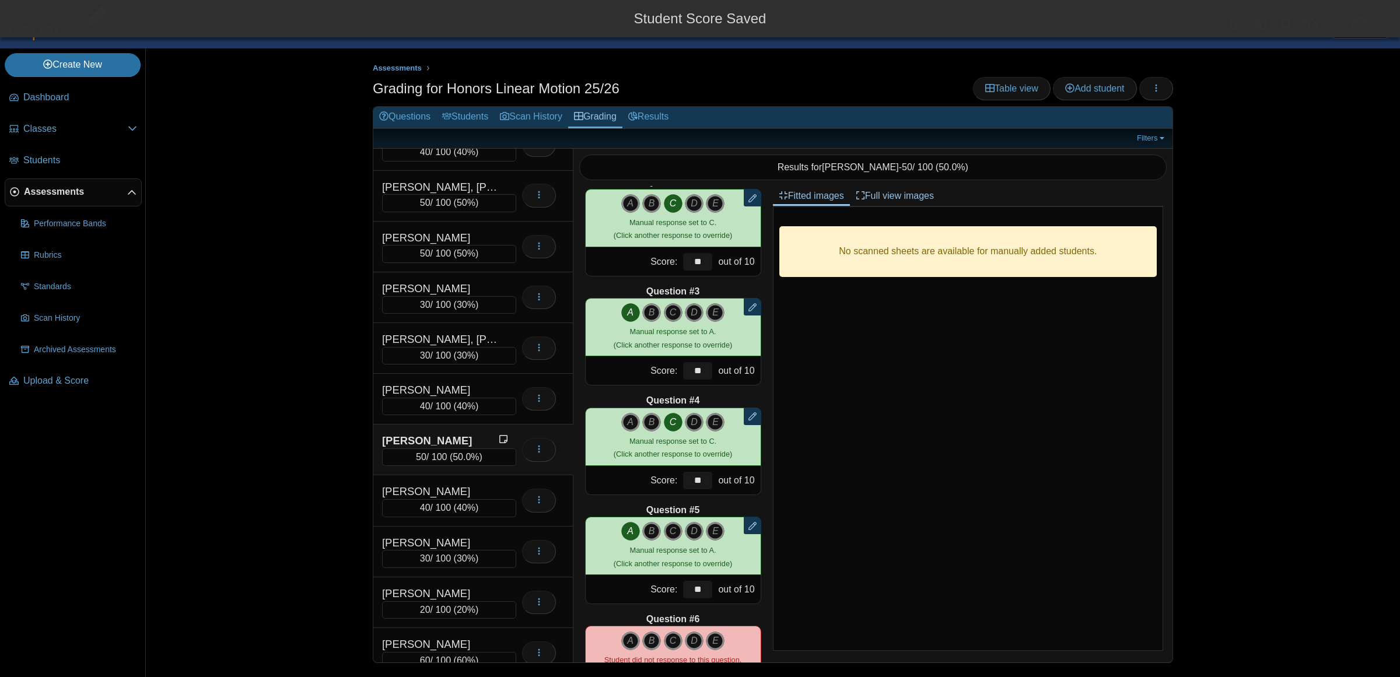
scroll to position [146, 0]
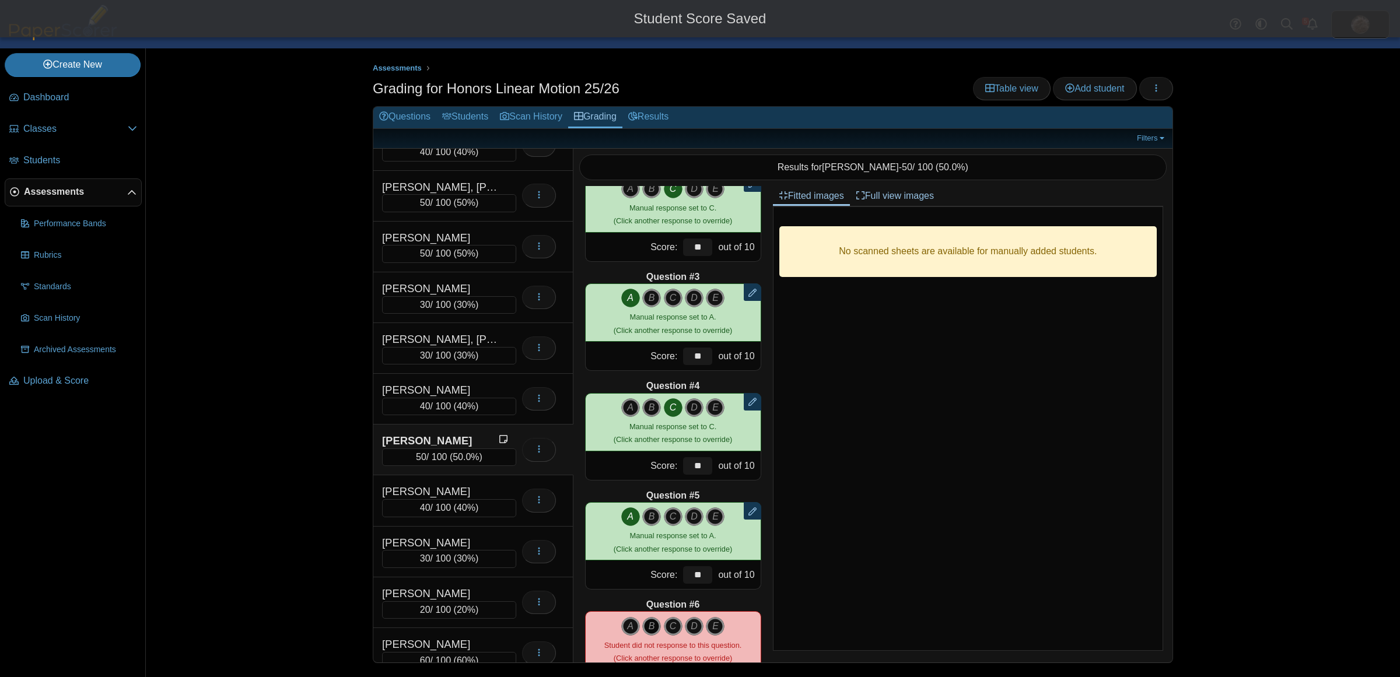
click at [646, 621] on icon "B" at bounding box center [651, 626] width 19 height 19
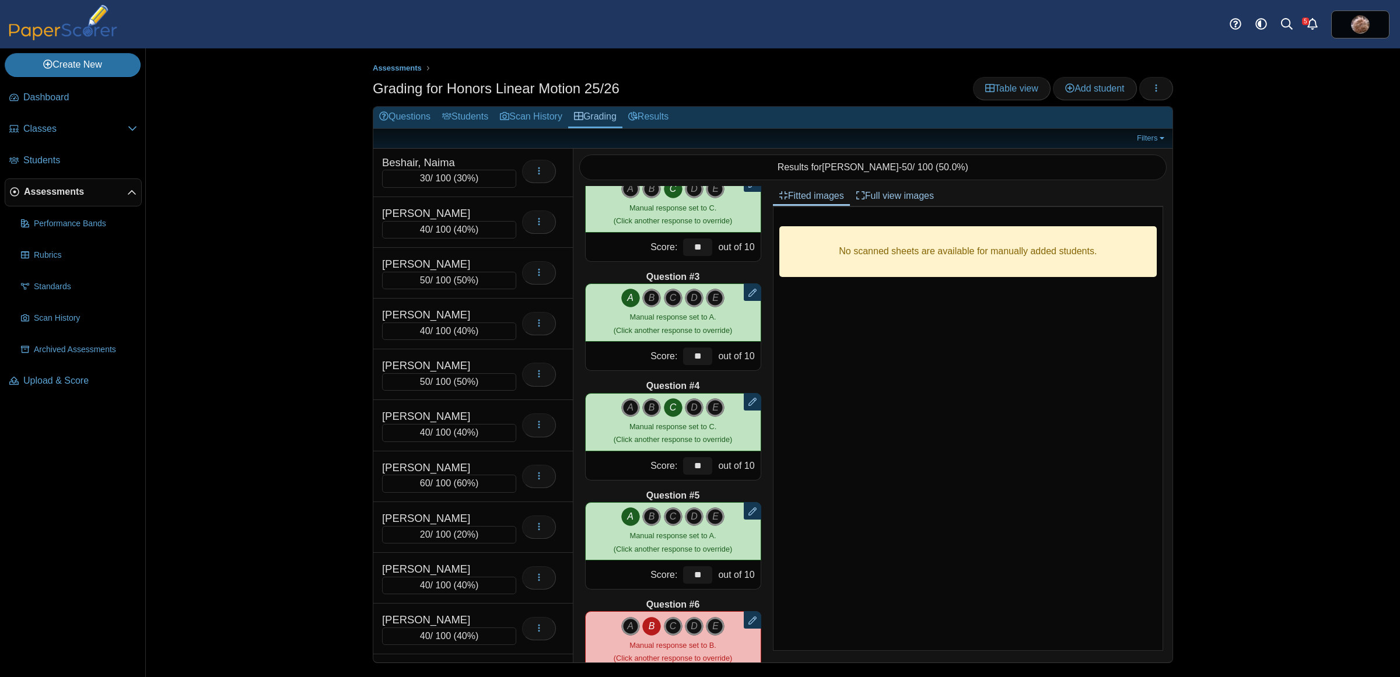
scroll to position [522, 0]
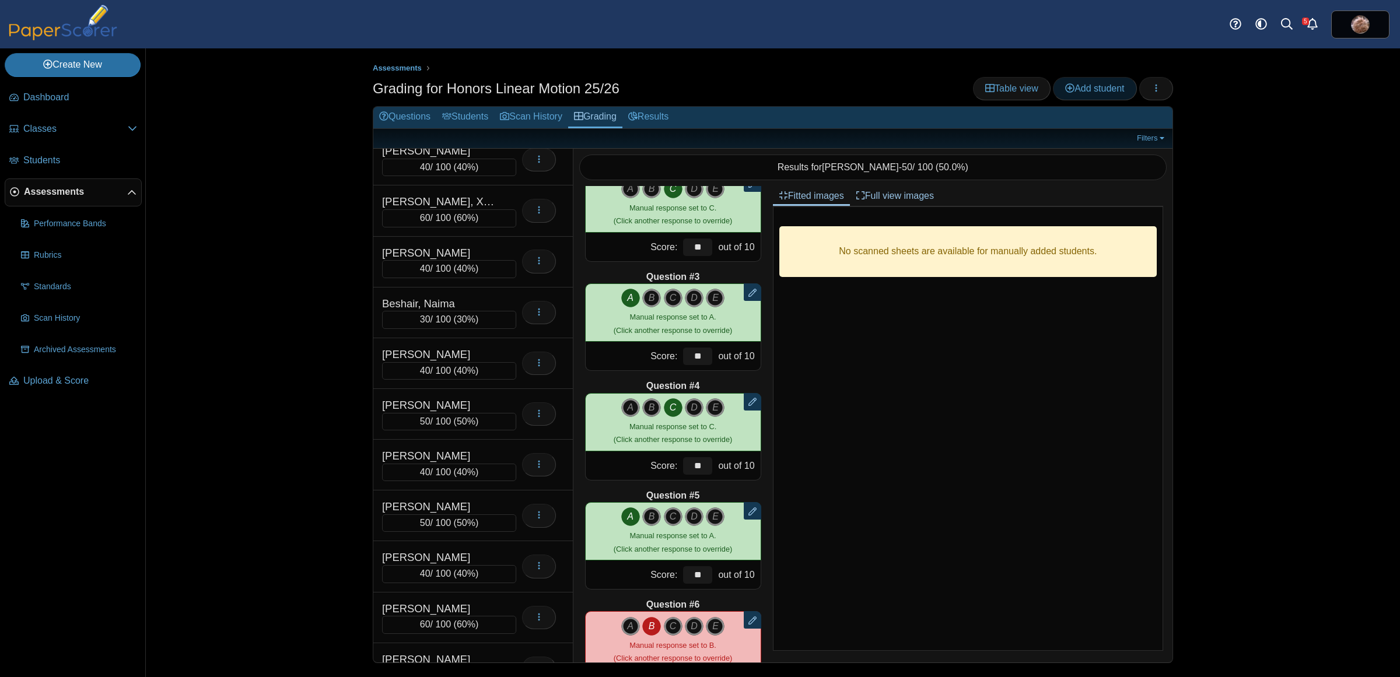
click at [1106, 92] on span "Add student" at bounding box center [1094, 88] width 59 height 10
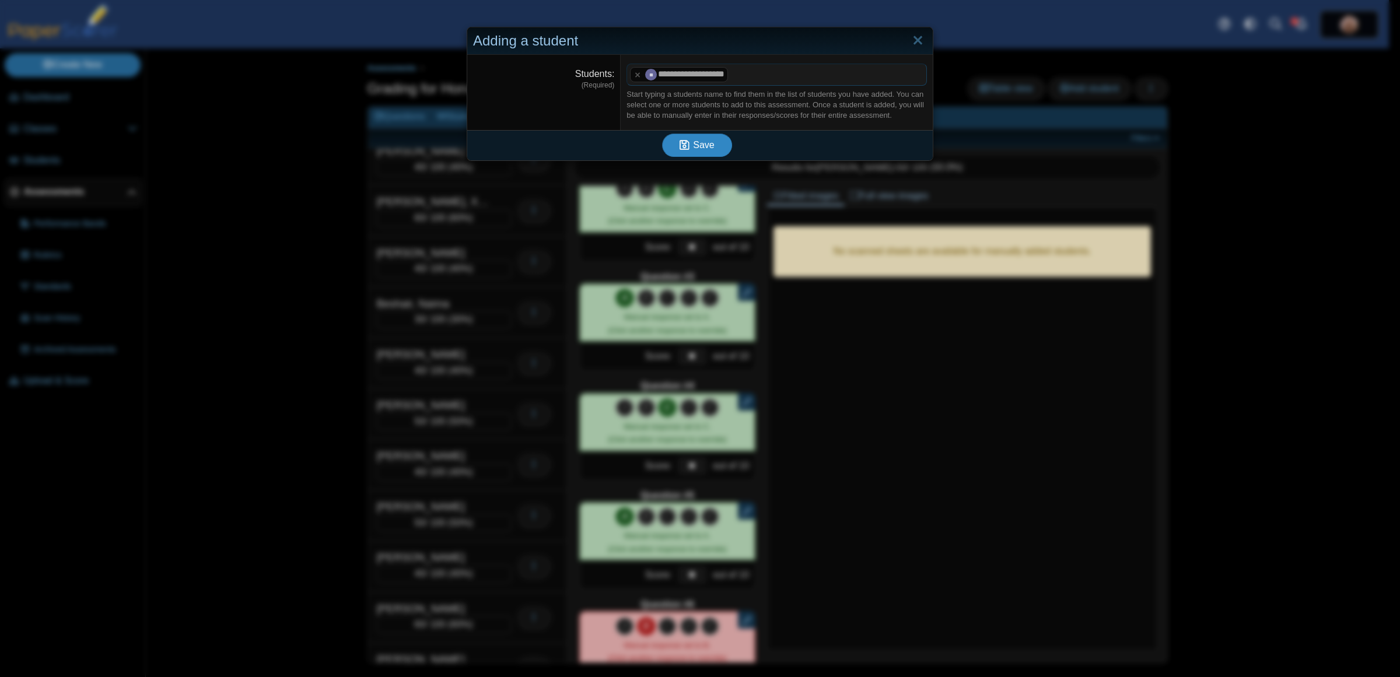
click at [707, 150] on span "Save" at bounding box center [703, 145] width 21 height 10
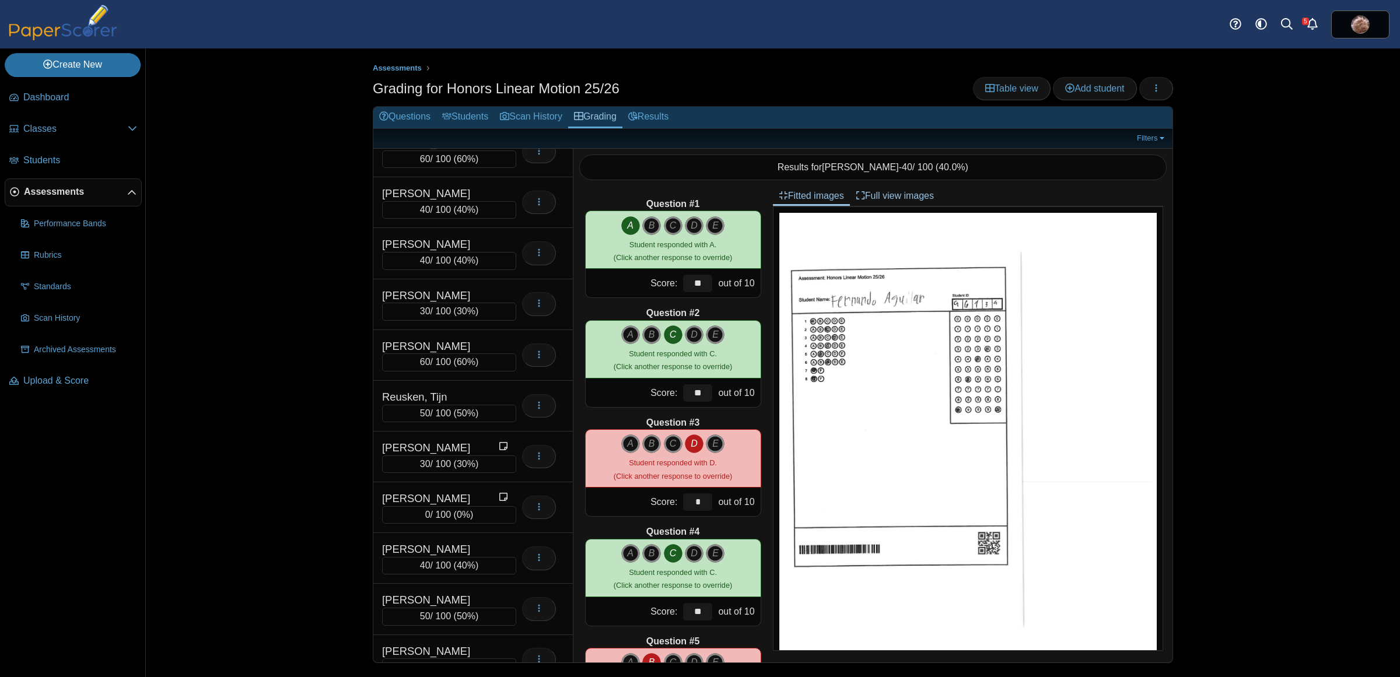
scroll to position [4788, 0]
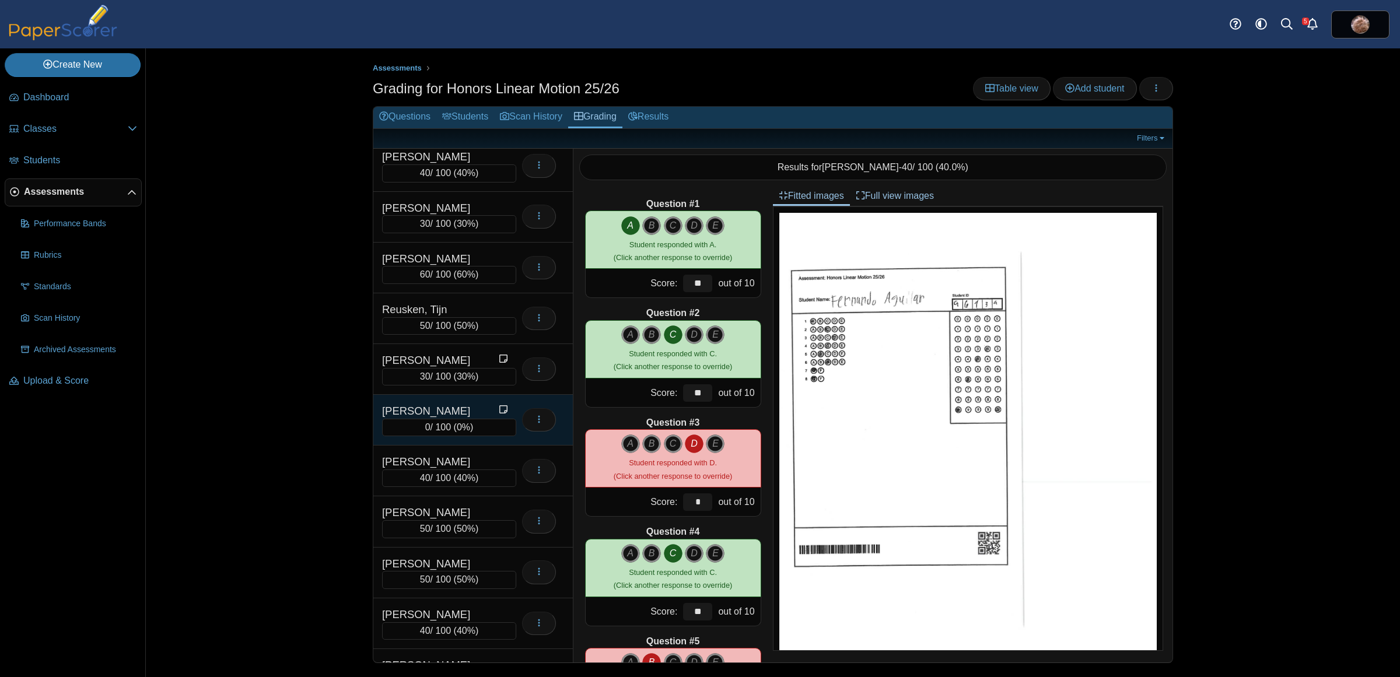
click at [461, 419] on div "[PERSON_NAME]" at bounding box center [440, 411] width 117 height 15
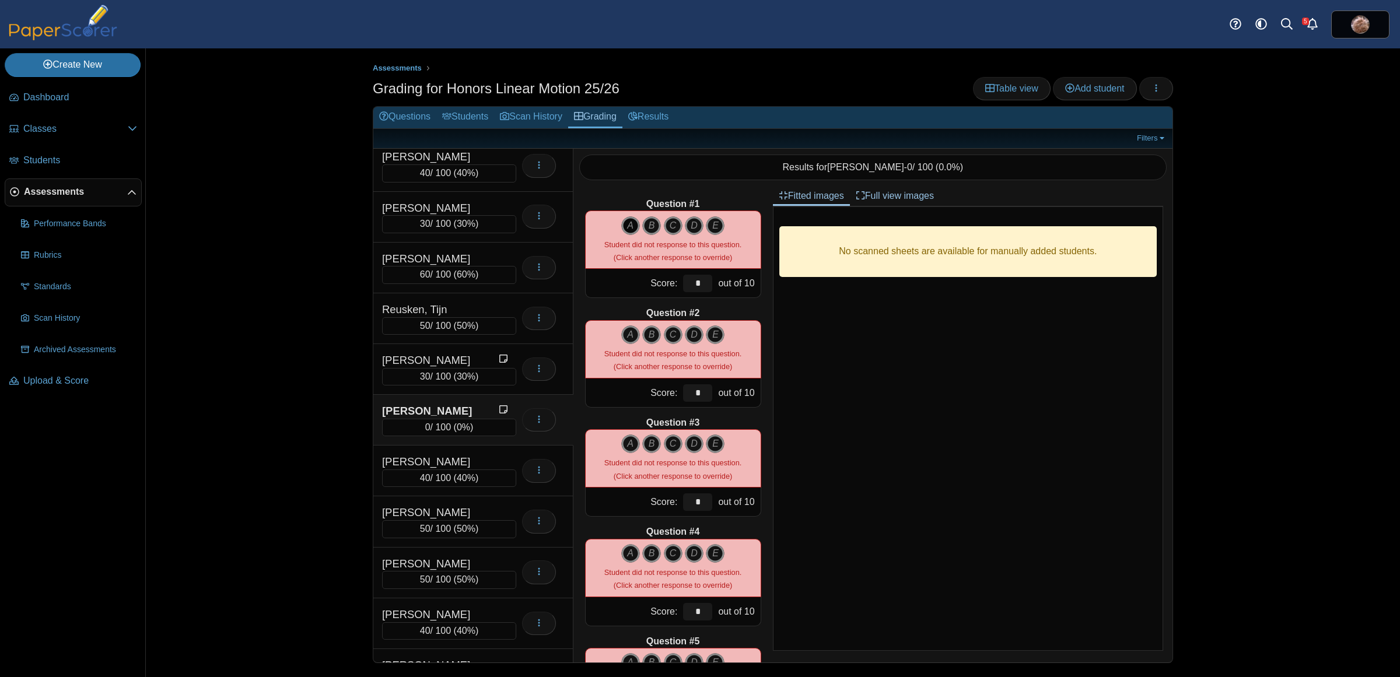
click at [622, 225] on icon "A" at bounding box center [630, 225] width 19 height 19
type input "**"
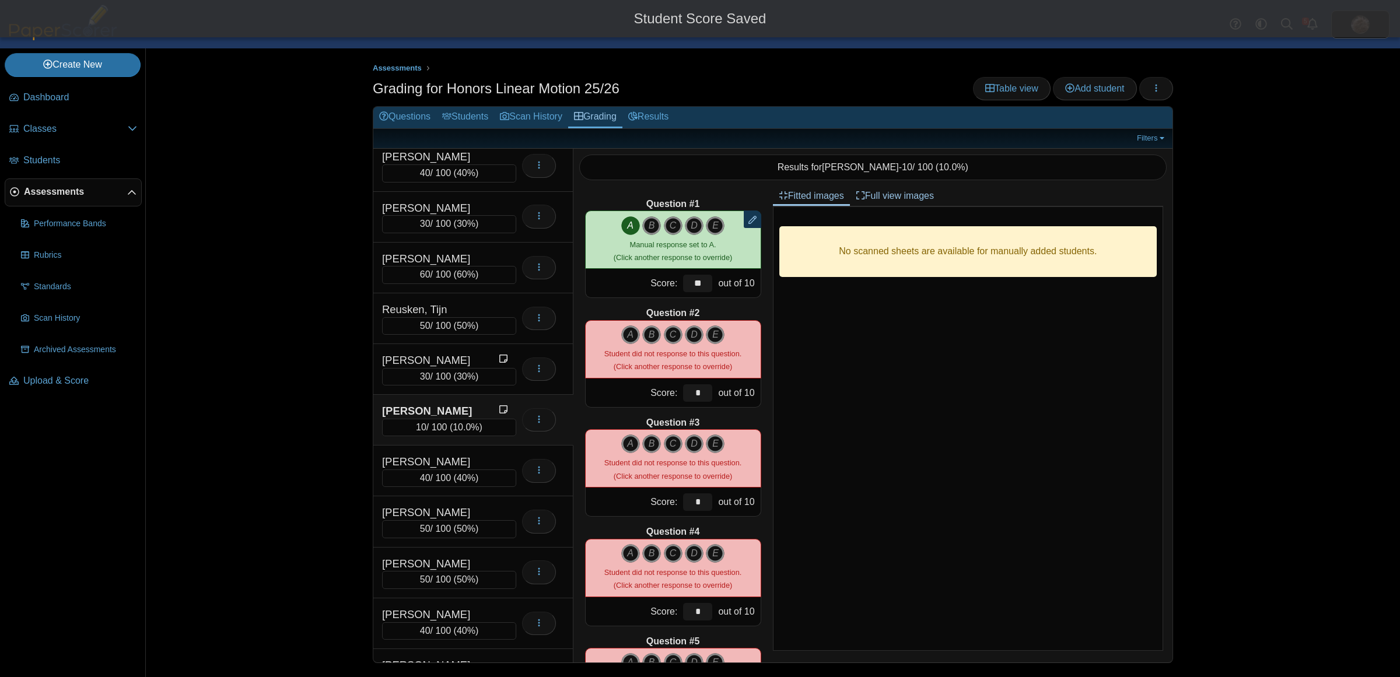
drag, startPoint x: 669, startPoint y: 337, endPoint x: 641, endPoint y: 421, distance: 88.2
click at [669, 338] on icon "C" at bounding box center [673, 335] width 19 height 19
type input "**"
drag, startPoint x: 626, startPoint y: 452, endPoint x: 624, endPoint y: 446, distance: 6.1
click at [625, 449] on icon "A" at bounding box center [630, 444] width 19 height 19
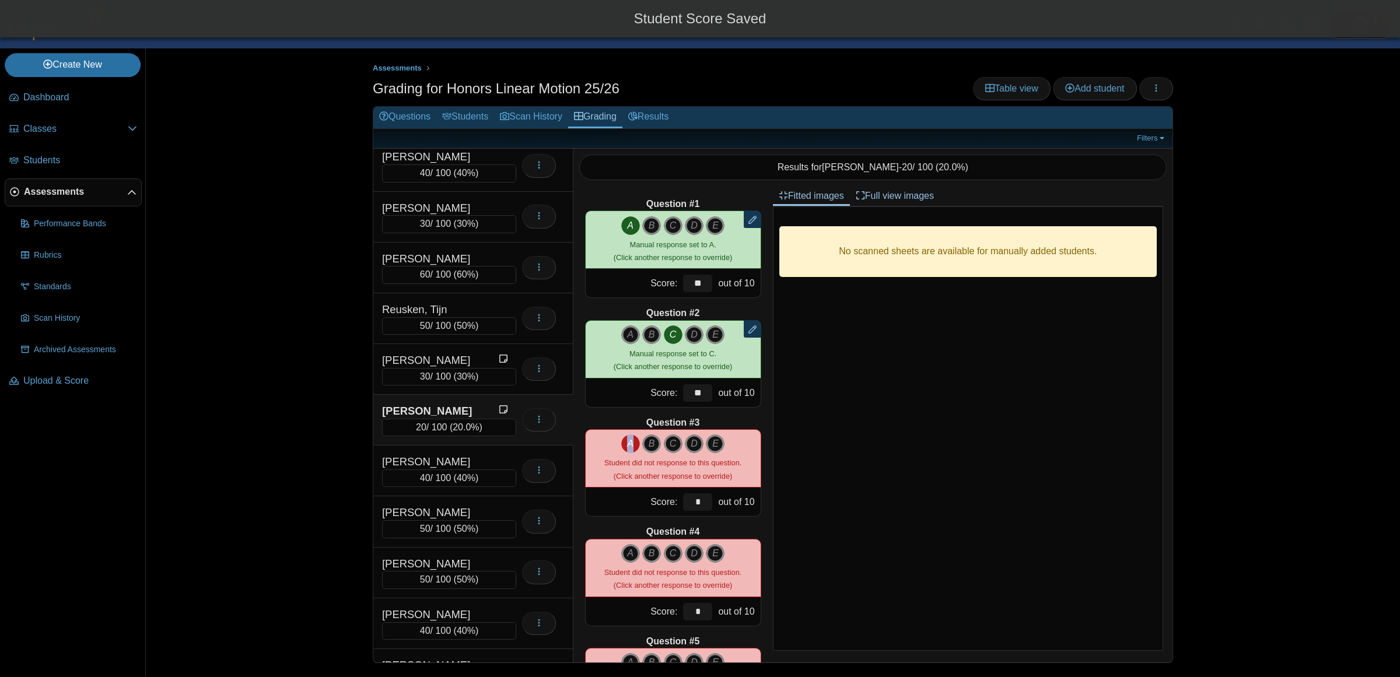
type input "**"
click at [671, 552] on icon "C" at bounding box center [673, 553] width 19 height 19
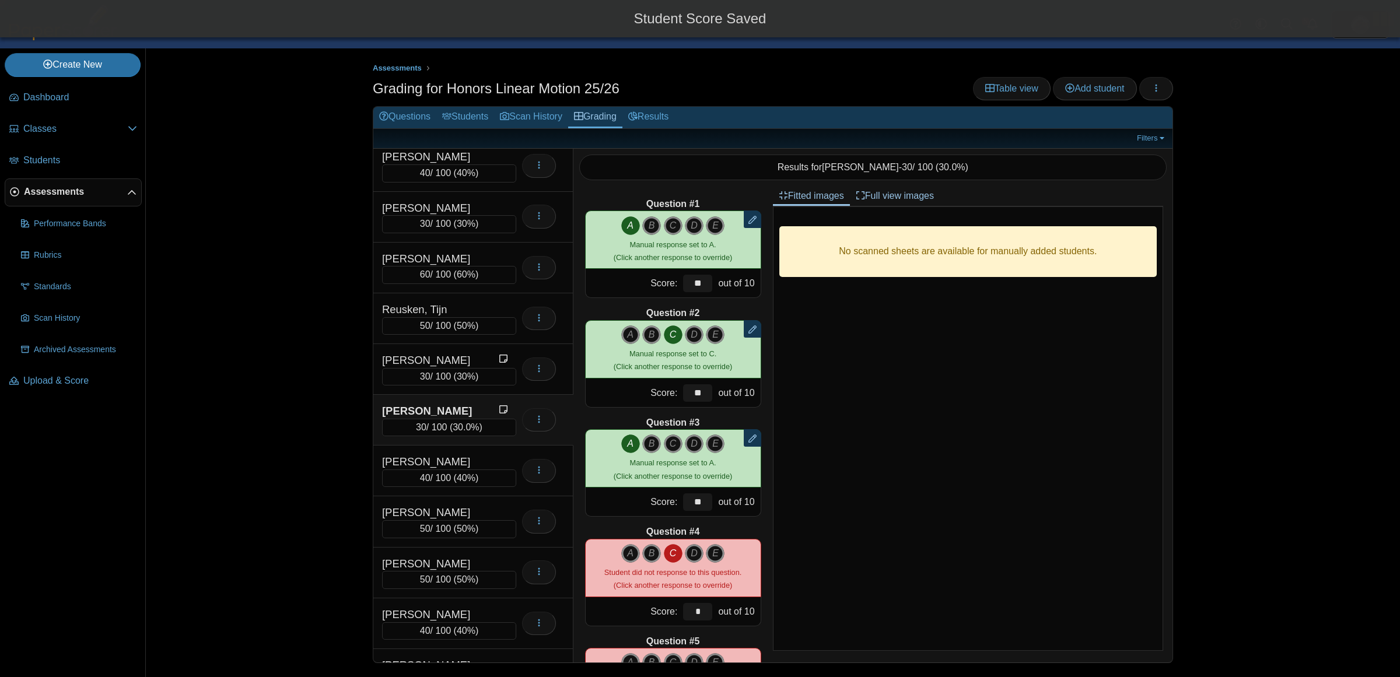
type input "**"
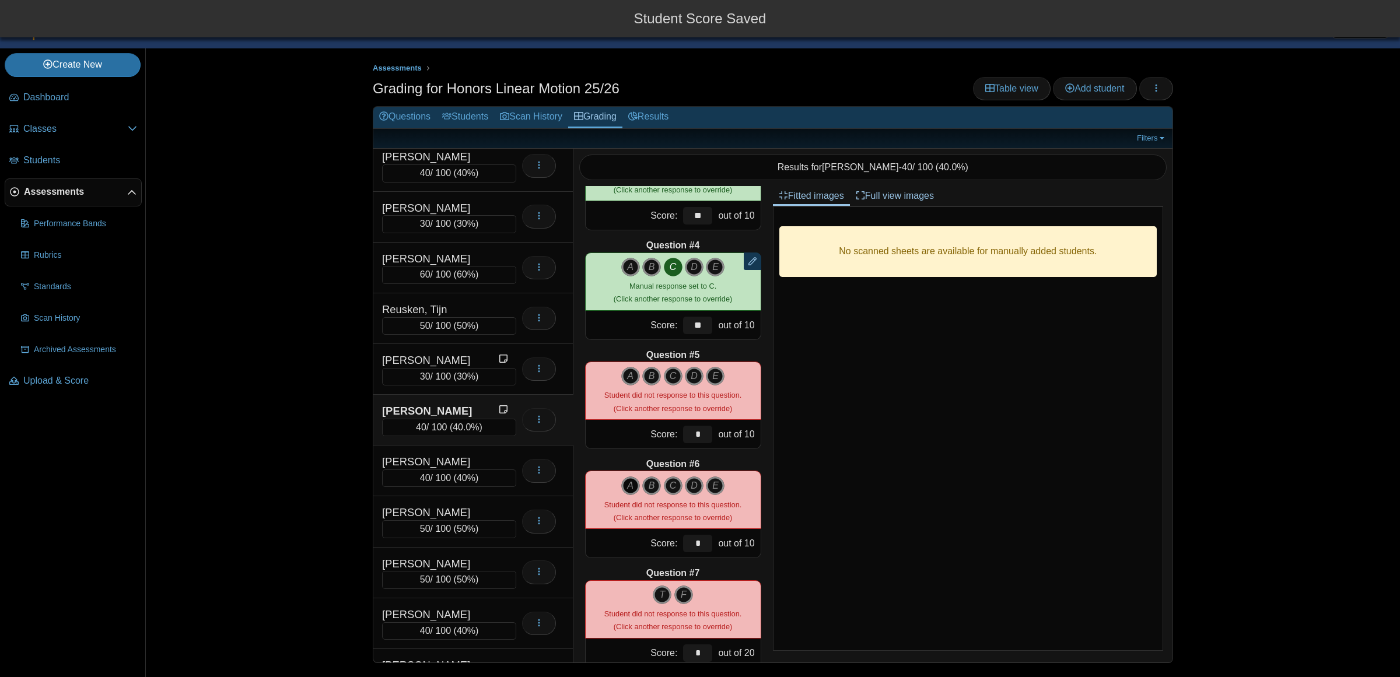
scroll to position [292, 0]
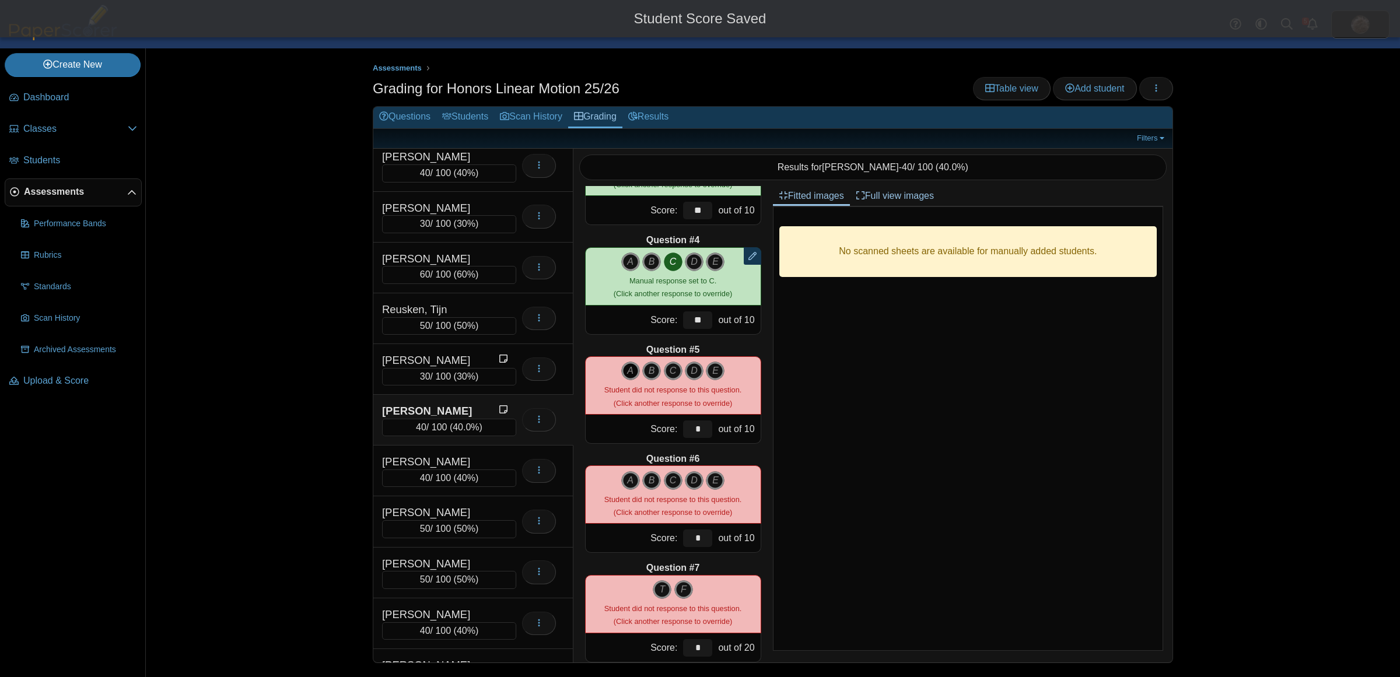
click at [621, 368] on icon "A" at bounding box center [630, 371] width 19 height 19
type input "**"
click at [666, 486] on icon "C" at bounding box center [673, 480] width 19 height 19
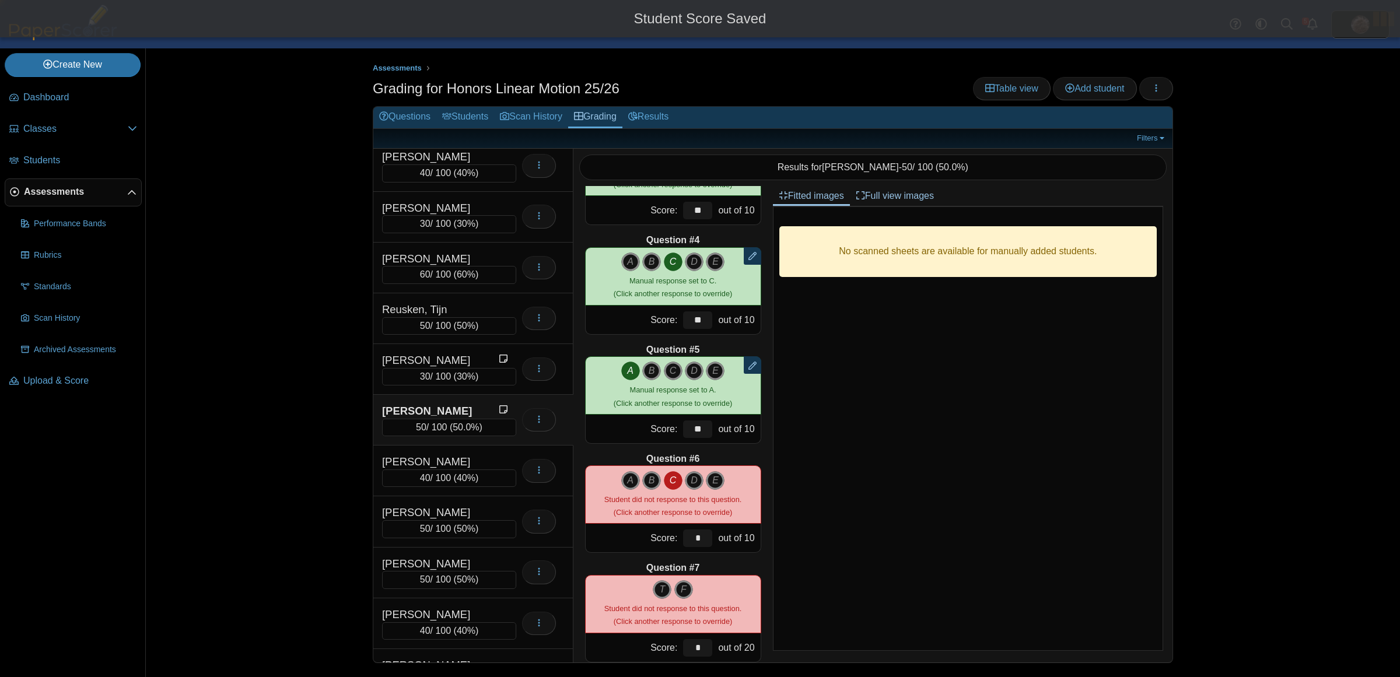
type input "**"
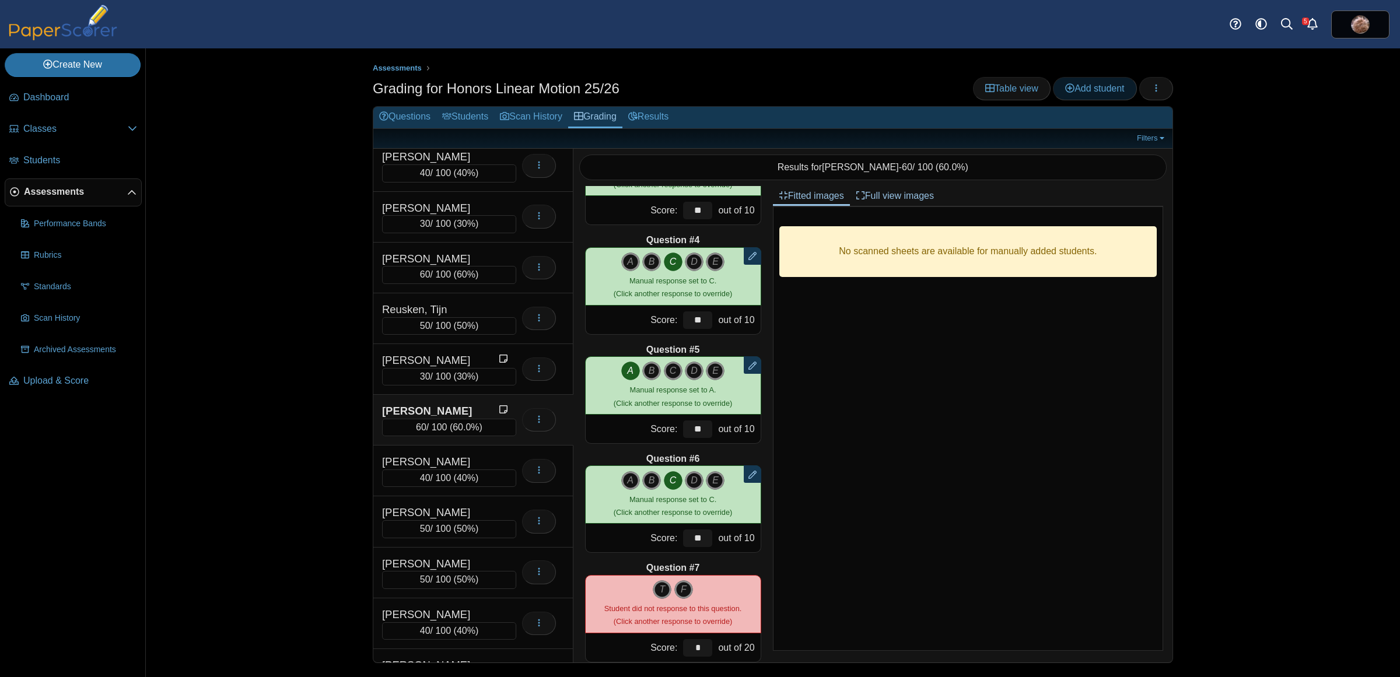
click at [1081, 93] on span "Add student" at bounding box center [1094, 88] width 59 height 10
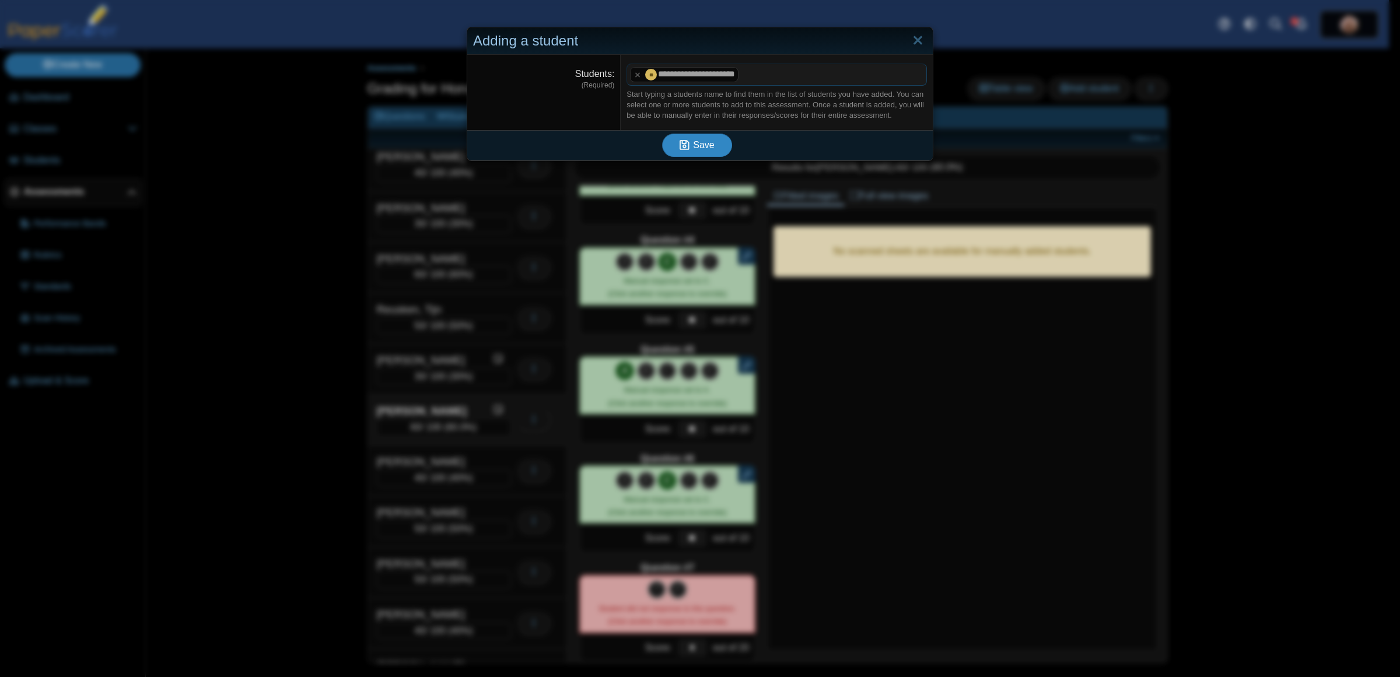
click at [681, 151] on icon "submit" at bounding box center [685, 144] width 10 height 11
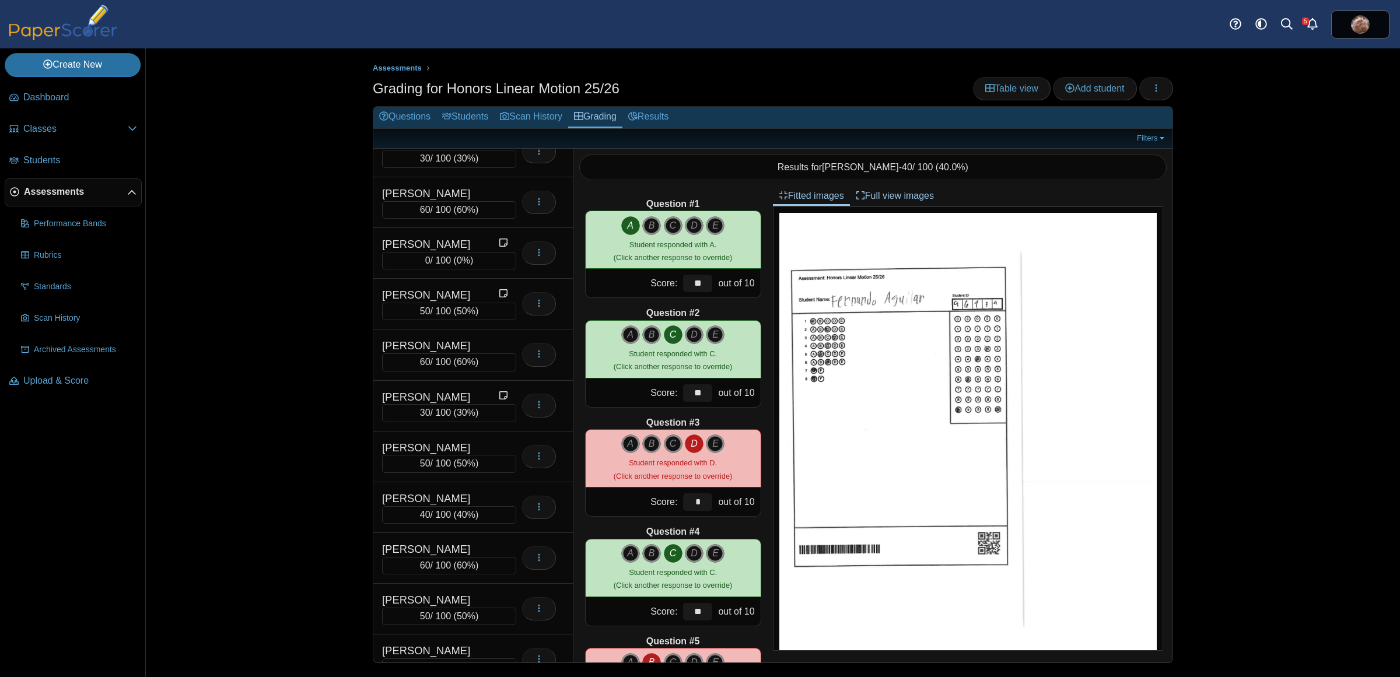
scroll to position [6193, 0]
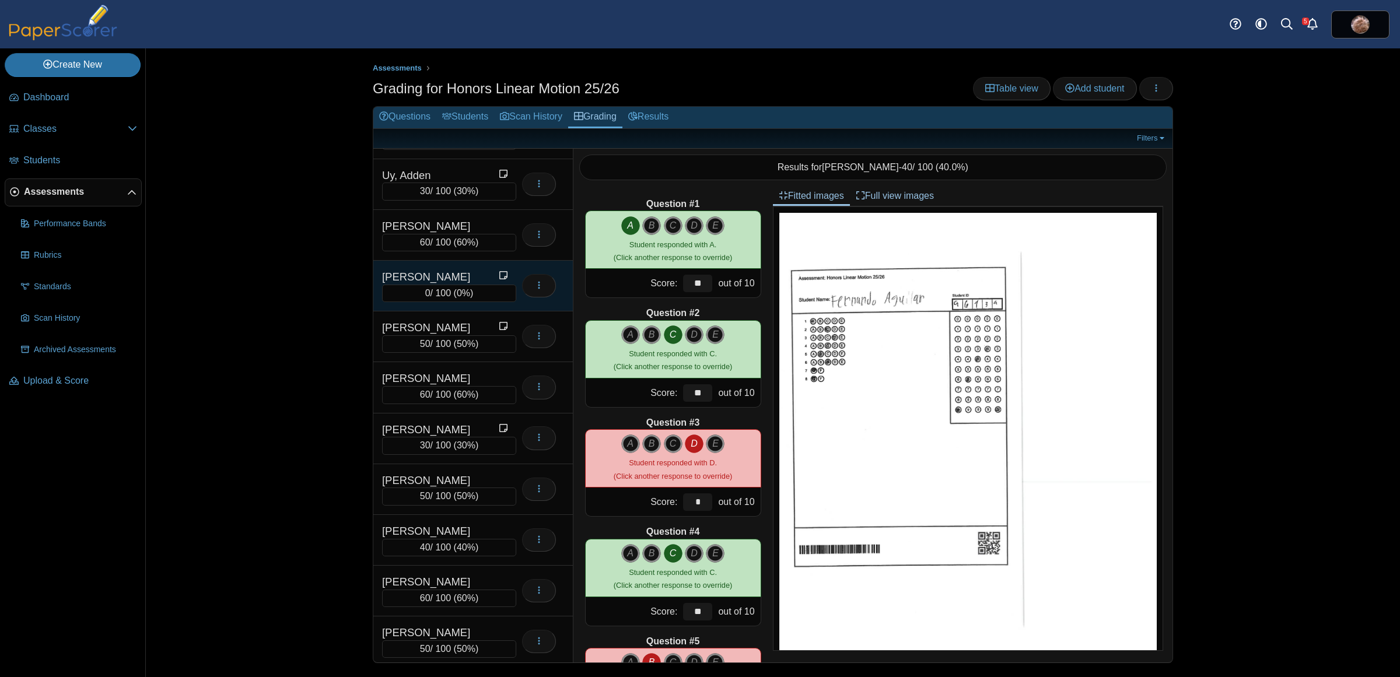
click at [444, 312] on div "Venner, Tristan 0 / 100 ( 0% ) Loading…" at bounding box center [473, 286] width 200 height 51
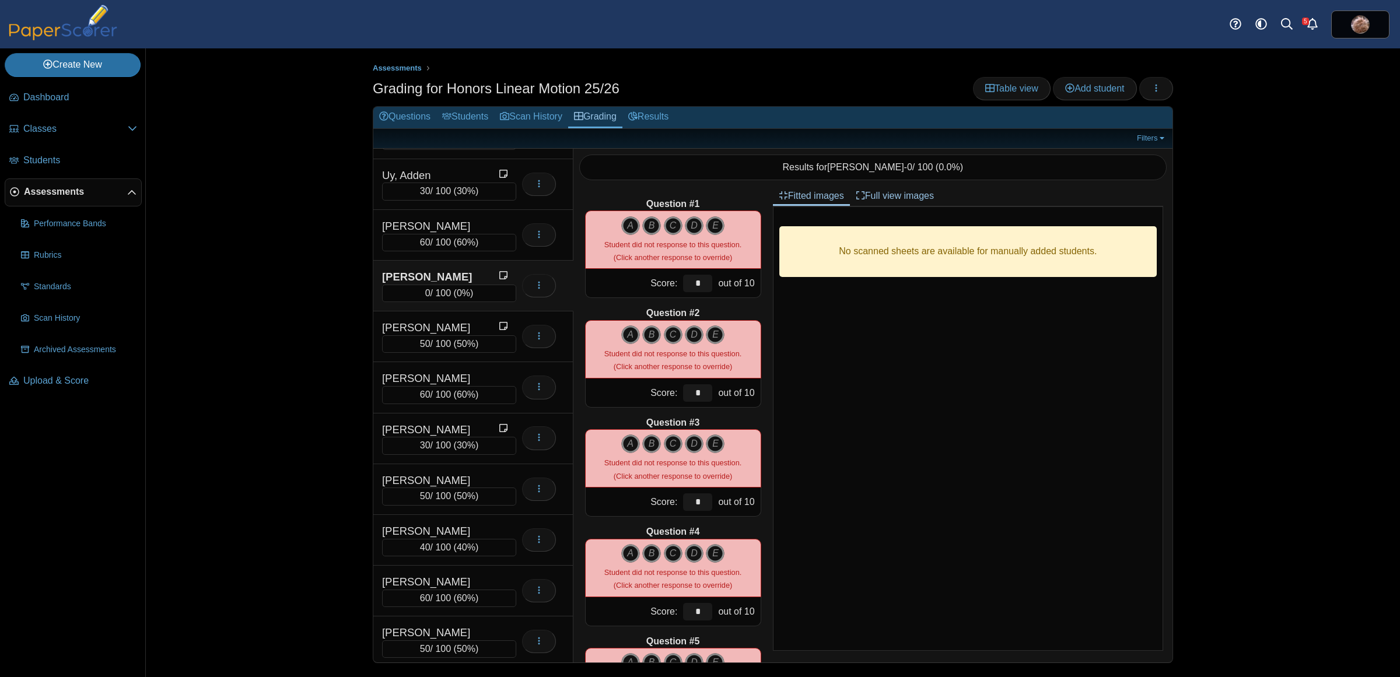
click at [616, 222] on div "A B C D E" at bounding box center [672, 240] width 137 height 48
click at [629, 228] on icon "A" at bounding box center [630, 225] width 19 height 19
type input "**"
click at [669, 331] on icon "C" at bounding box center [673, 335] width 19 height 19
type input "**"
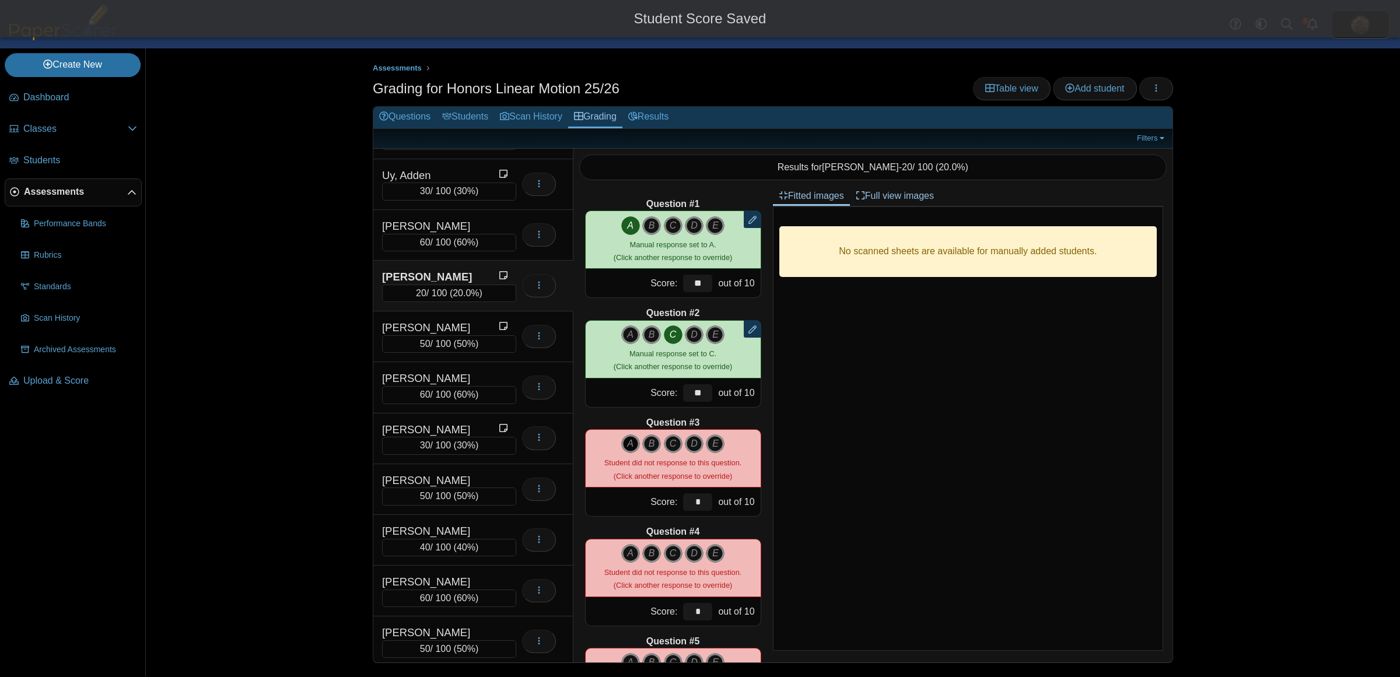
click at [621, 445] on icon "A" at bounding box center [630, 444] width 19 height 19
type input "**"
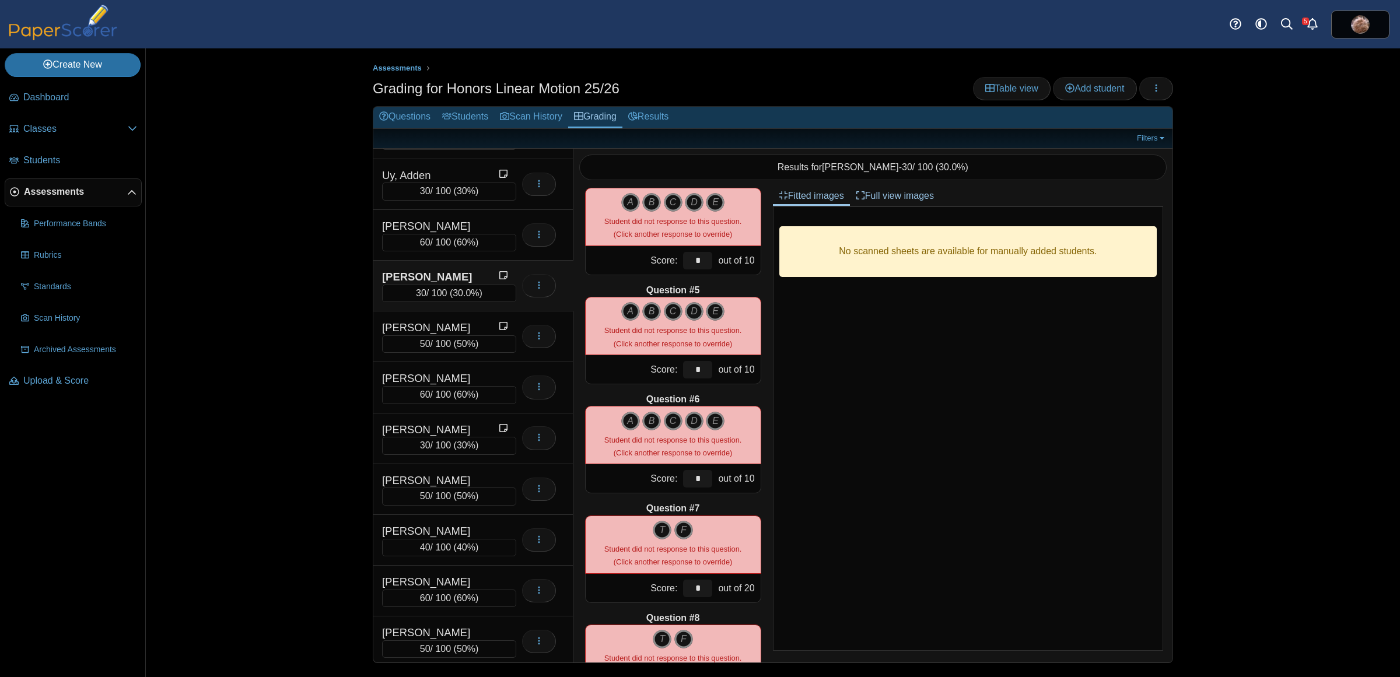
scroll to position [365, 0]
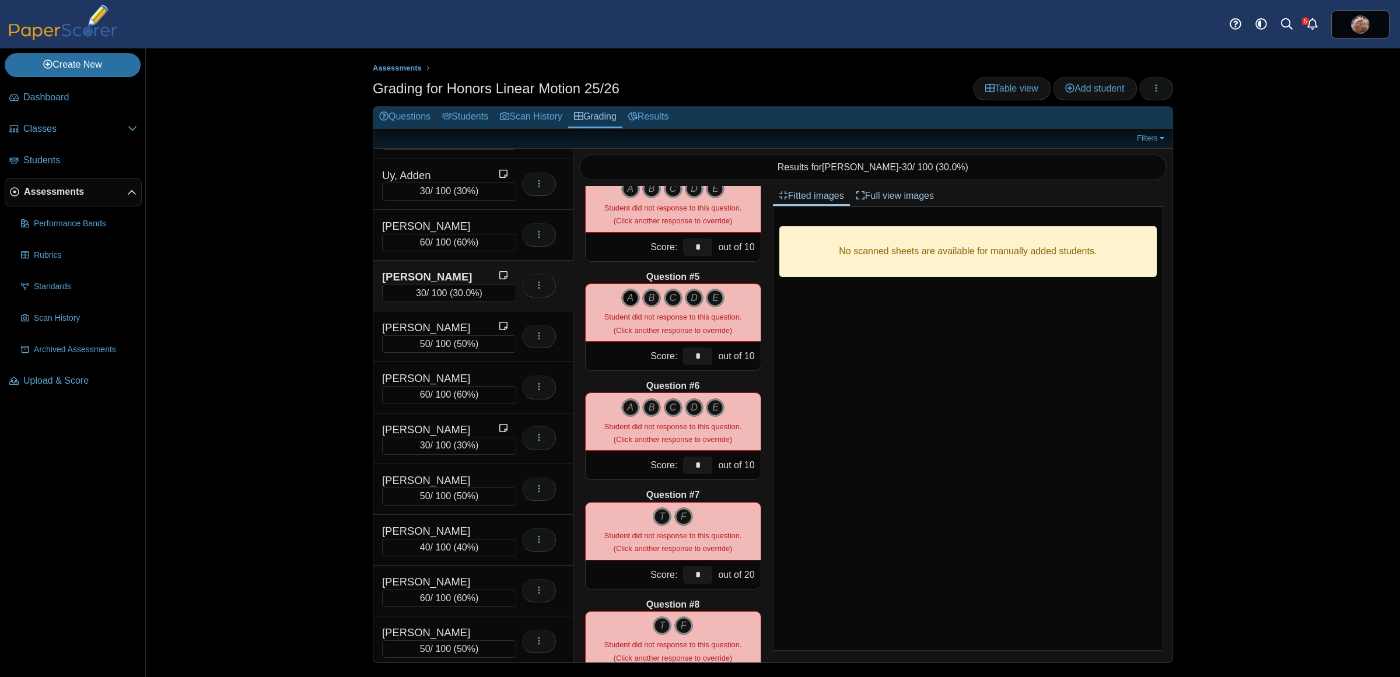
click at [621, 301] on icon "A" at bounding box center [630, 298] width 19 height 19
type input "**"
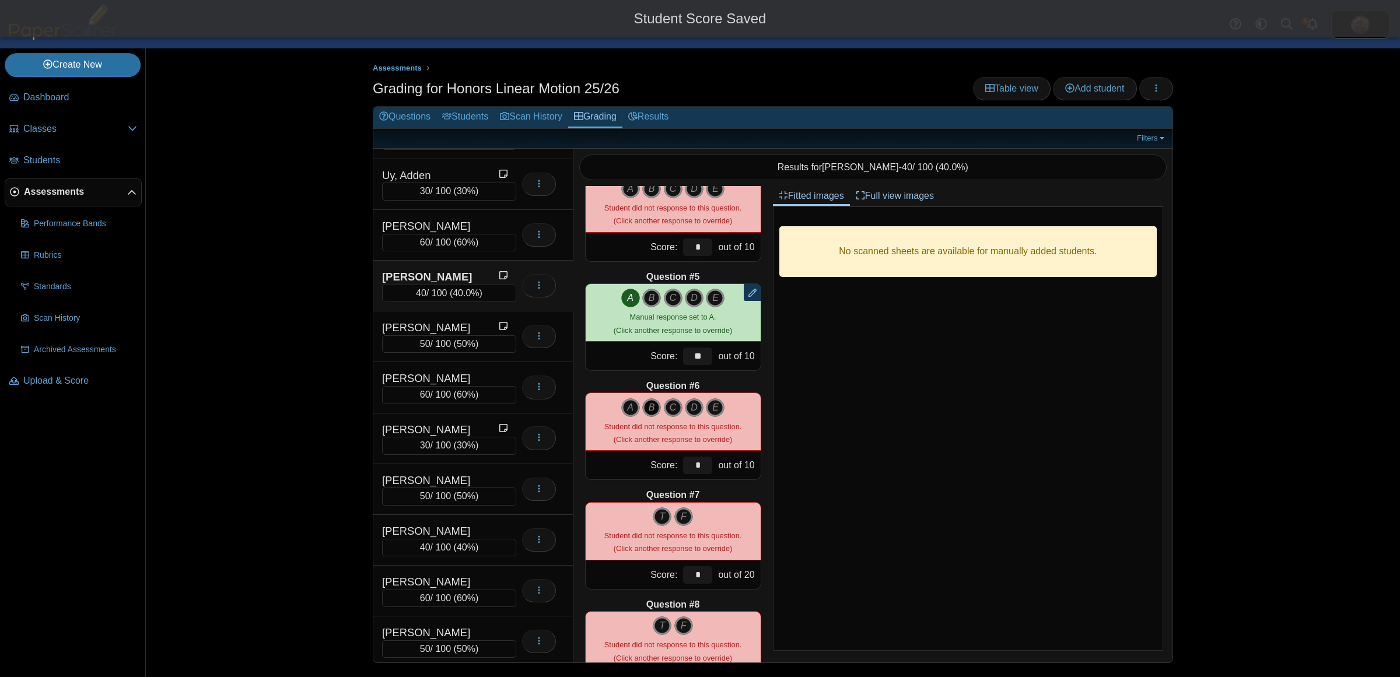
click at [649, 412] on icon "B" at bounding box center [651, 407] width 19 height 19
click at [345, 321] on div "Assessments Grading for Honors Linear Motion 25/26 Table view Add student Loadi…" at bounding box center [772, 362] width 875 height 629
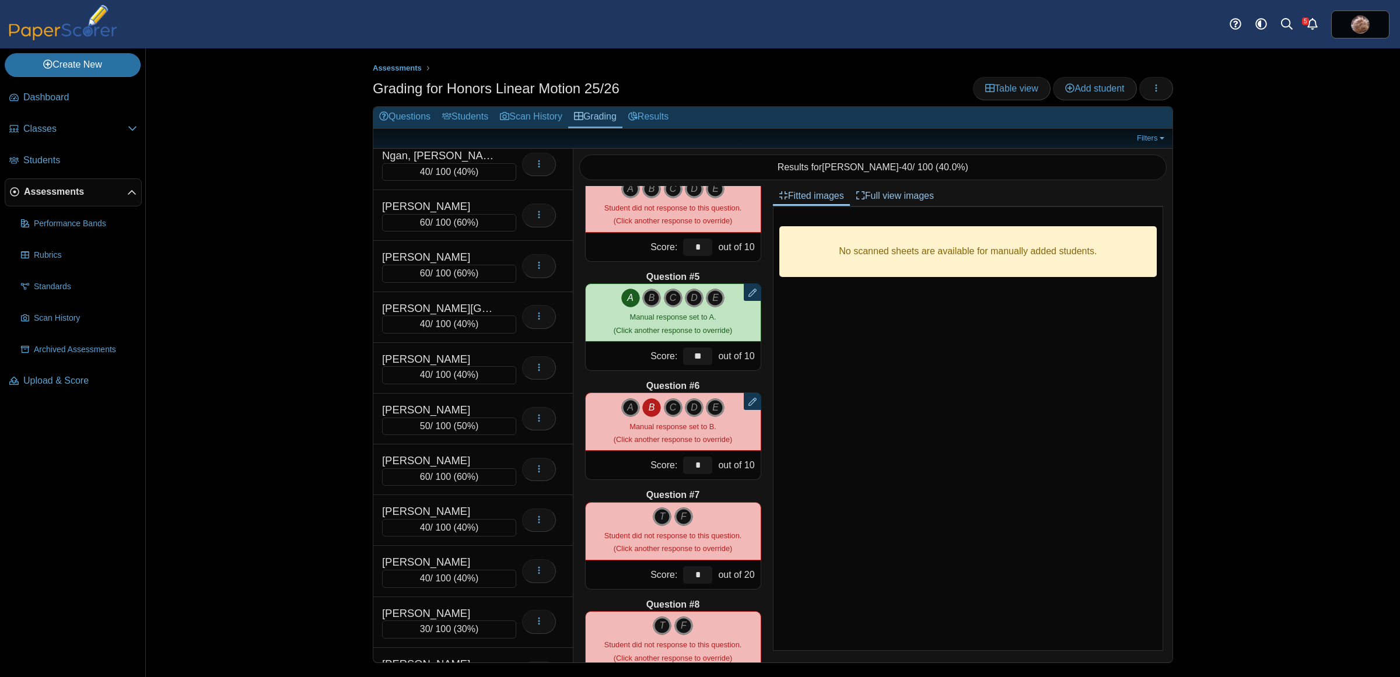
scroll to position [0, 0]
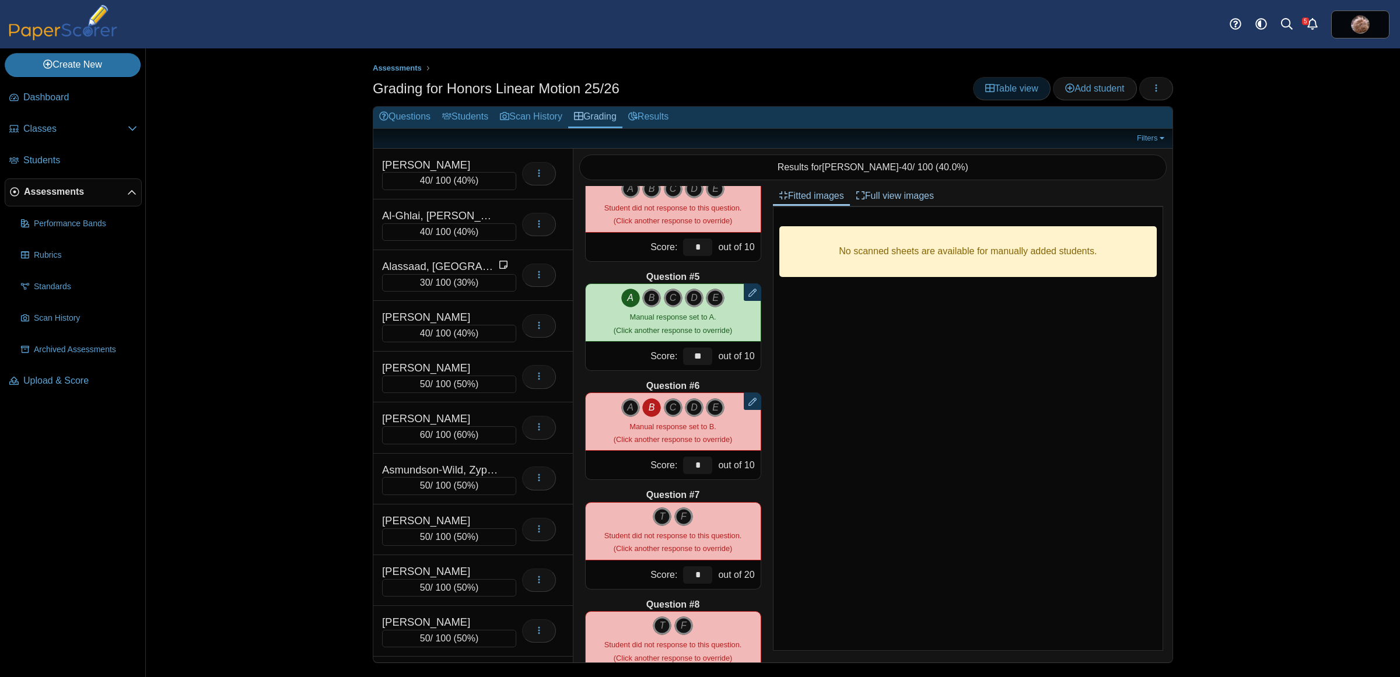
click at [992, 83] on span "Table view" at bounding box center [1011, 88] width 53 height 10
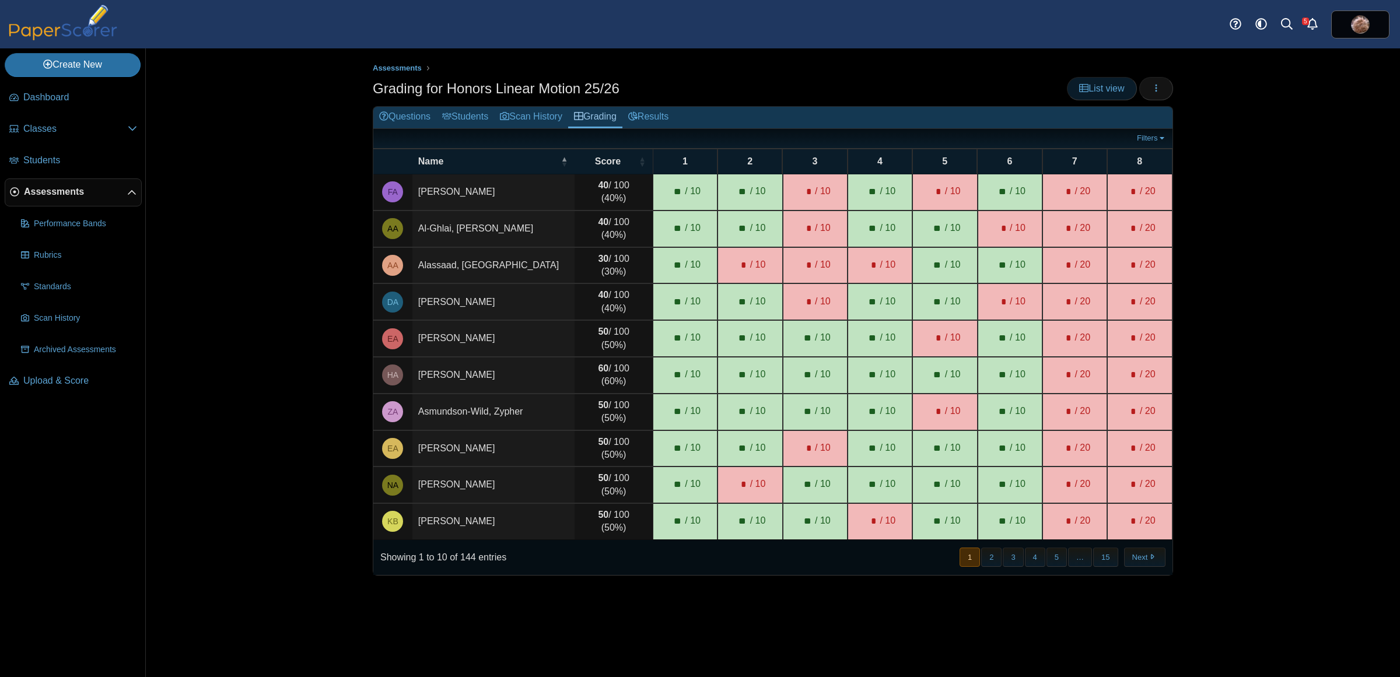
click at [1101, 83] on span "List view" at bounding box center [1101, 88] width 45 height 10
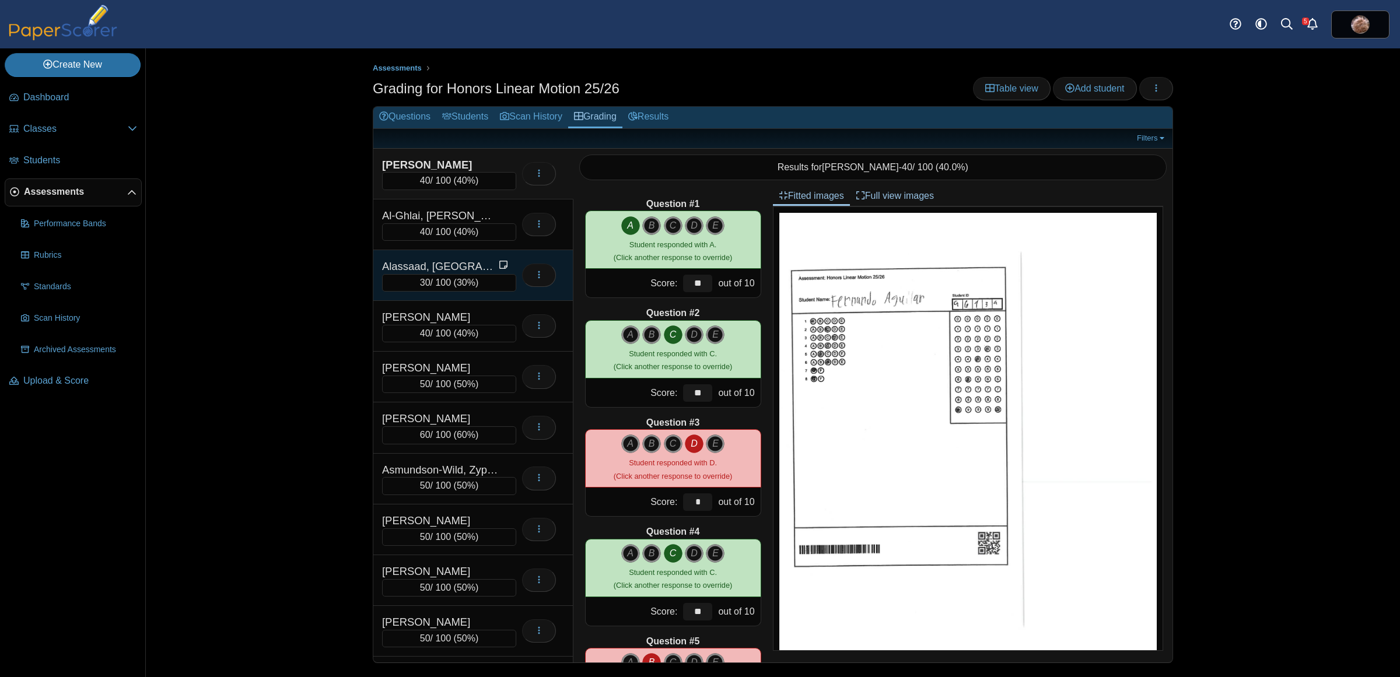
click at [454, 261] on div "Alassaad, [GEOGRAPHIC_DATA]" at bounding box center [440, 266] width 117 height 15
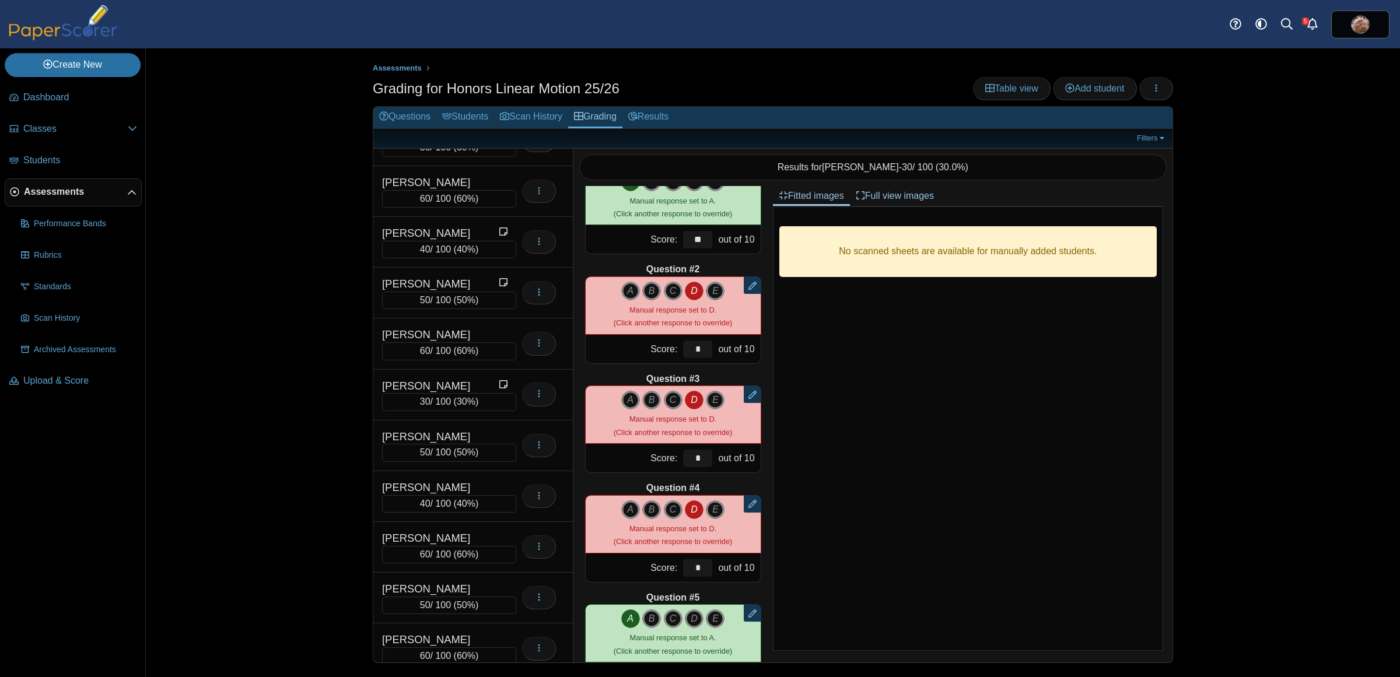
scroll to position [6159, 0]
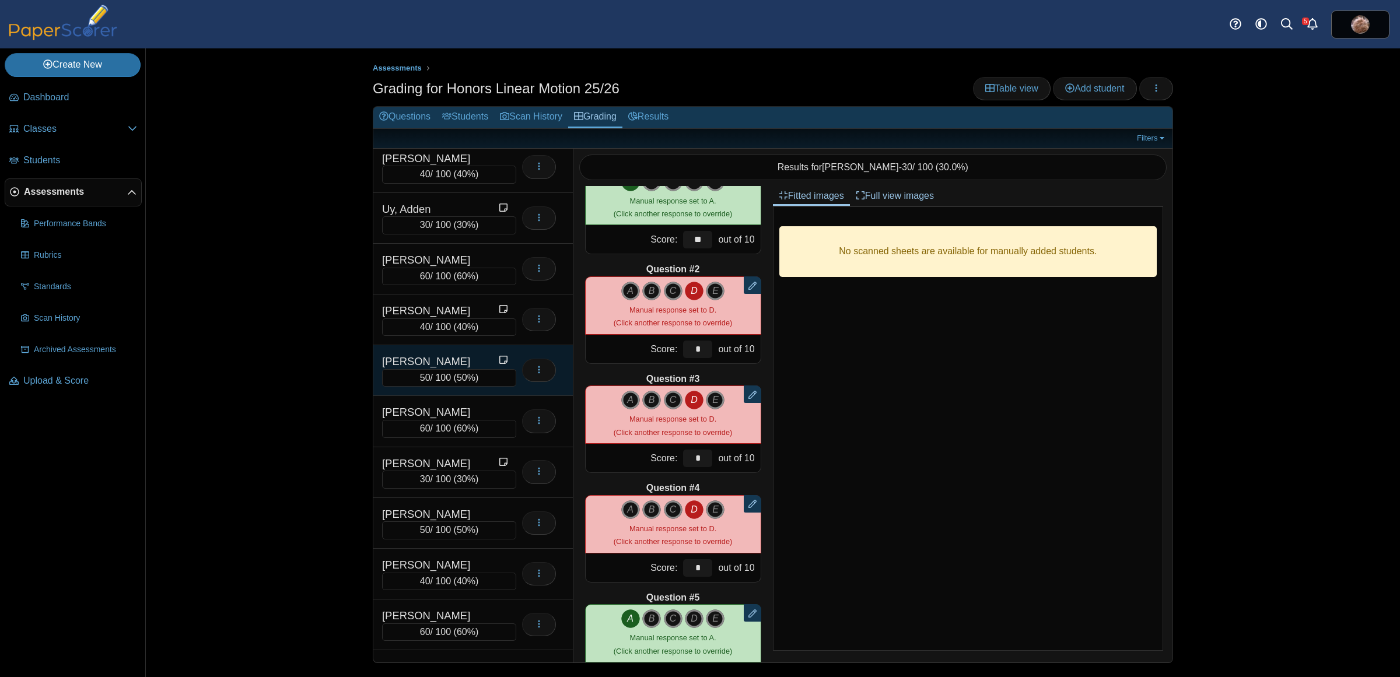
click at [447, 369] on div "[PERSON_NAME]" at bounding box center [440, 361] width 117 height 15
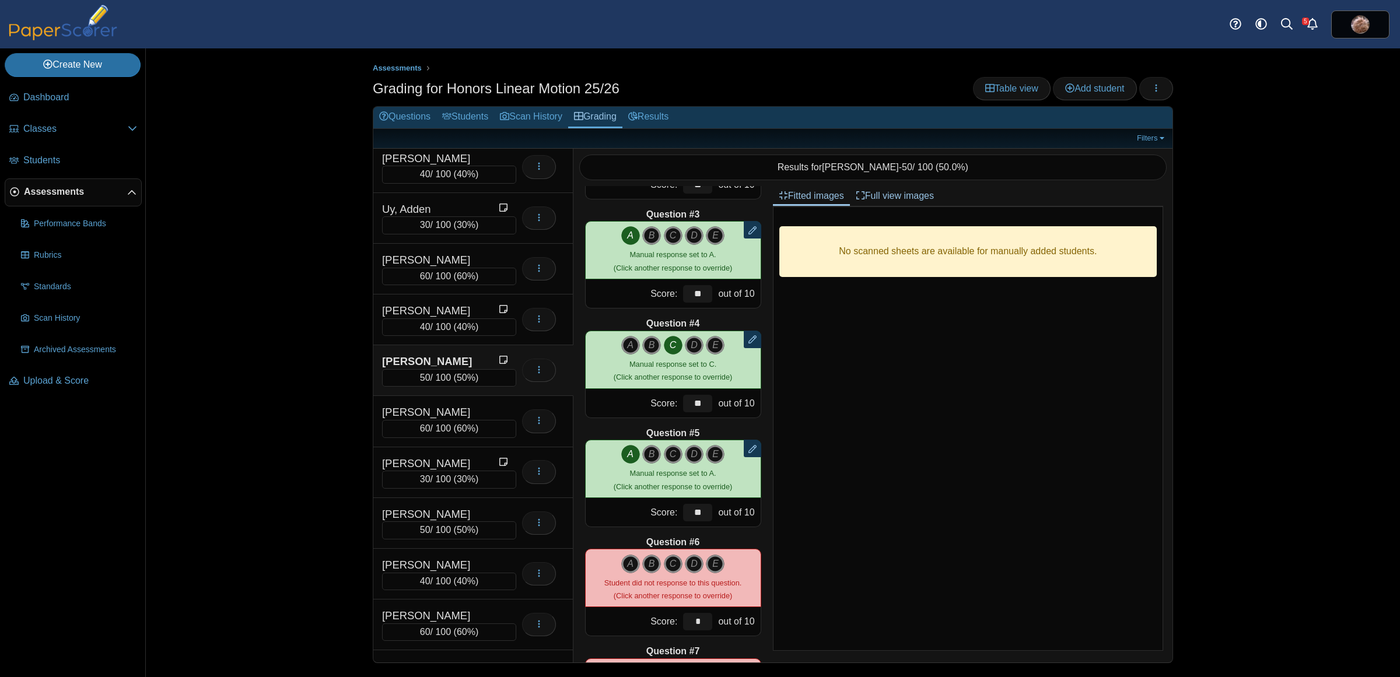
scroll to position [263, 0]
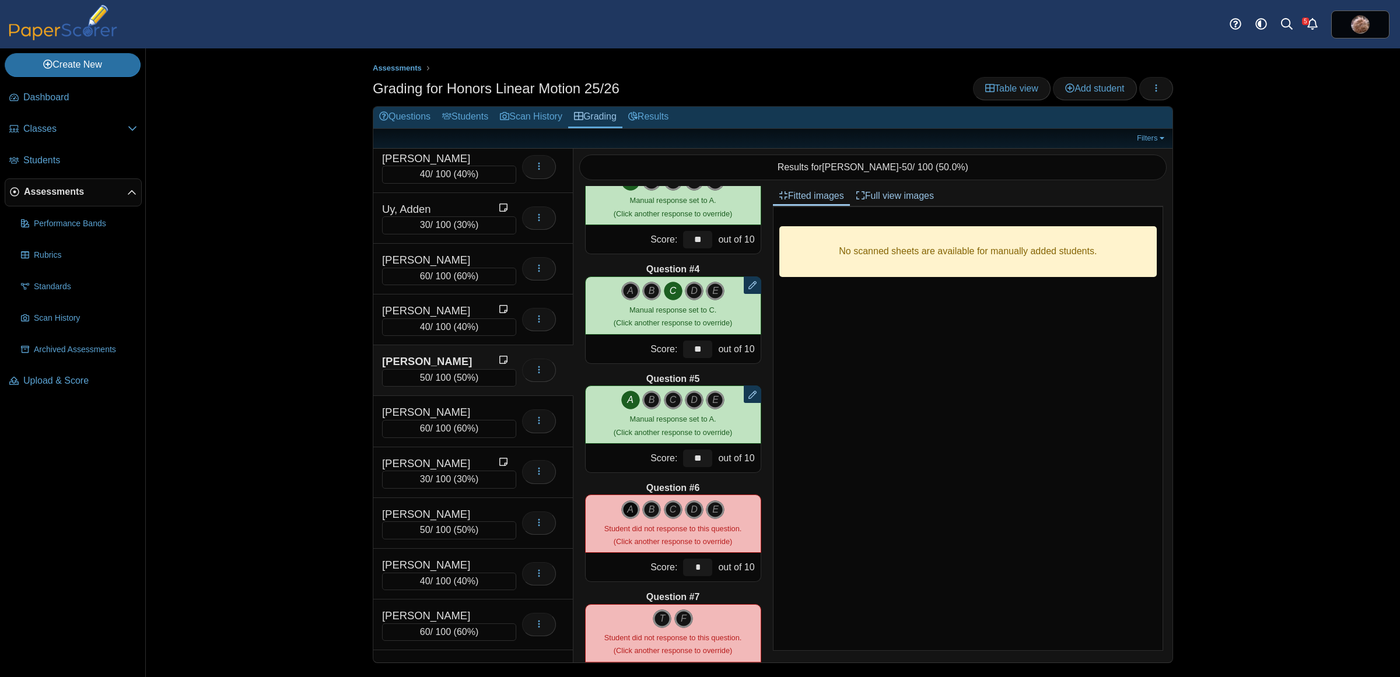
click at [628, 509] on icon "A" at bounding box center [630, 510] width 19 height 19
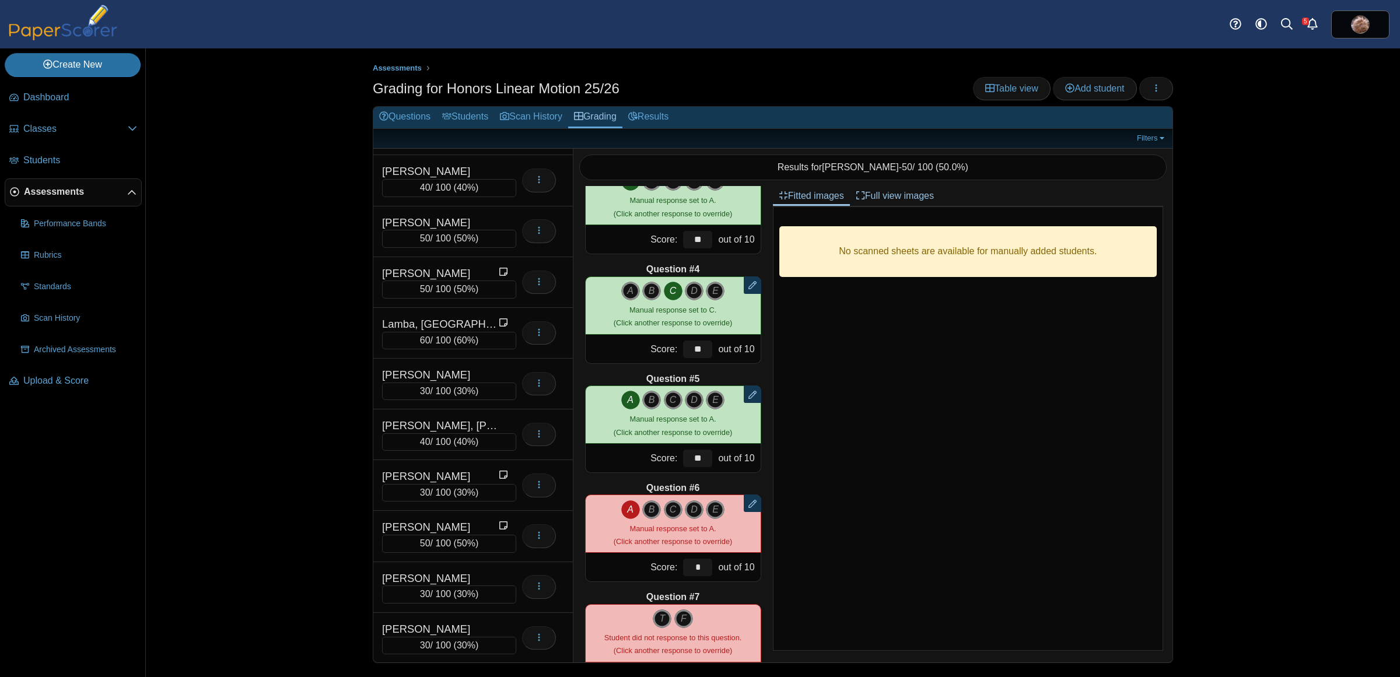
scroll to position [3113, 0]
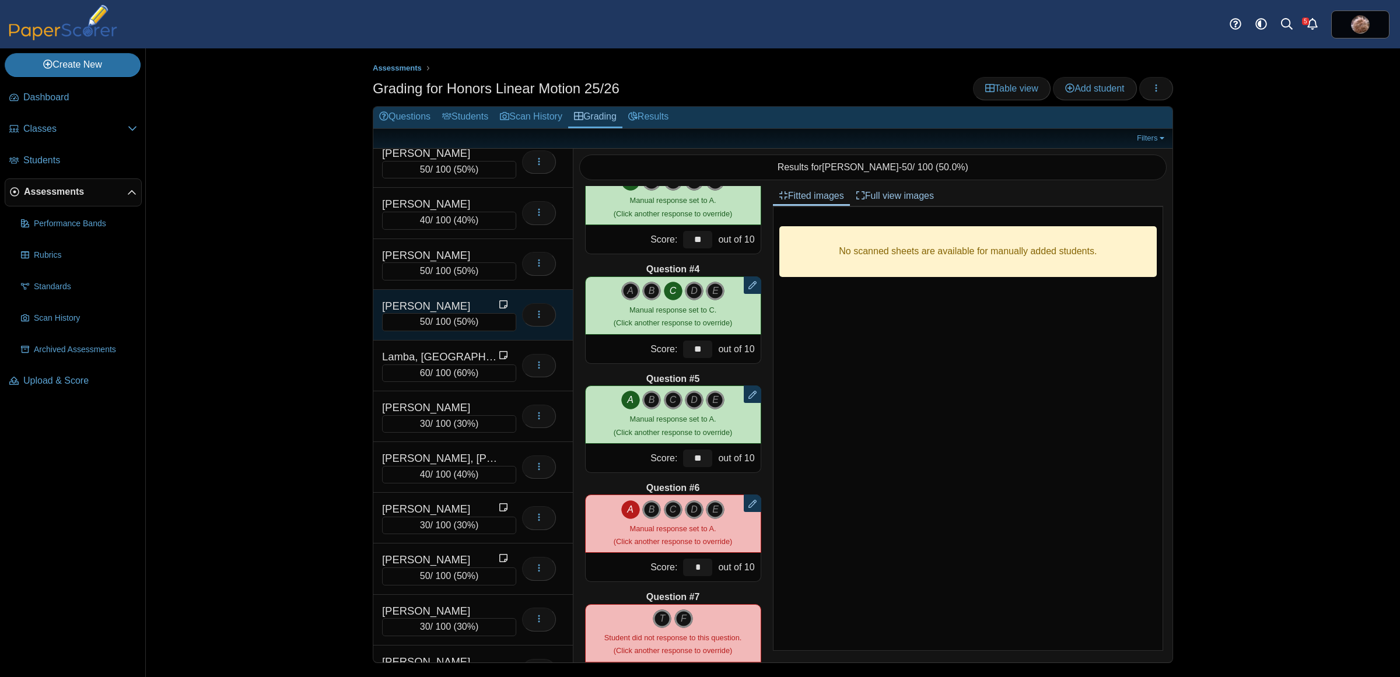
click at [450, 314] on div "Lai, Amy" at bounding box center [440, 306] width 117 height 15
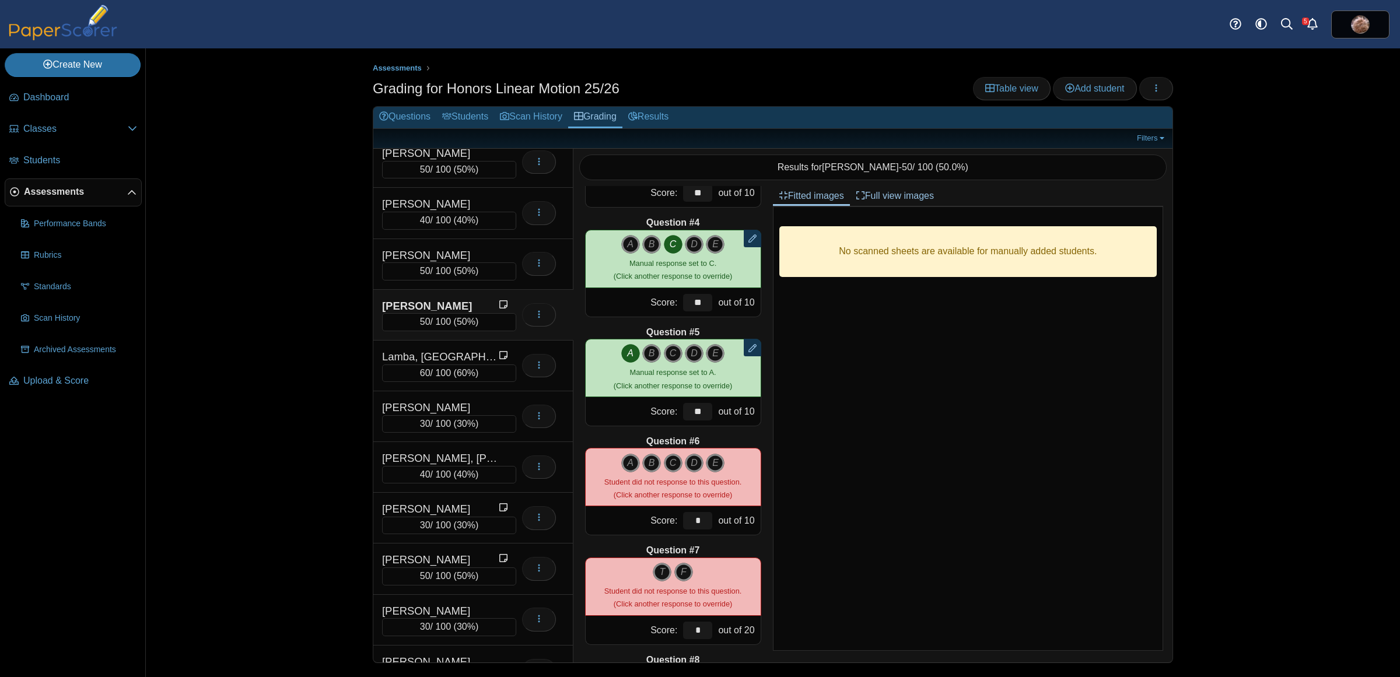
scroll to position [335, 0]
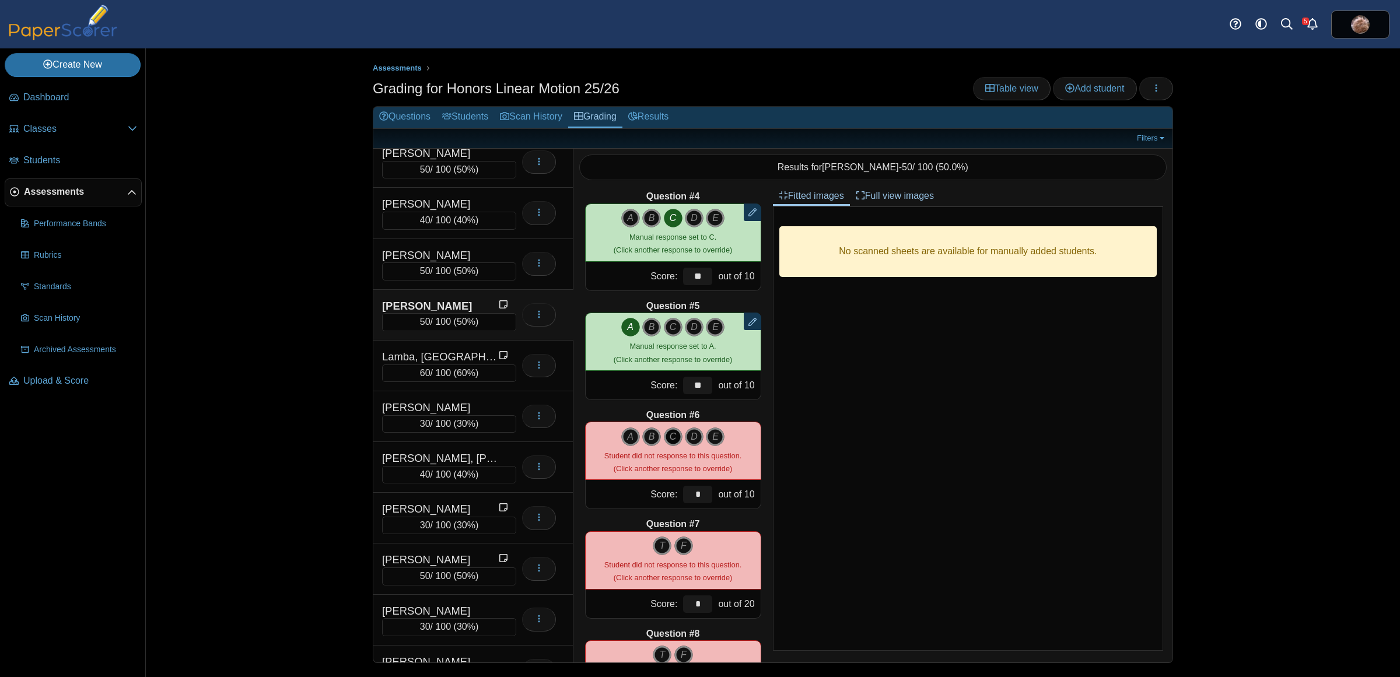
click at [670, 436] on icon "C" at bounding box center [673, 437] width 19 height 19
type input "**"
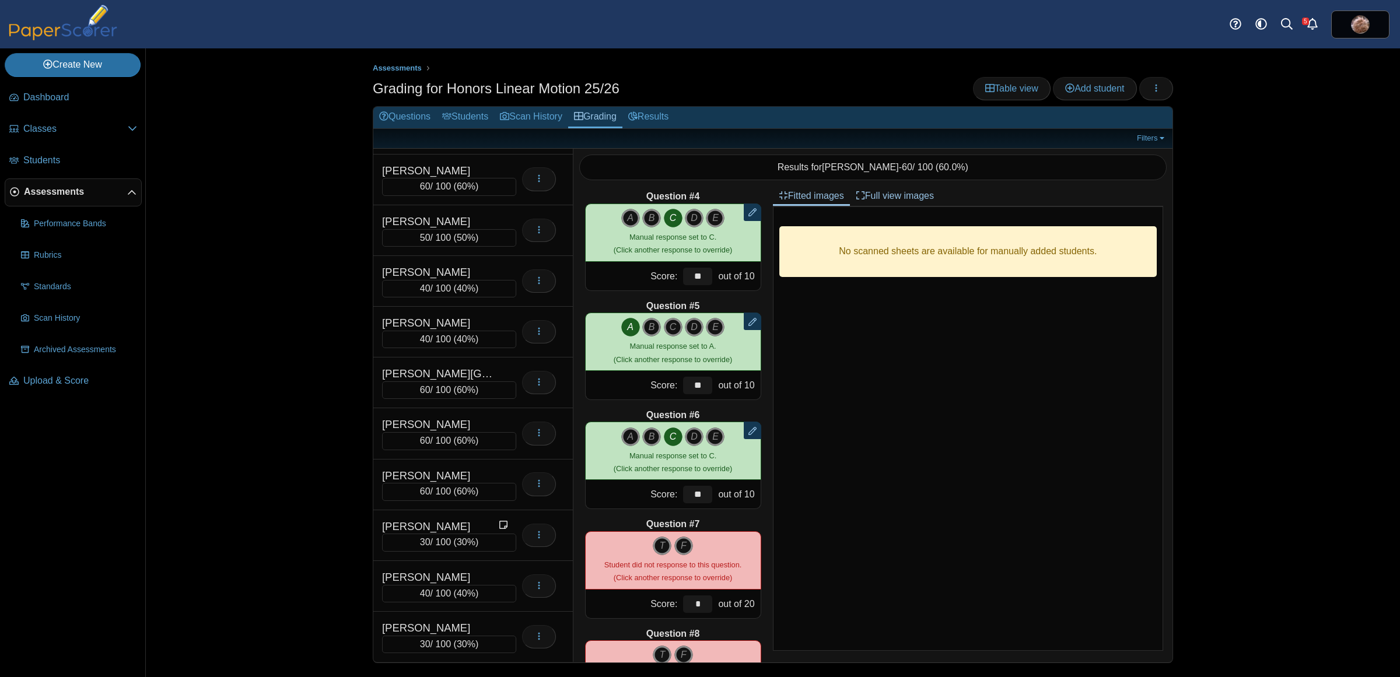
scroll to position [6866, 0]
click at [440, 527] on div "[PERSON_NAME]" at bounding box center [440, 526] width 117 height 15
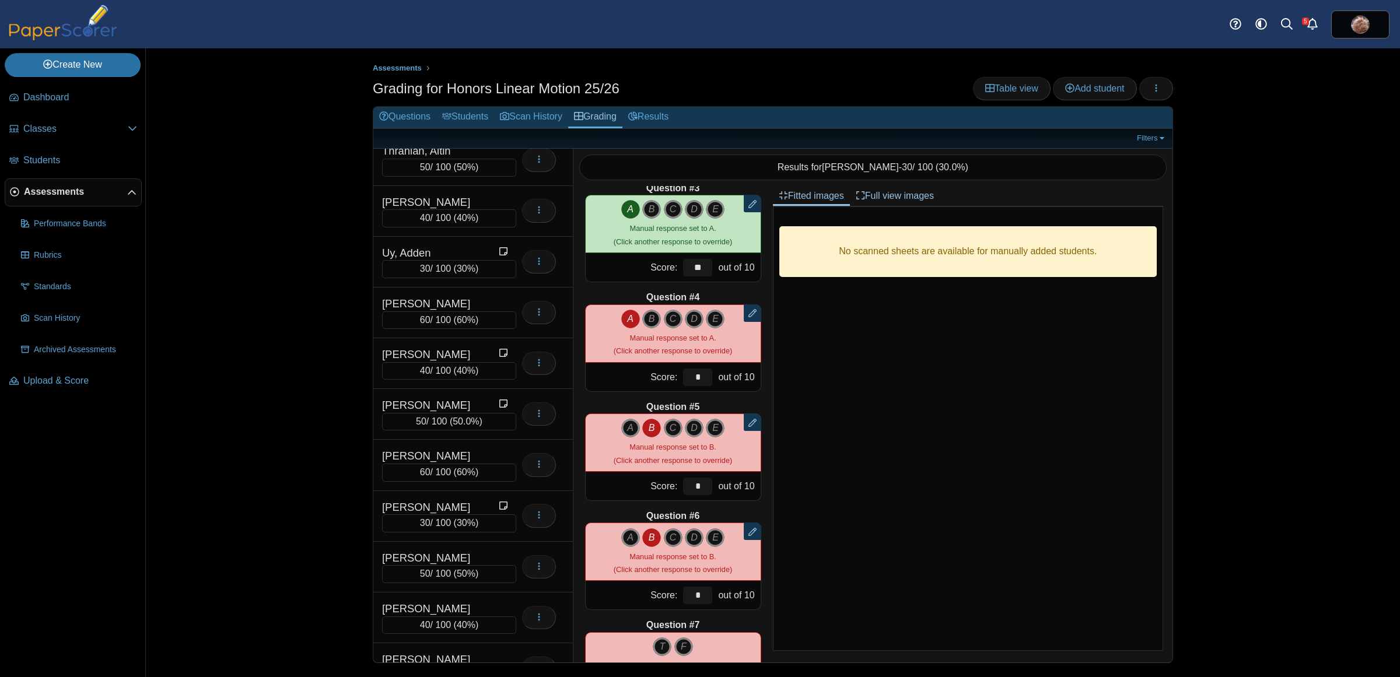
scroll to position [6082, 0]
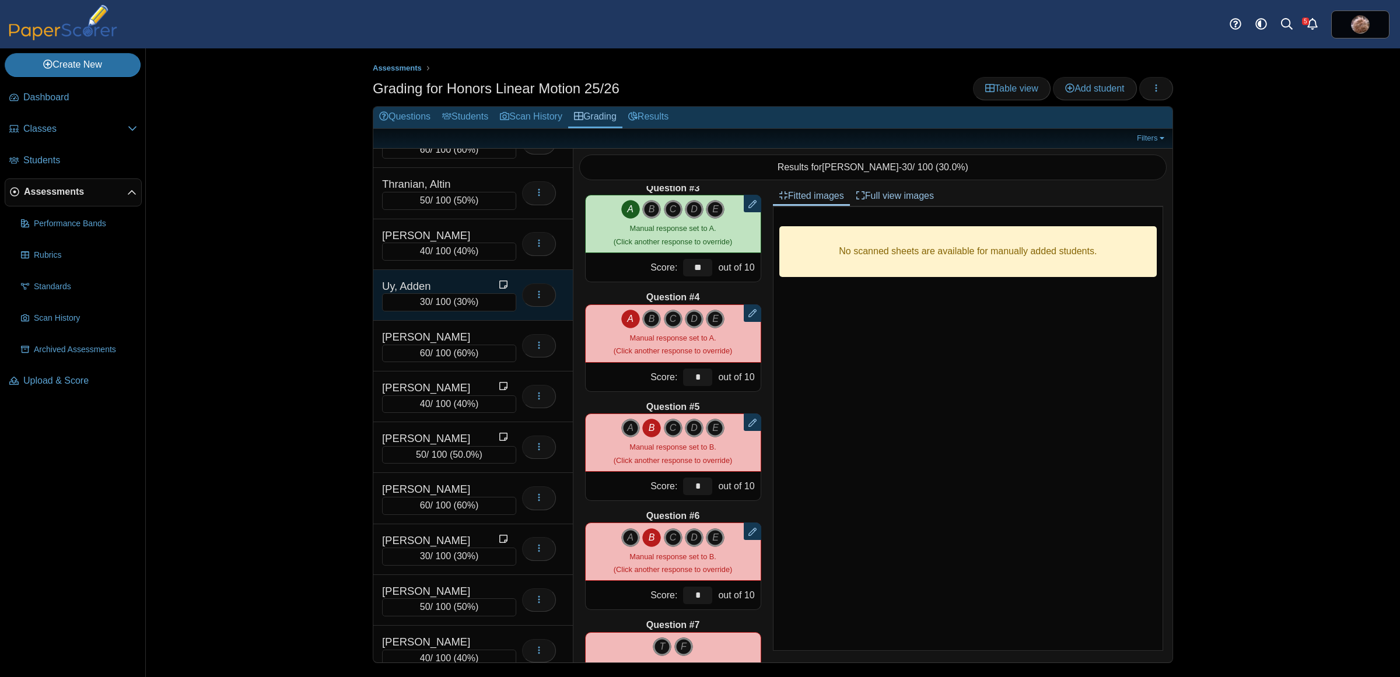
click at [456, 321] on div "Uy, Adden 30 / 100 ( 30% ) Loading…" at bounding box center [473, 295] width 200 height 51
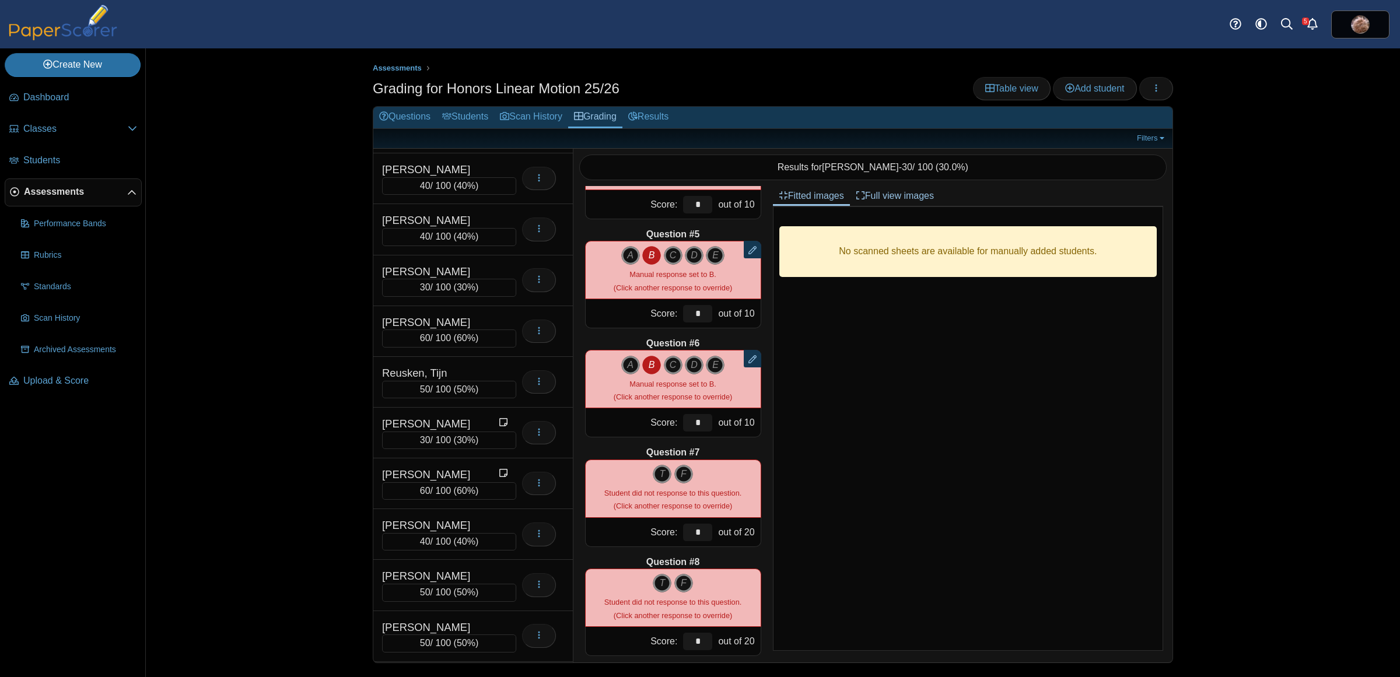
scroll to position [4702, 0]
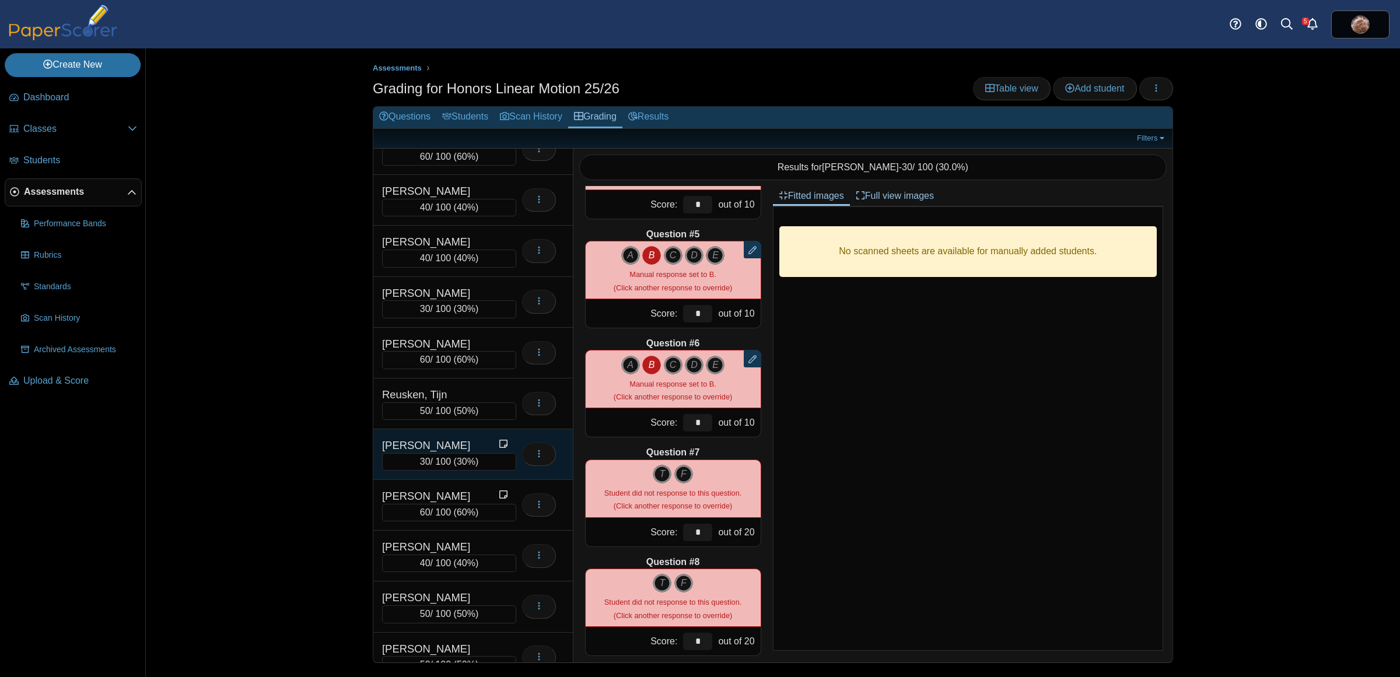
click at [470, 453] on div "[PERSON_NAME]" at bounding box center [440, 445] width 117 height 15
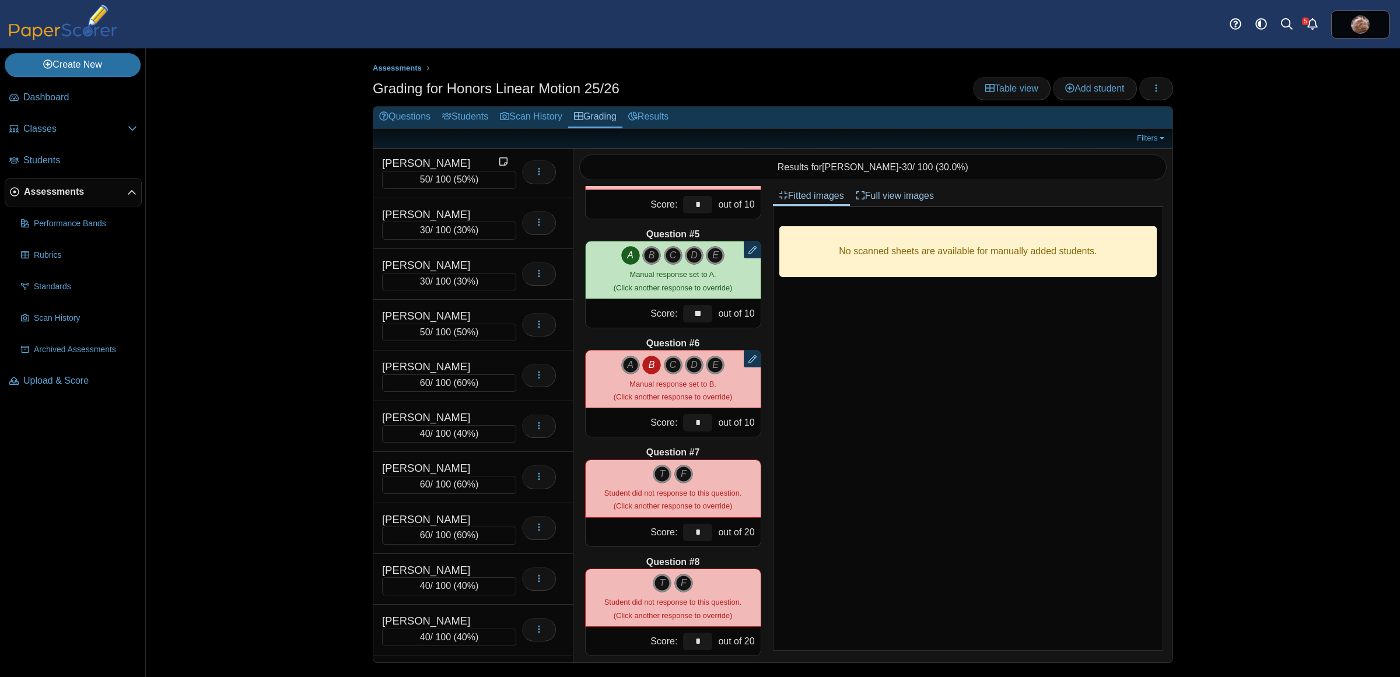
scroll to position [3444, 0]
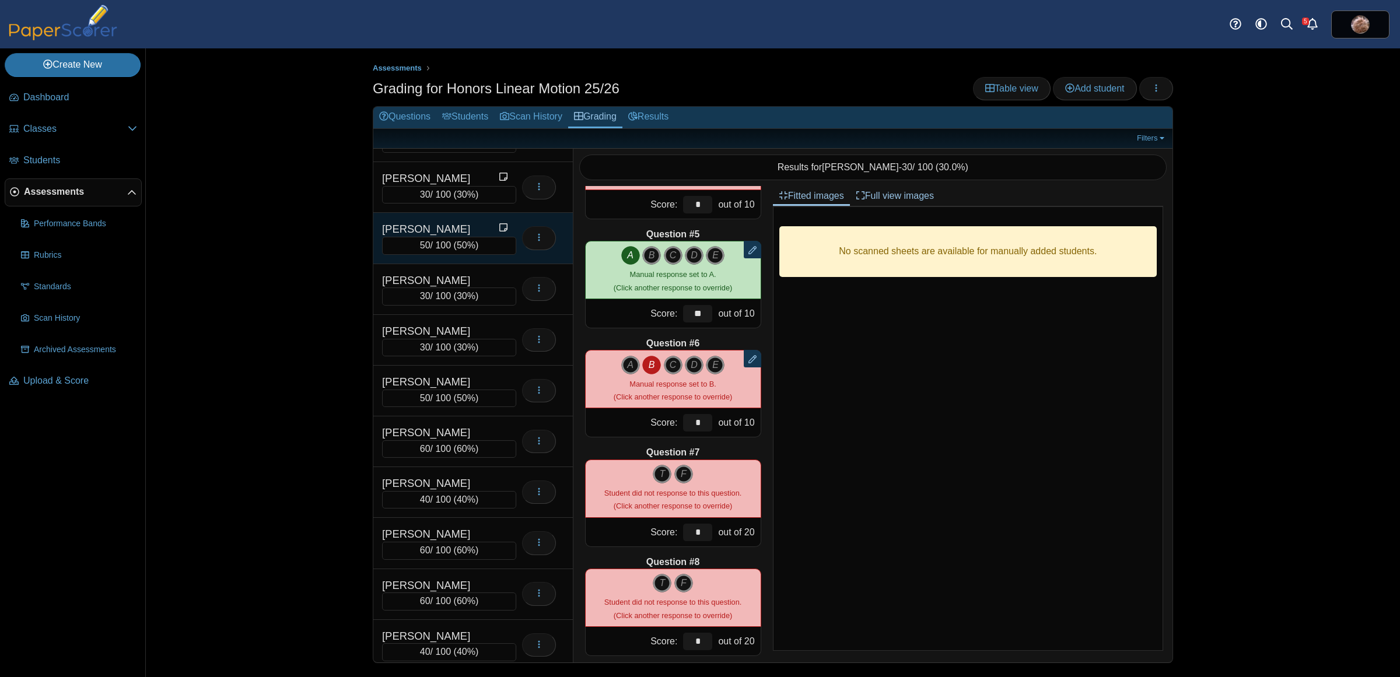
click at [432, 237] on div "[PERSON_NAME]" at bounding box center [440, 229] width 117 height 15
click at [677, 368] on icon "C" at bounding box center [673, 365] width 19 height 19
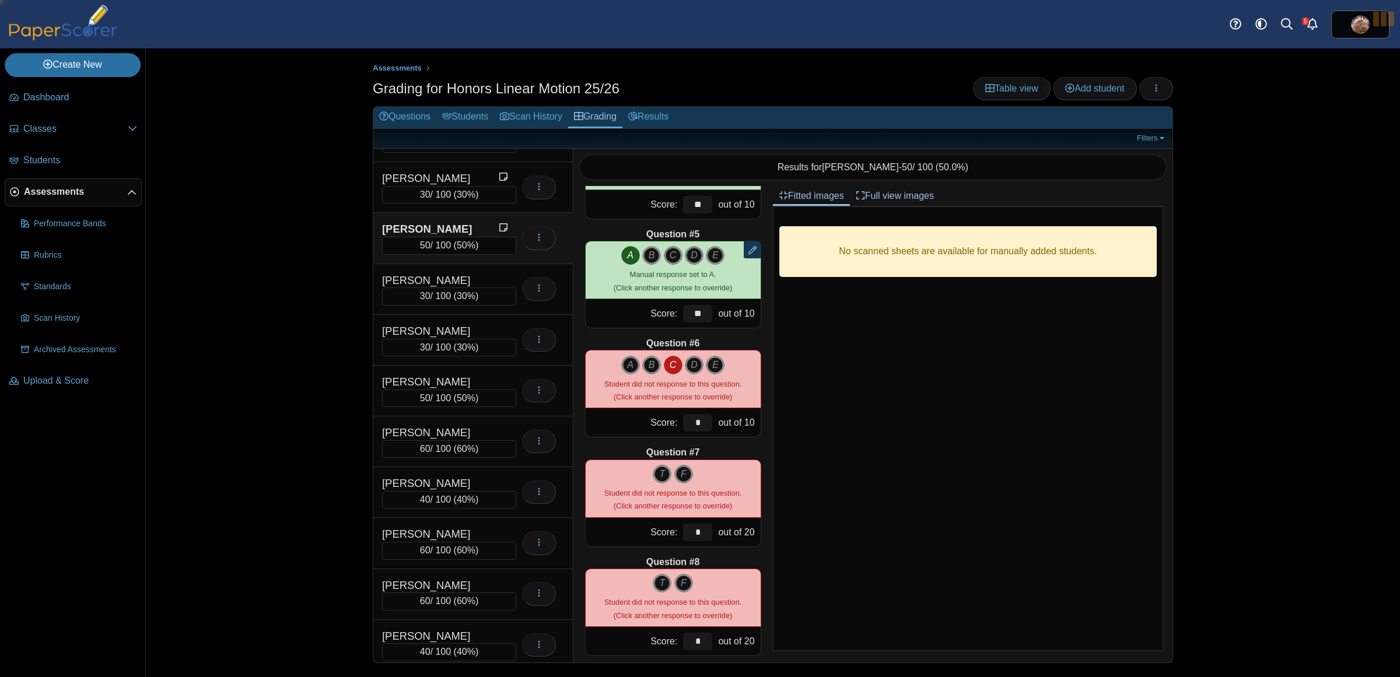
type input "**"
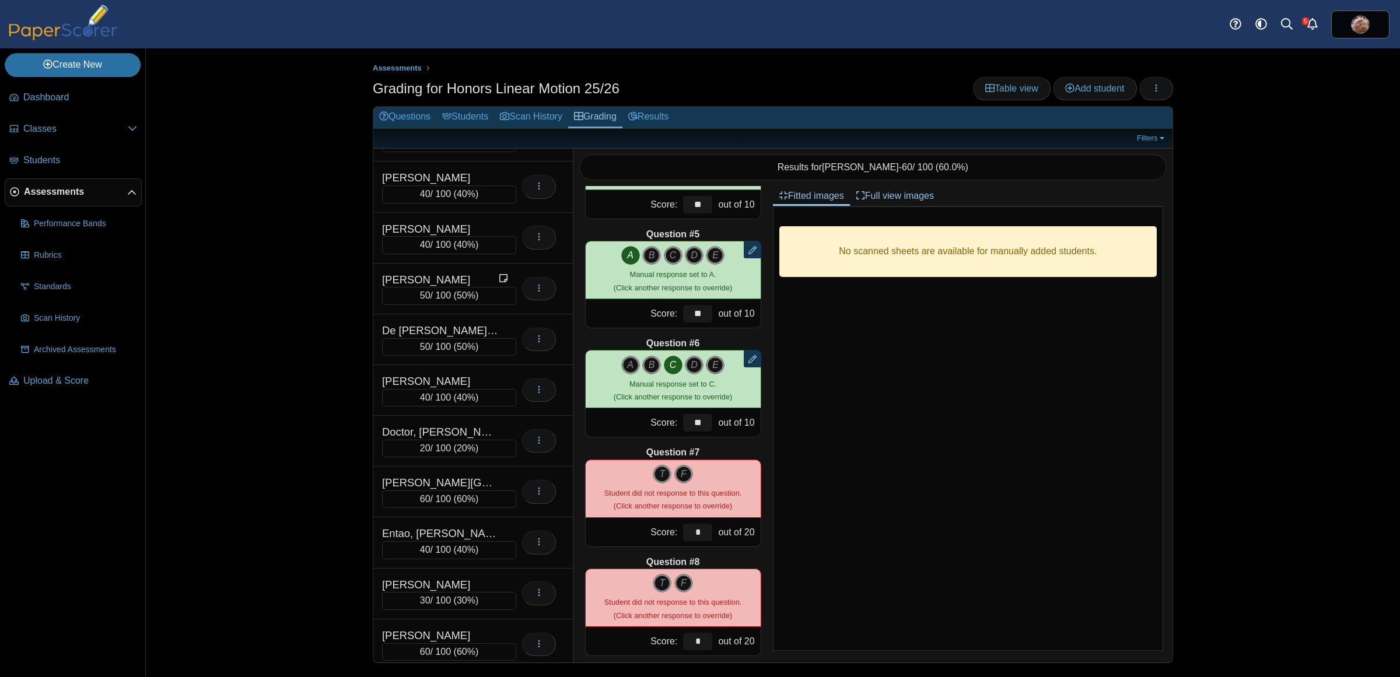
scroll to position [1489, 0]
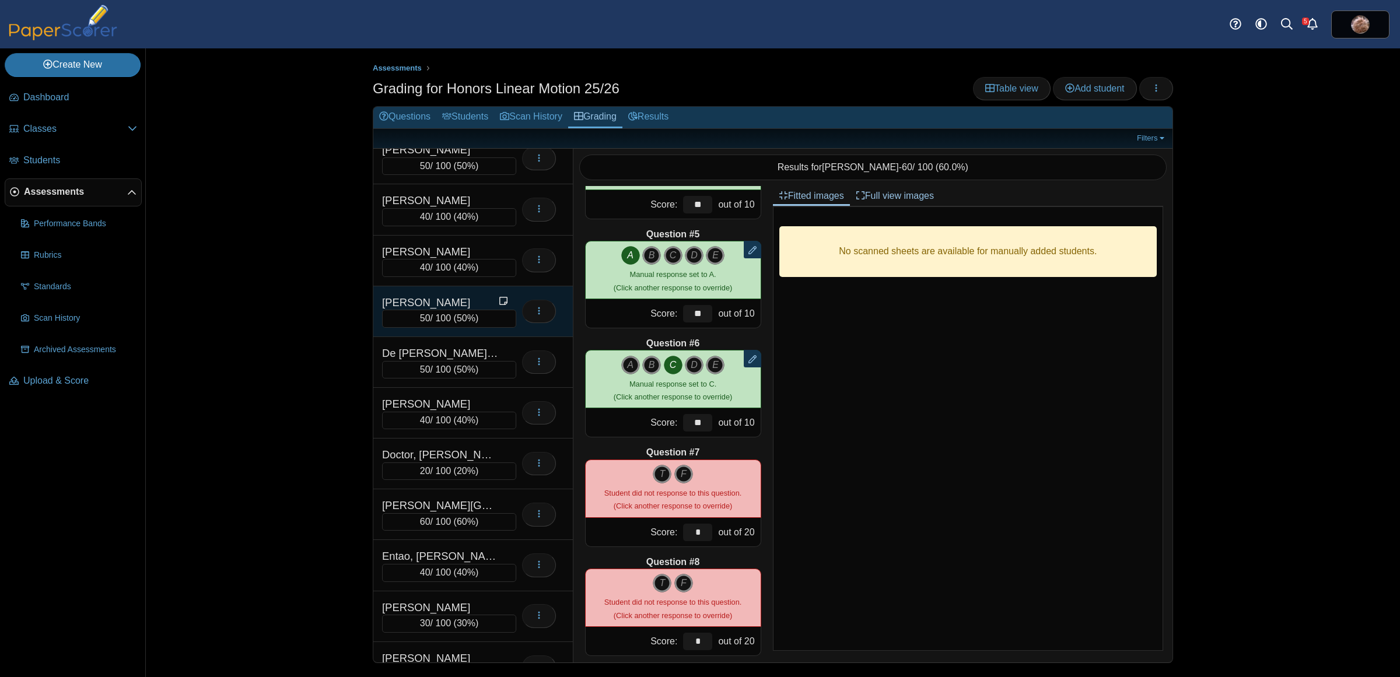
click at [439, 310] on div "Dahal, Prayas" at bounding box center [440, 302] width 117 height 15
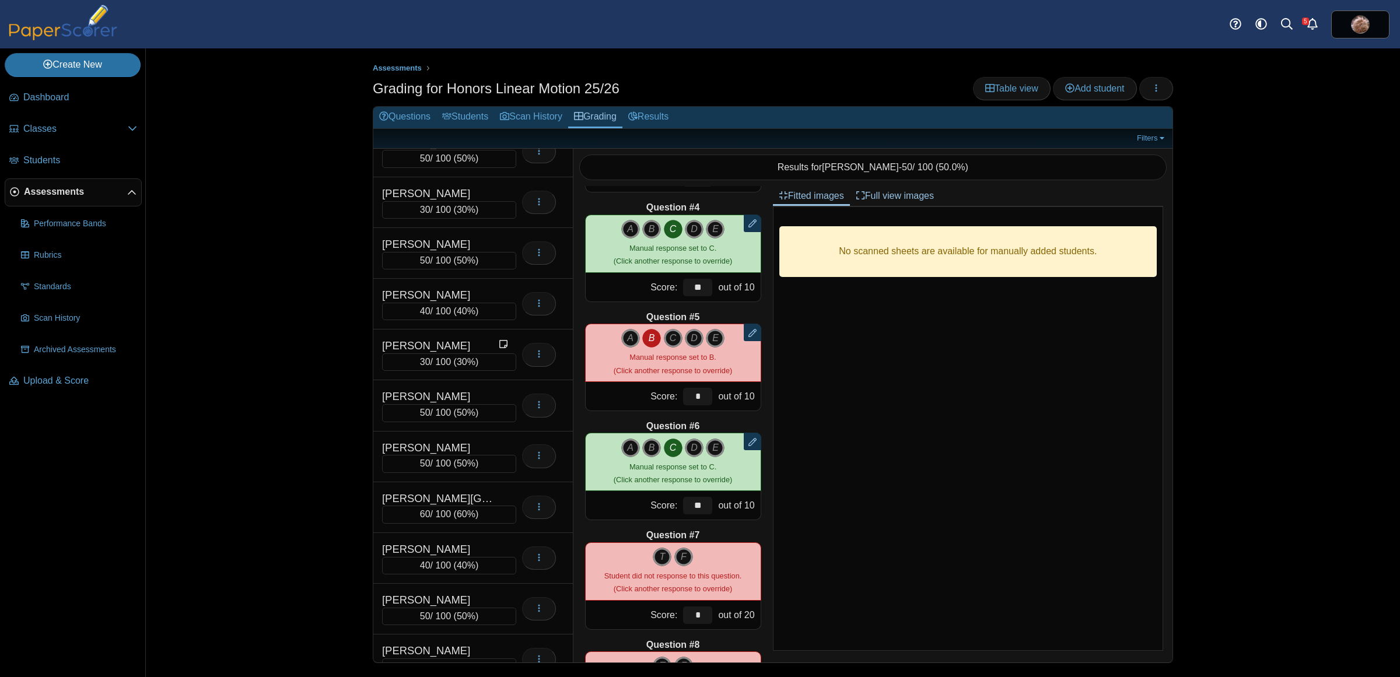
scroll to position [2550, 0]
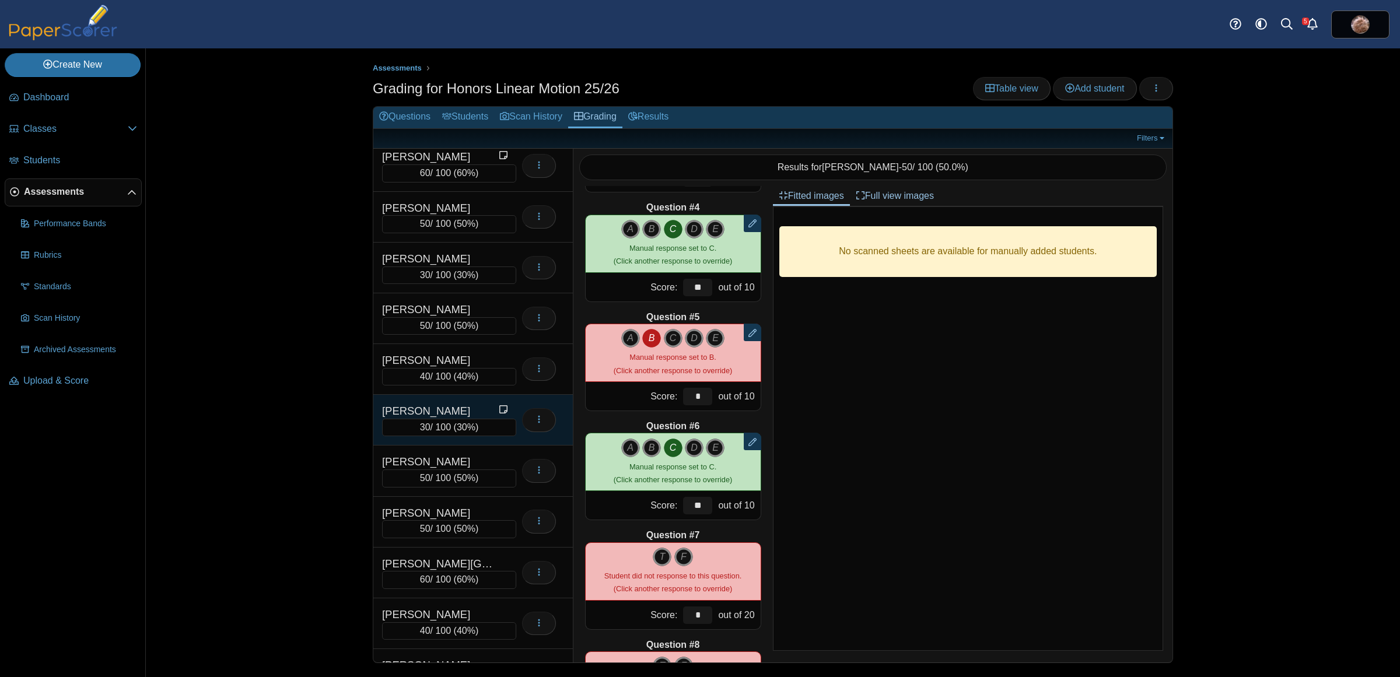
click at [455, 419] on div "[PERSON_NAME]" at bounding box center [440, 411] width 117 height 15
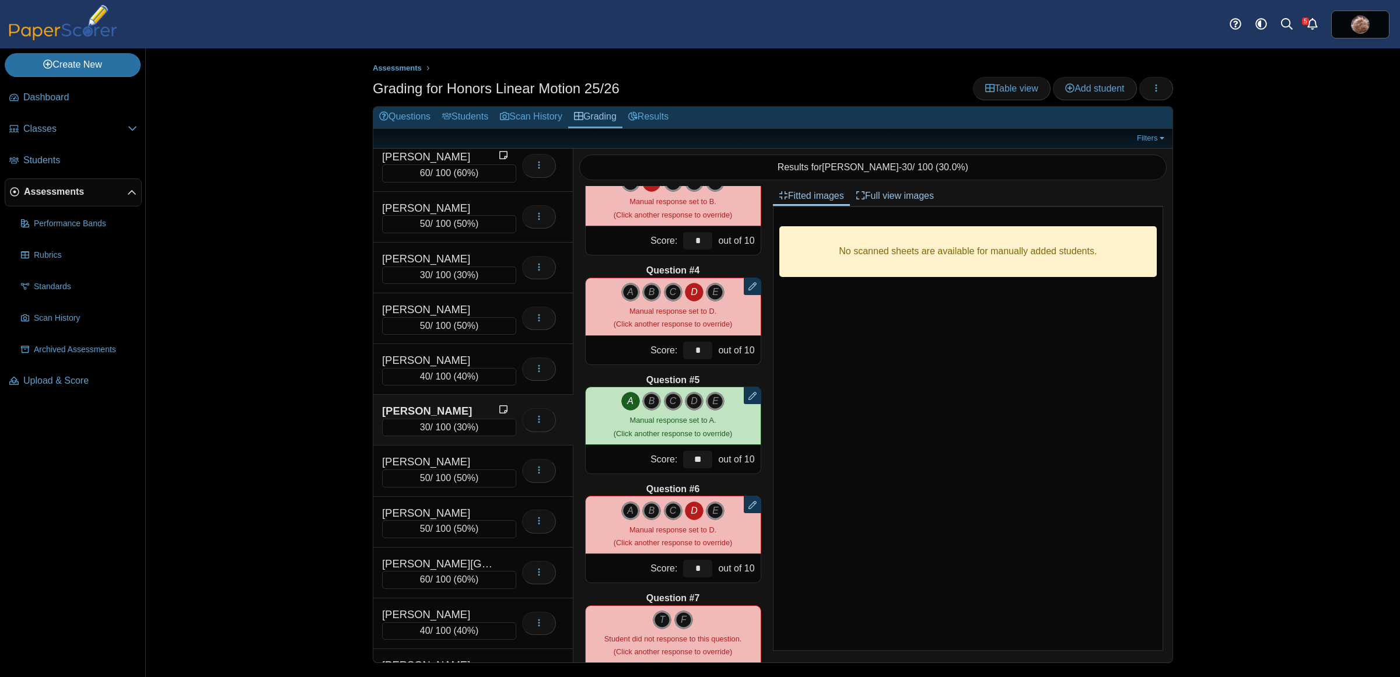
scroll to position [263, 0]
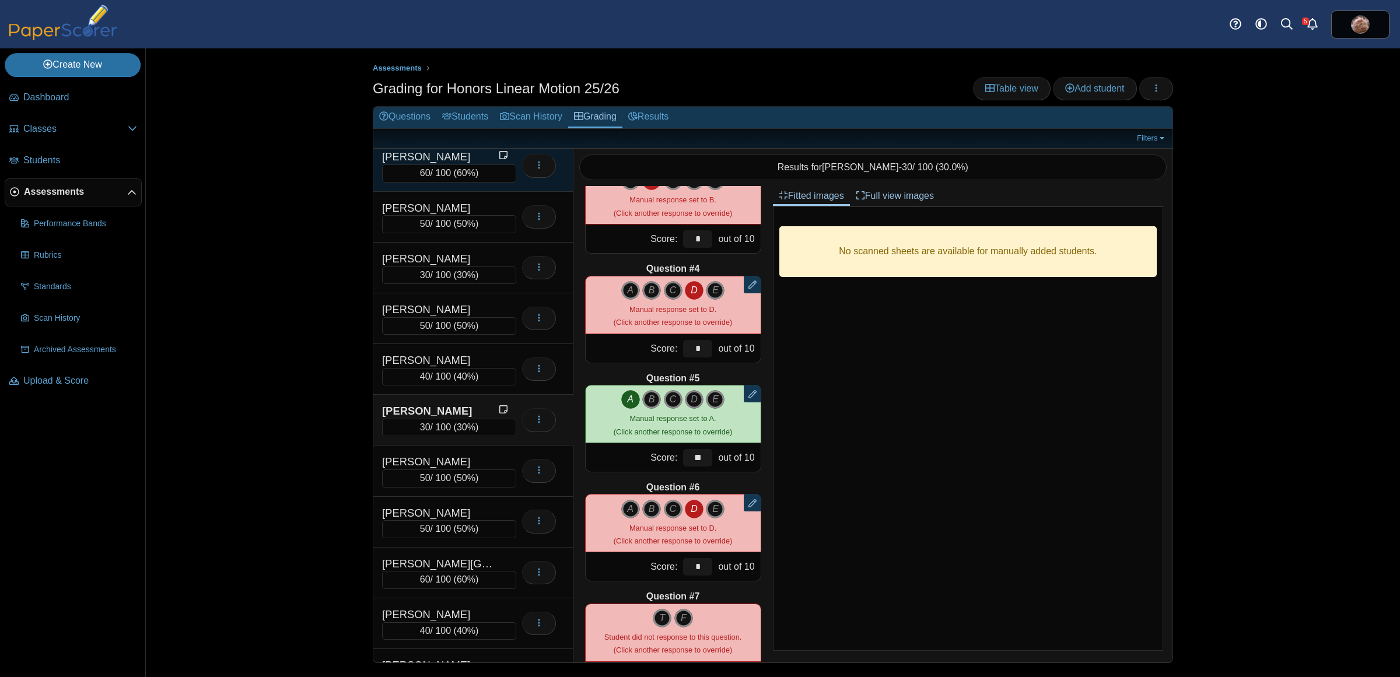
click at [411, 169] on div "Hales-Yang, Lilian 60 / 100 ( 60% )" at bounding box center [473, 166] width 200 height 51
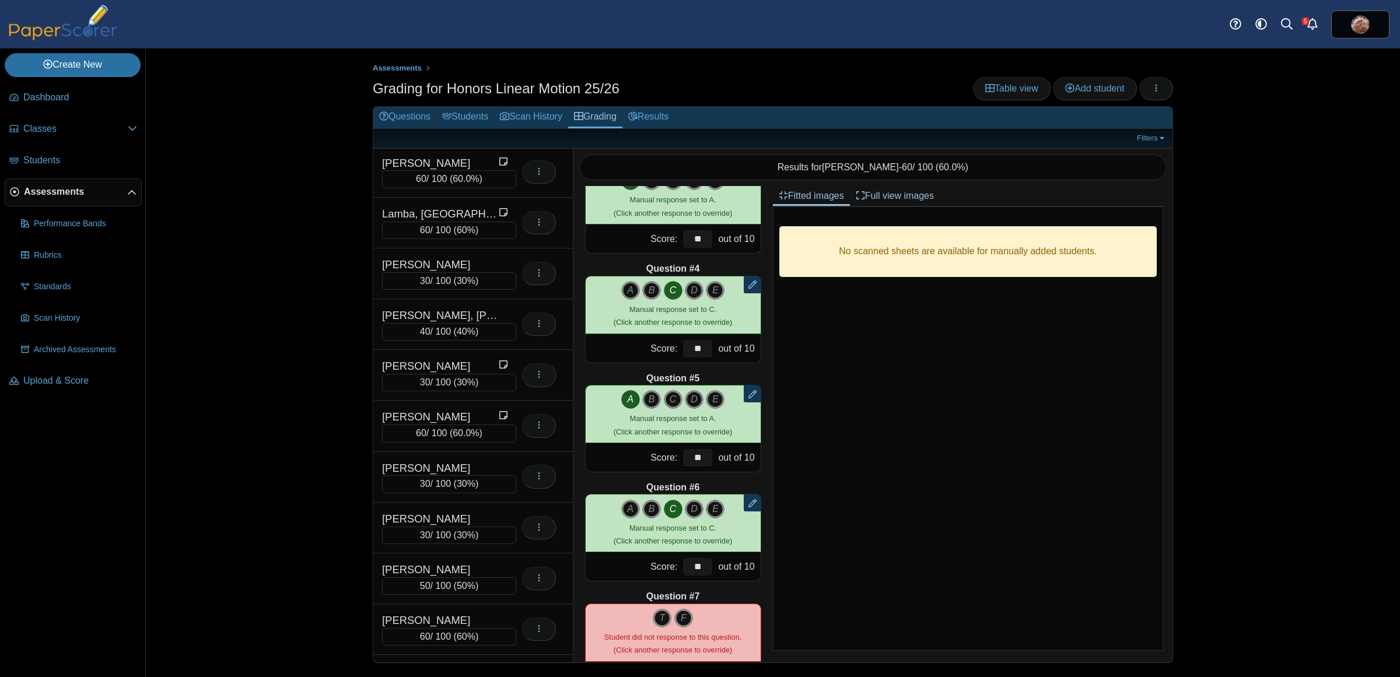
scroll to position [3289, 0]
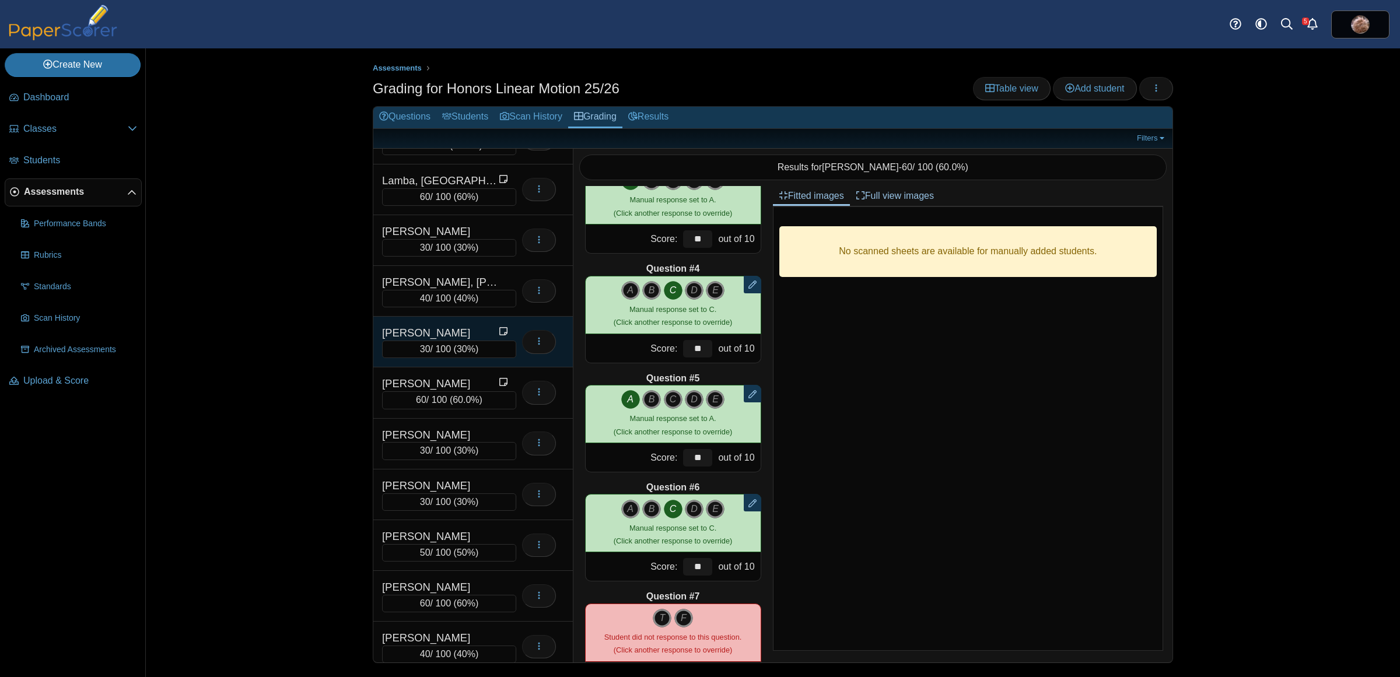
click at [416, 341] on div "[PERSON_NAME]" at bounding box center [440, 333] width 117 height 15
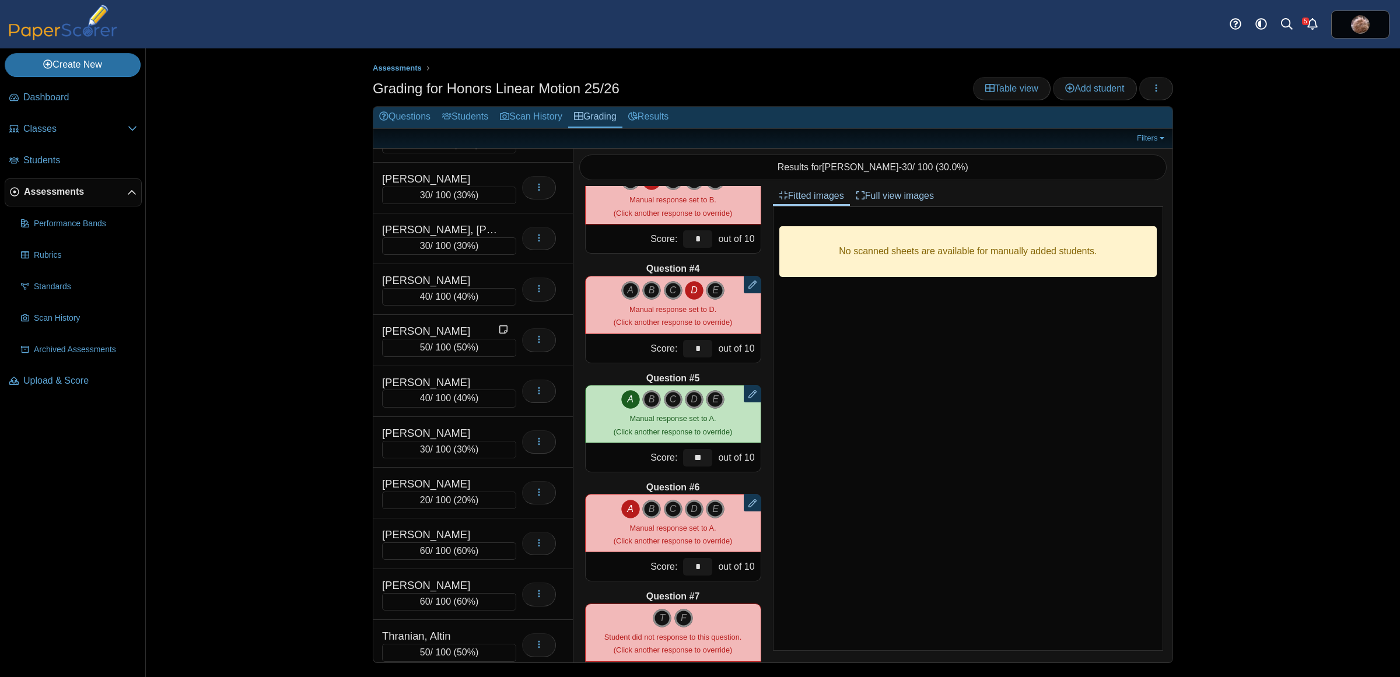
scroll to position [5696, 0]
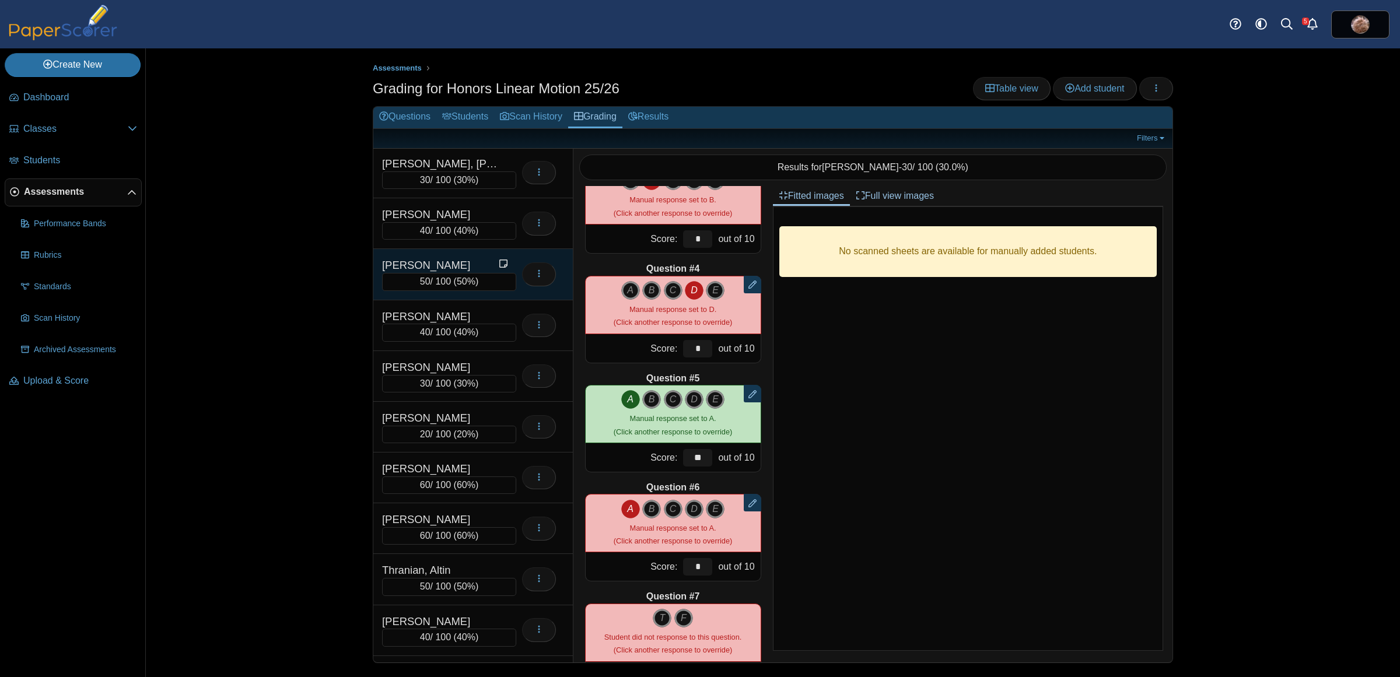
click at [447, 273] on div "[PERSON_NAME]" at bounding box center [440, 265] width 117 height 15
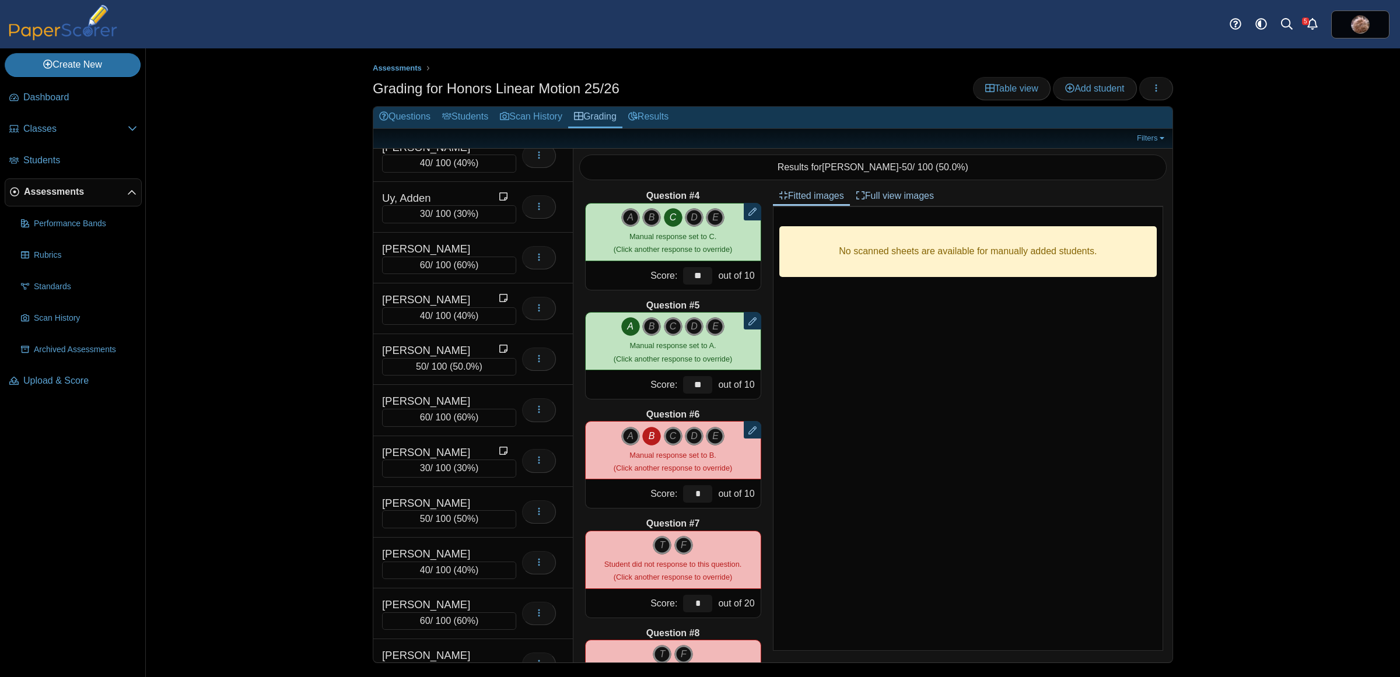
scroll to position [6138, 0]
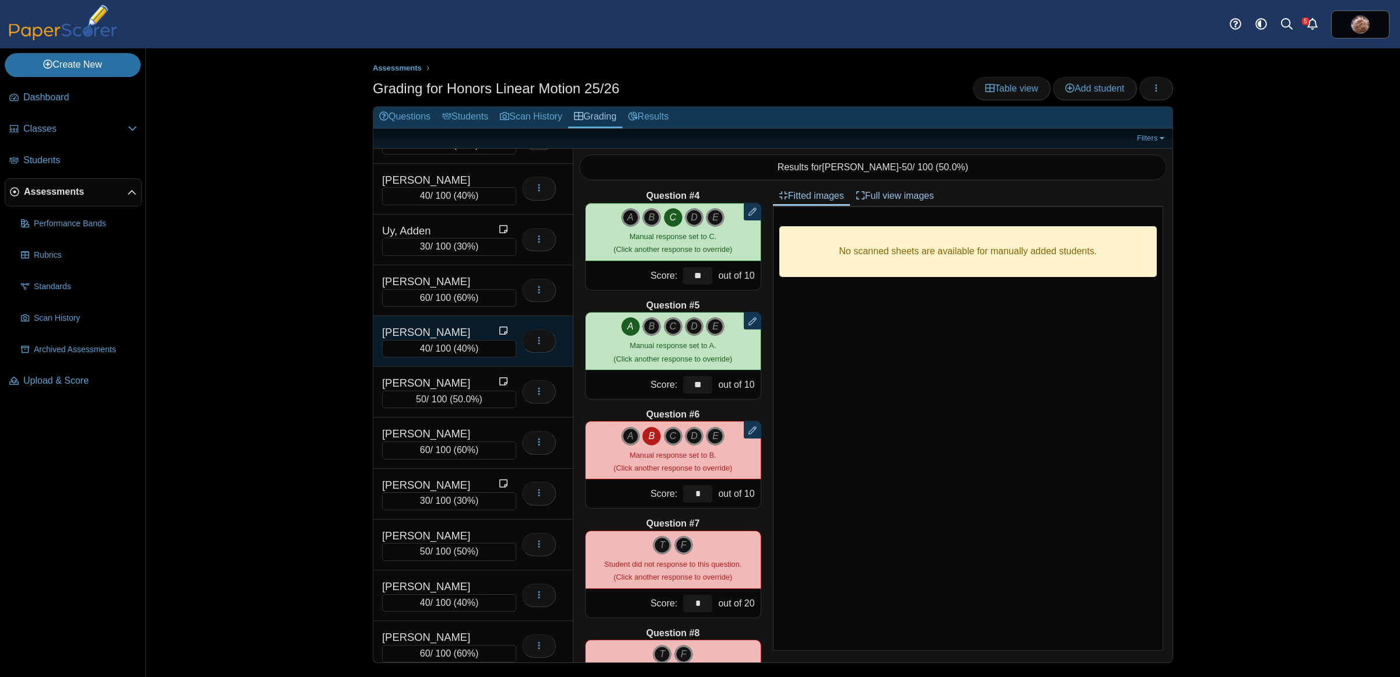
click at [457, 340] on div "[PERSON_NAME]" at bounding box center [440, 332] width 117 height 15
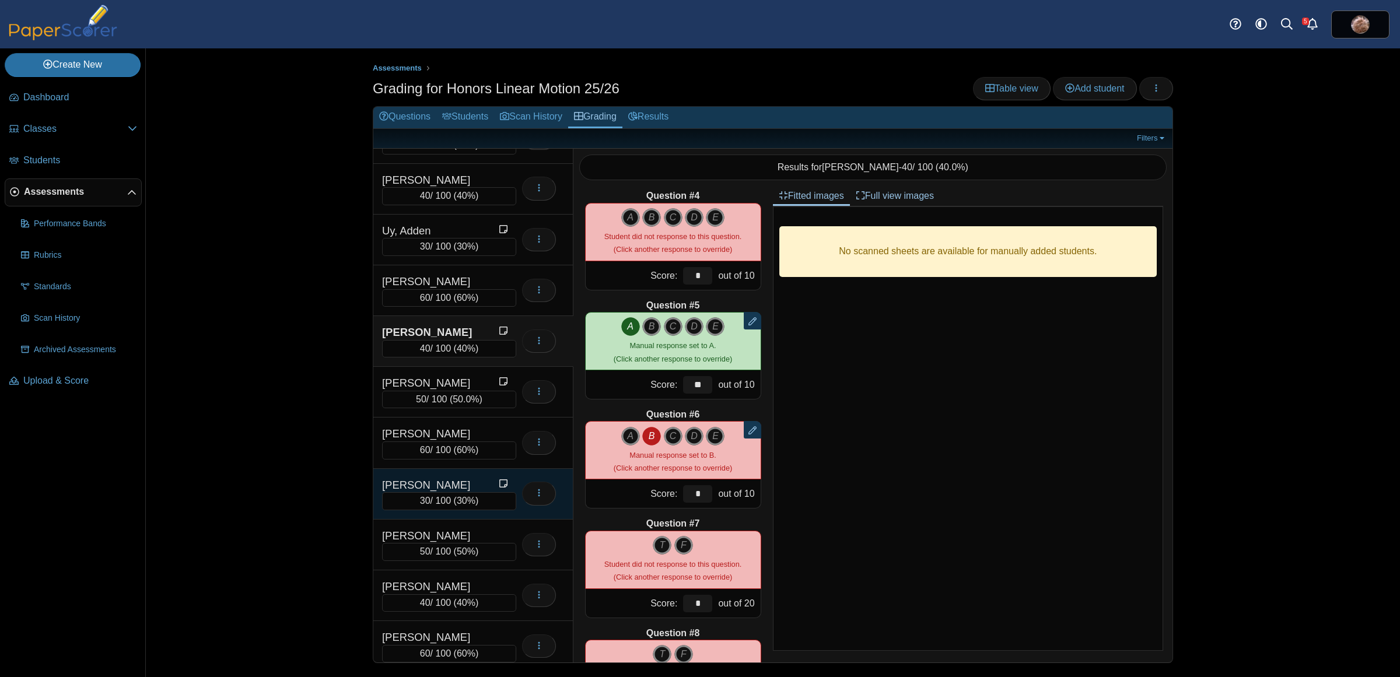
click at [448, 493] on div "[PERSON_NAME]" at bounding box center [440, 485] width 117 height 15
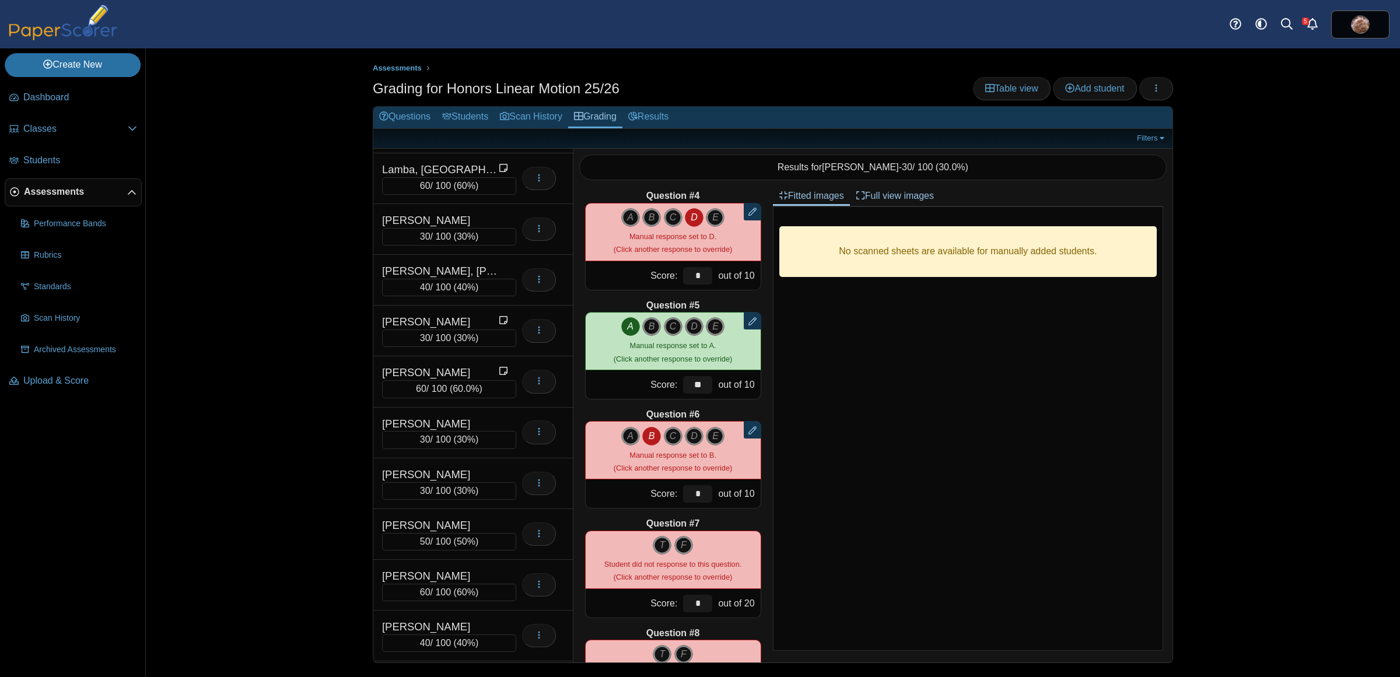
scroll to position [3267, 0]
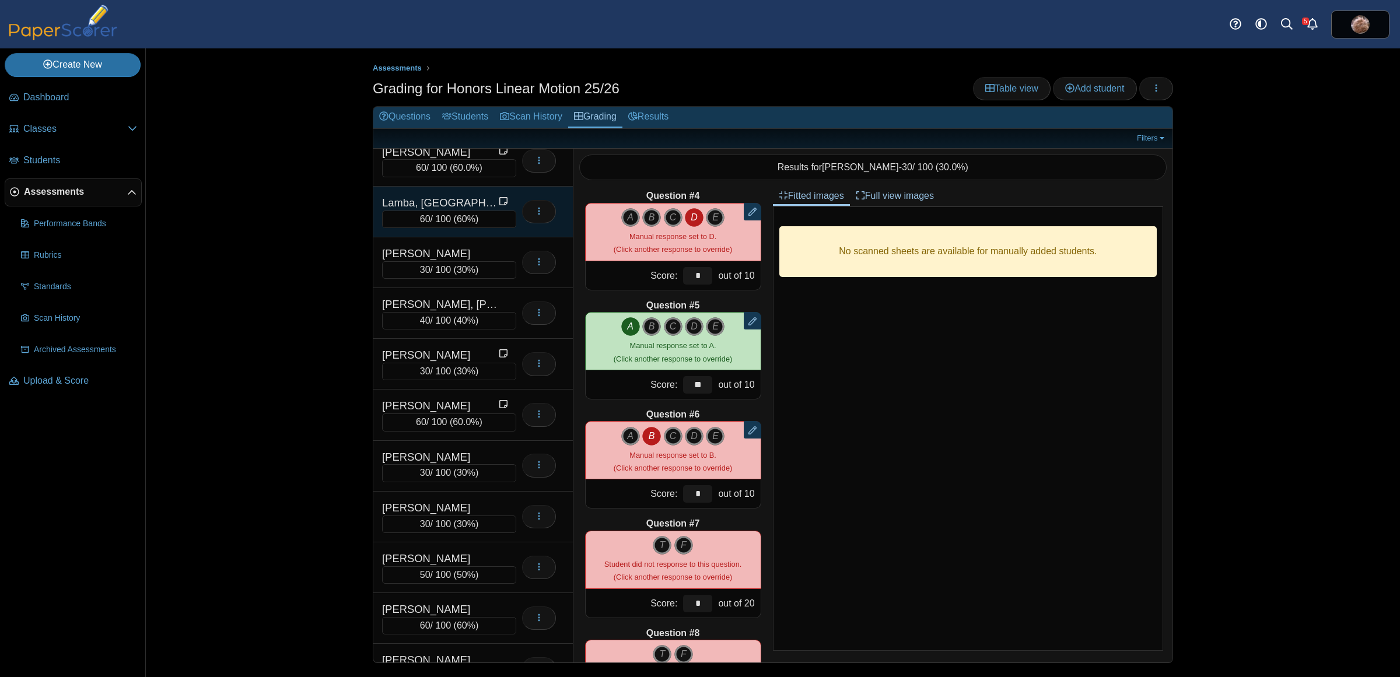
click at [438, 211] on div "Lamba, [GEOGRAPHIC_DATA]" at bounding box center [440, 202] width 117 height 15
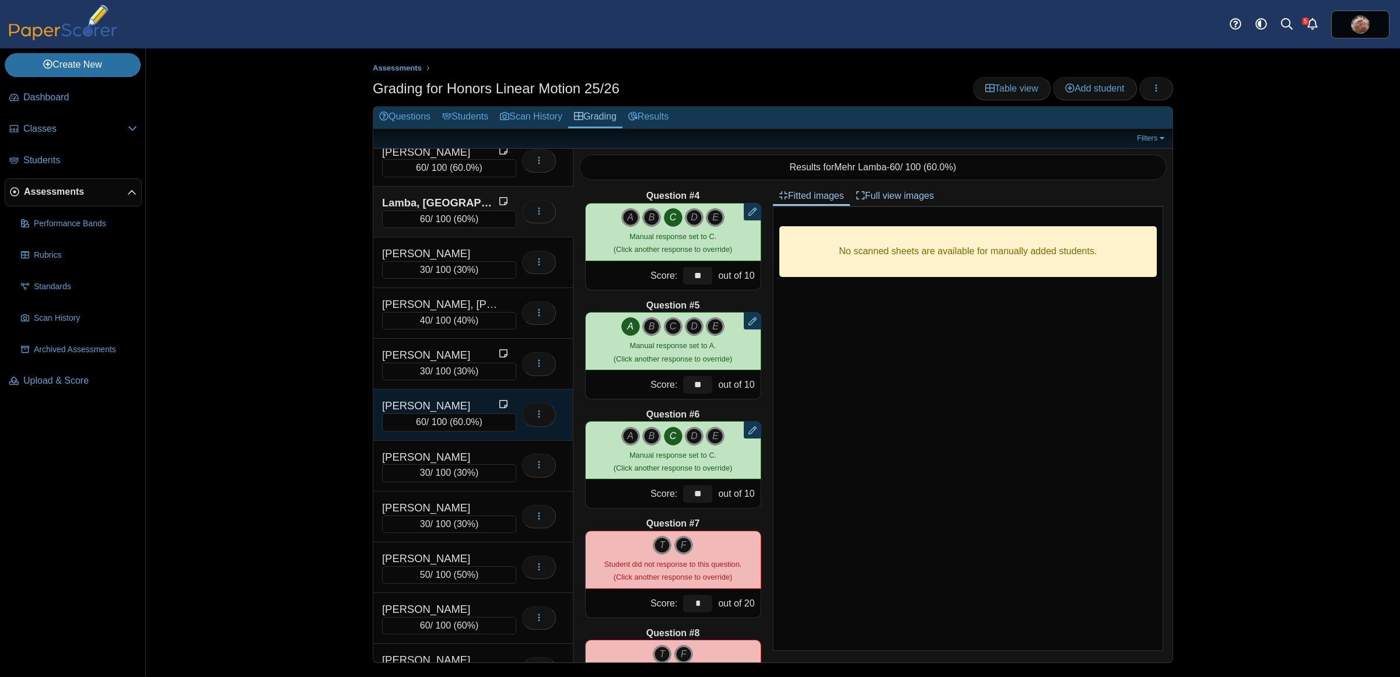
click at [478, 414] on div "[PERSON_NAME]" at bounding box center [440, 405] width 117 height 15
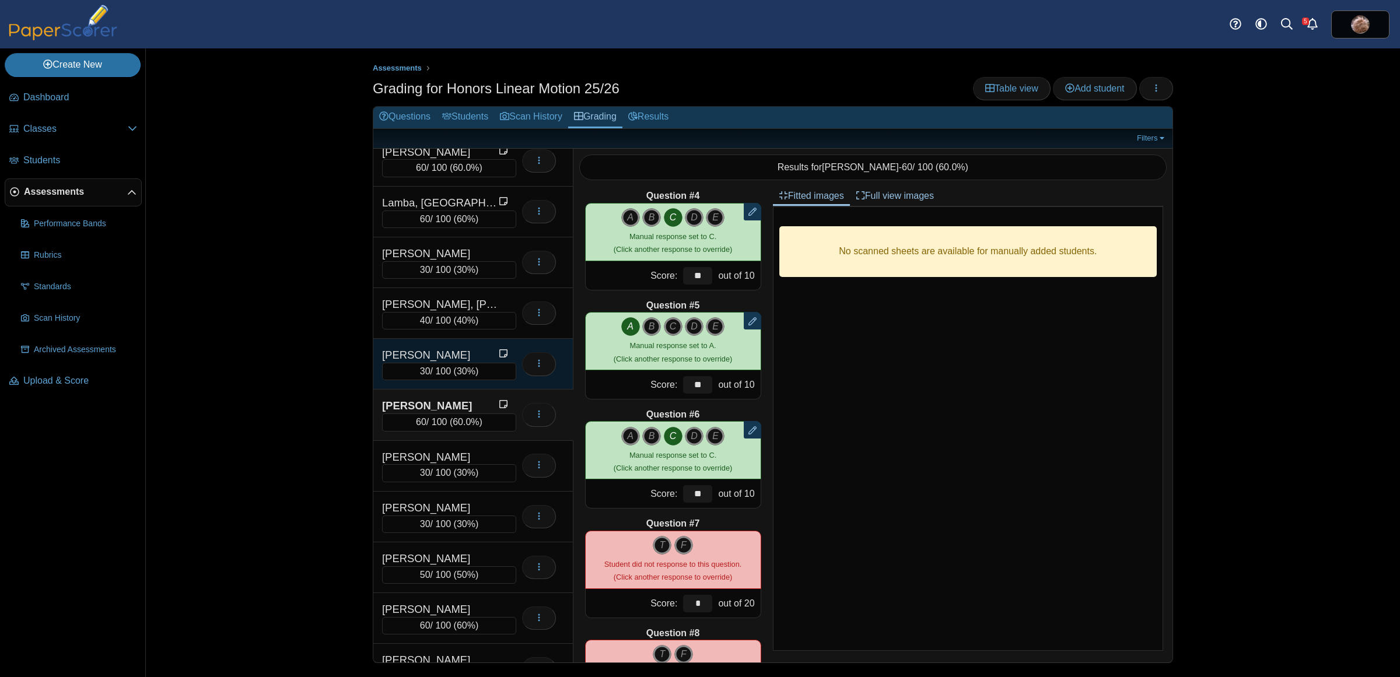
click at [450, 363] on div "[PERSON_NAME]" at bounding box center [440, 355] width 117 height 15
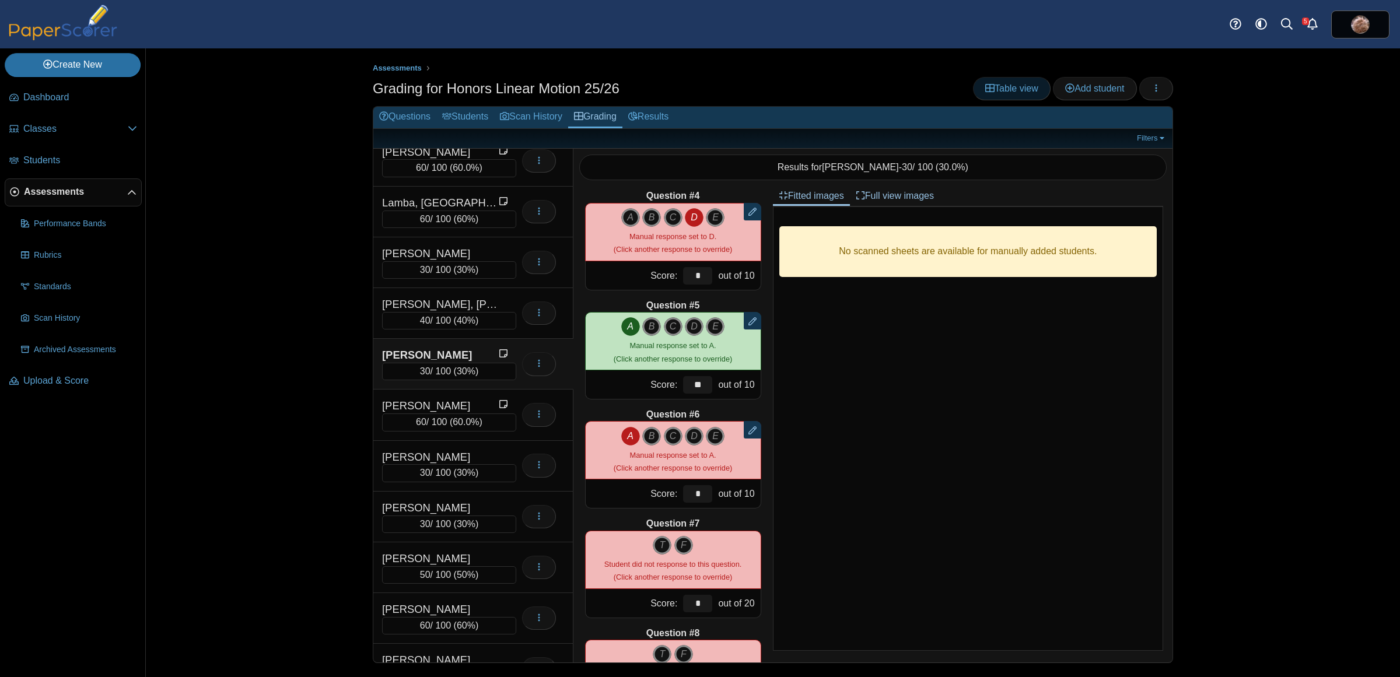
click at [1005, 89] on span "Table view" at bounding box center [1011, 88] width 53 height 10
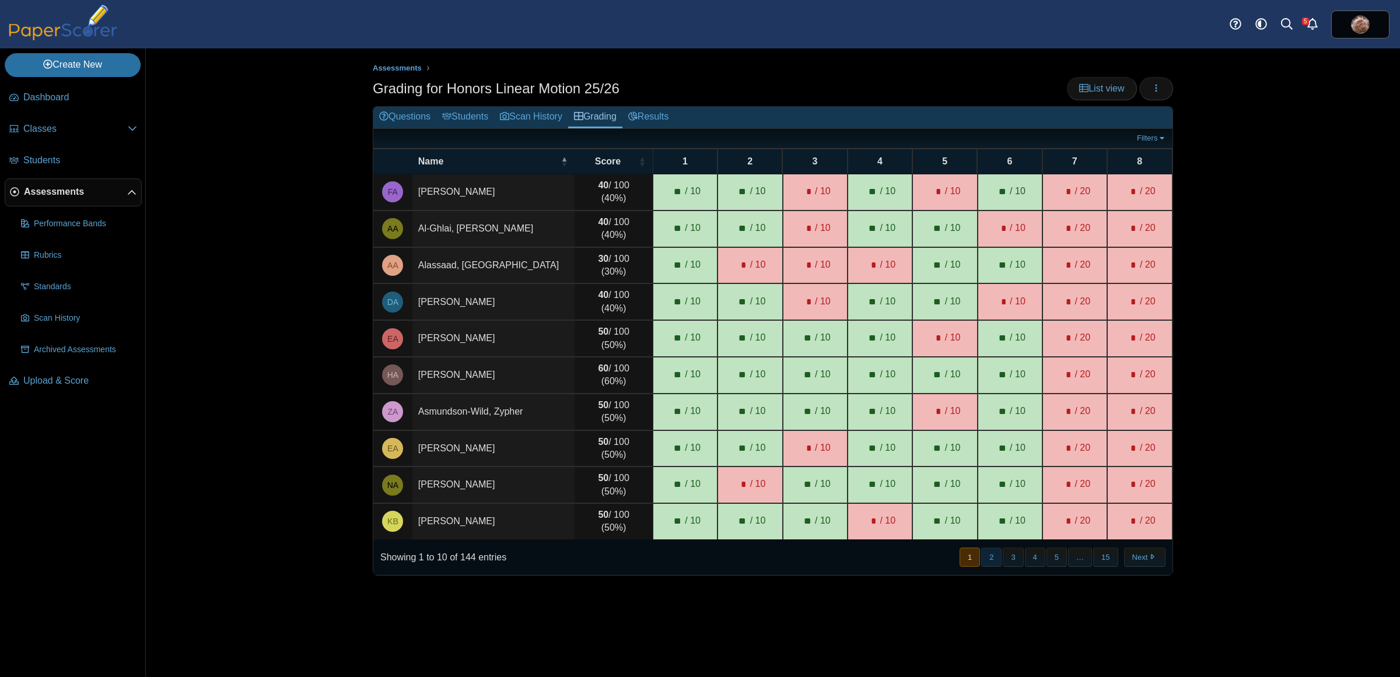
click at [992, 562] on button "2" at bounding box center [991, 557] width 20 height 19
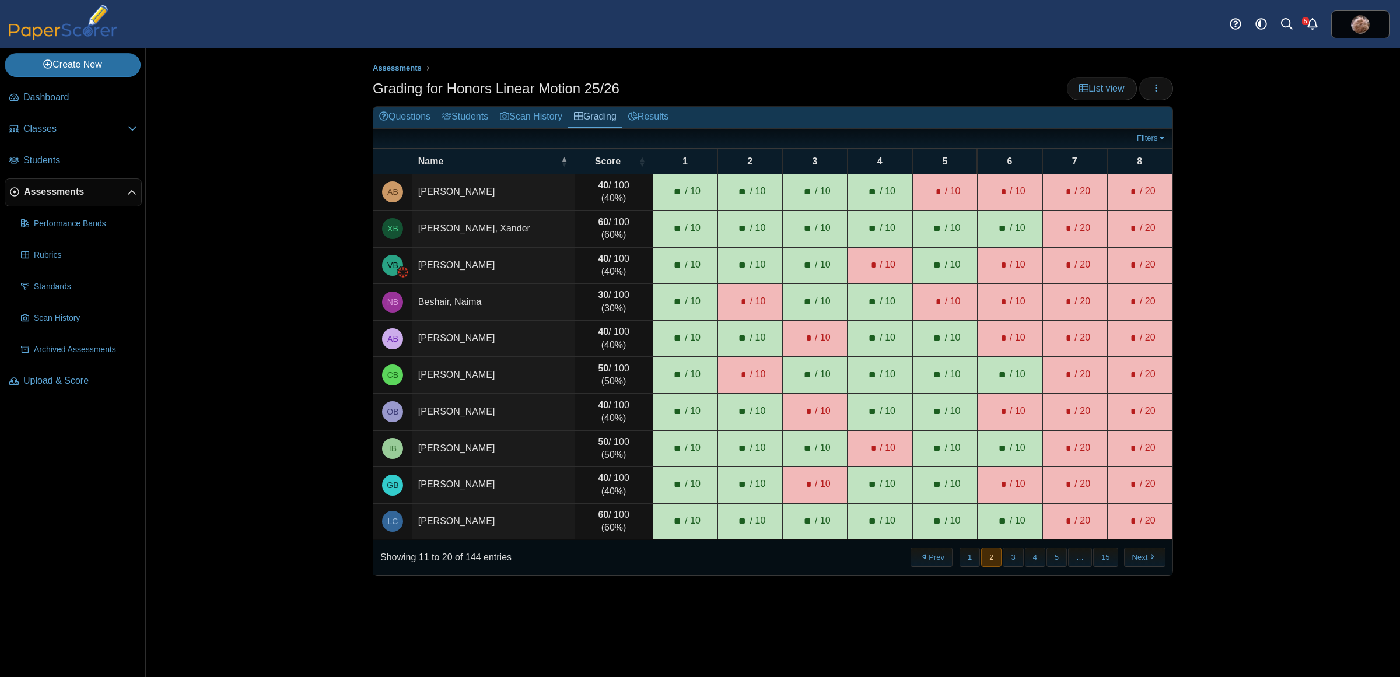
click at [433, 336] on td "[PERSON_NAME]" at bounding box center [493, 338] width 162 height 37
click at [590, 335] on td "40 / 100 (40%)" at bounding box center [614, 338] width 78 height 37
click at [603, 334] on b "40" at bounding box center [603, 332] width 11 height 10
click at [410, 340] on td "AB" at bounding box center [392, 338] width 39 height 37
click at [397, 340] on span "AB" at bounding box center [392, 339] width 11 height 8
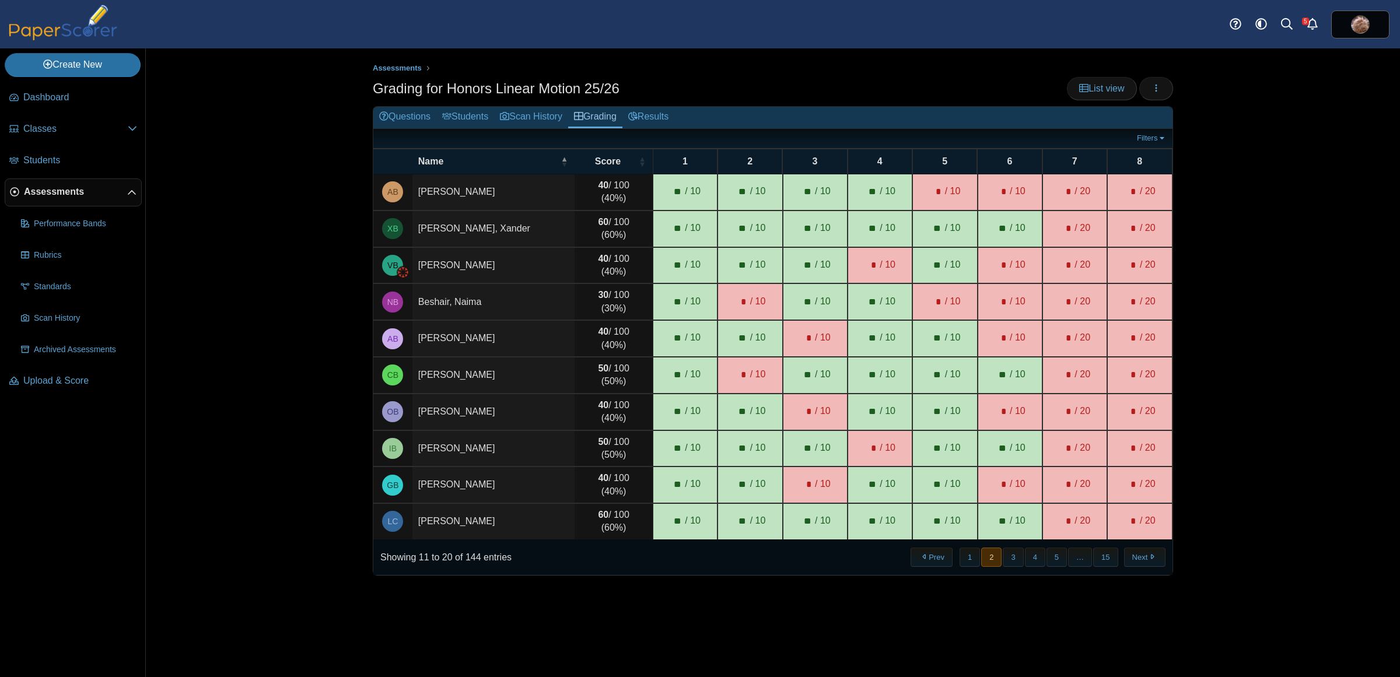
click at [474, 340] on td "[PERSON_NAME]" at bounding box center [493, 338] width 162 height 37
click at [459, 344] on td "[PERSON_NAME]" at bounding box center [493, 338] width 162 height 37
click at [1097, 90] on span "List view" at bounding box center [1101, 88] width 45 height 10
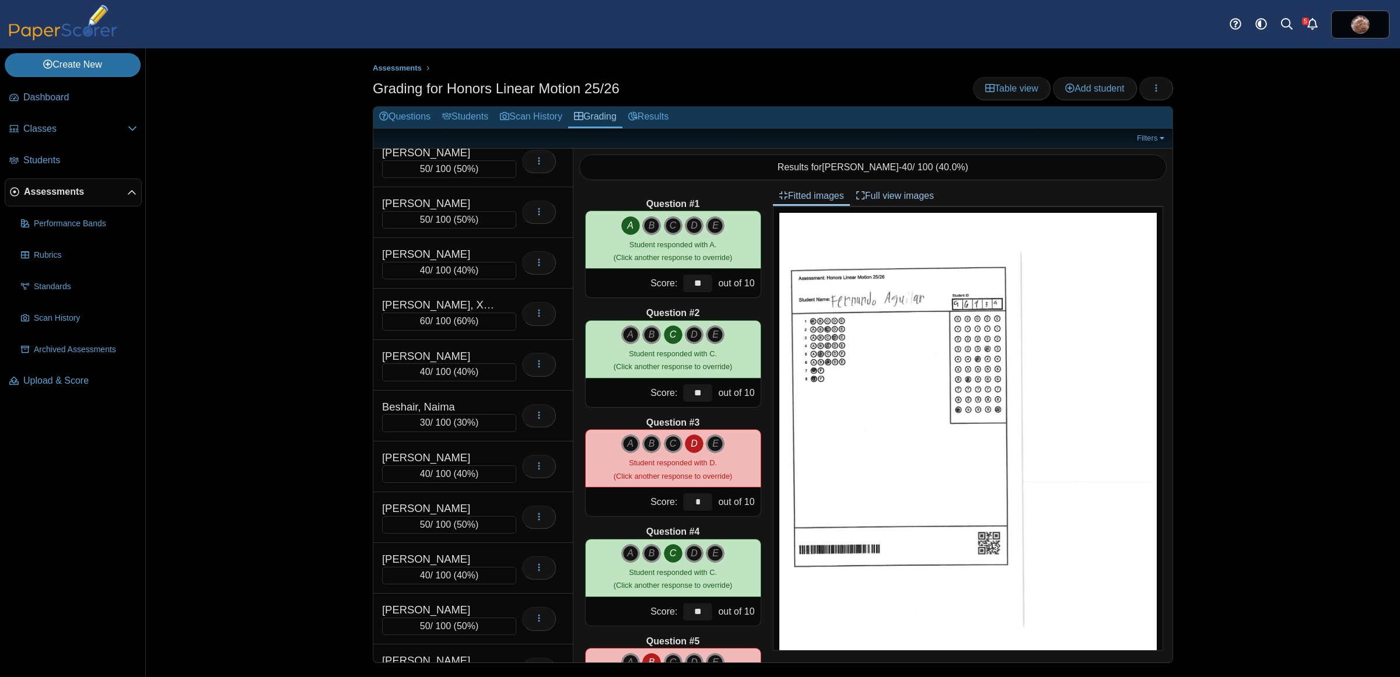
scroll to position [375, 0]
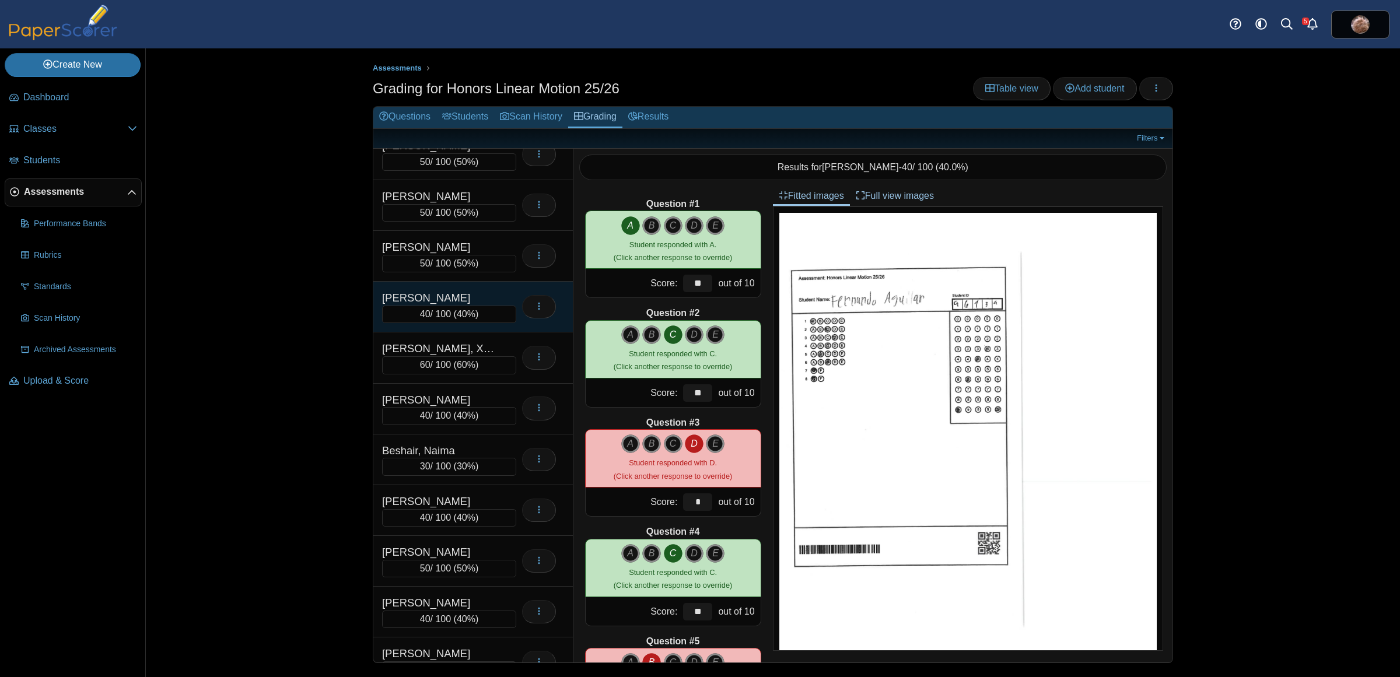
click at [484, 301] on div "[PERSON_NAME]" at bounding box center [440, 298] width 117 height 15
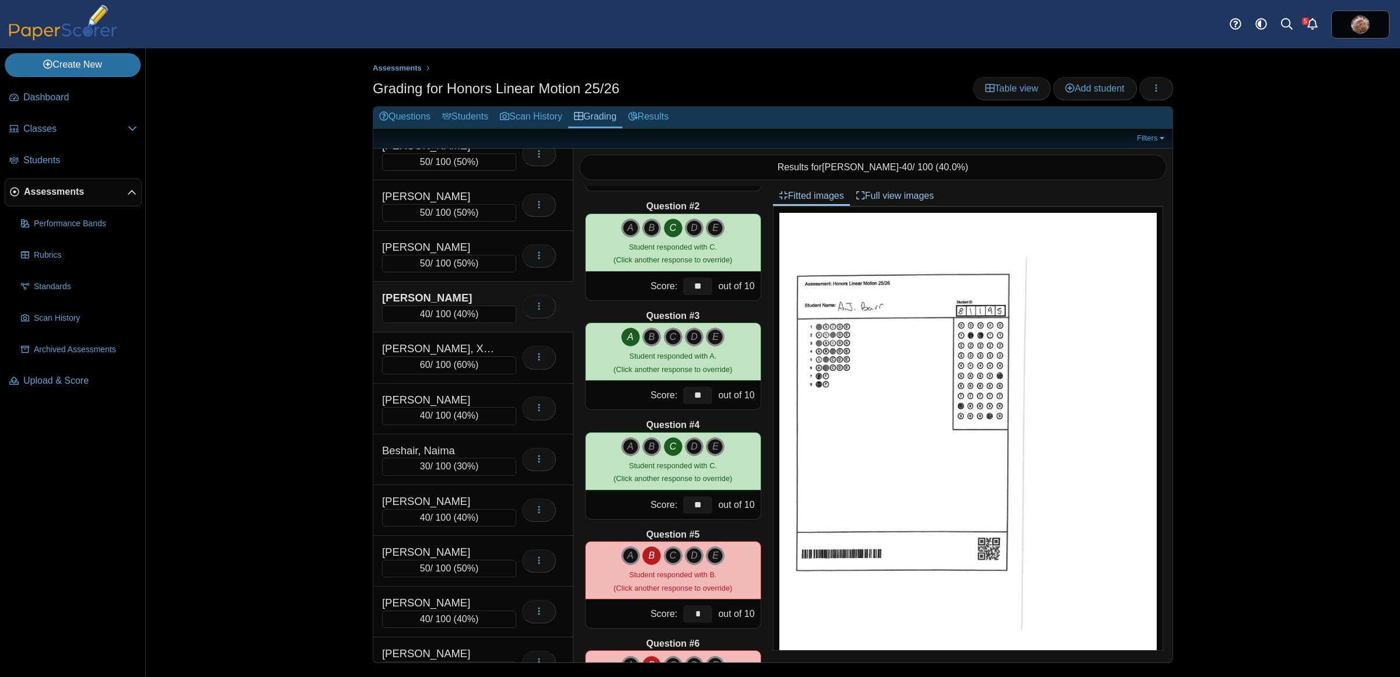
scroll to position [0, 0]
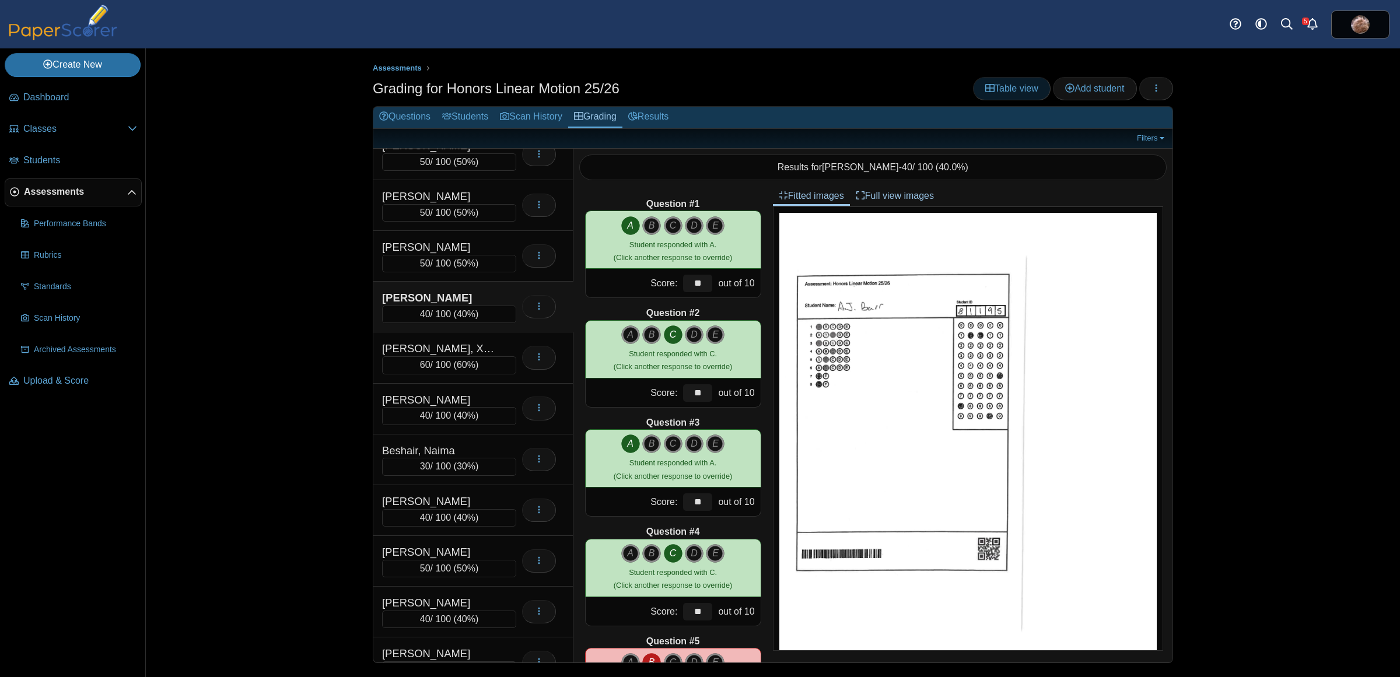
click at [1020, 90] on span "Table view" at bounding box center [1011, 88] width 53 height 10
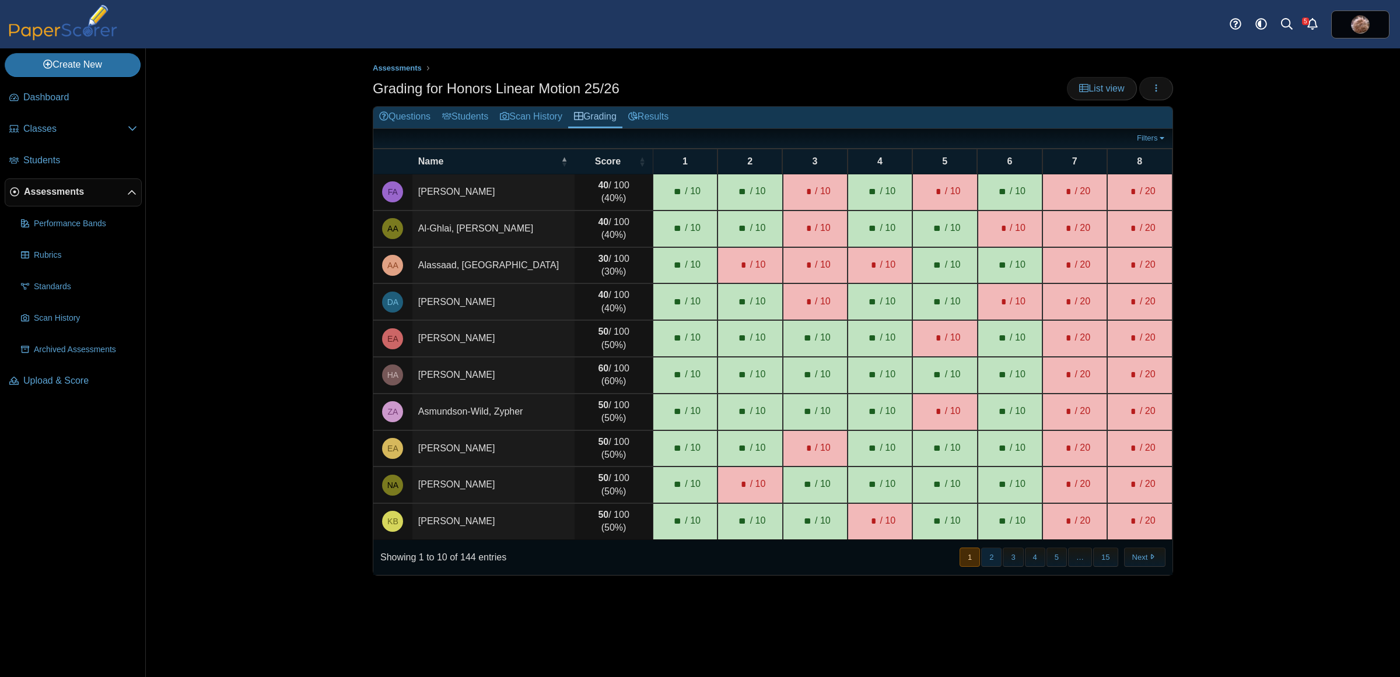
click at [986, 558] on button "2" at bounding box center [991, 557] width 20 height 19
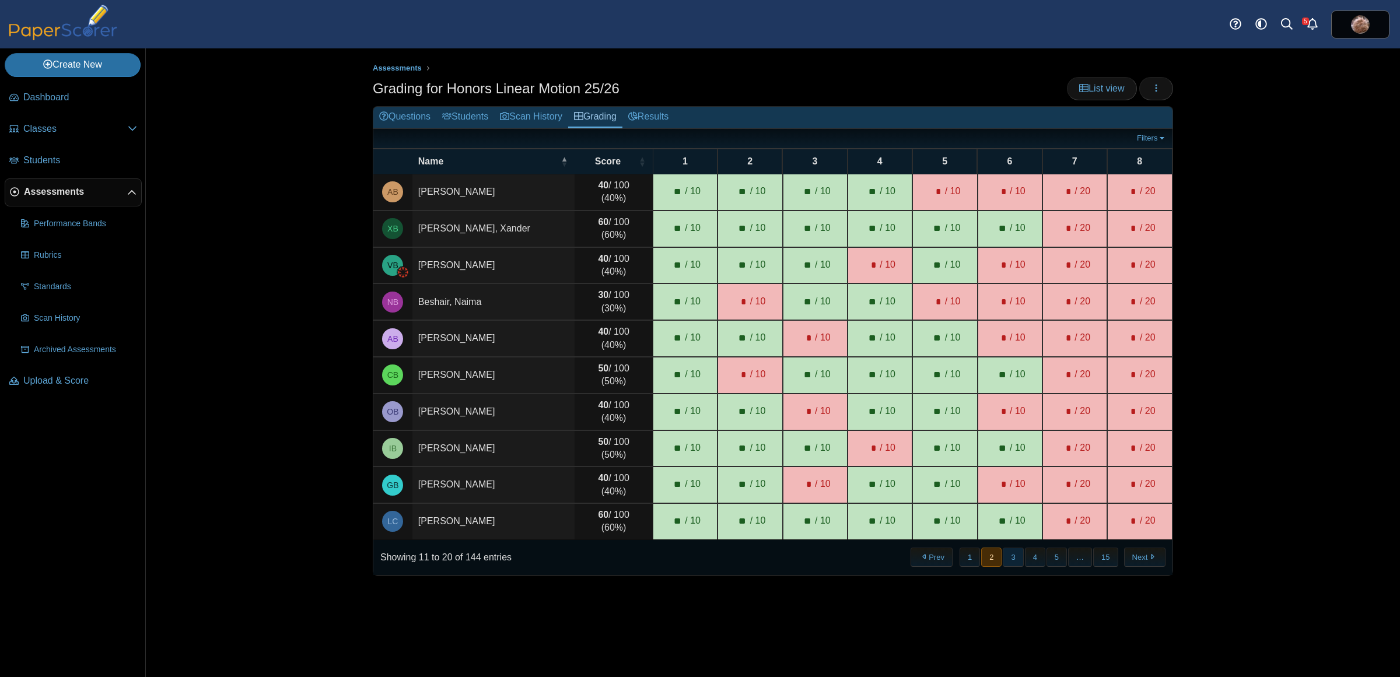
click at [1013, 562] on button "3" at bounding box center [1013, 557] width 20 height 19
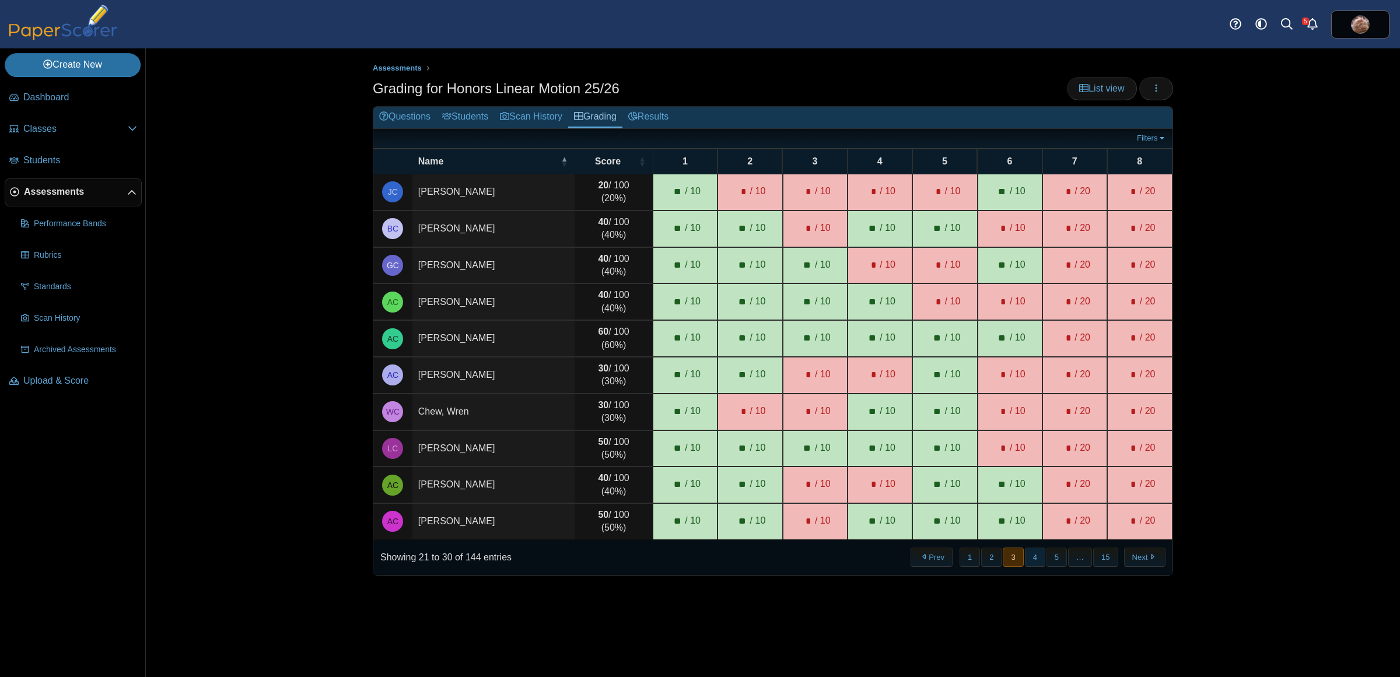
click at [1040, 562] on button "4" at bounding box center [1035, 557] width 20 height 19
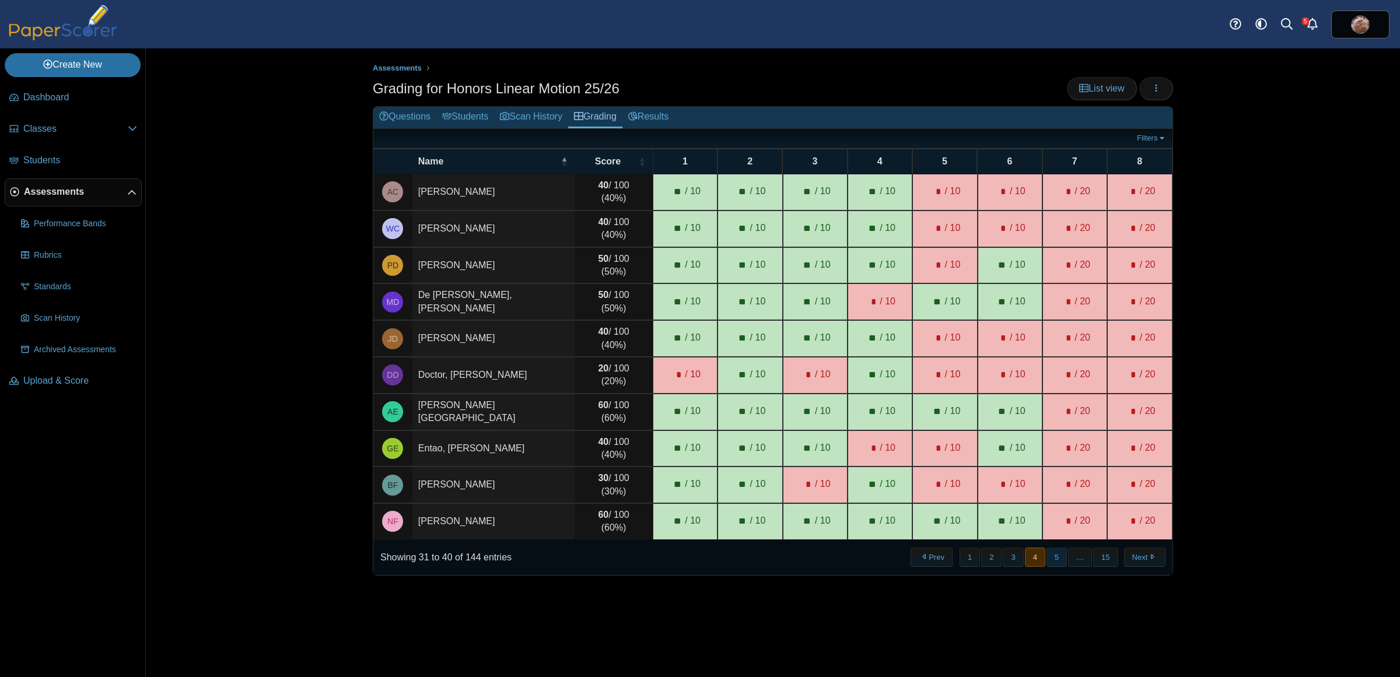
click at [1059, 561] on button "5" at bounding box center [1057, 557] width 20 height 19
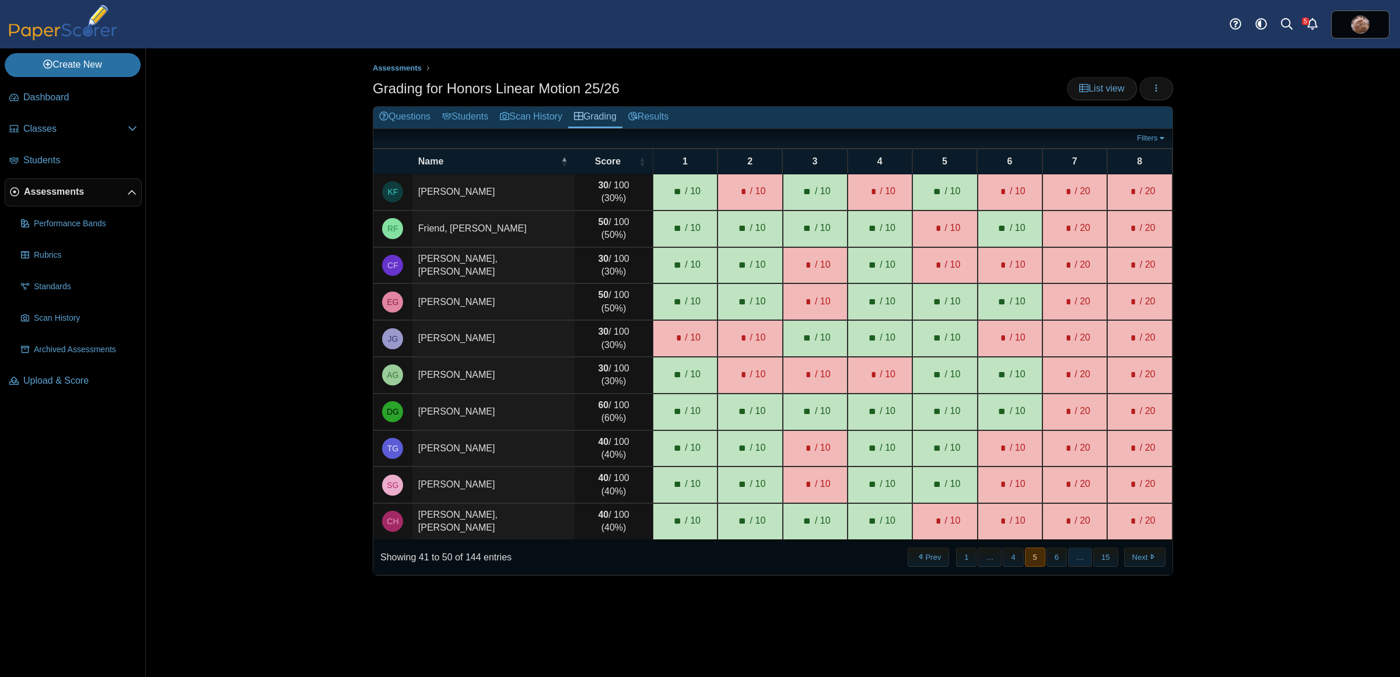
click at [1075, 560] on span "…" at bounding box center [1080, 557] width 24 height 19
click at [1060, 560] on button "6" at bounding box center [1057, 557] width 20 height 19
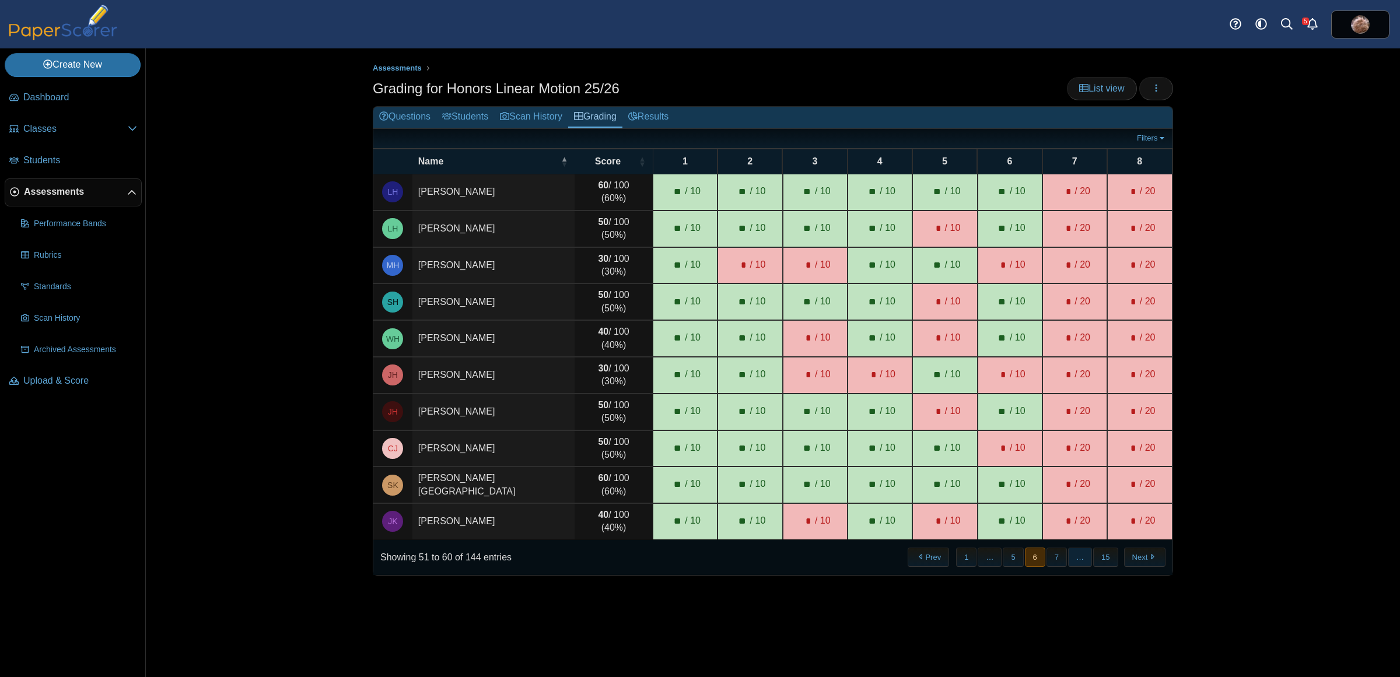
click at [1071, 560] on span "…" at bounding box center [1080, 557] width 24 height 19
click at [1003, 558] on button "5" at bounding box center [1013, 557] width 20 height 19
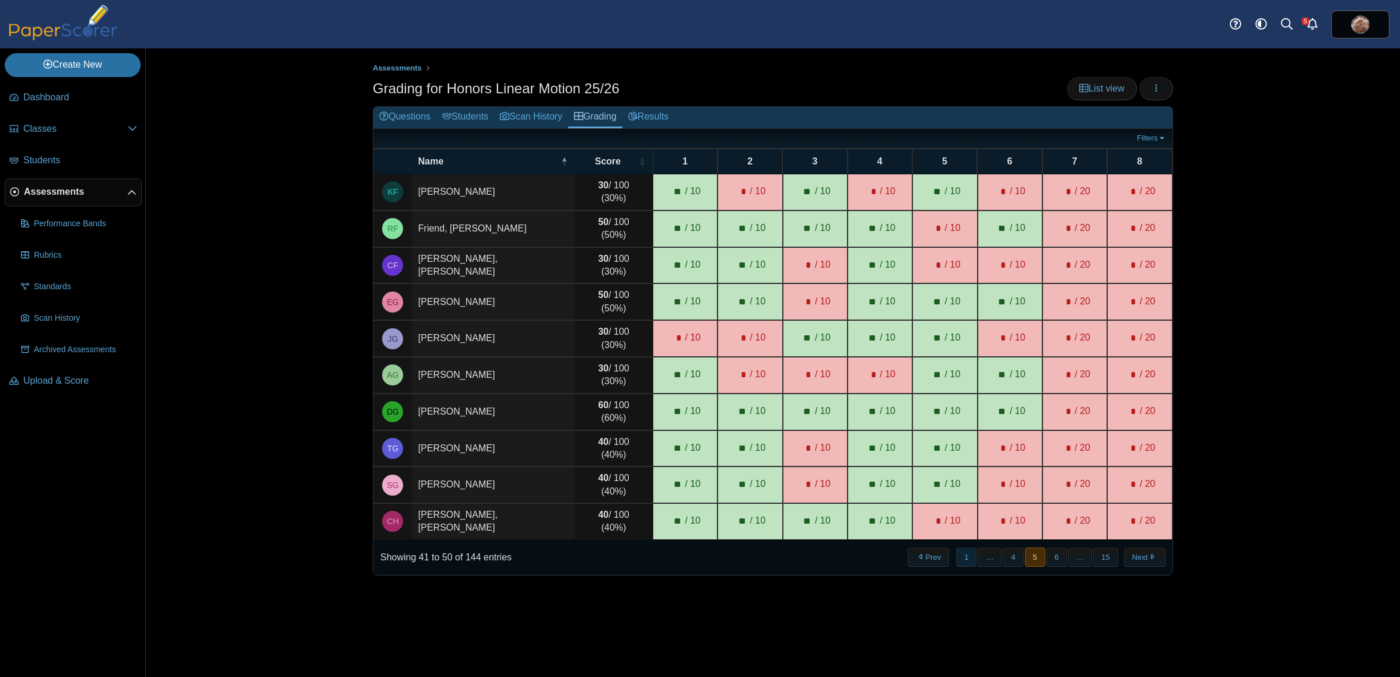
click at [973, 561] on button "1" at bounding box center [966, 557] width 20 height 19
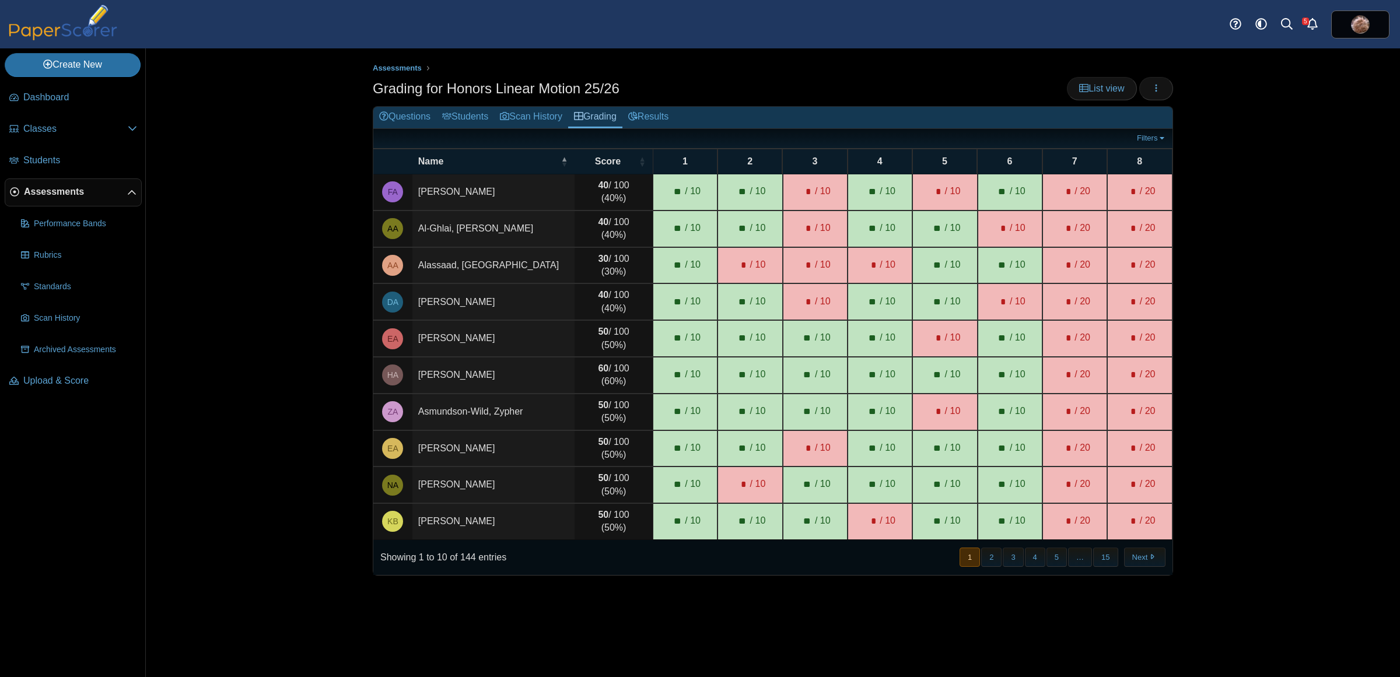
click at [210, 162] on div "Assessments Grading for Honors Linear Motion 25/26 List view Loading… Grading" at bounding box center [773, 362] width 1254 height 629
click at [323, 462] on div "Assessments Grading for Honors Linear Motion 25/26 List view Loading… Grading" at bounding box center [773, 362] width 1254 height 629
click at [1097, 82] on link "List view" at bounding box center [1101, 88] width 69 height 23
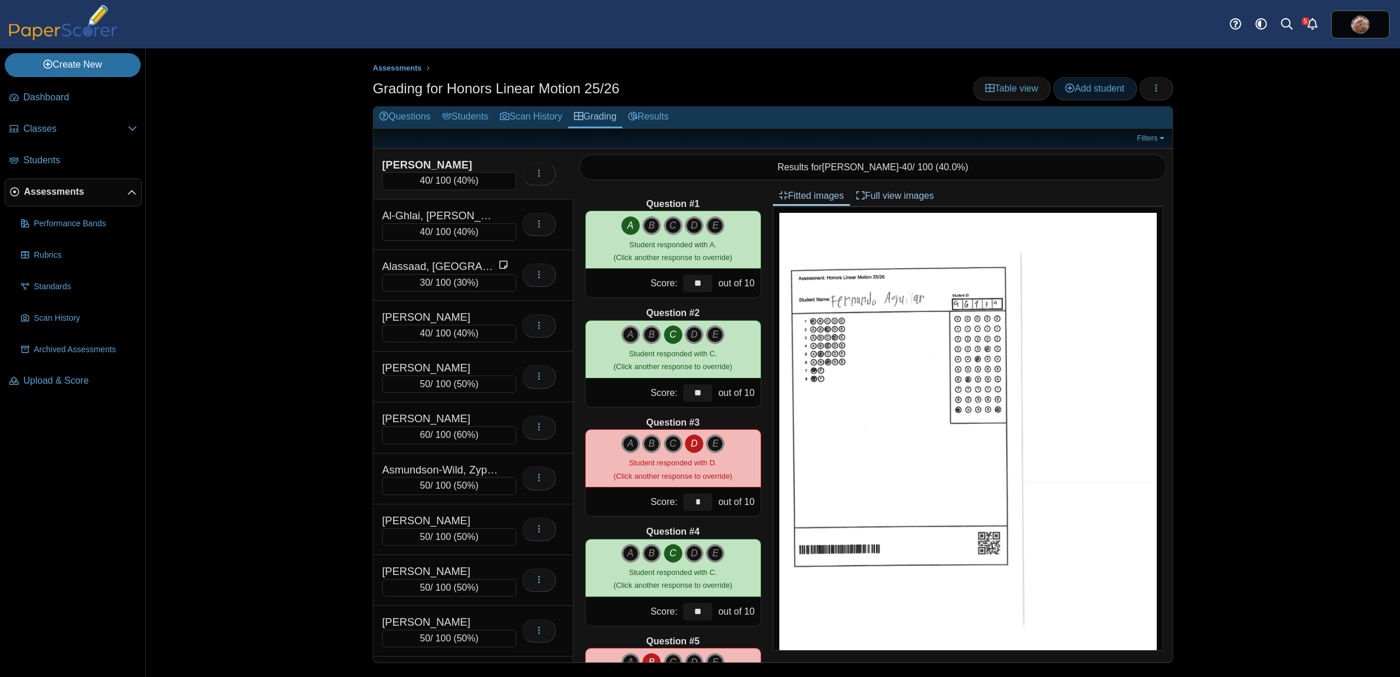
click at [1089, 83] on span "Add student" at bounding box center [1094, 88] width 59 height 10
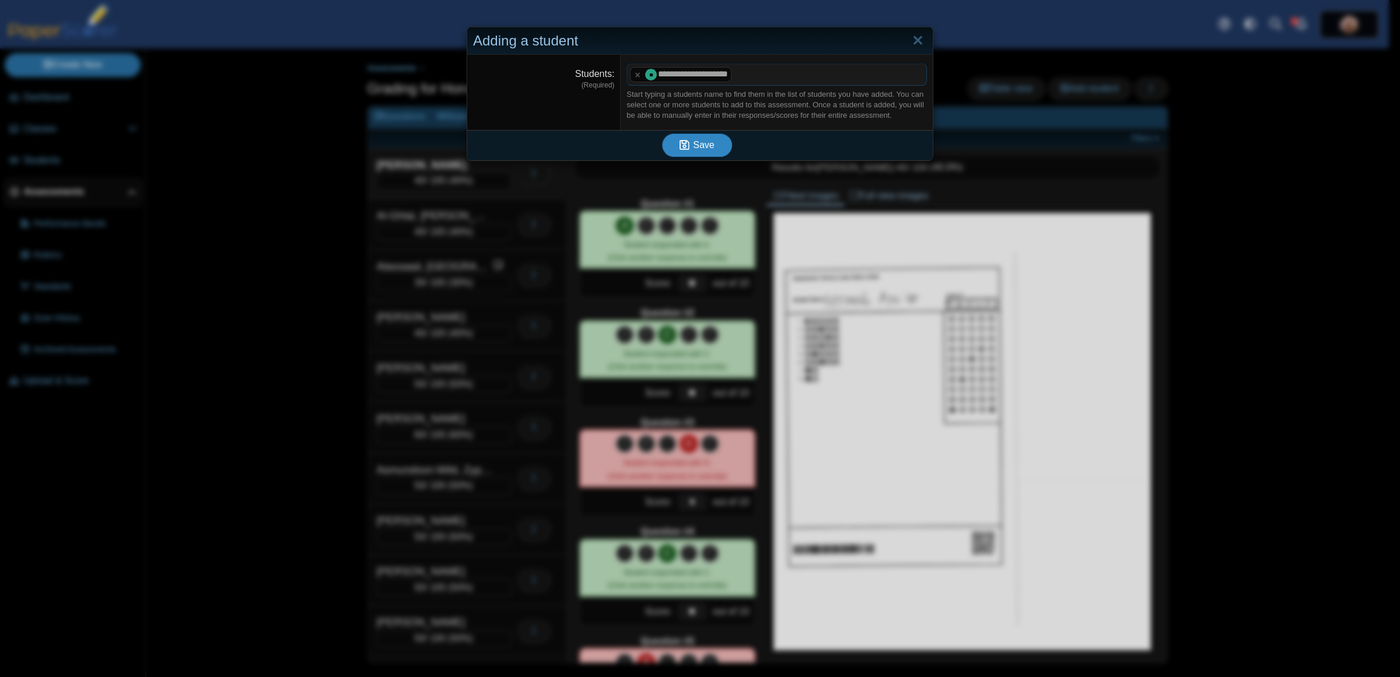
click at [701, 146] on span "Save" at bounding box center [703, 145] width 21 height 10
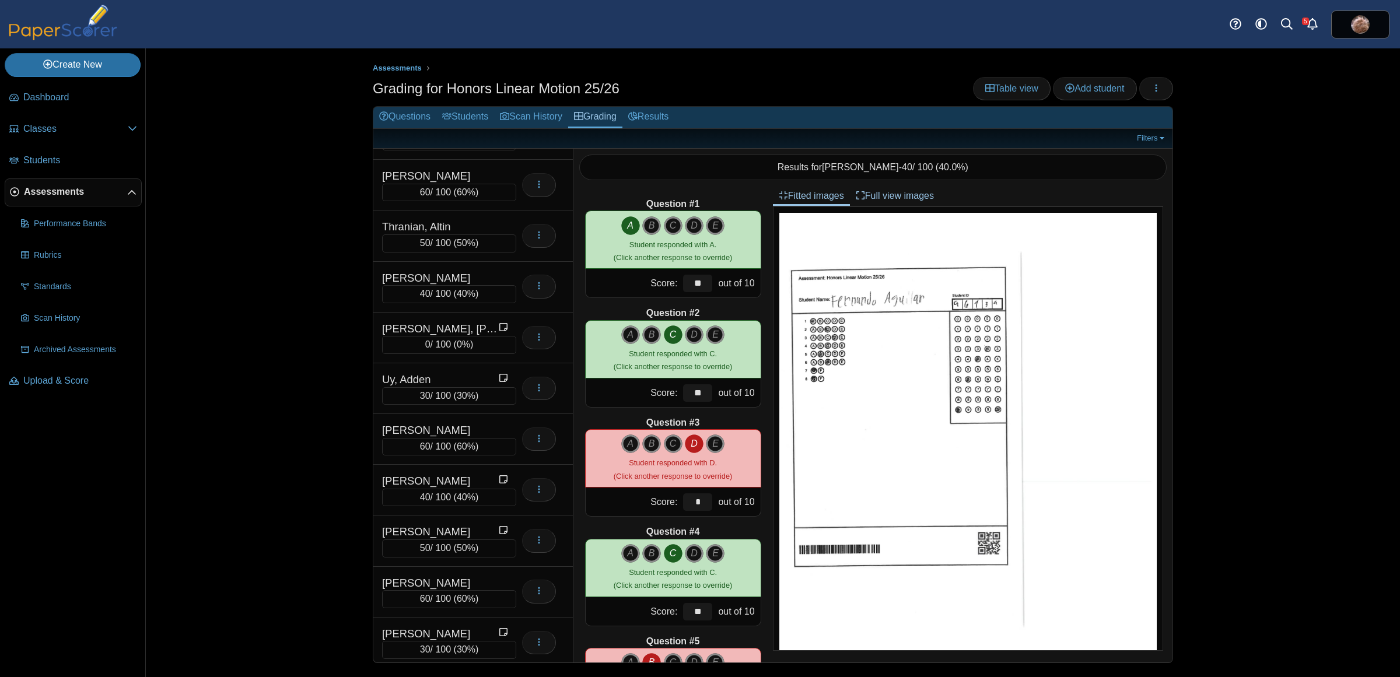
scroll to position [5884, 0]
click at [449, 492] on div "[PERSON_NAME], [PERSON_NAME]" at bounding box center [440, 484] width 117 height 15
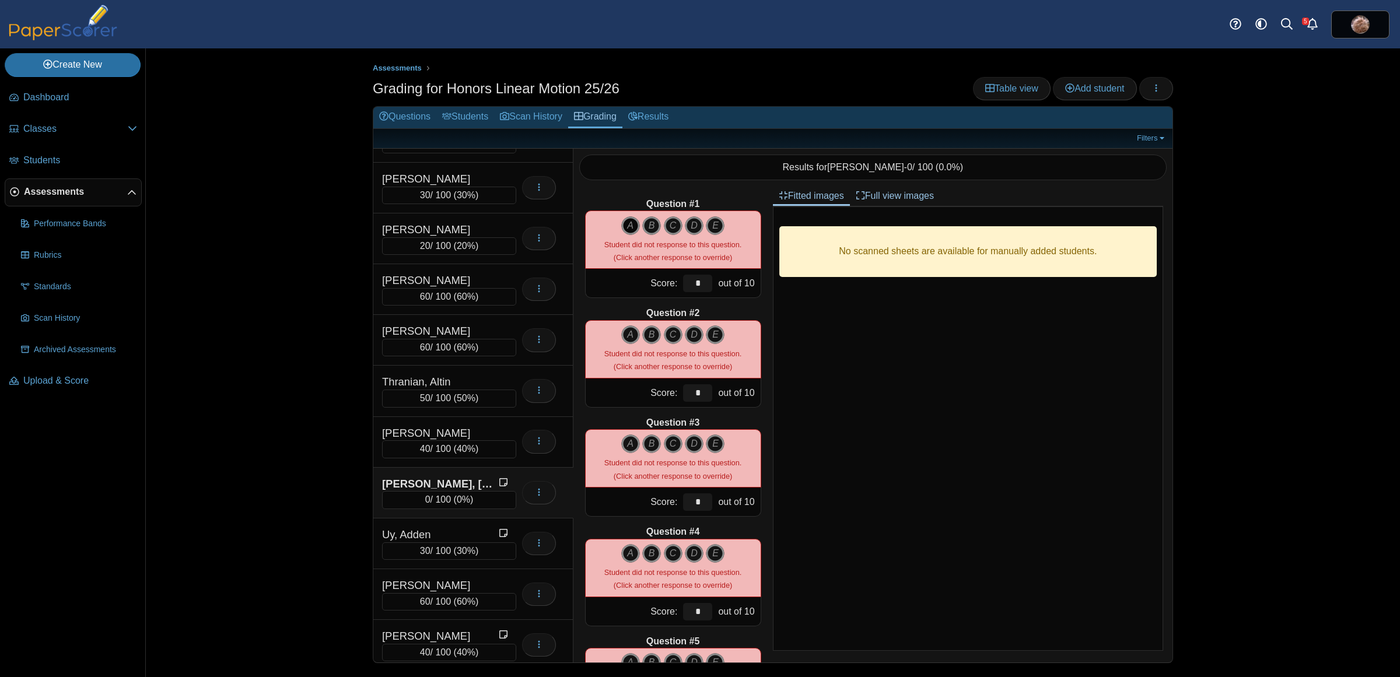
click at [623, 225] on icon "A" at bounding box center [630, 225] width 19 height 19
type input "**"
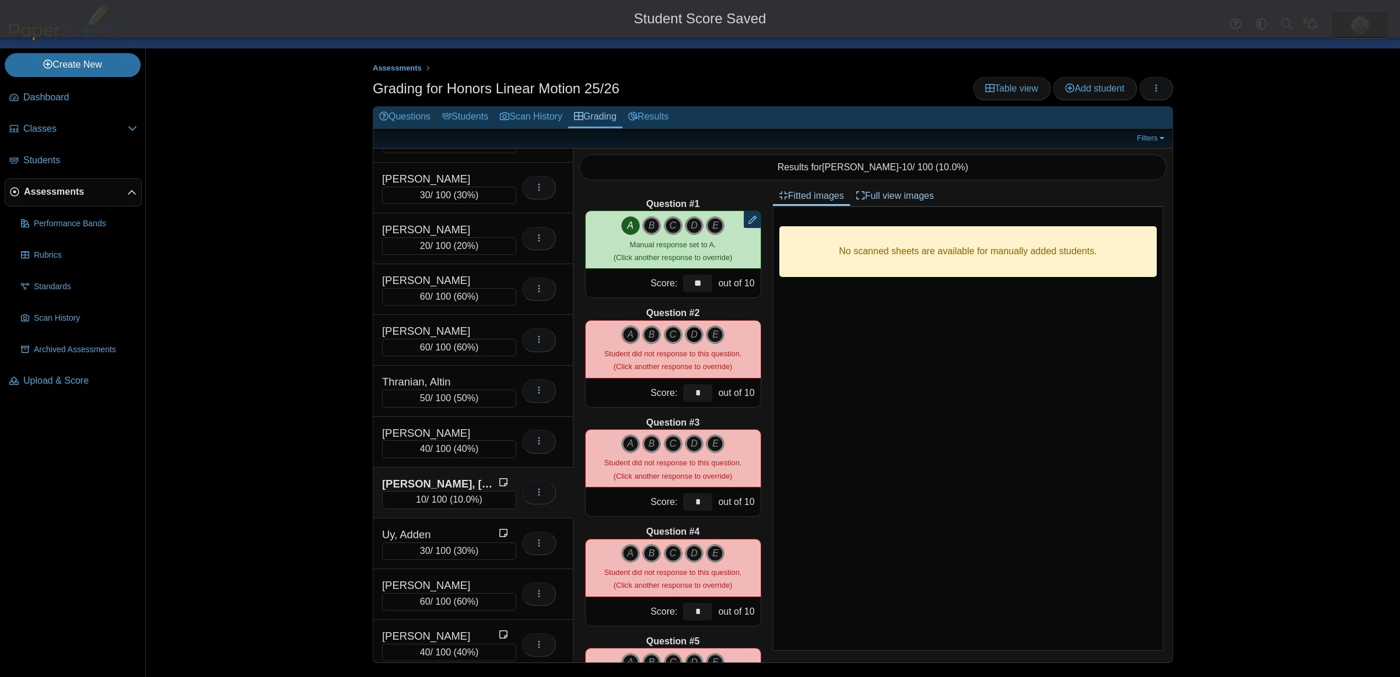
click at [688, 331] on icon "D" at bounding box center [694, 335] width 19 height 19
click at [623, 444] on icon "A" at bounding box center [630, 444] width 19 height 19
type input "**"
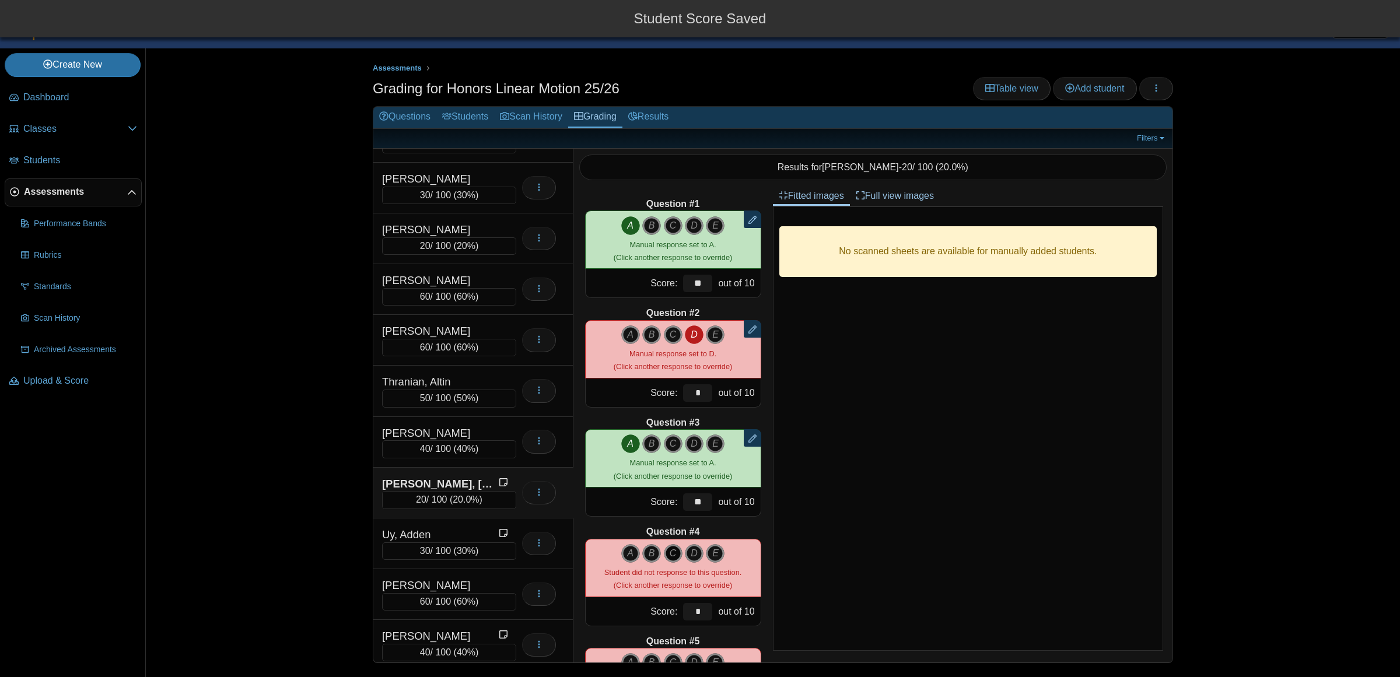
click at [672, 554] on icon "C" at bounding box center [673, 553] width 19 height 19
type input "**"
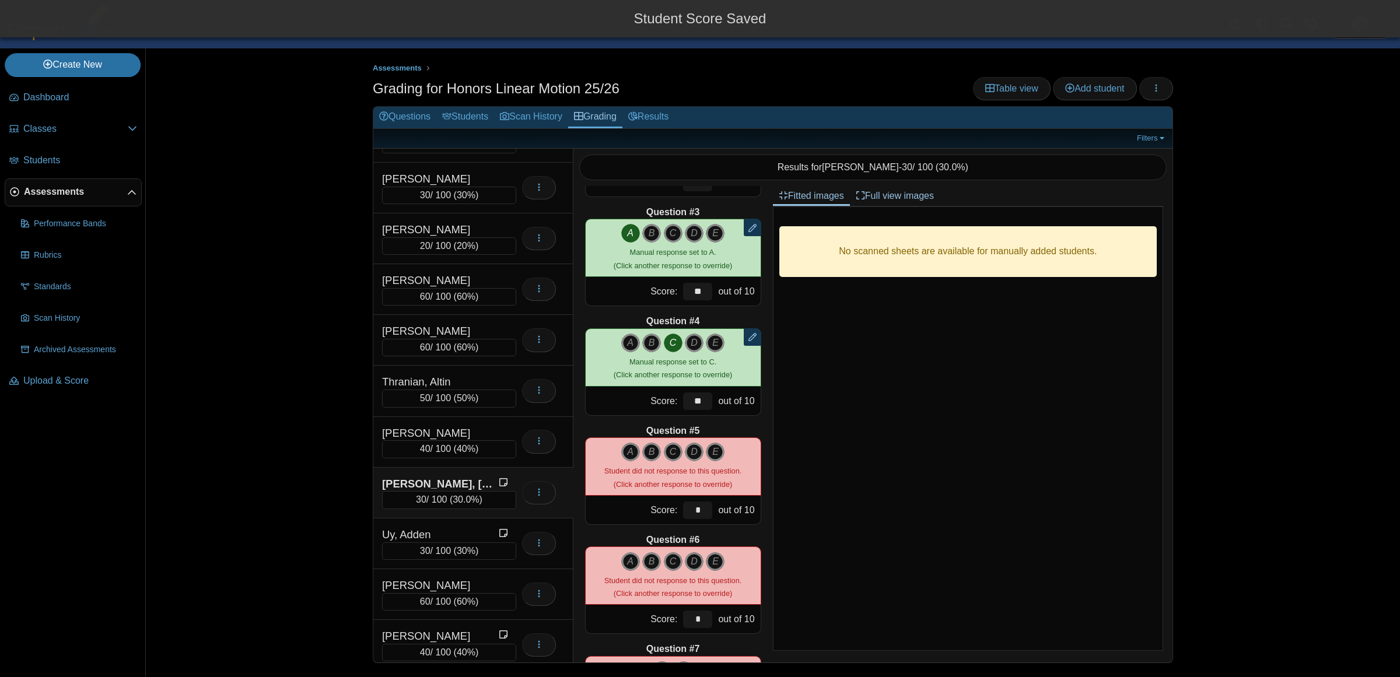
scroll to position [251, 0]
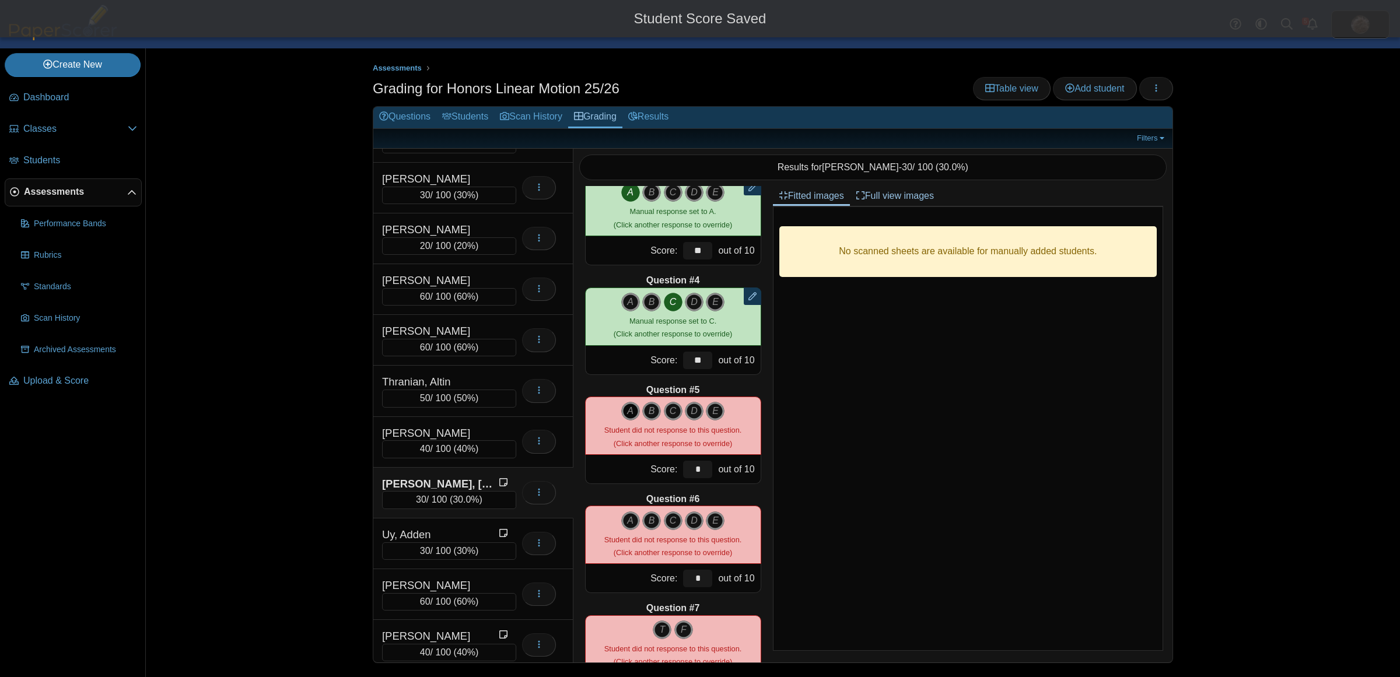
click at [626, 410] on icon "A" at bounding box center [630, 411] width 19 height 19
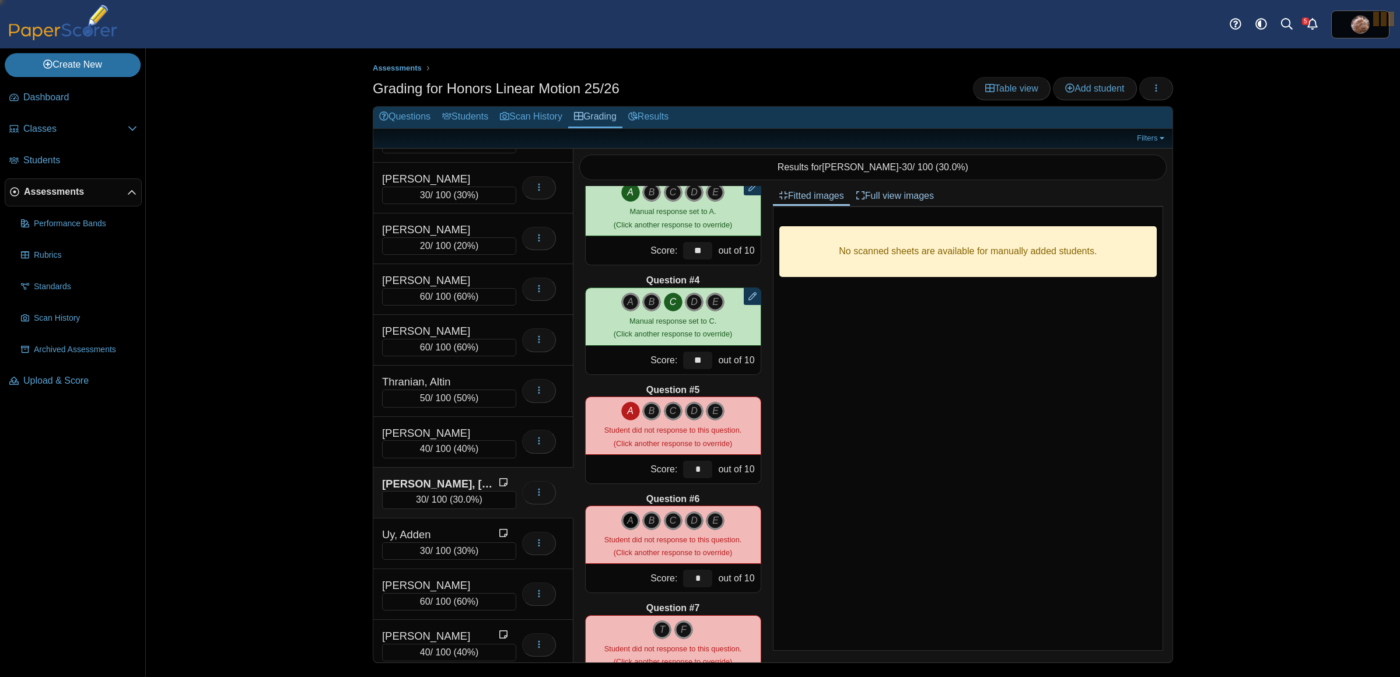
type input "**"
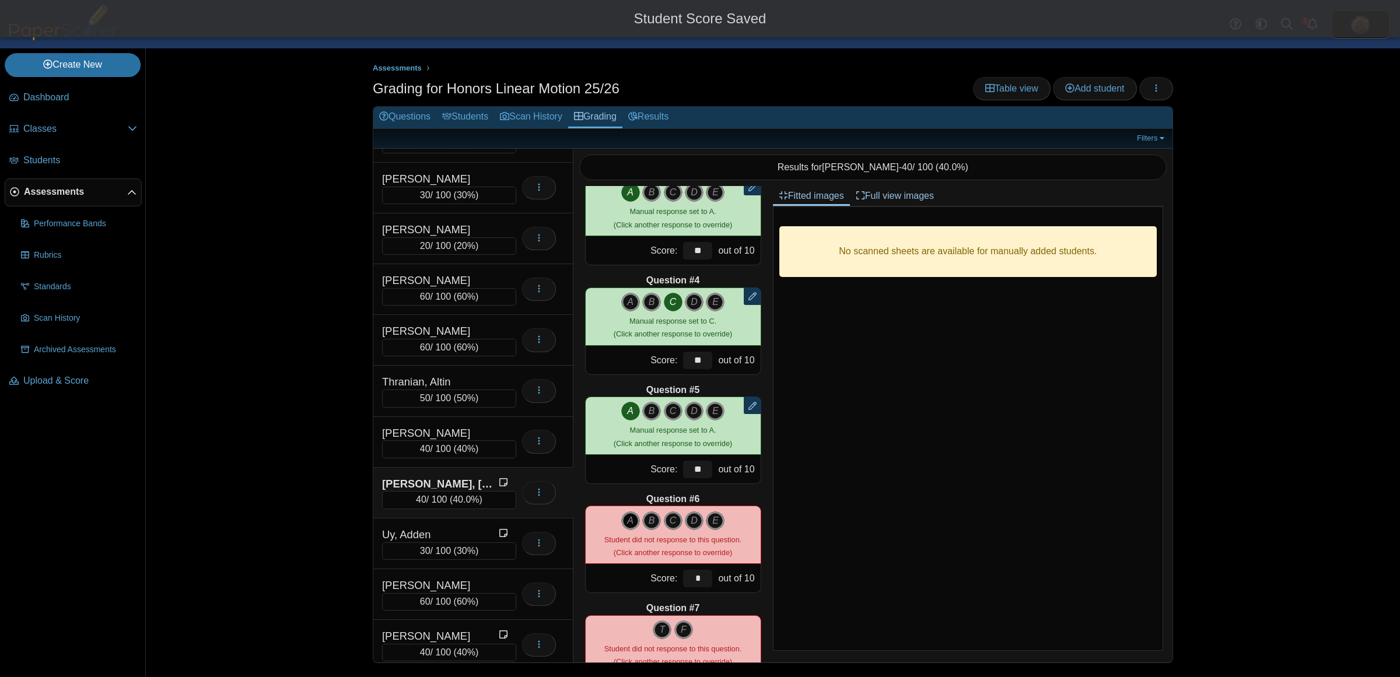
click at [626, 520] on icon "A" at bounding box center [630, 521] width 19 height 19
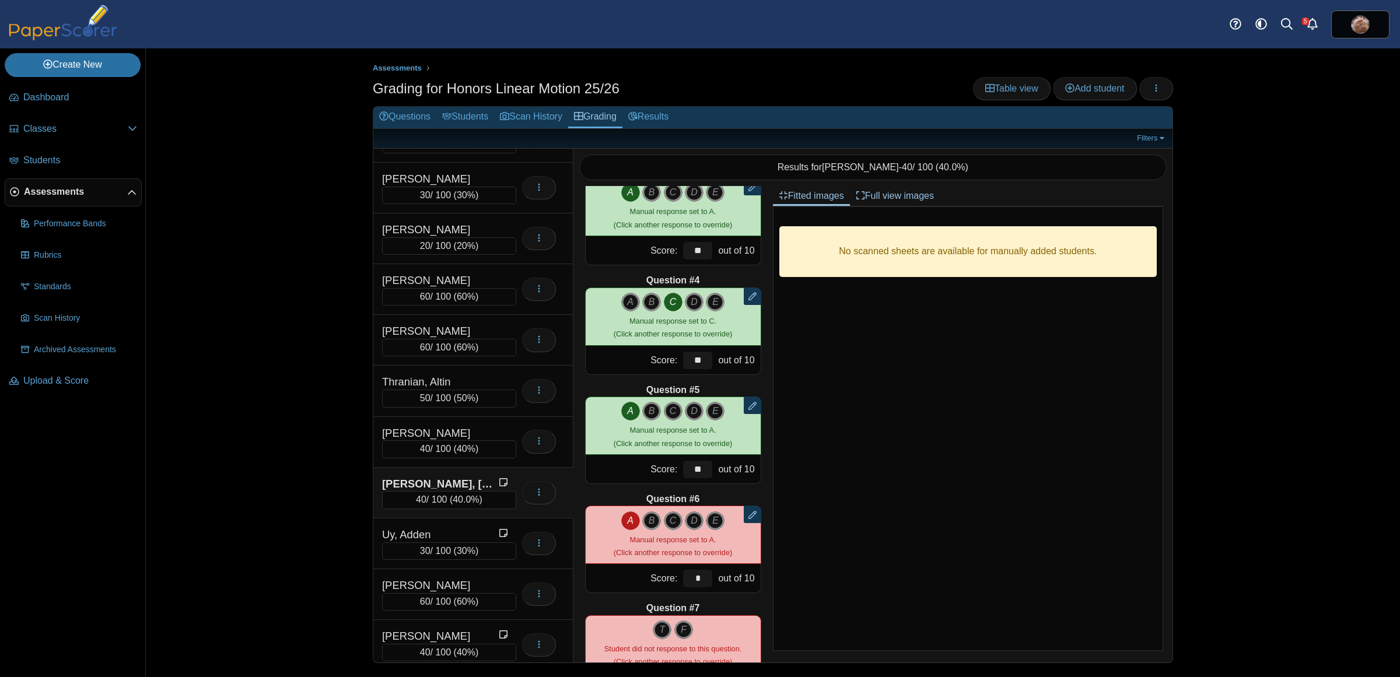
click at [284, 295] on div "Assessments Grading for Honors Linear Motion 25/26 Table view Add student Loadi…" at bounding box center [773, 362] width 1254 height 629
click at [1104, 89] on span "Add student" at bounding box center [1094, 88] width 59 height 10
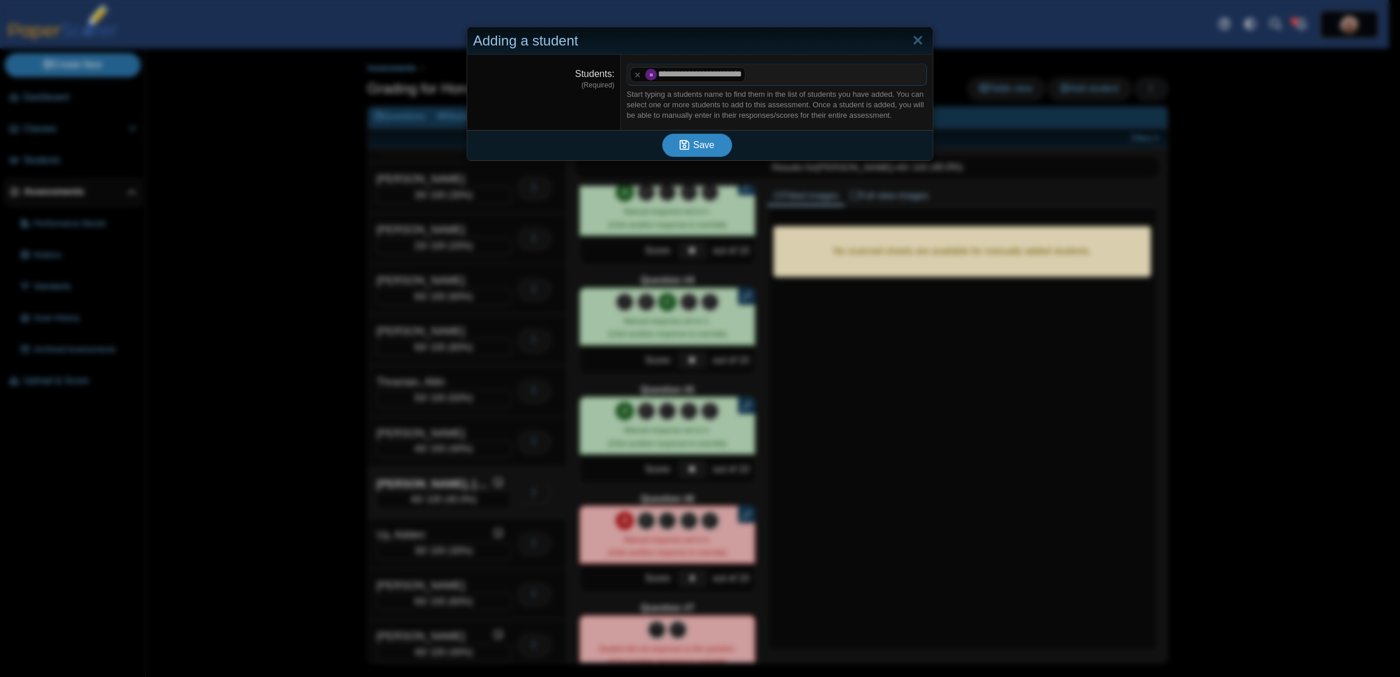
click at [701, 148] on span "Save" at bounding box center [703, 145] width 21 height 10
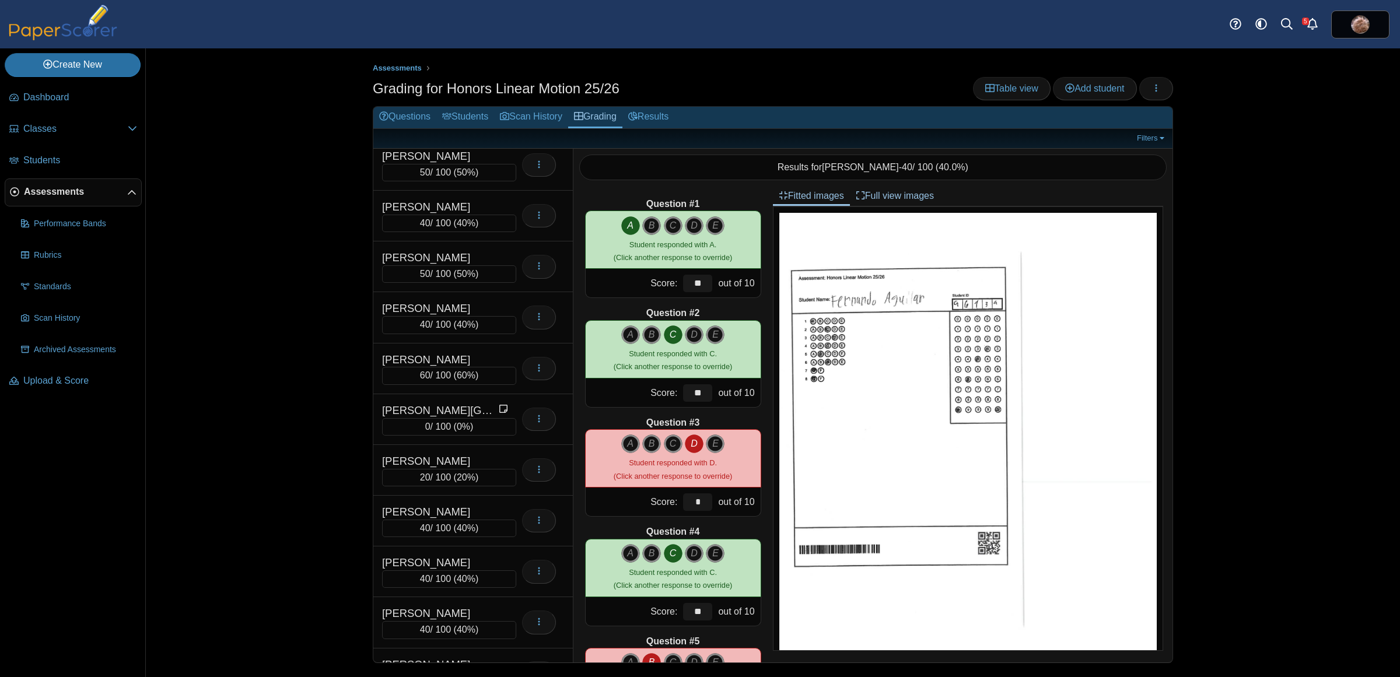
scroll to position [884, 0]
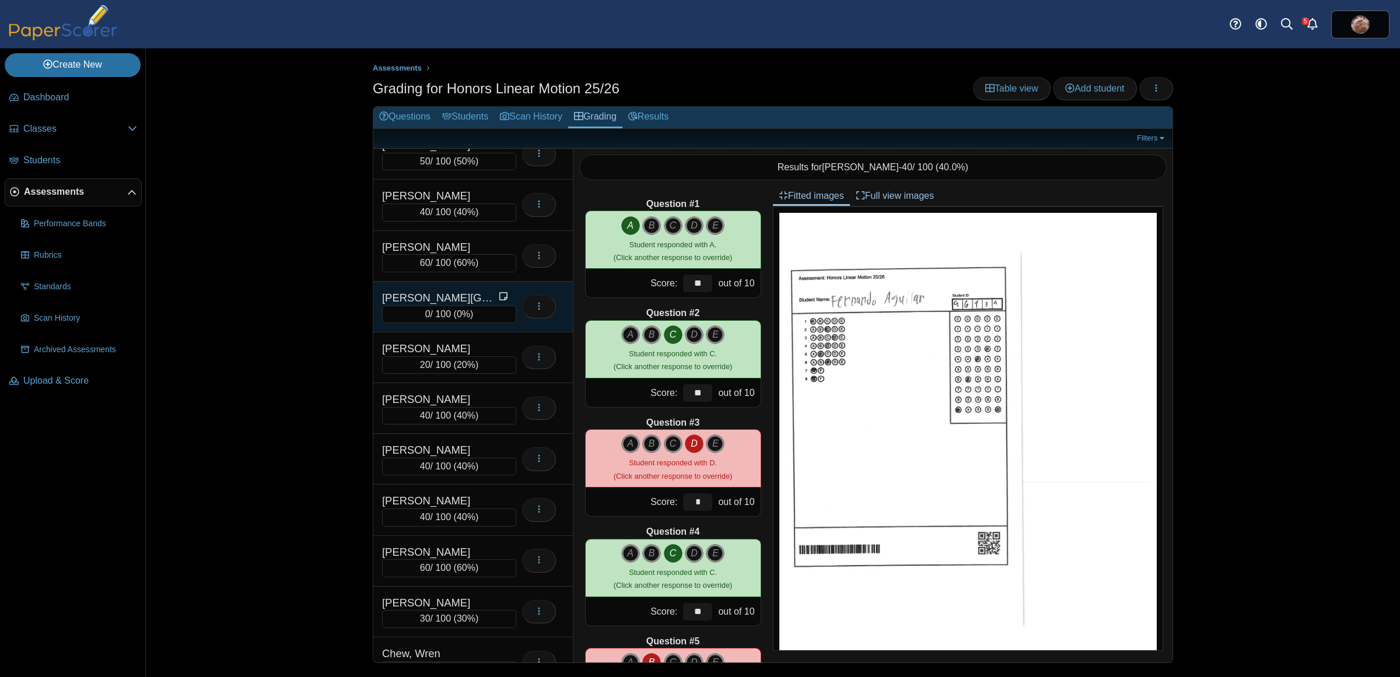
click at [447, 302] on div "Campbell, Everett" at bounding box center [440, 298] width 117 height 15
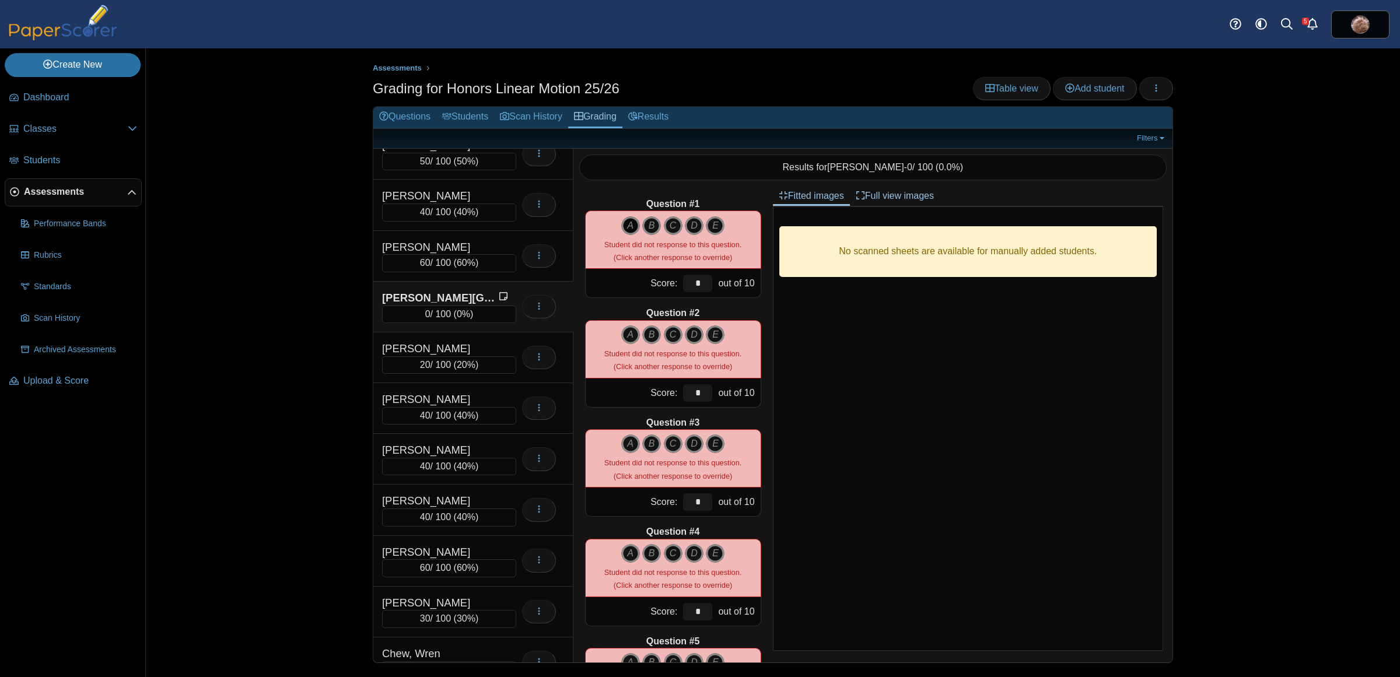
click at [634, 216] on icon "A" at bounding box center [630, 225] width 19 height 19
type input "**"
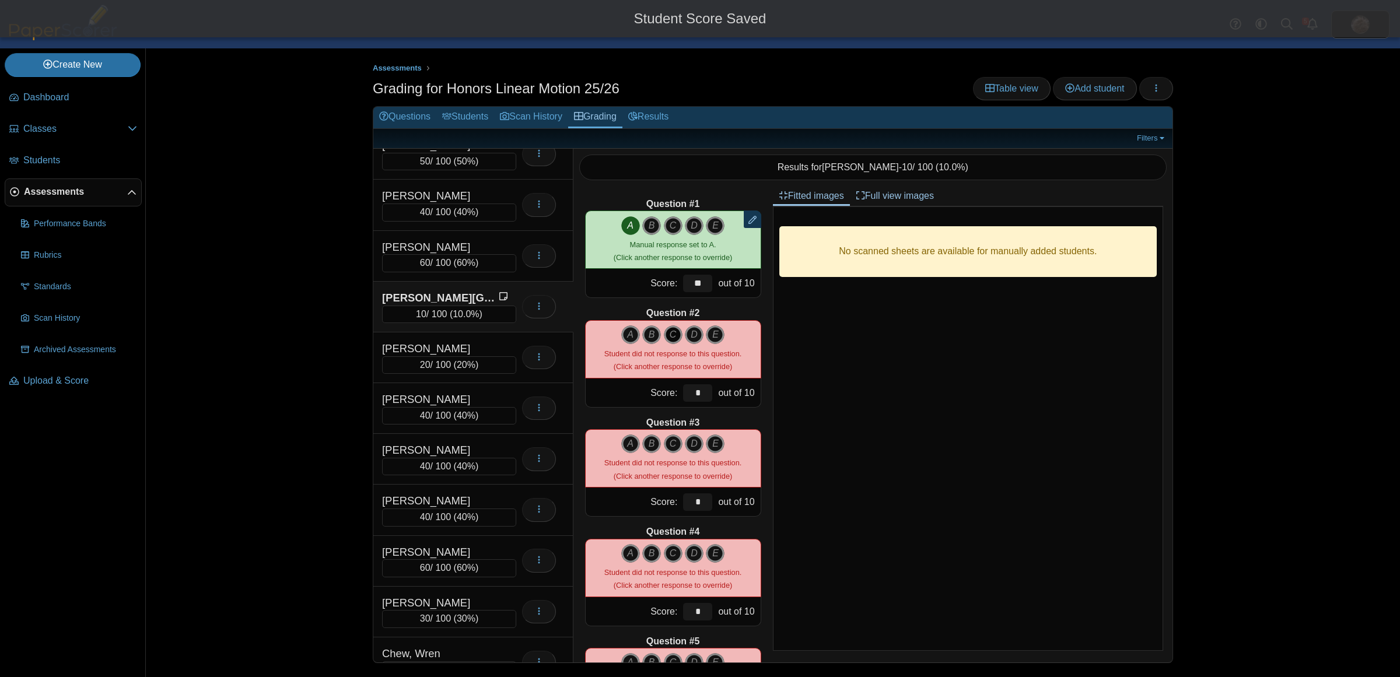
drag, startPoint x: 664, startPoint y: 333, endPoint x: 645, endPoint y: 409, distance: 78.7
click at [664, 333] on icon "C" at bounding box center [673, 335] width 19 height 19
type input "**"
click at [628, 445] on icon "A" at bounding box center [630, 444] width 19 height 19
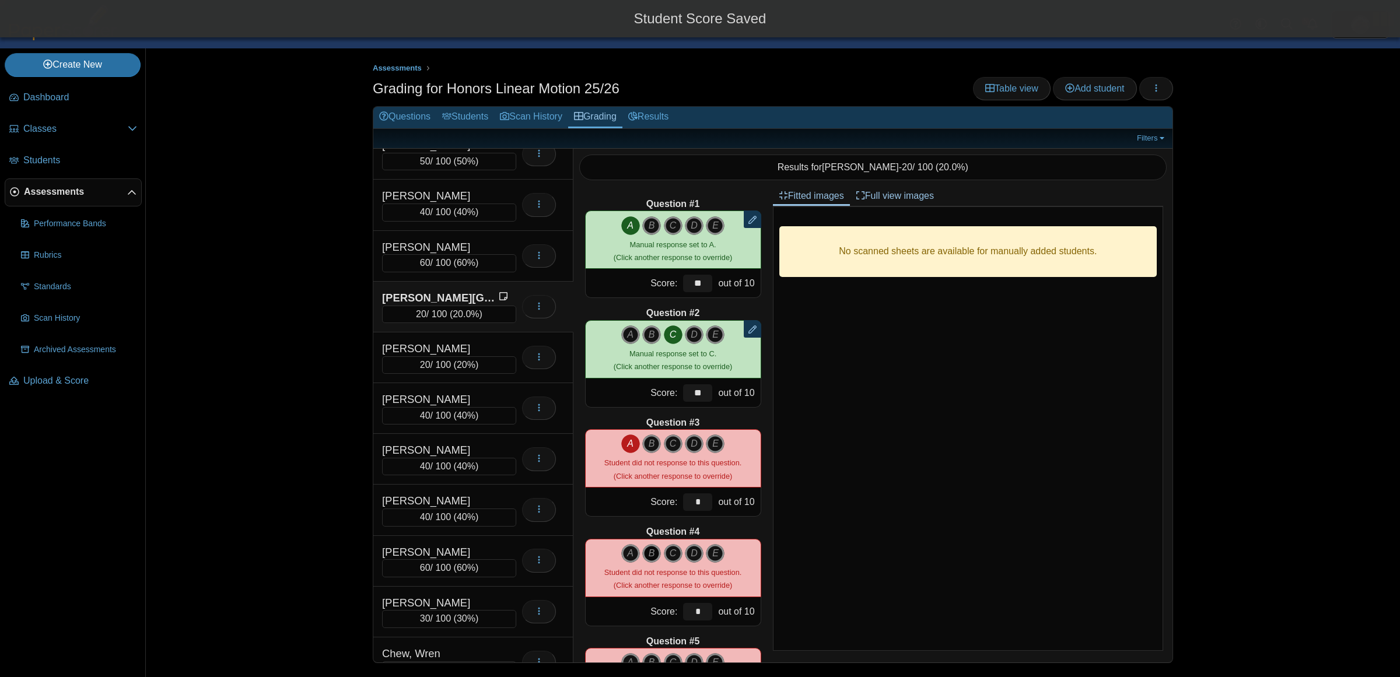
type input "**"
drag, startPoint x: 672, startPoint y: 557, endPoint x: 676, endPoint y: 596, distance: 38.7
click at [671, 556] on icon "C" at bounding box center [673, 553] width 19 height 19
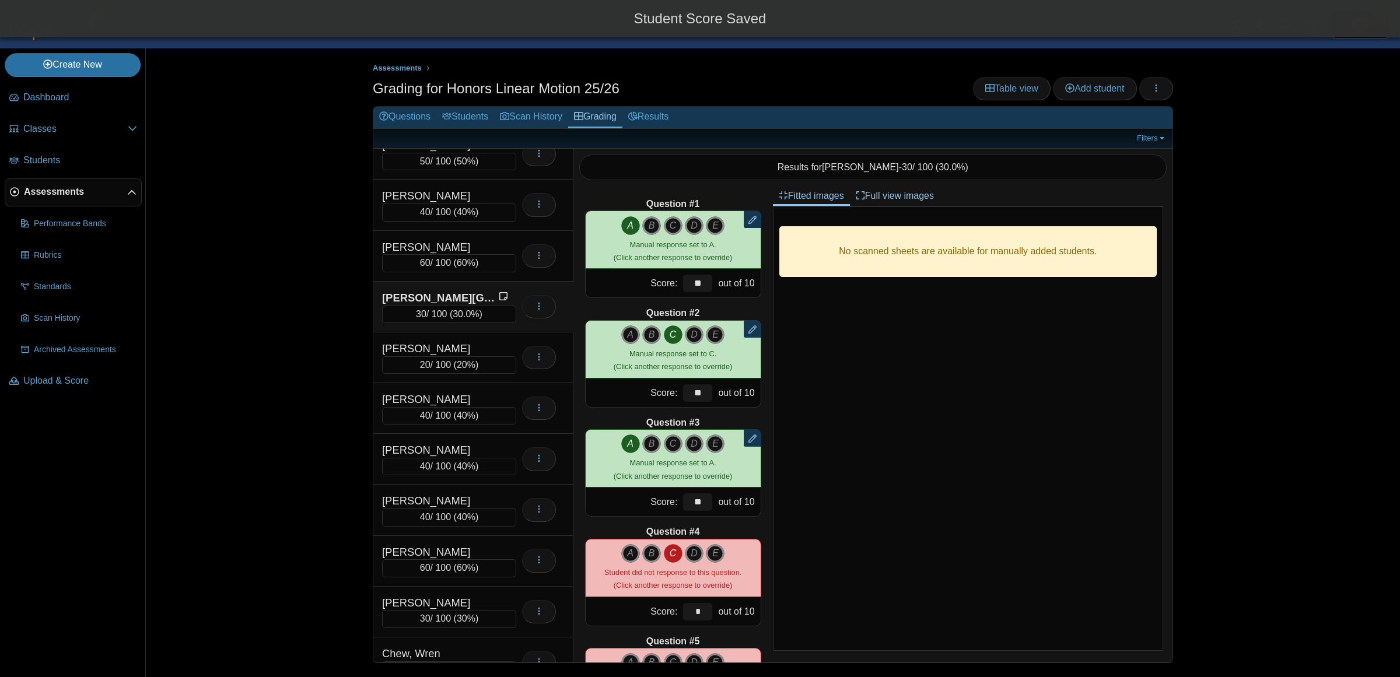
type input "**"
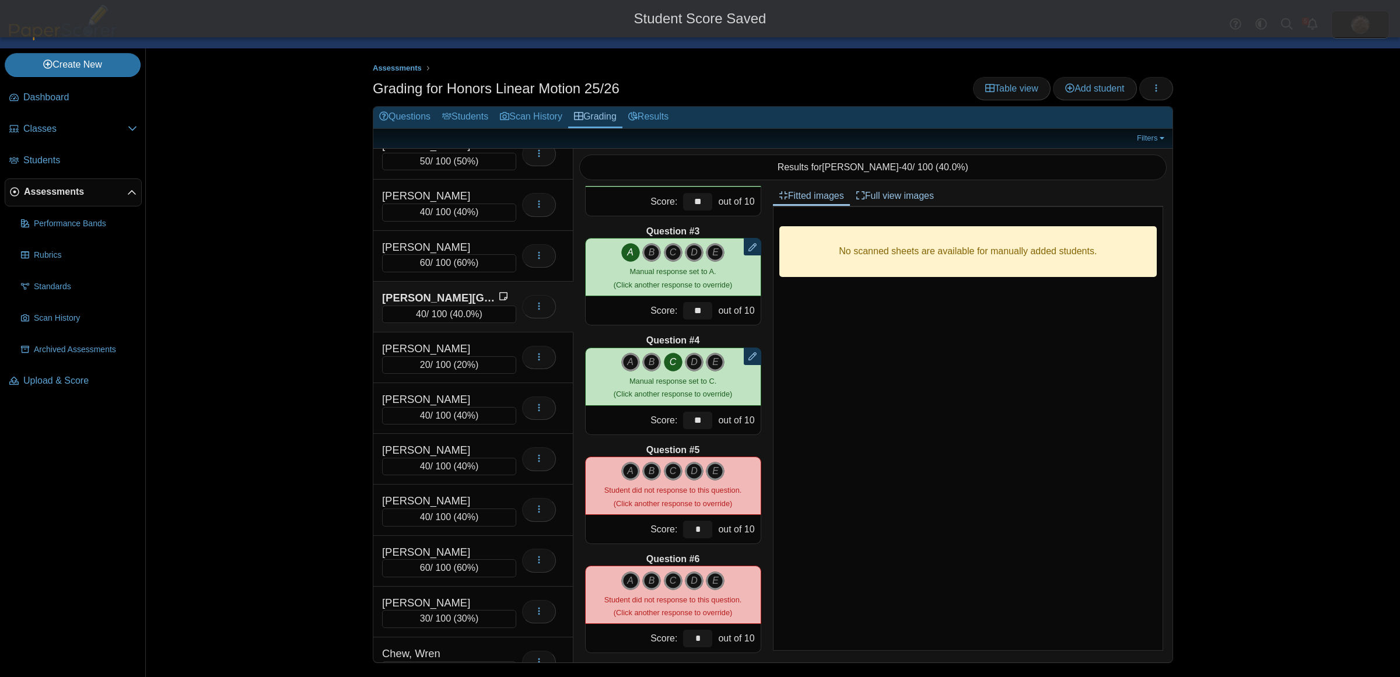
scroll to position [226, 0]
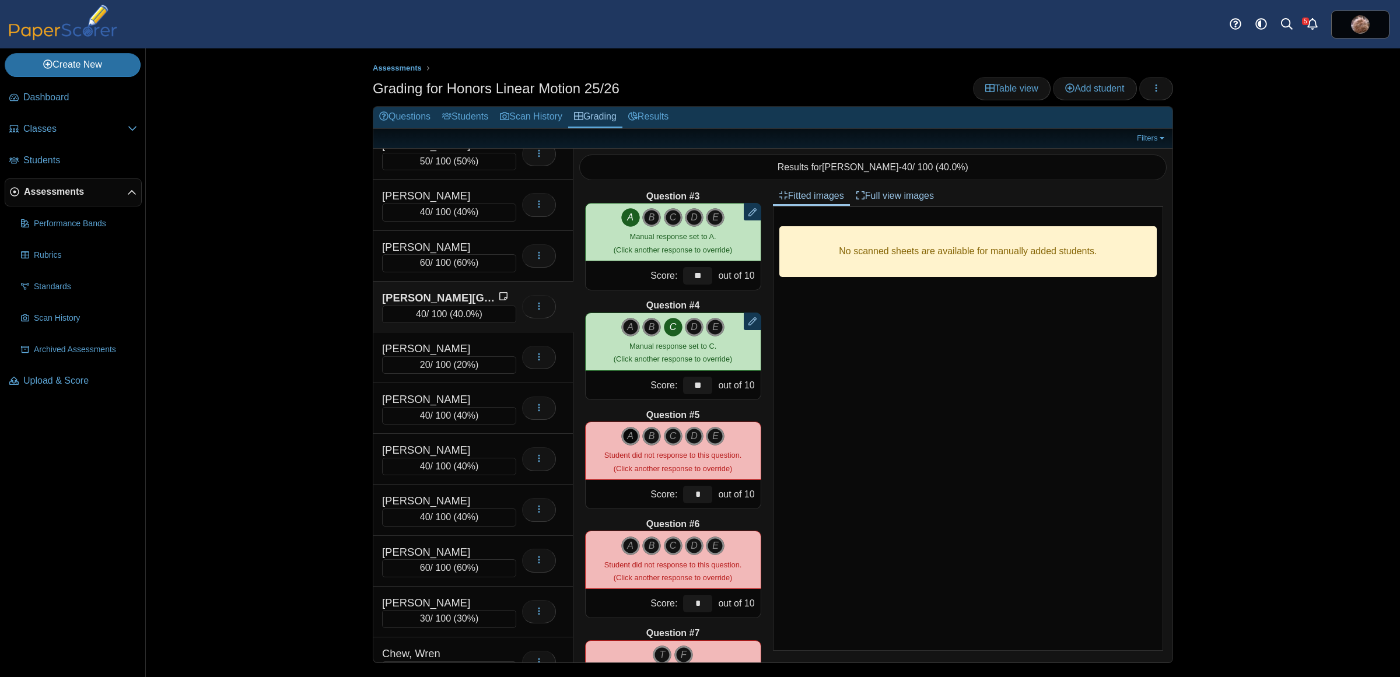
click at [621, 435] on icon "A" at bounding box center [630, 436] width 19 height 19
type input "**"
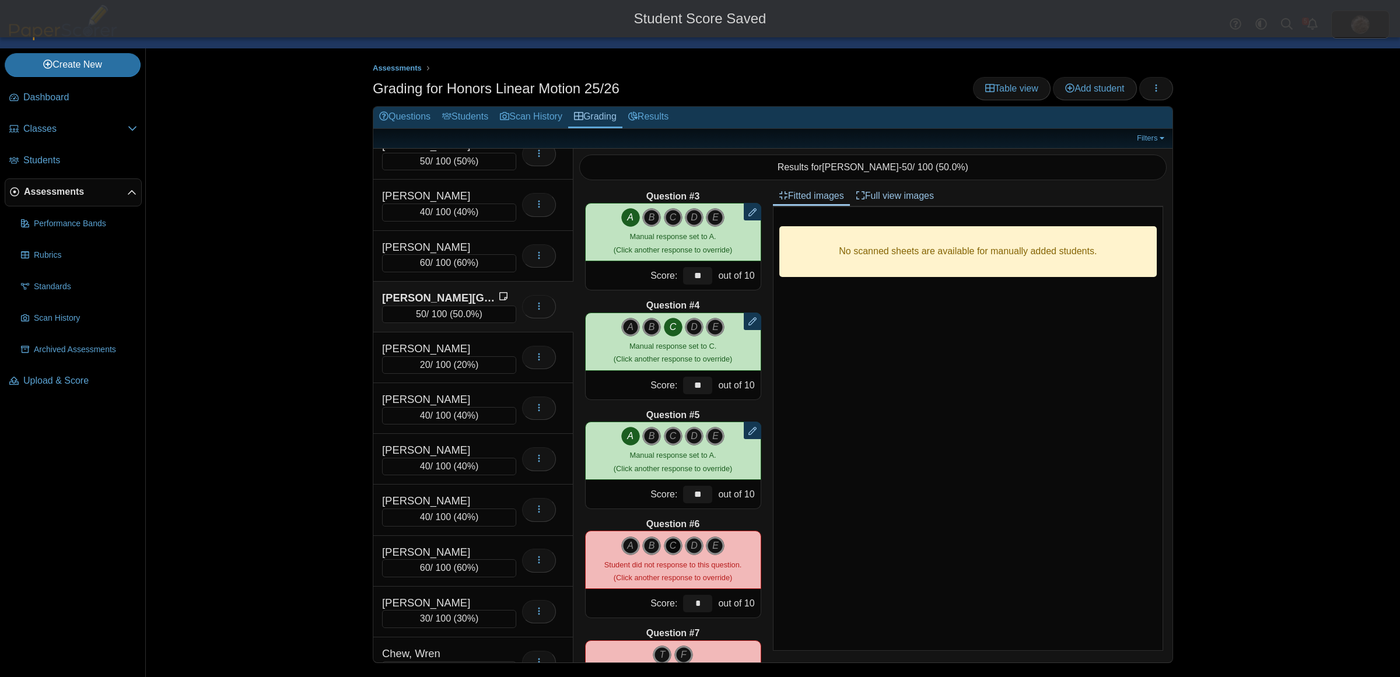
click at [668, 552] on icon "C" at bounding box center [673, 546] width 19 height 19
type input "**"
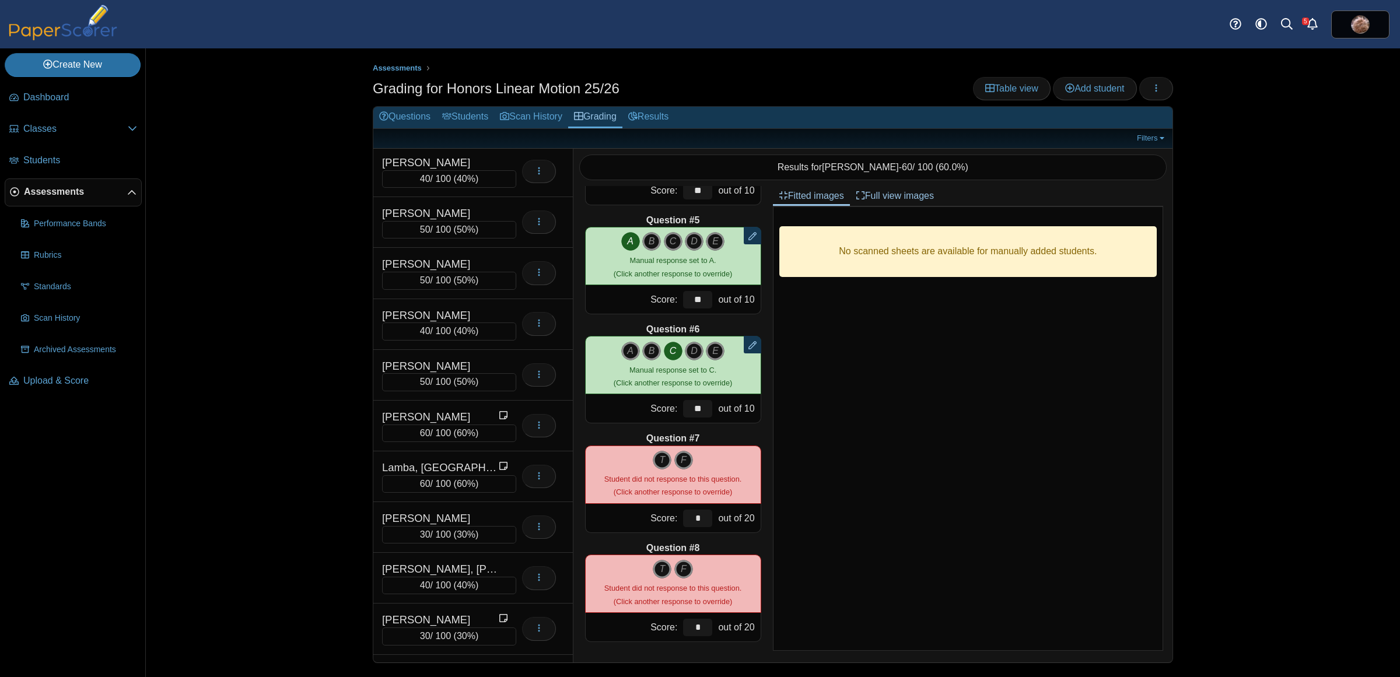
scroll to position [3198, 0]
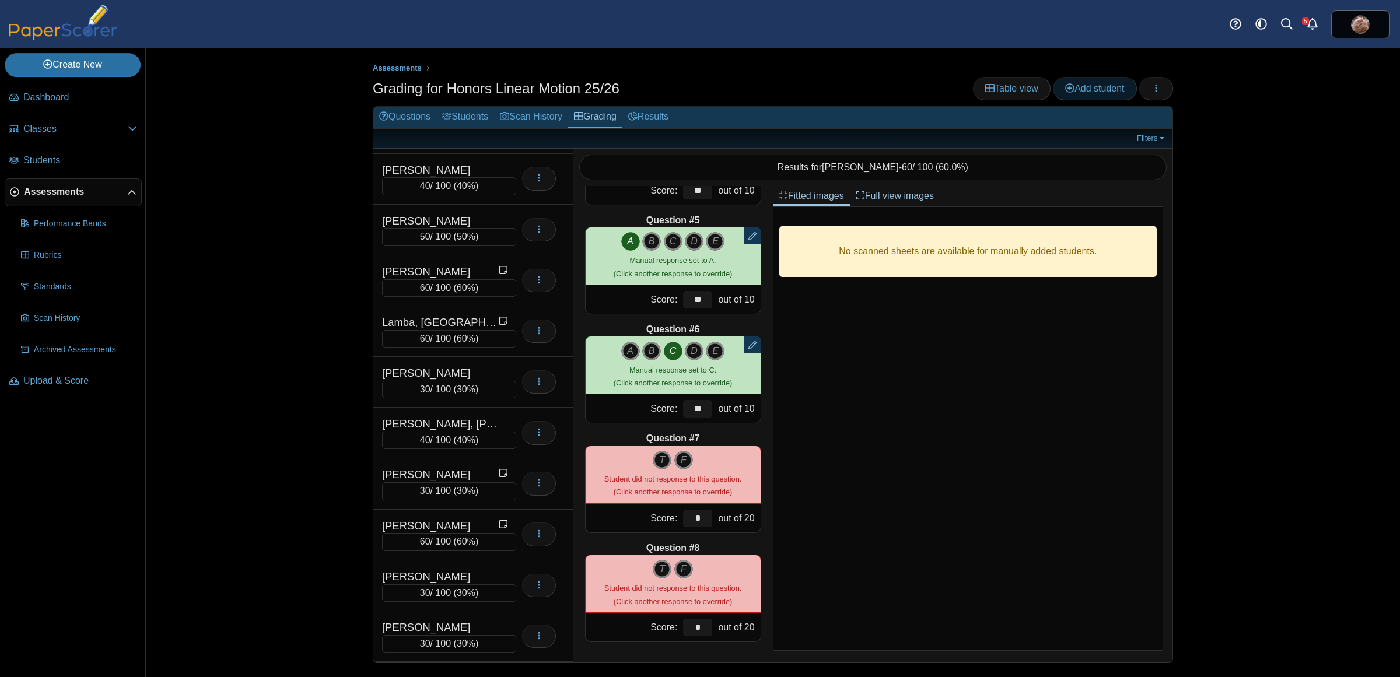
click at [1103, 89] on span "Add student" at bounding box center [1094, 88] width 59 height 10
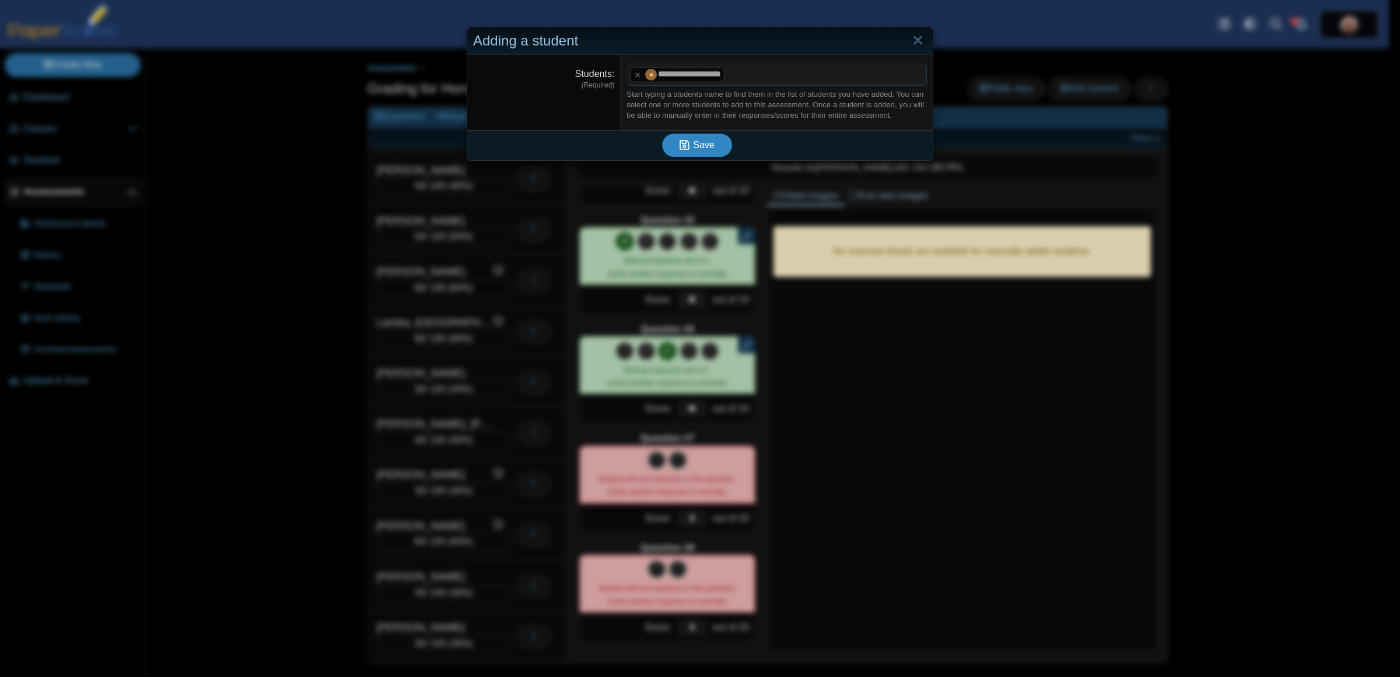
click at [701, 153] on button "Save" at bounding box center [697, 145] width 70 height 23
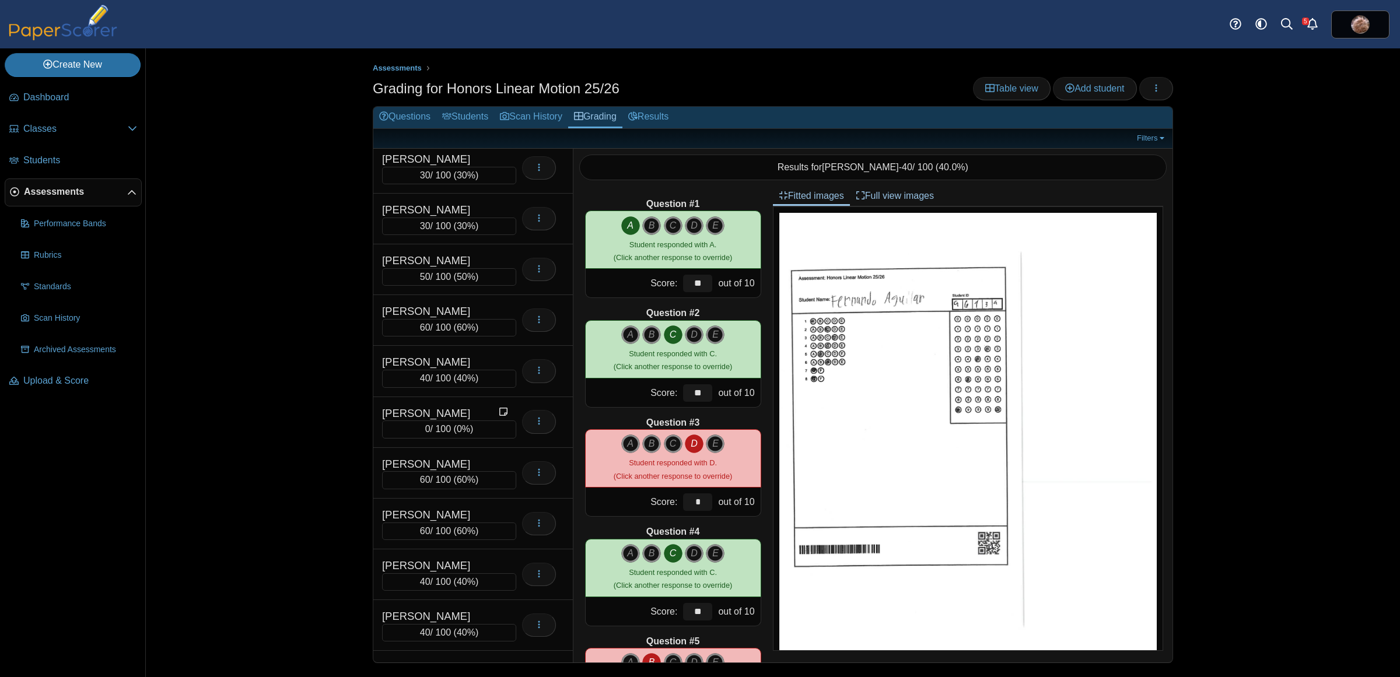
scroll to position [3628, 0]
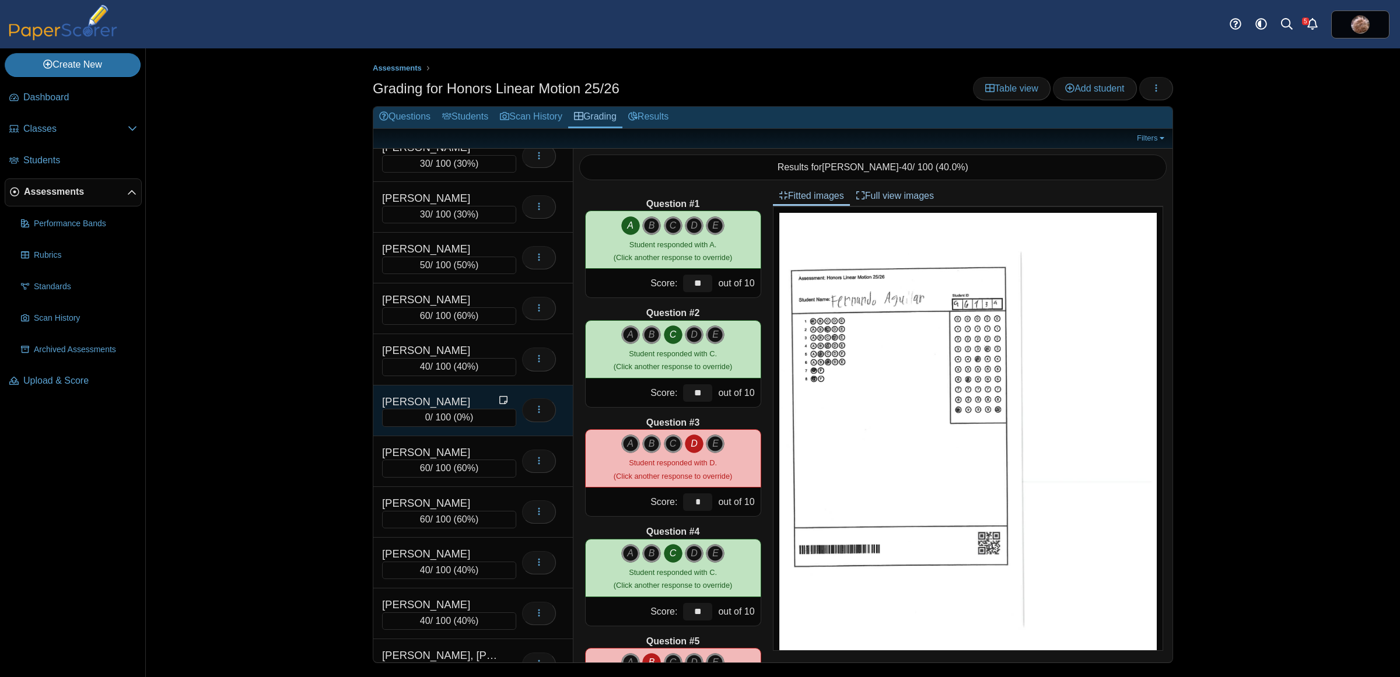
click at [464, 421] on div "[PERSON_NAME] 0 / 100 ( 0% ) Loading…" at bounding box center [473, 411] width 200 height 51
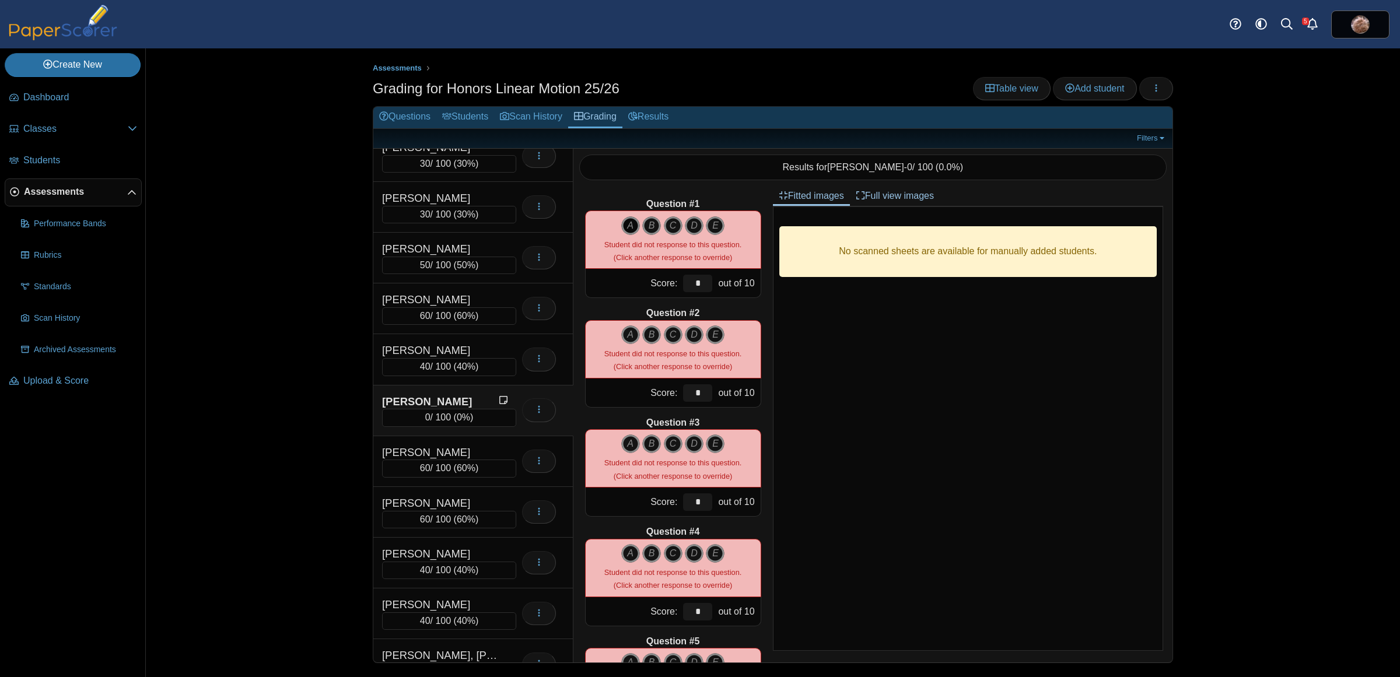
click at [621, 222] on icon "A" at bounding box center [630, 225] width 19 height 19
type input "**"
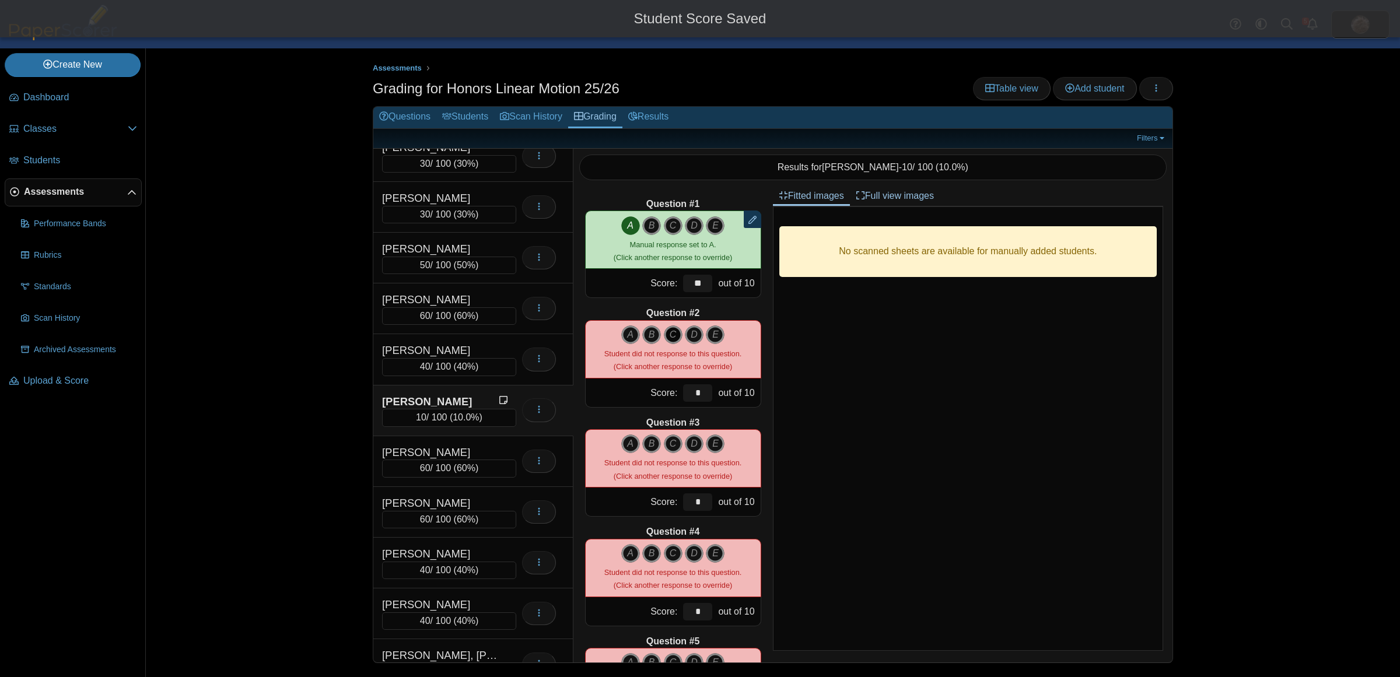
click at [666, 340] on icon "C" at bounding box center [673, 335] width 19 height 19
type input "**"
click at [624, 447] on icon "A" at bounding box center [630, 444] width 19 height 19
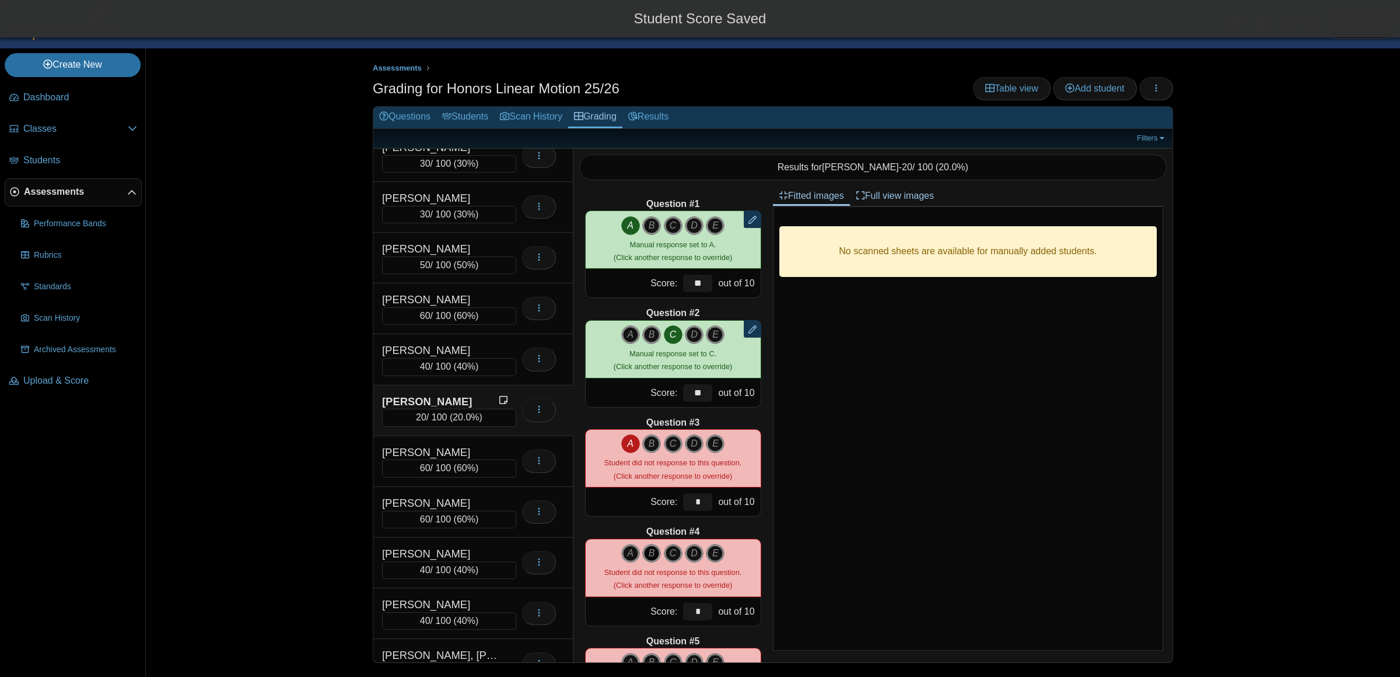
type input "**"
click at [665, 552] on icon "C" at bounding box center [673, 553] width 19 height 19
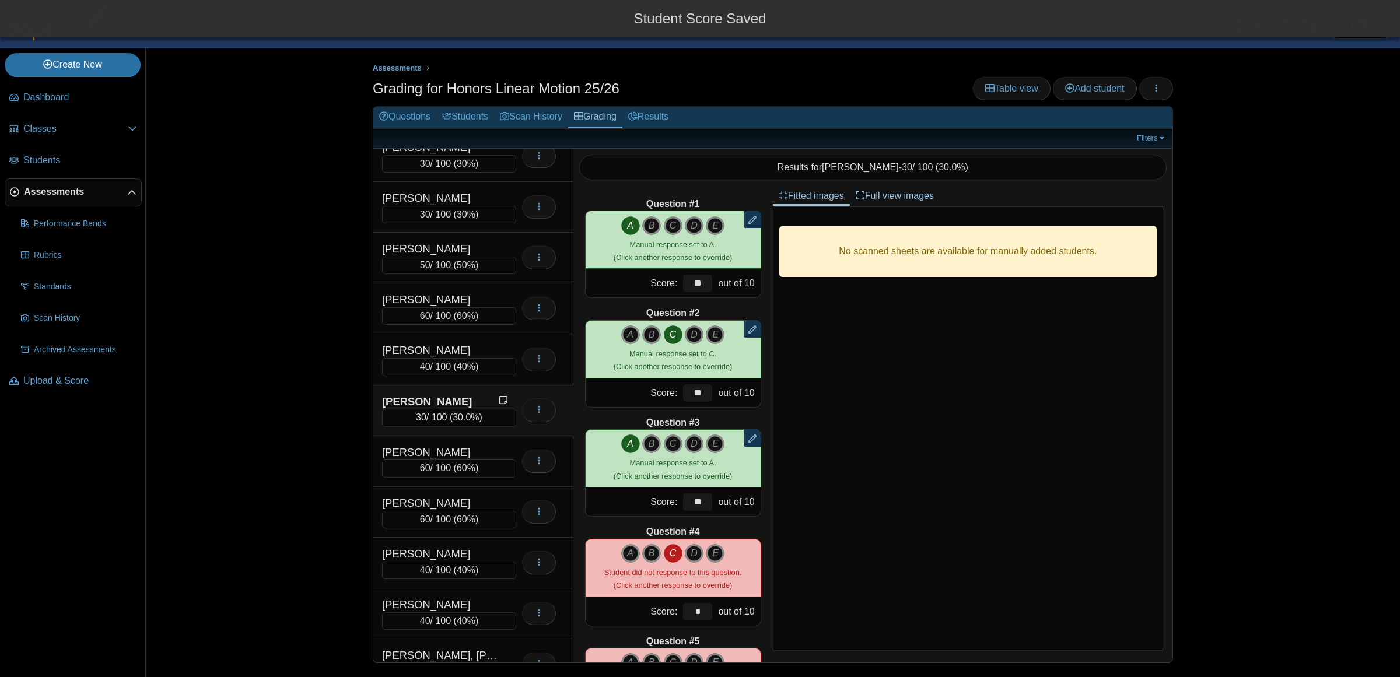
type input "**"
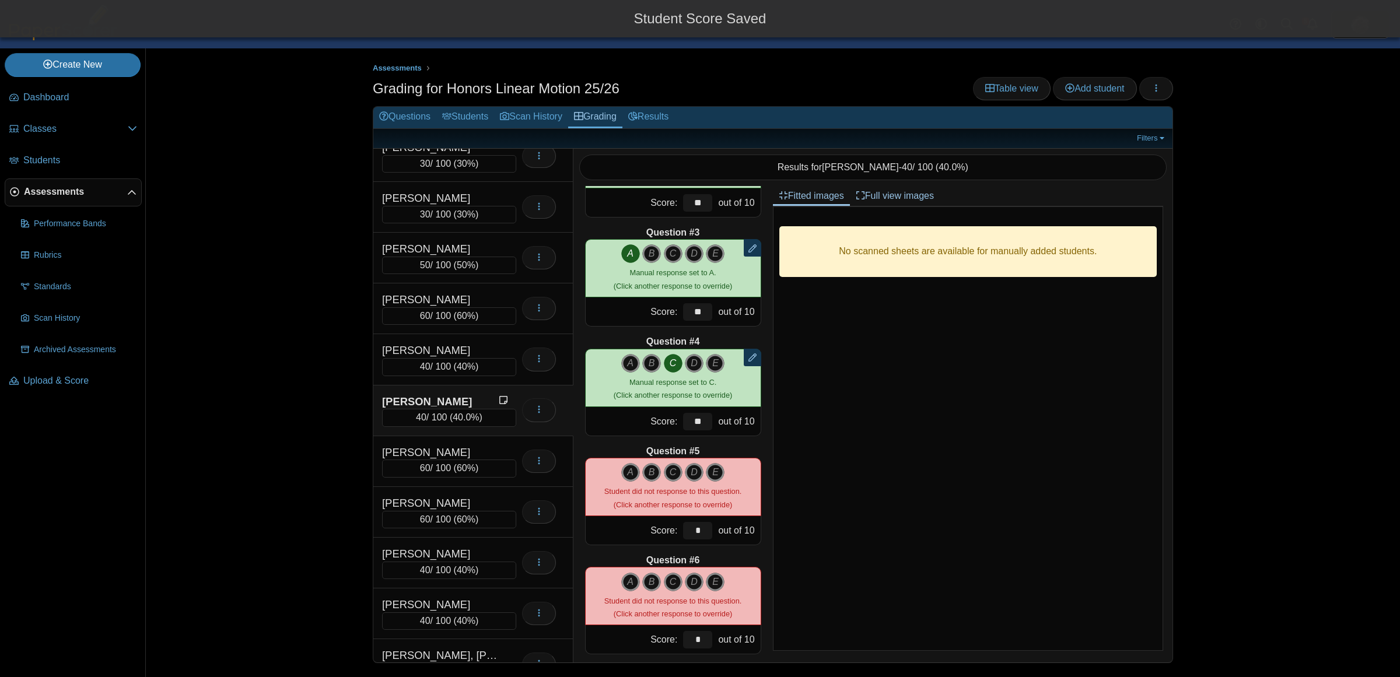
scroll to position [219, 0]
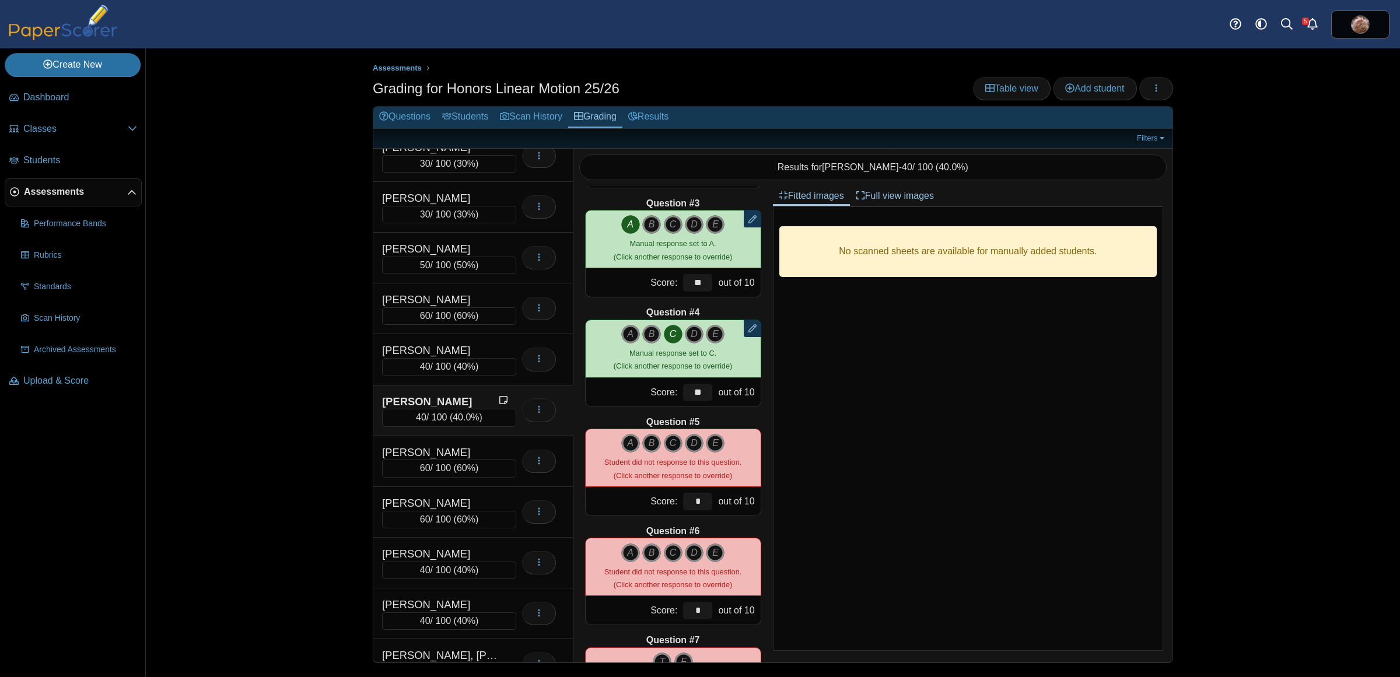
drag, startPoint x: 623, startPoint y: 444, endPoint x: 649, endPoint y: 491, distance: 53.6
click at [623, 445] on icon "A" at bounding box center [630, 443] width 19 height 19
type input "**"
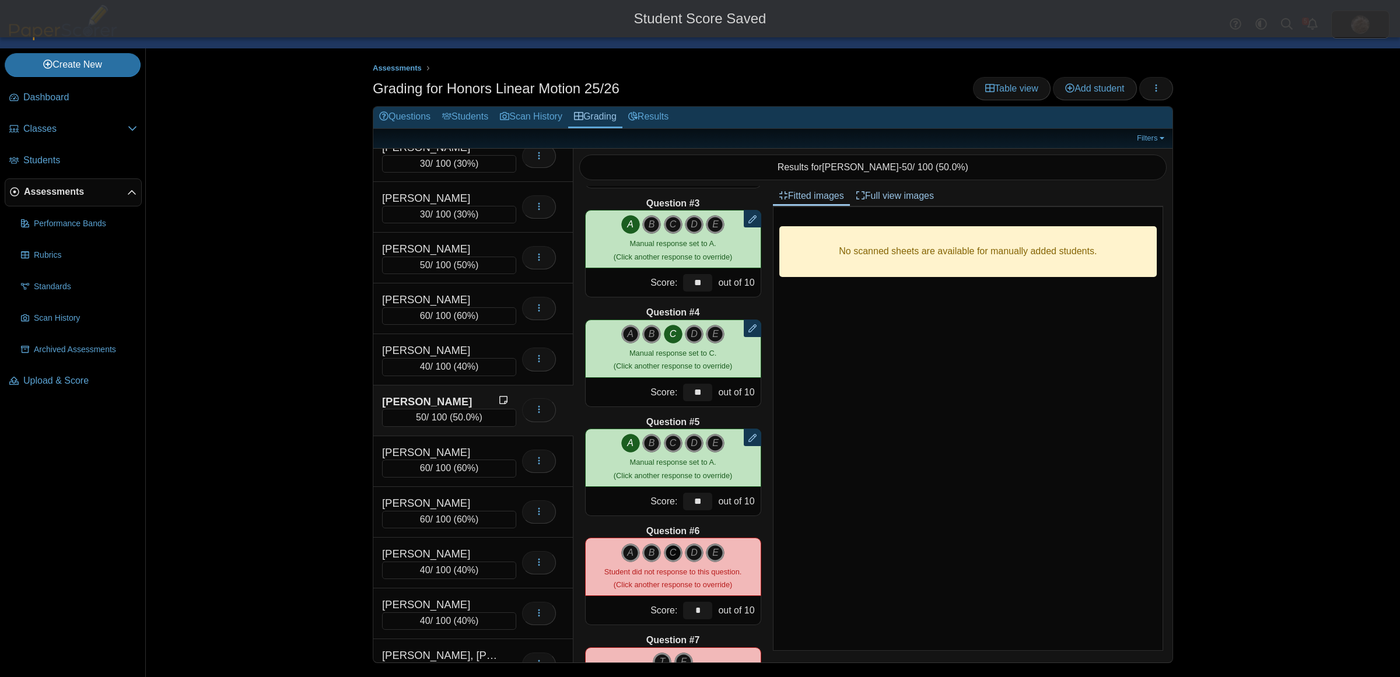
click at [665, 546] on icon "C" at bounding box center [673, 553] width 19 height 19
type input "**"
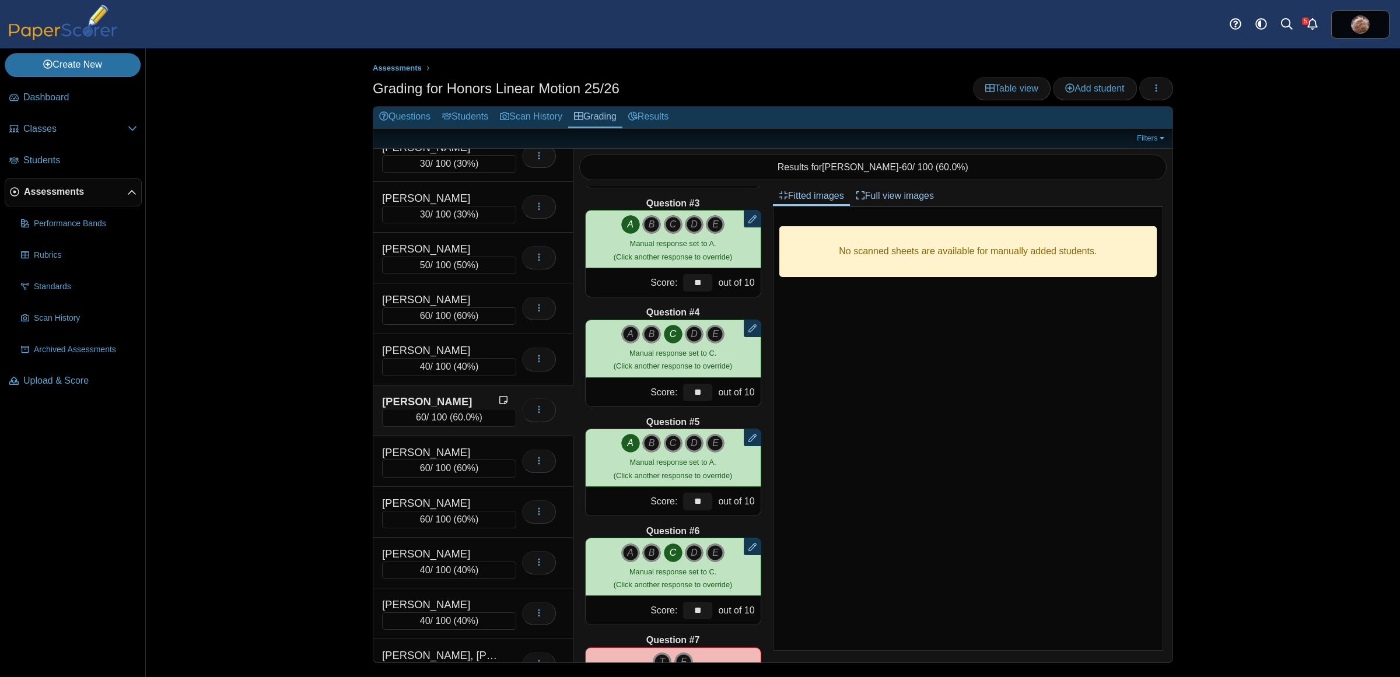
click at [275, 191] on div "Assessments Grading for Honors Linear Motion 25/26 Table view Add student Loadi…" at bounding box center [773, 362] width 1254 height 629
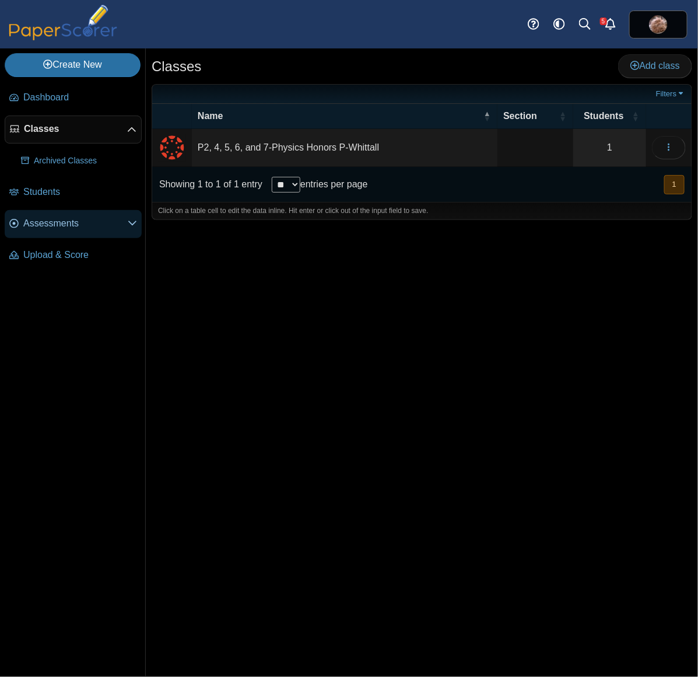
click at [80, 229] on span "Assessments" at bounding box center [75, 223] width 104 height 13
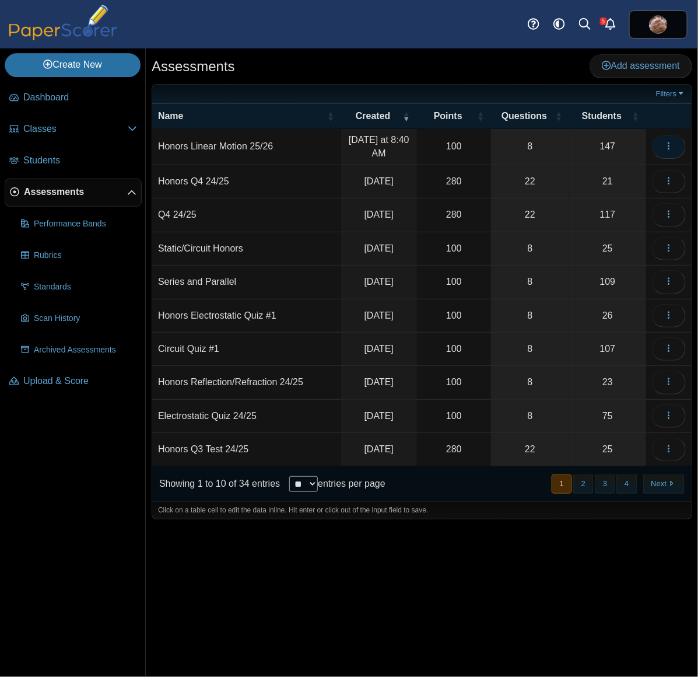
click at [672, 145] on icon "button" at bounding box center [669, 145] width 9 height 9
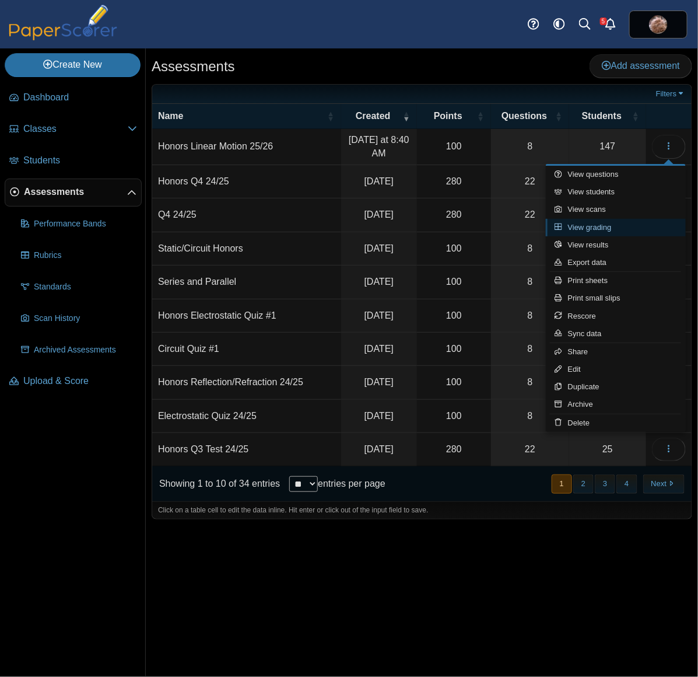
click at [606, 226] on link "View grading" at bounding box center [616, 228] width 140 height 18
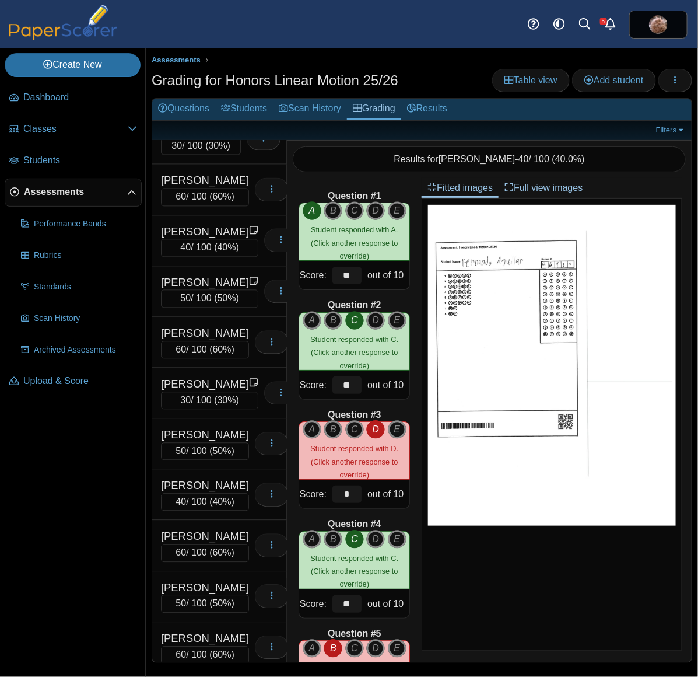
scroll to position [6395, 0]
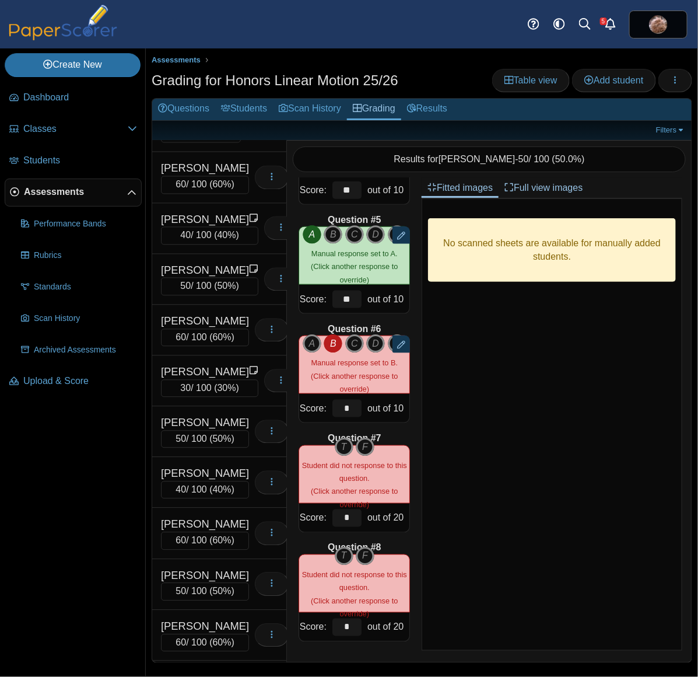
scroll to position [0, 0]
